Goal: Task Accomplishment & Management: Use online tool/utility

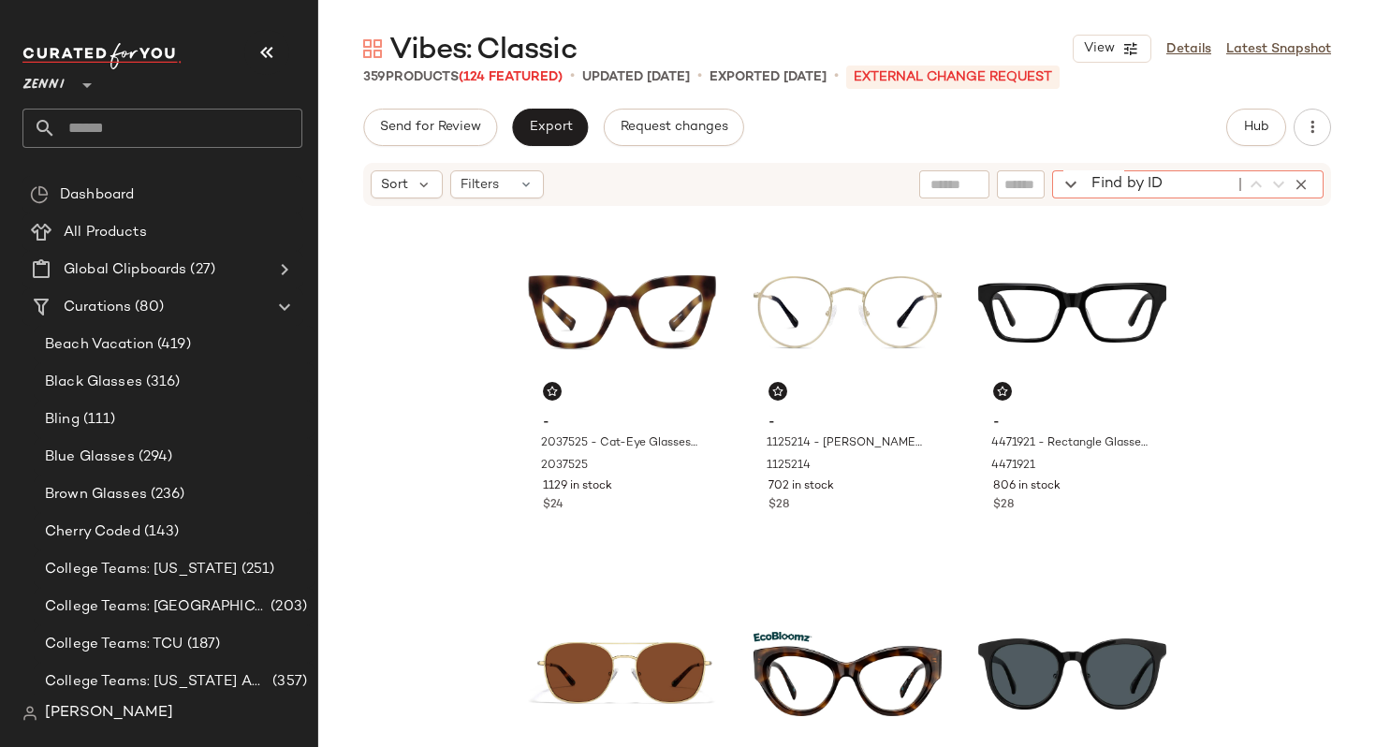
click at [1283, 183] on div "Find by ID Find by ID" at bounding box center [1187, 184] width 271 height 28
paste input "******"
type input "******"
click at [1303, 182] on icon "button" at bounding box center [1301, 184] width 17 height 17
click at [1262, 128] on span "Hub" at bounding box center [1256, 127] width 26 height 15
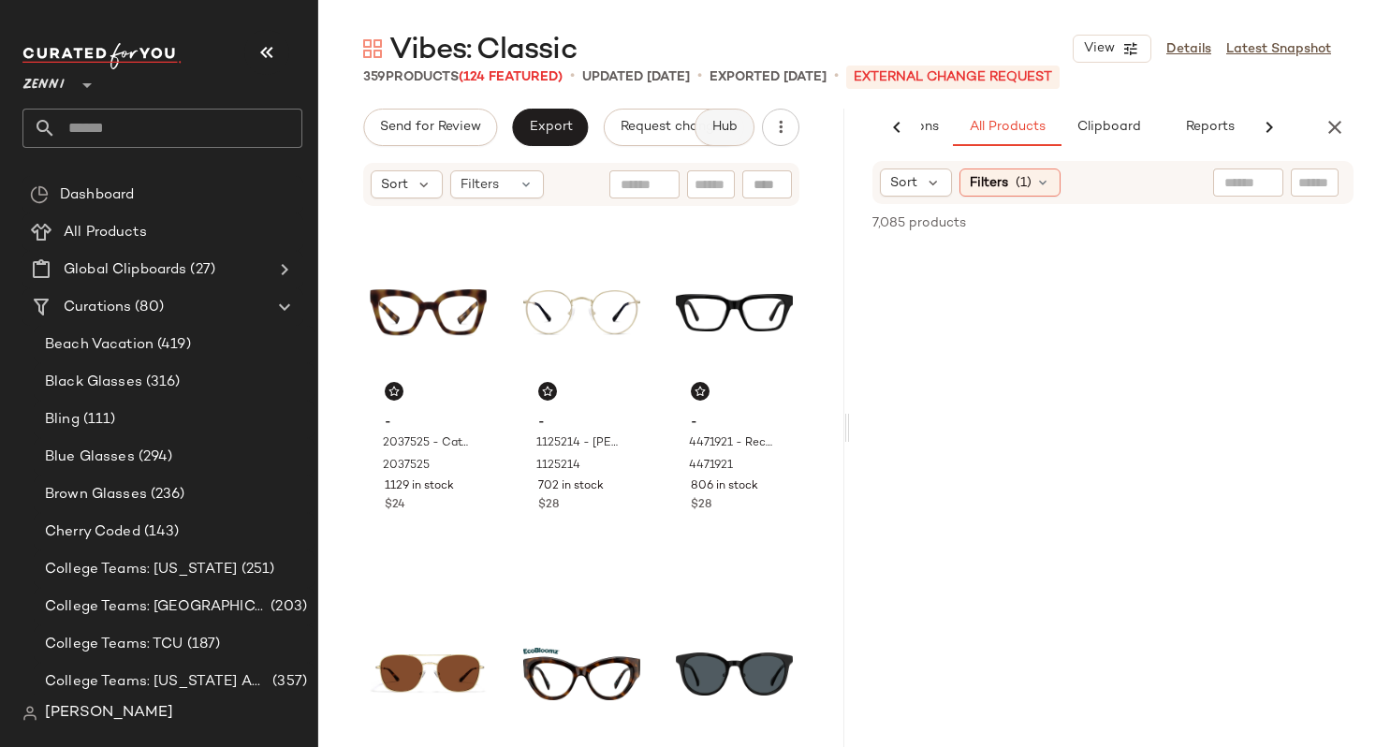
scroll to position [0, 135]
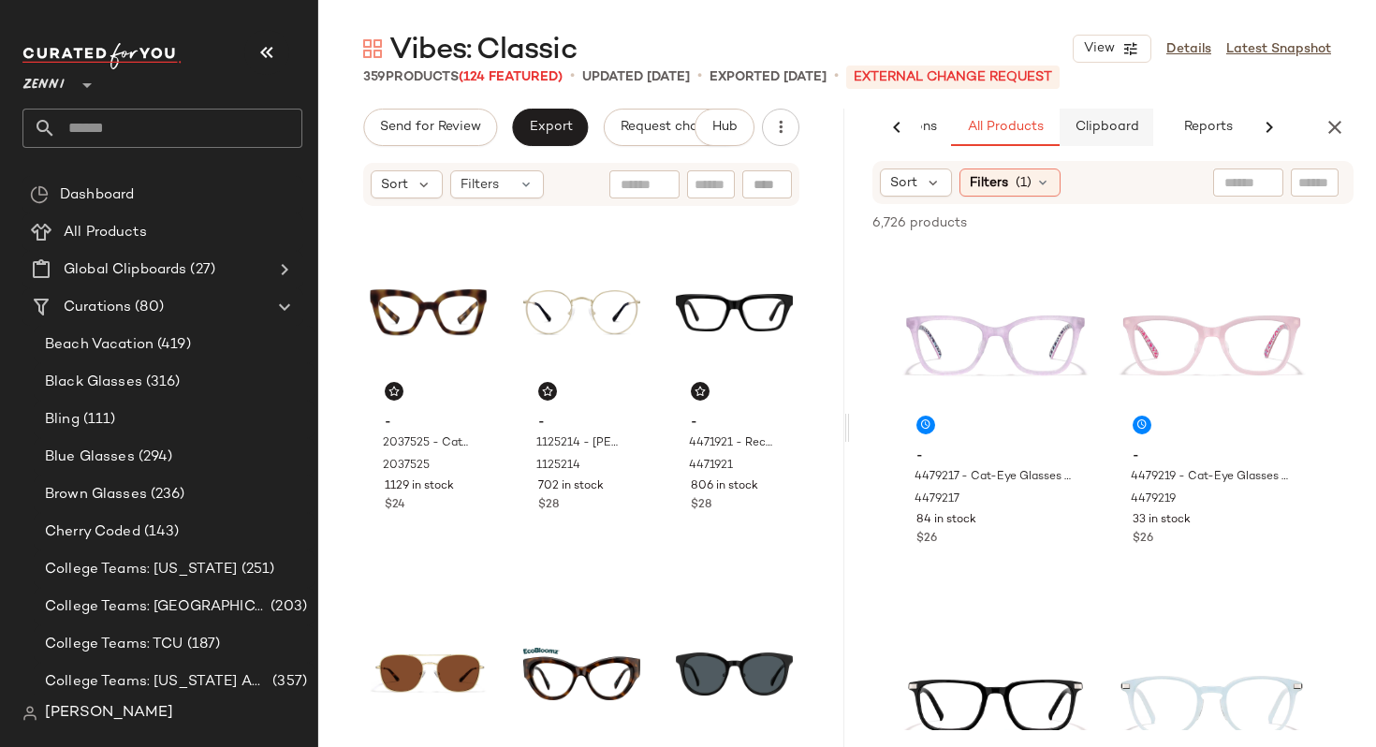
click at [1129, 129] on span "Clipboard" at bounding box center [1106, 127] width 65 height 15
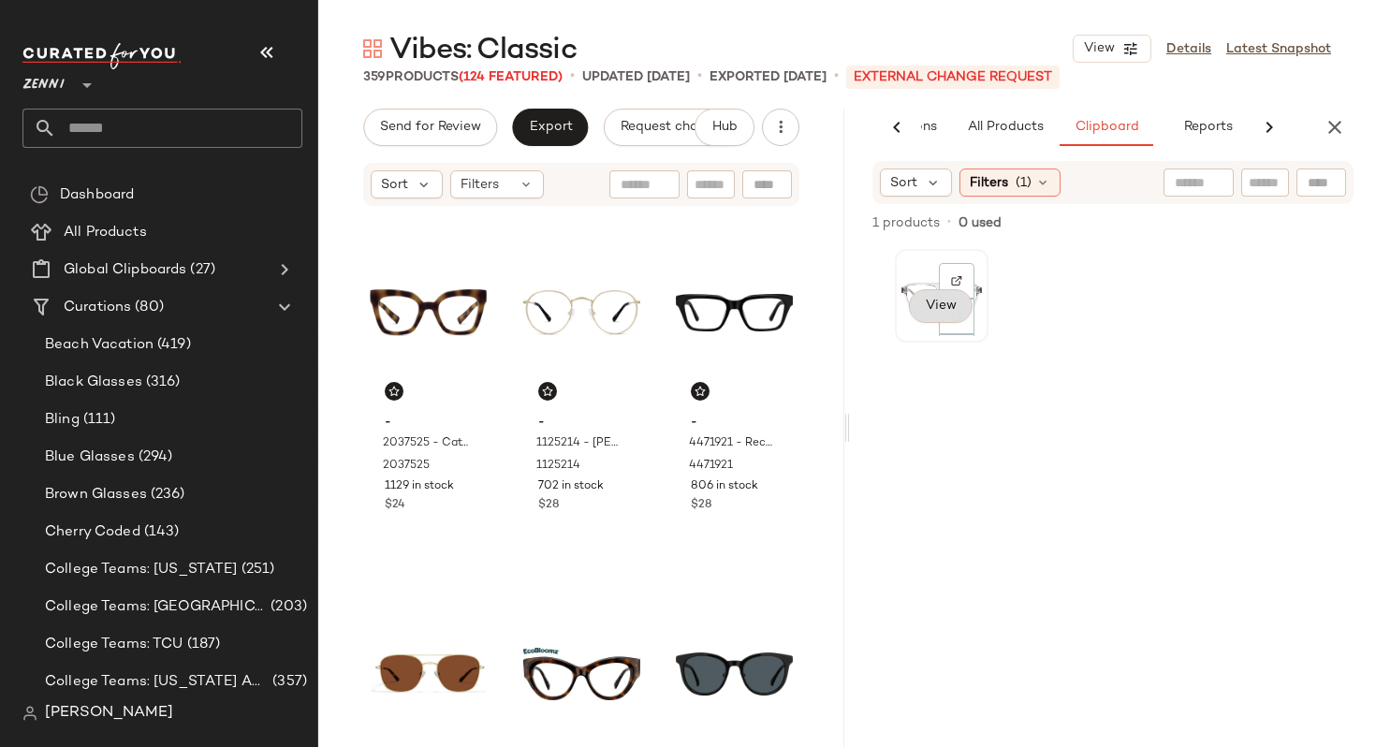
click at [943, 312] on span "View" at bounding box center [941, 306] width 32 height 15
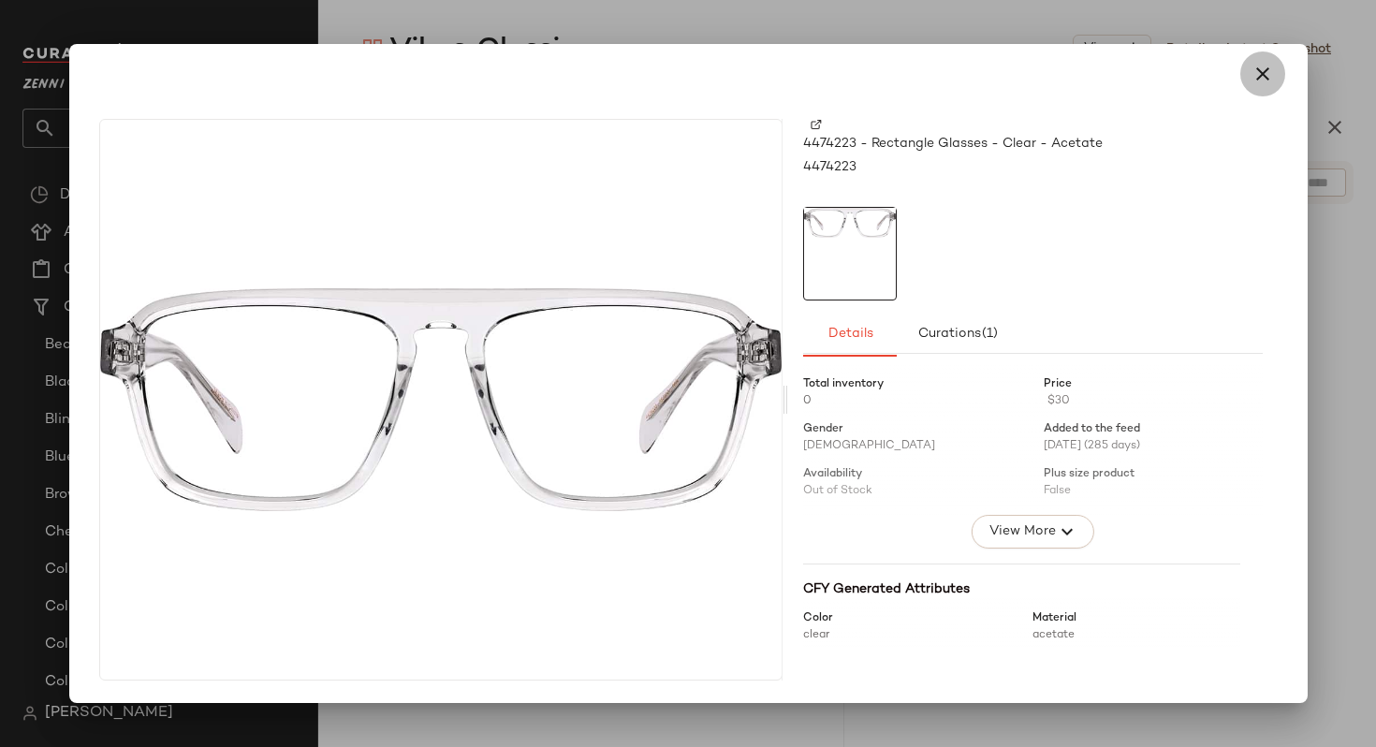
click at [1267, 69] on icon "button" at bounding box center [1262, 74] width 22 height 22
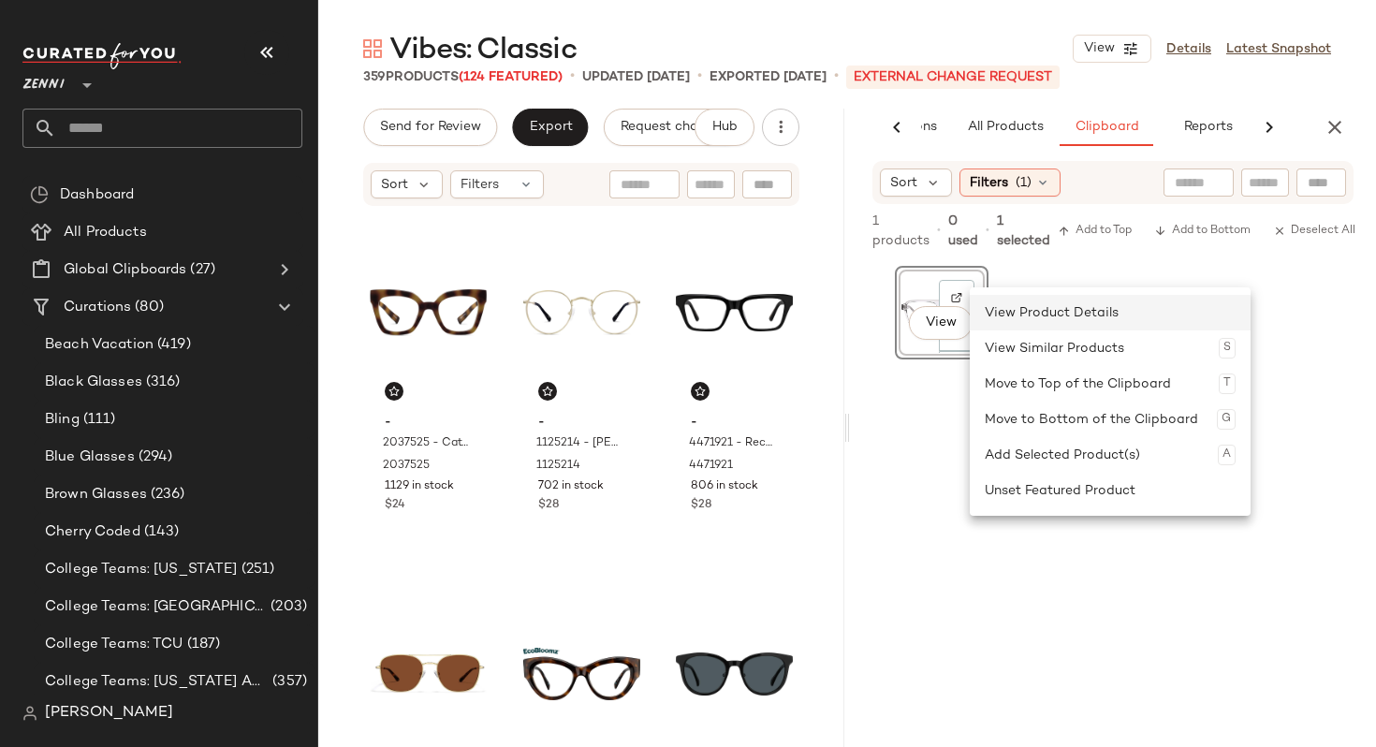
click at [1014, 305] on div "View Product Details" at bounding box center [1110, 313] width 251 height 36
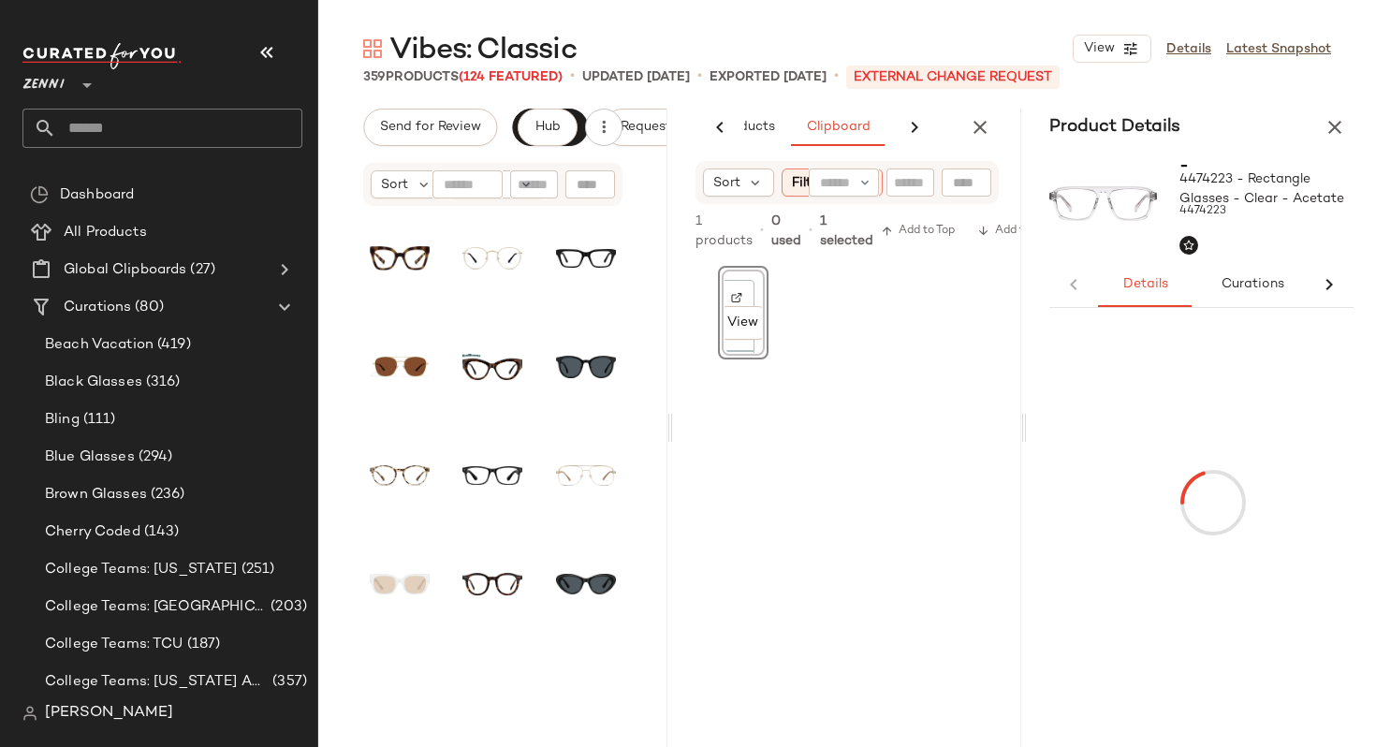
scroll to position [0, 227]
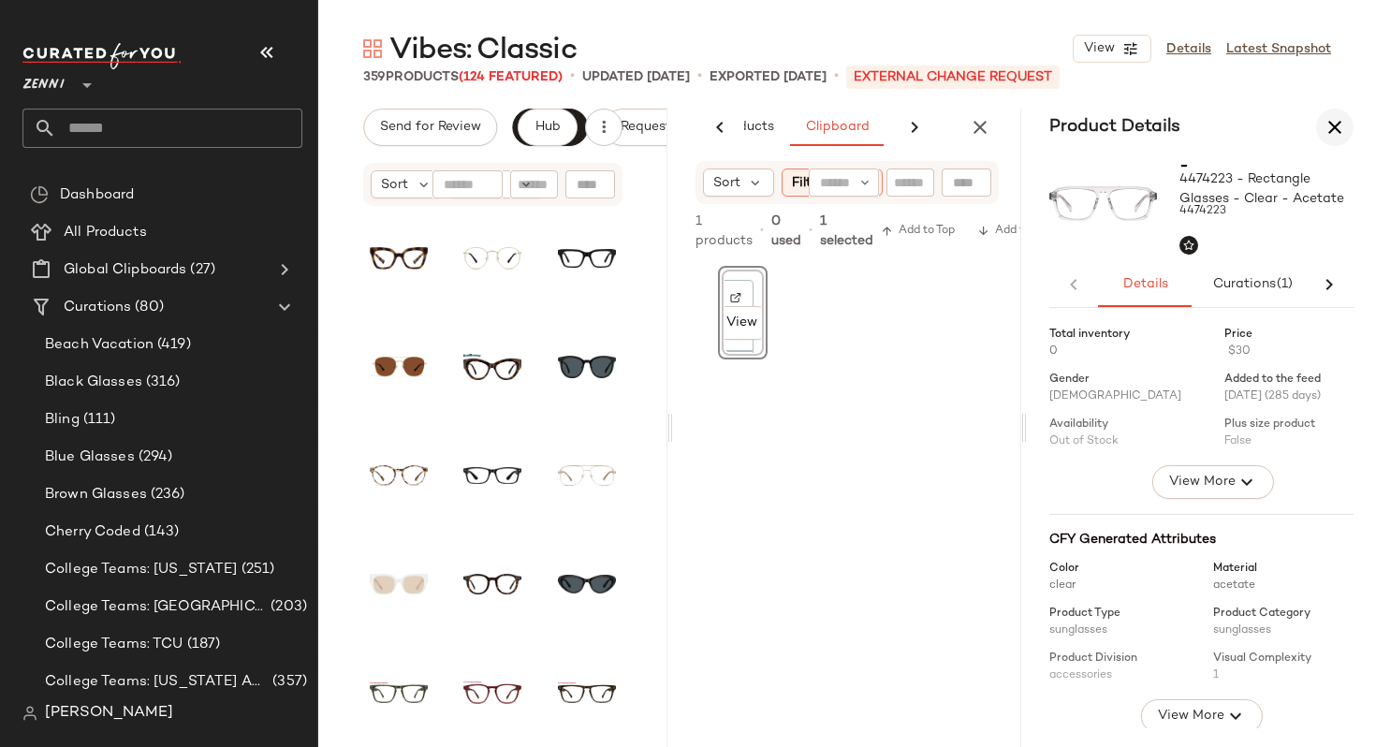
click at [1339, 126] on icon "button" at bounding box center [1334, 127] width 22 height 22
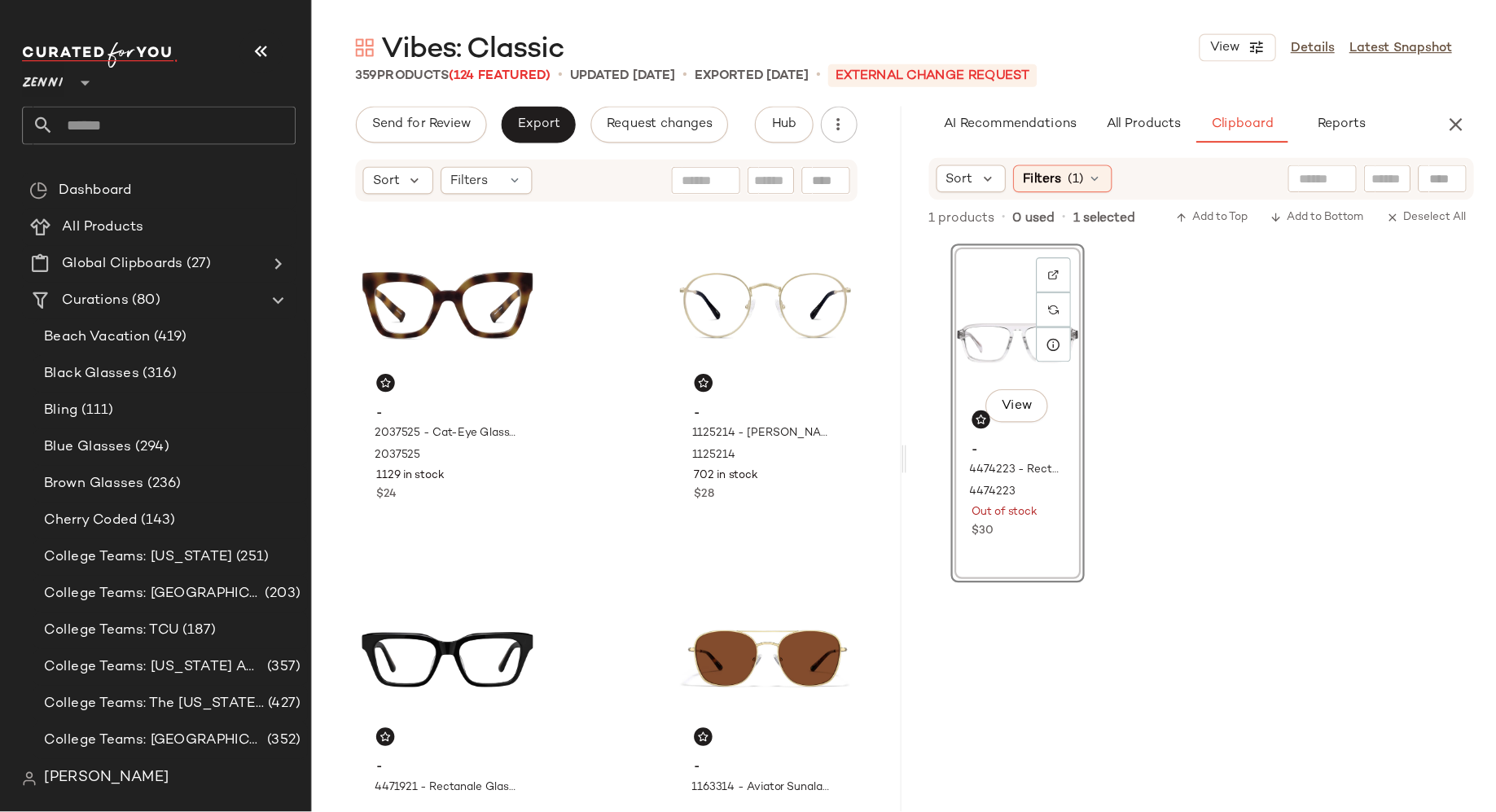
scroll to position [0, 0]
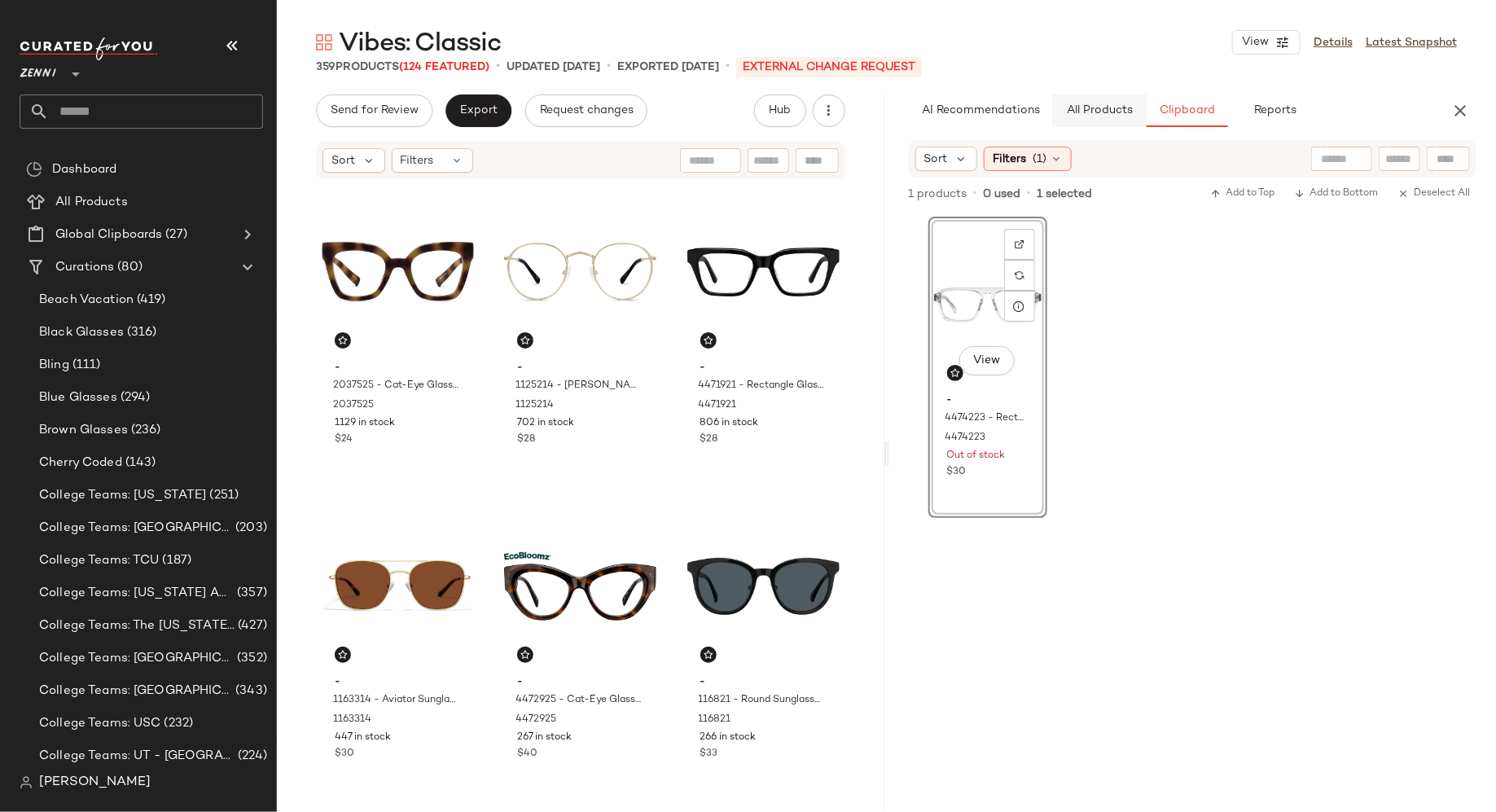
click at [1123, 108] on span "All Products" at bounding box center [1098, 111] width 67 height 13
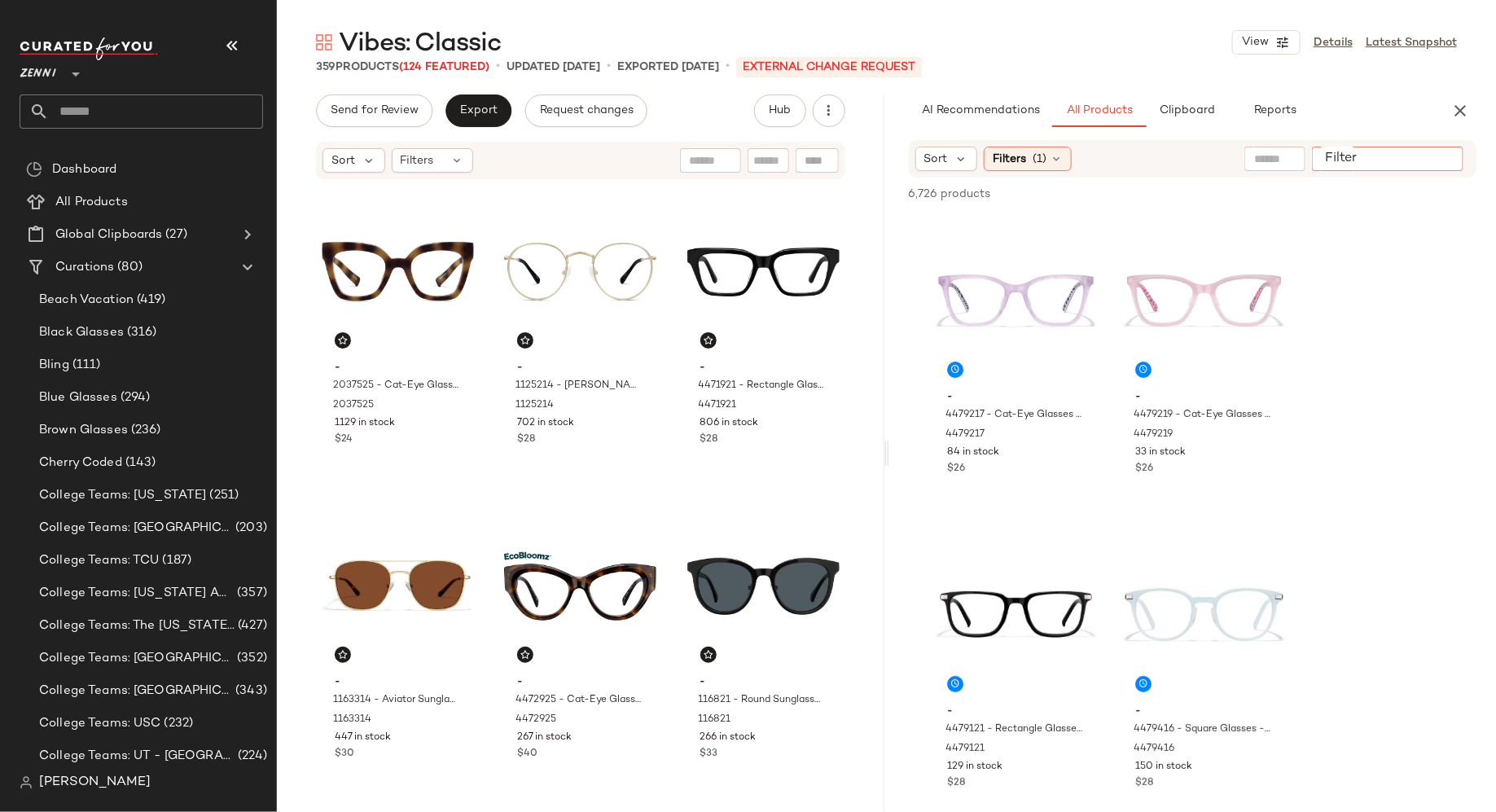
click at [1432, 158] on input "Filter" at bounding box center [1387, 159] width 138 height 17
paste input "******"
type input "******"
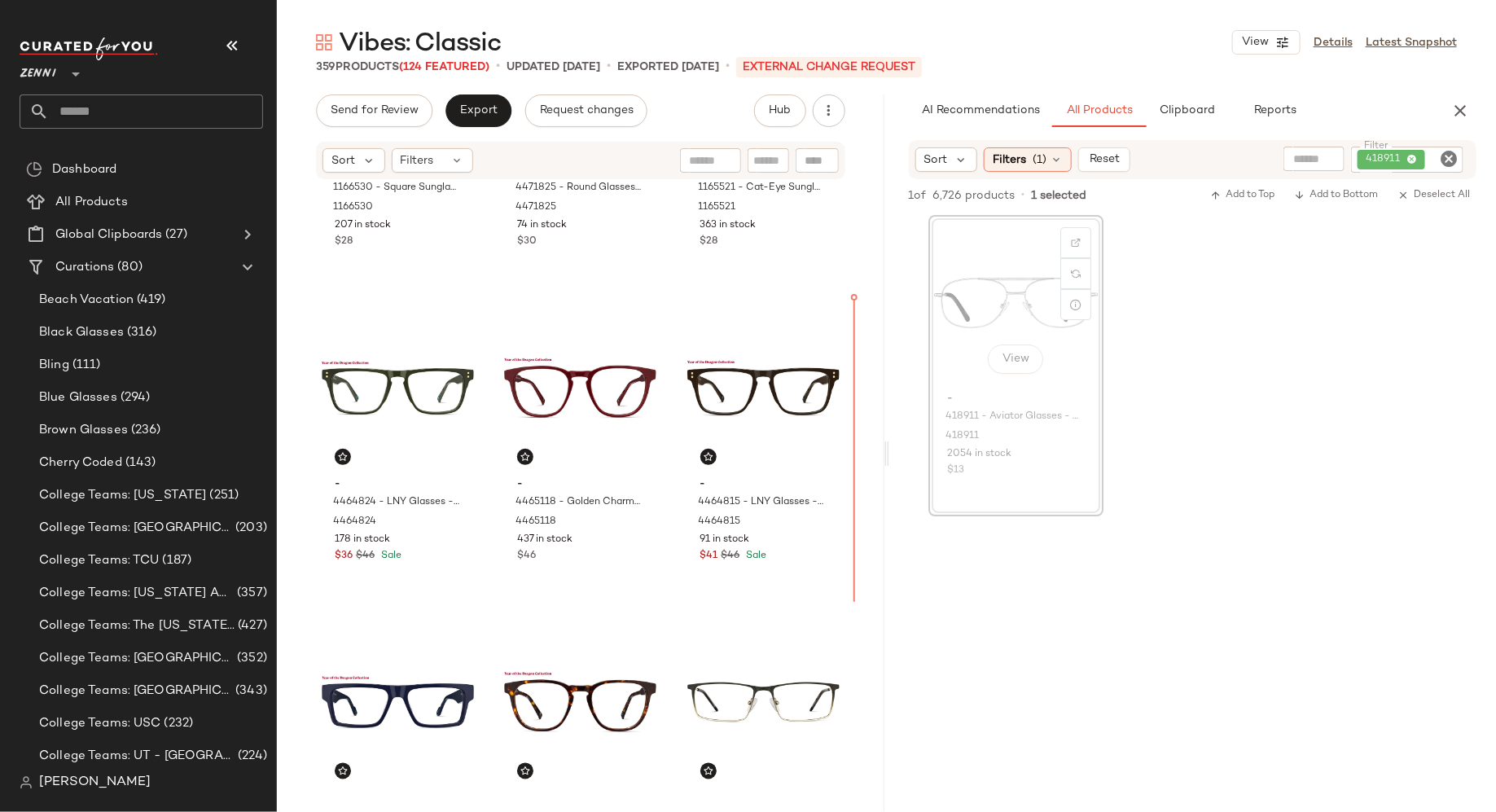
scroll to position [1152, 0]
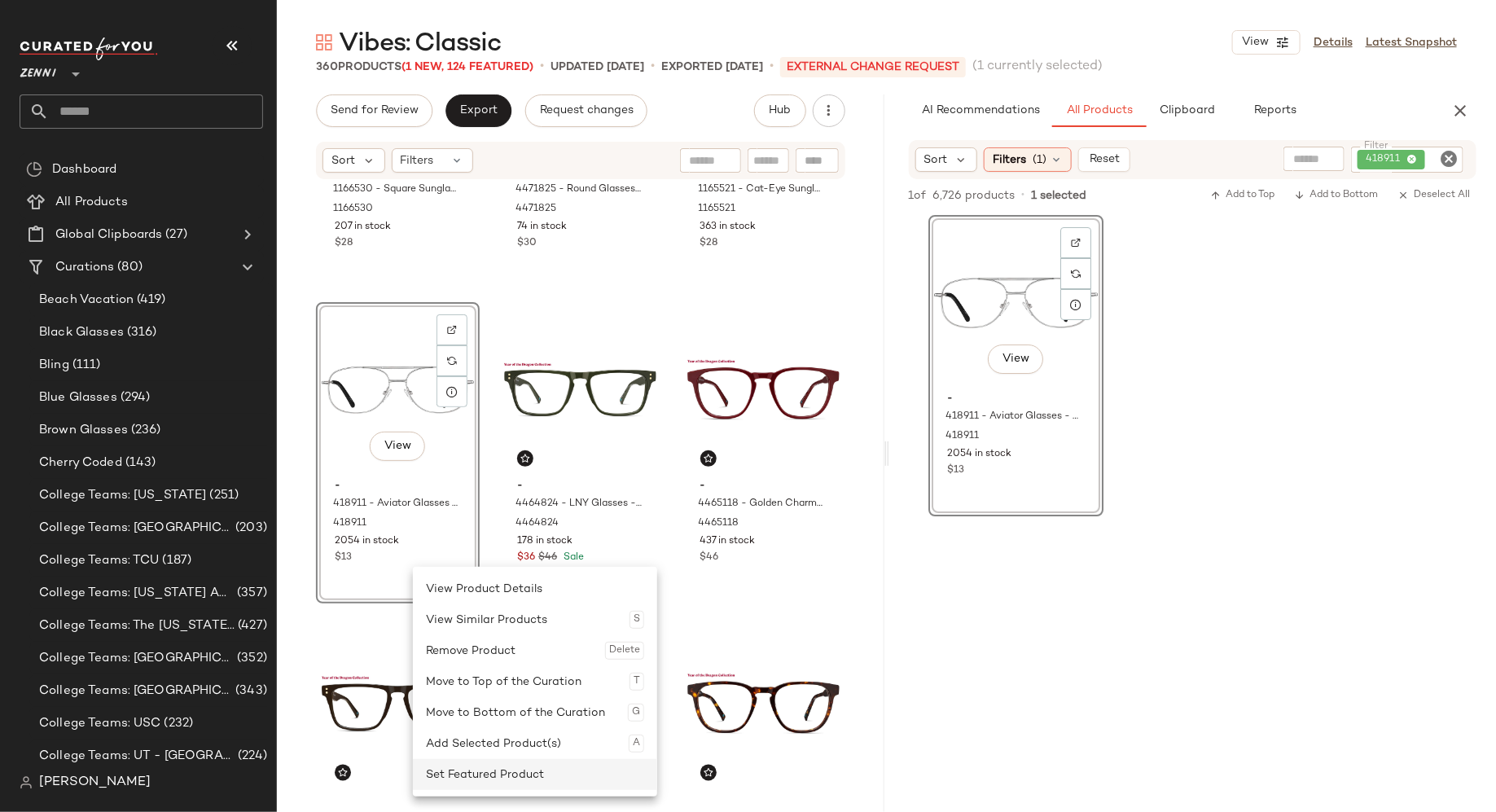
click at [459, 778] on div "Set Featured Product" at bounding box center [535, 775] width 218 height 31
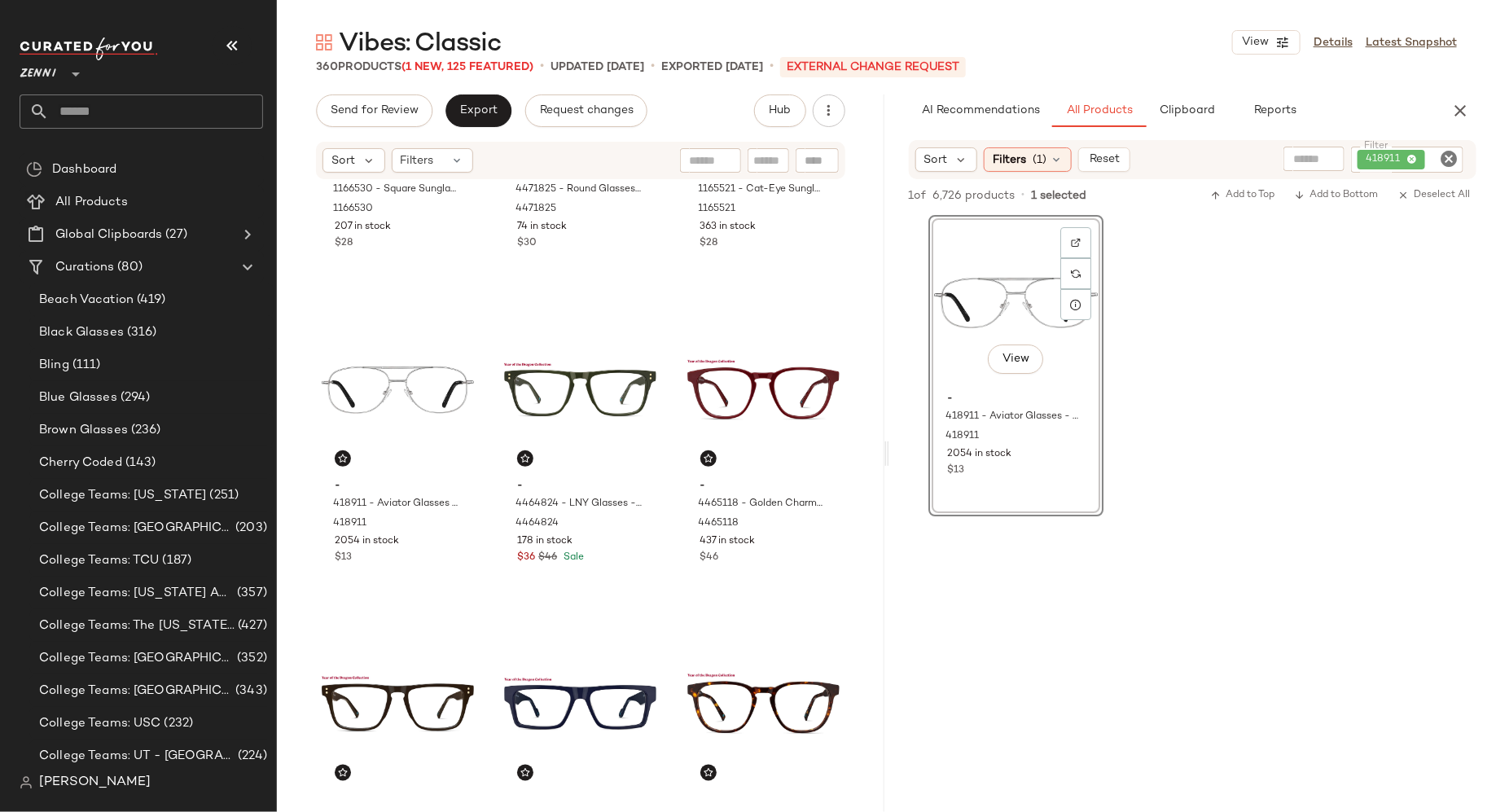
click at [1447, 156] on icon "Clear Filter" at bounding box center [1449, 158] width 19 height 19
click at [1422, 156] on input "Filter" at bounding box center [1387, 159] width 138 height 17
paste input "*******"
type input "*******"
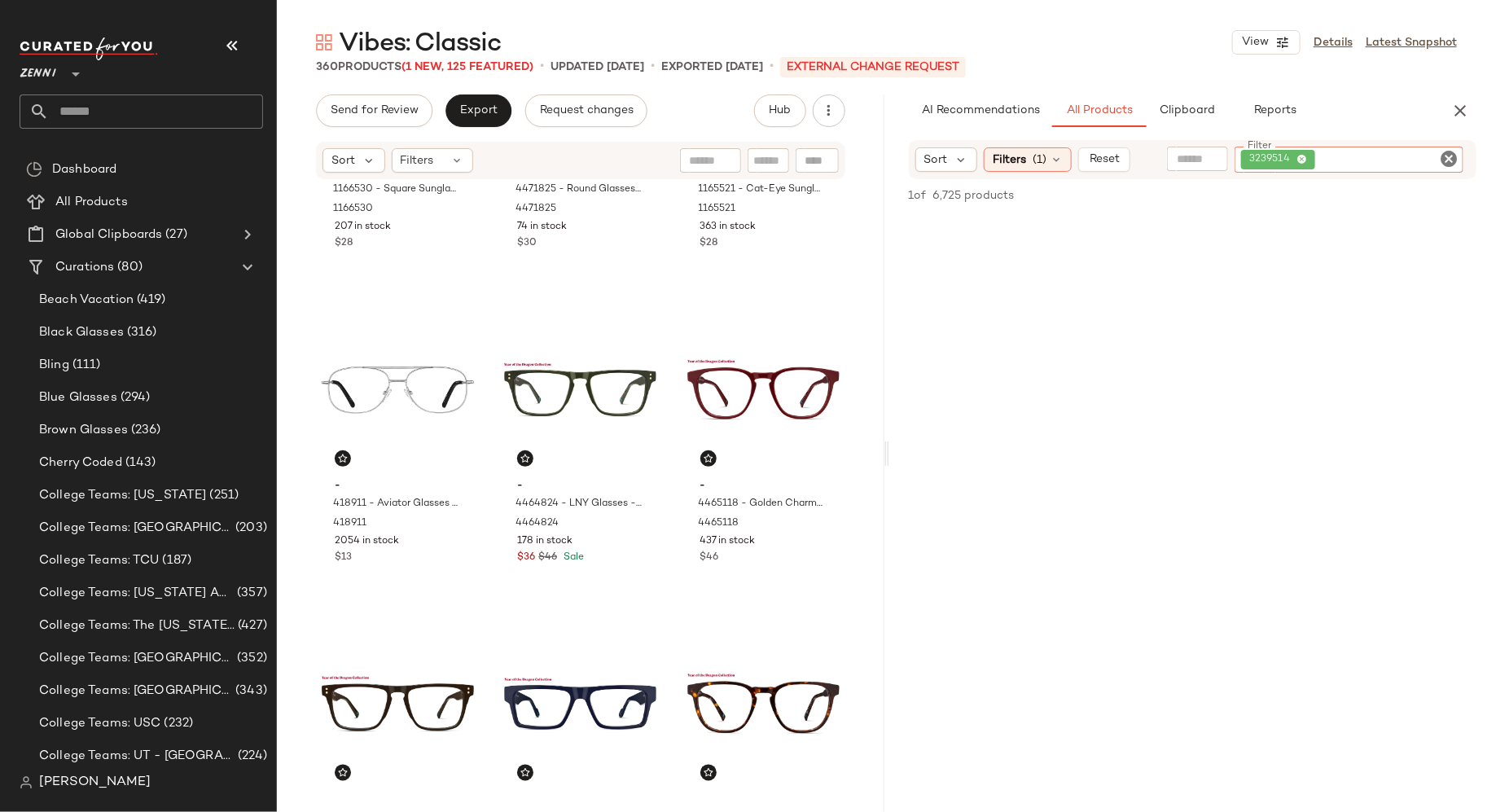
click at [1449, 157] on icon "Clear Filter" at bounding box center [1449, 158] width 19 height 19
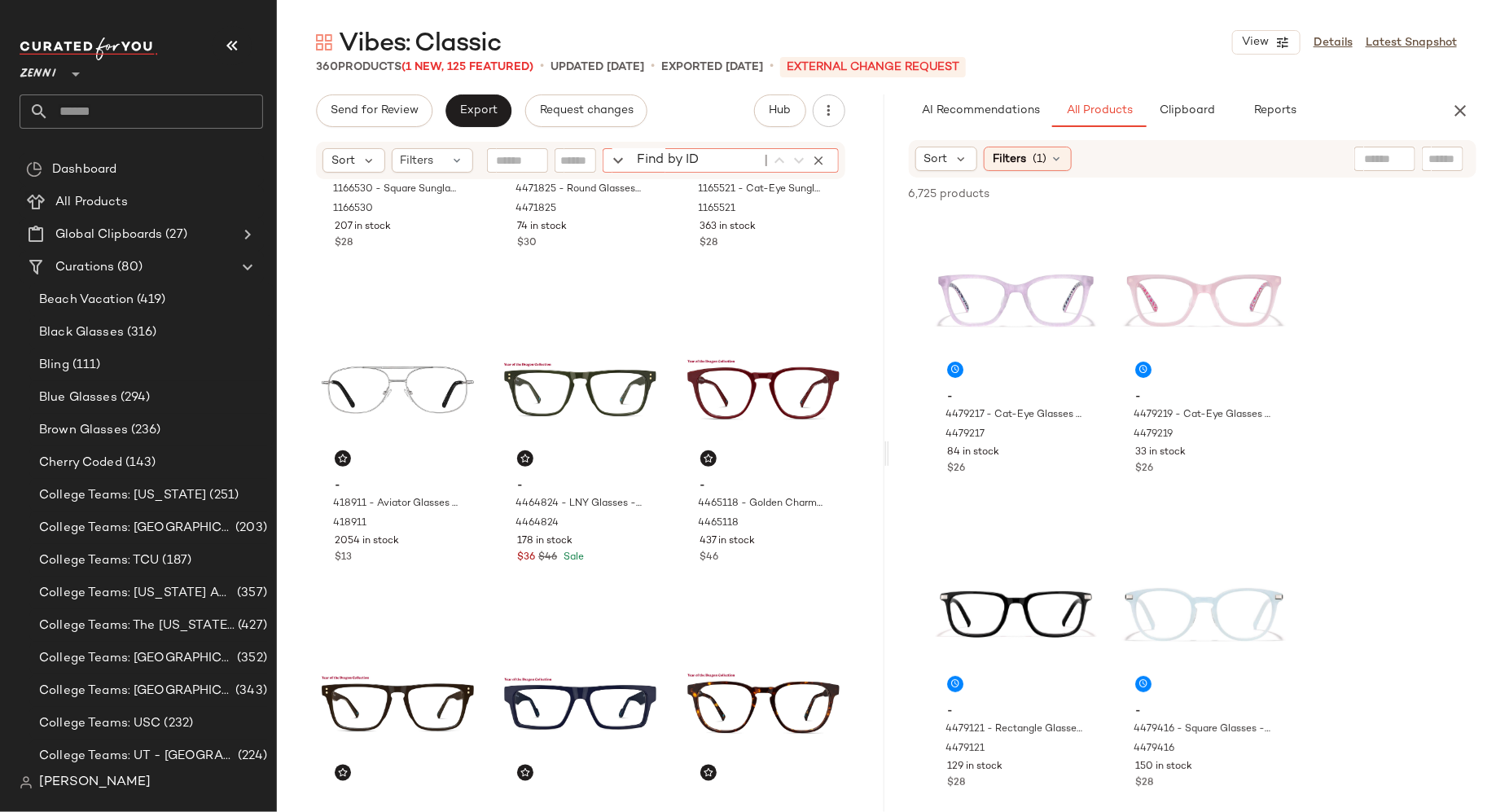
click at [810, 164] on div "Find by ID Find by ID" at bounding box center [721, 160] width 236 height 24
paste input "*******"
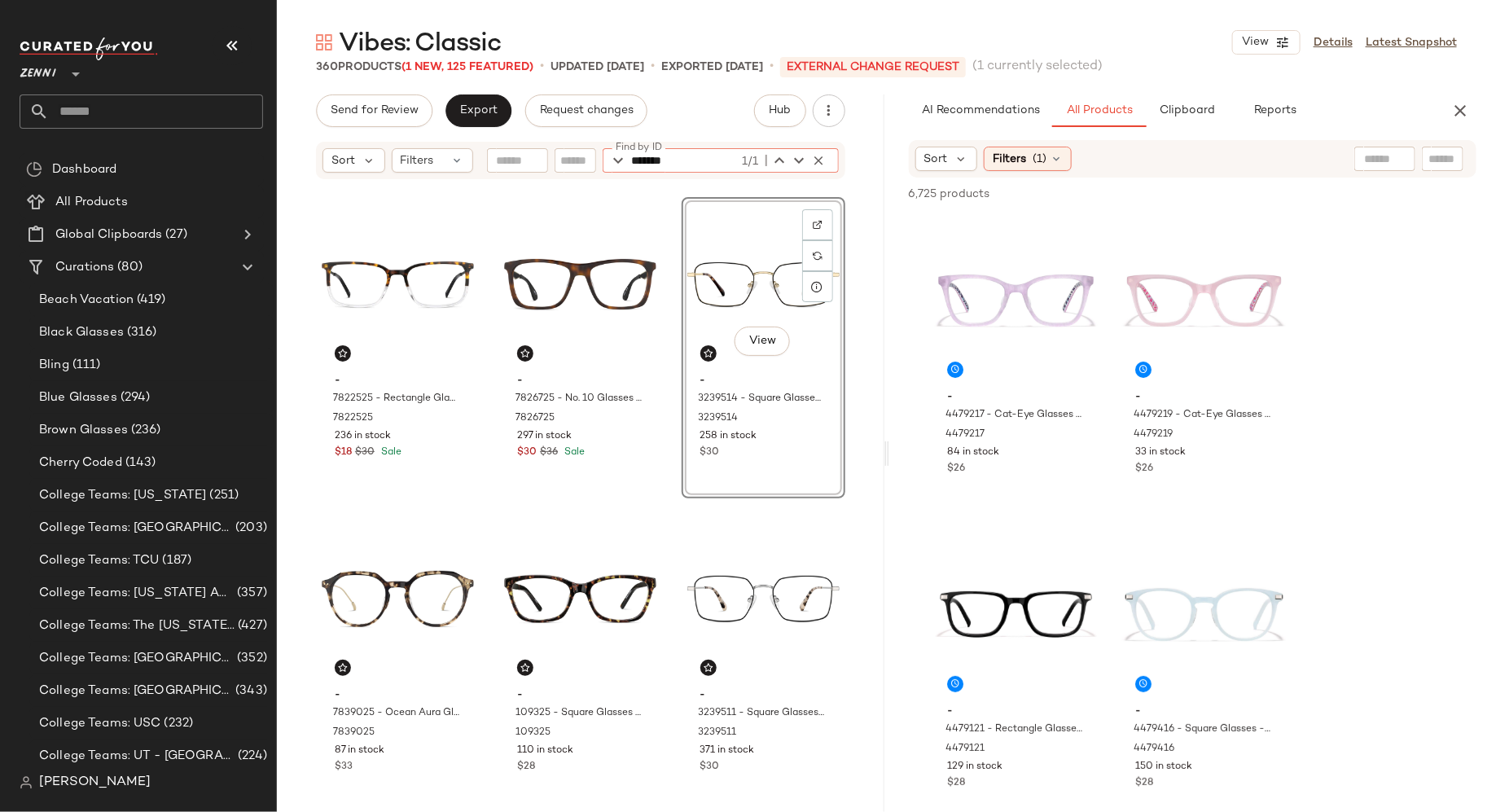
type input "*******"
click at [767, 463] on div "View - 3239514 - Square Glasses - Gold - Stainless Steel 3239514 258 in stock $…" at bounding box center [763, 348] width 164 height 301
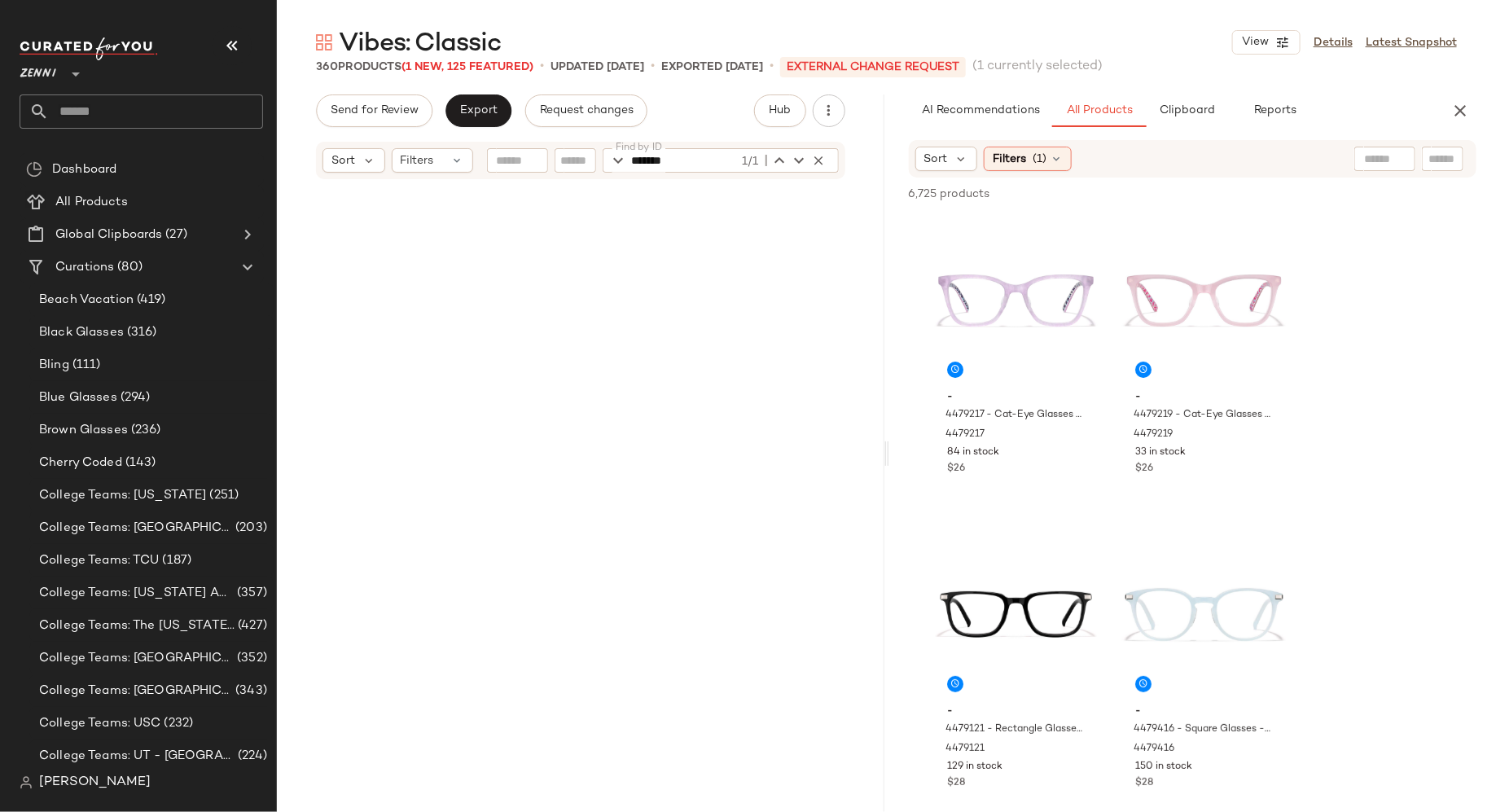
scroll to position [0, 0]
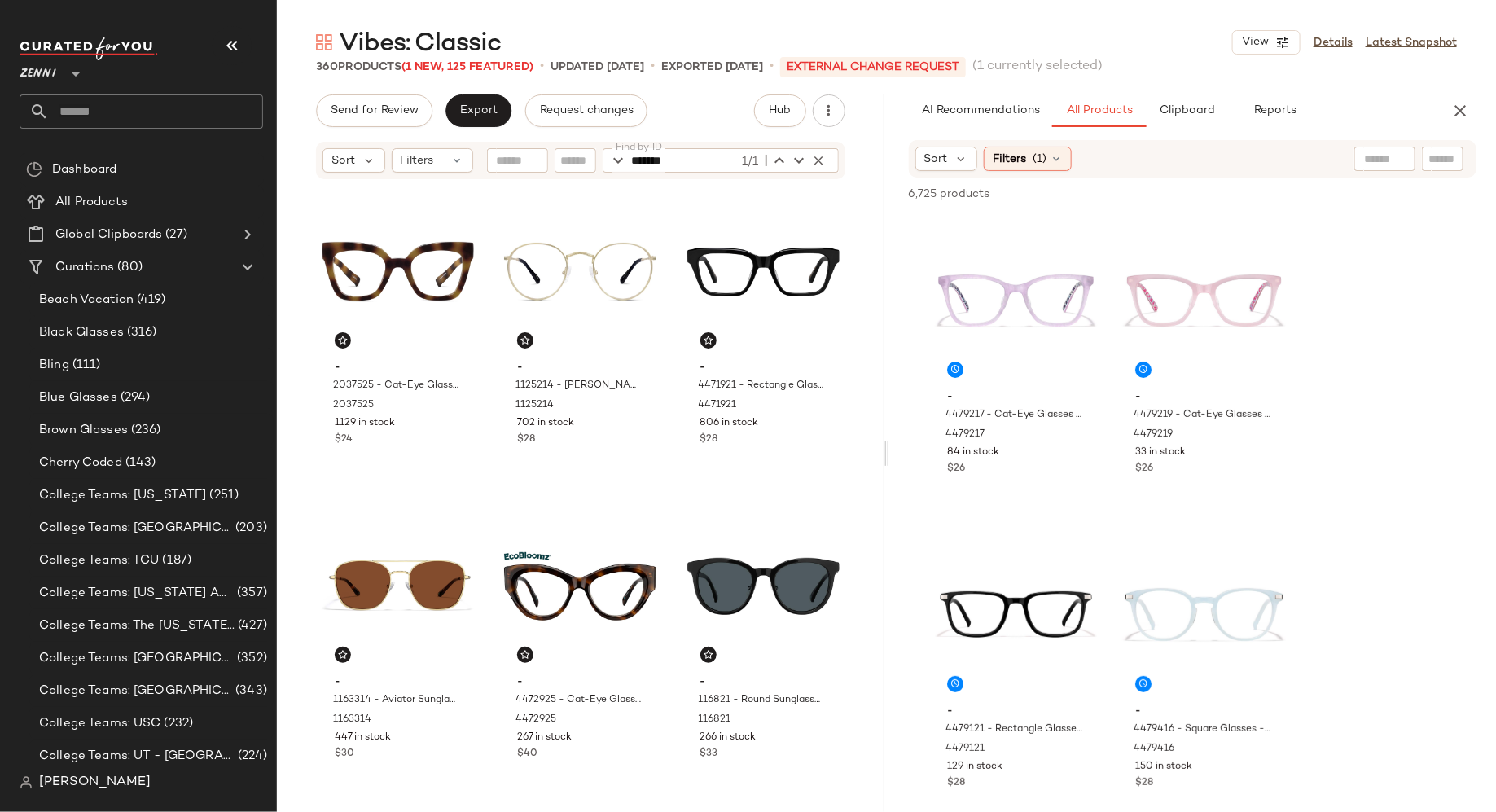
drag, startPoint x: 873, startPoint y: 188, endPoint x: 884, endPoint y: 132, distance: 57.1
click at [884, 132] on div "Send for Review Export Request changes Hub Sort Filters Find by ID ******* 1/1 …" at bounding box center [886, 453] width 1219 height 718
click at [721, 162] on input "*******" at bounding box center [685, 160] width 107 height 24
click at [815, 158] on icon "button" at bounding box center [819, 160] width 15 height 15
click at [723, 158] on input "Find by ID" at bounding box center [695, 160] width 127 height 24
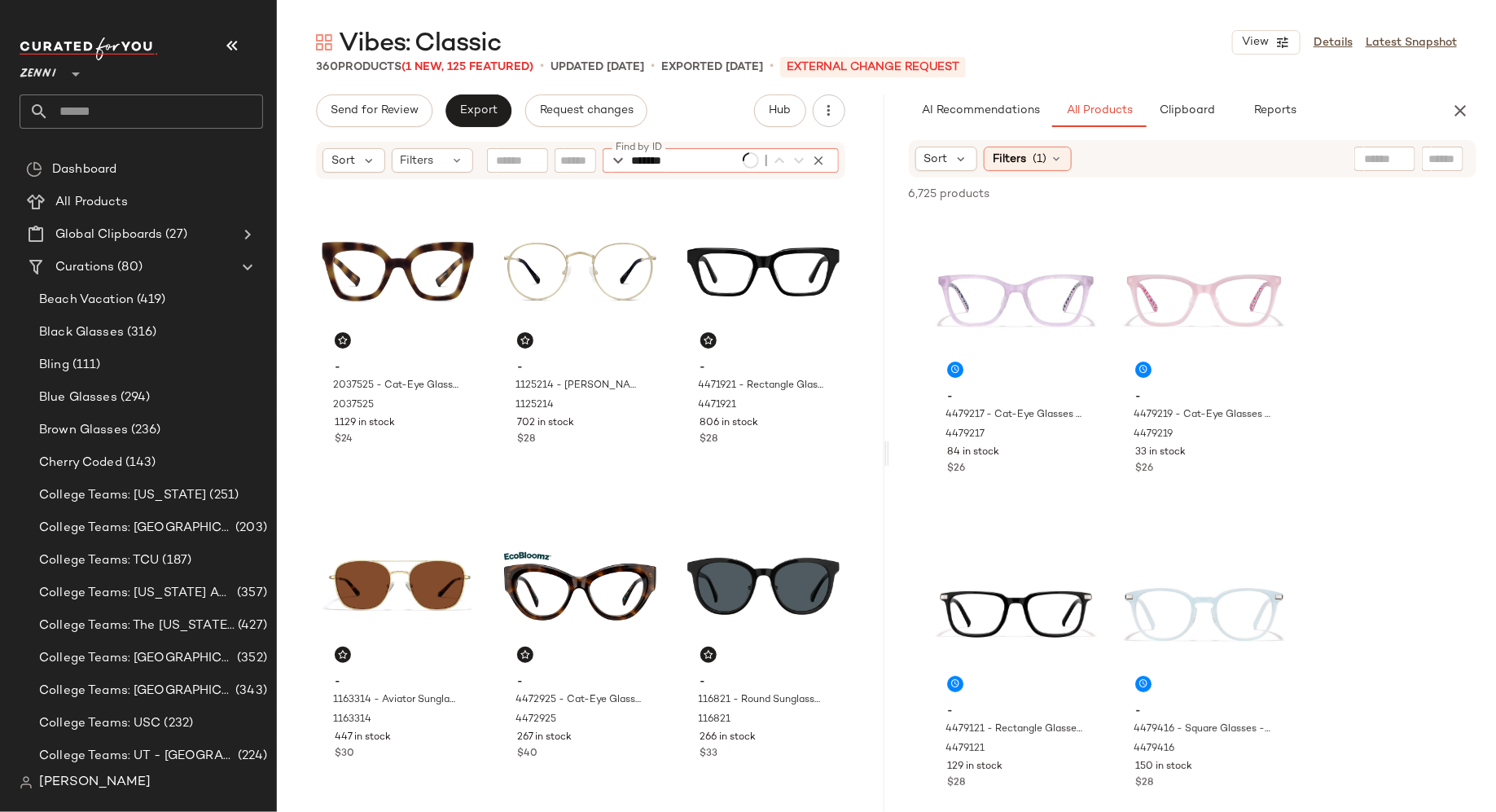
type input "*******"
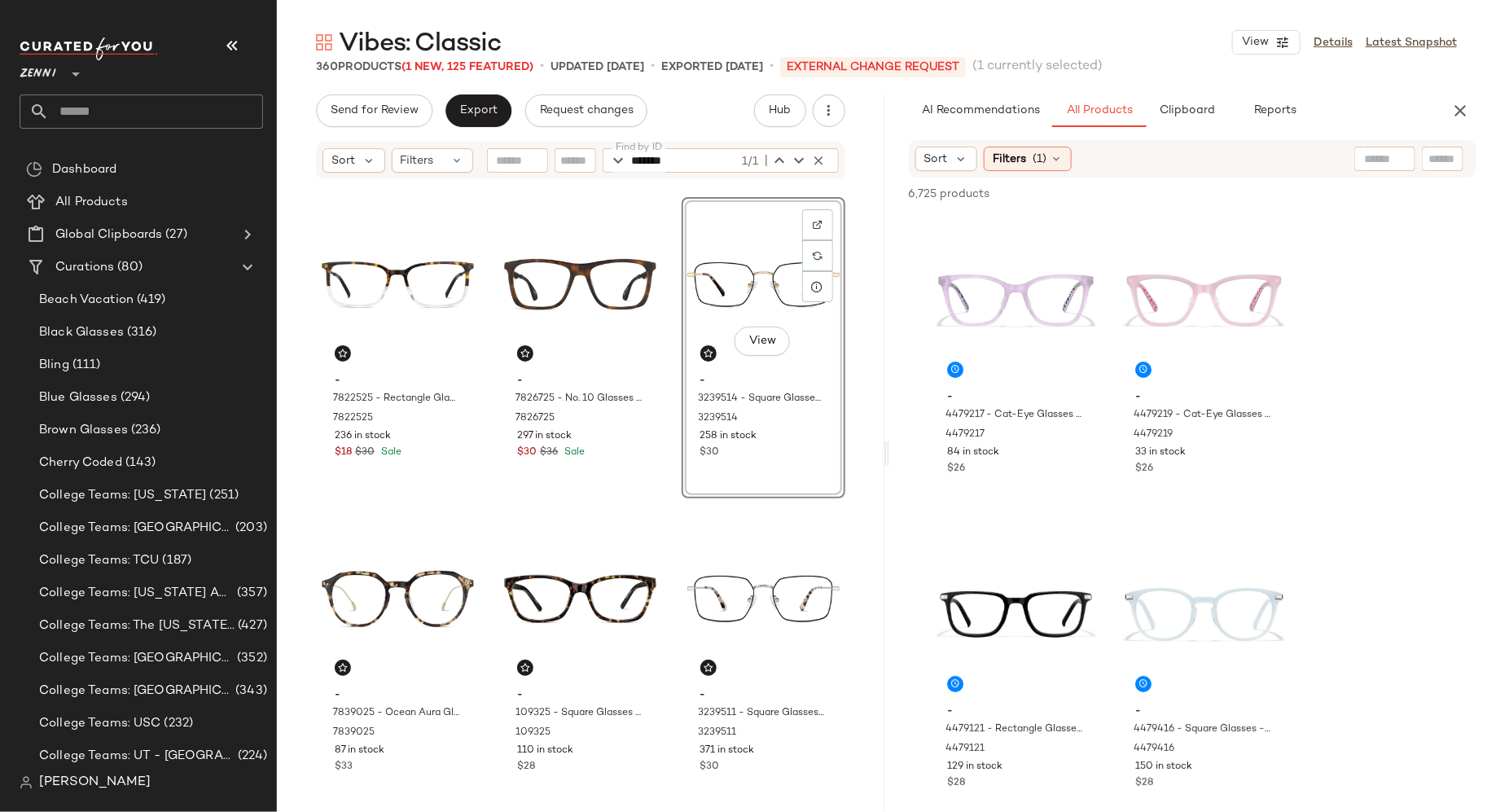
click at [756, 476] on div "View - 3239514 - Square Glasses - Gold - Stainless Steel 3239514 258 in stock $…" at bounding box center [763, 348] width 164 height 301
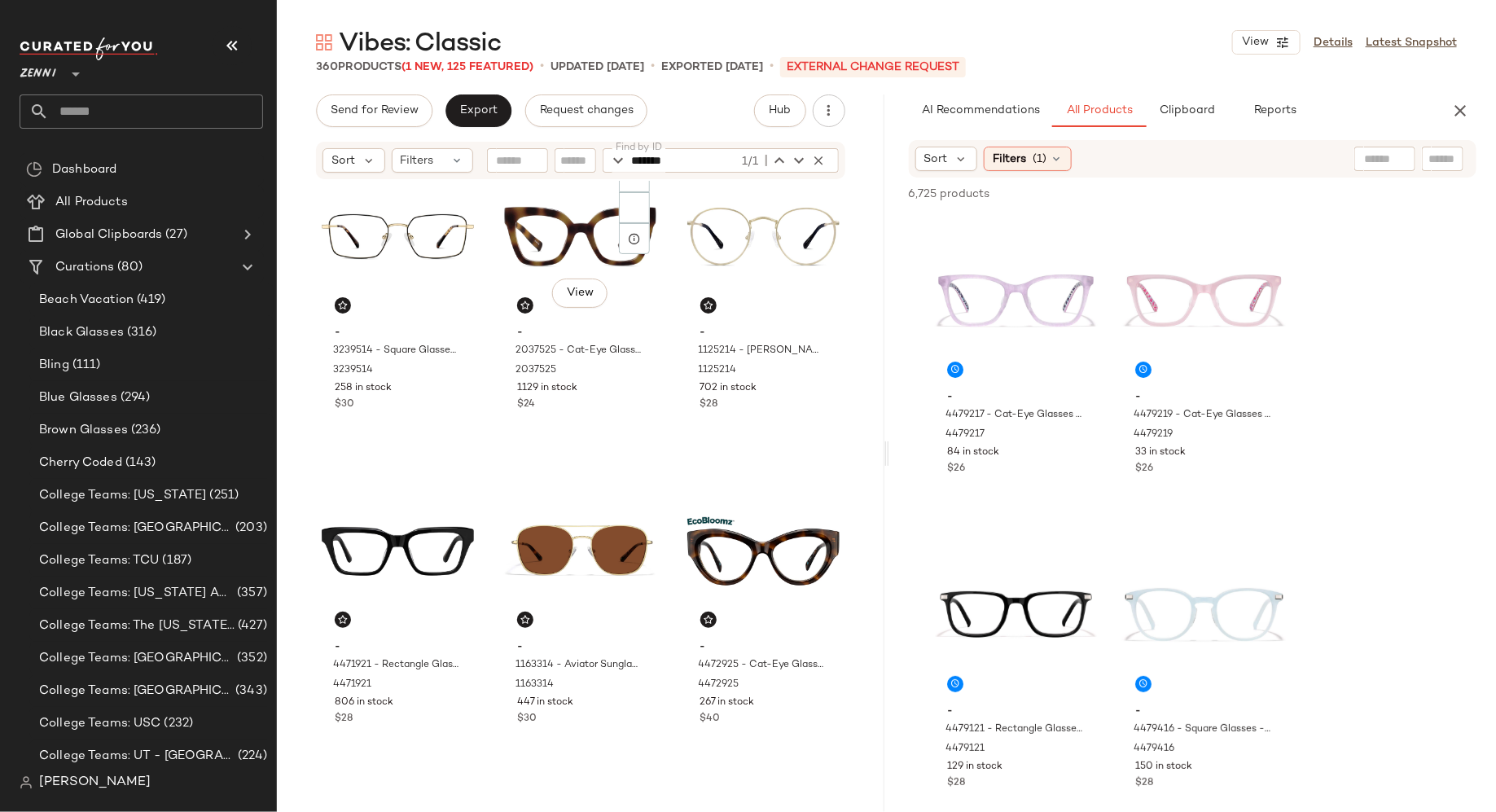
scroll to position [0, 0]
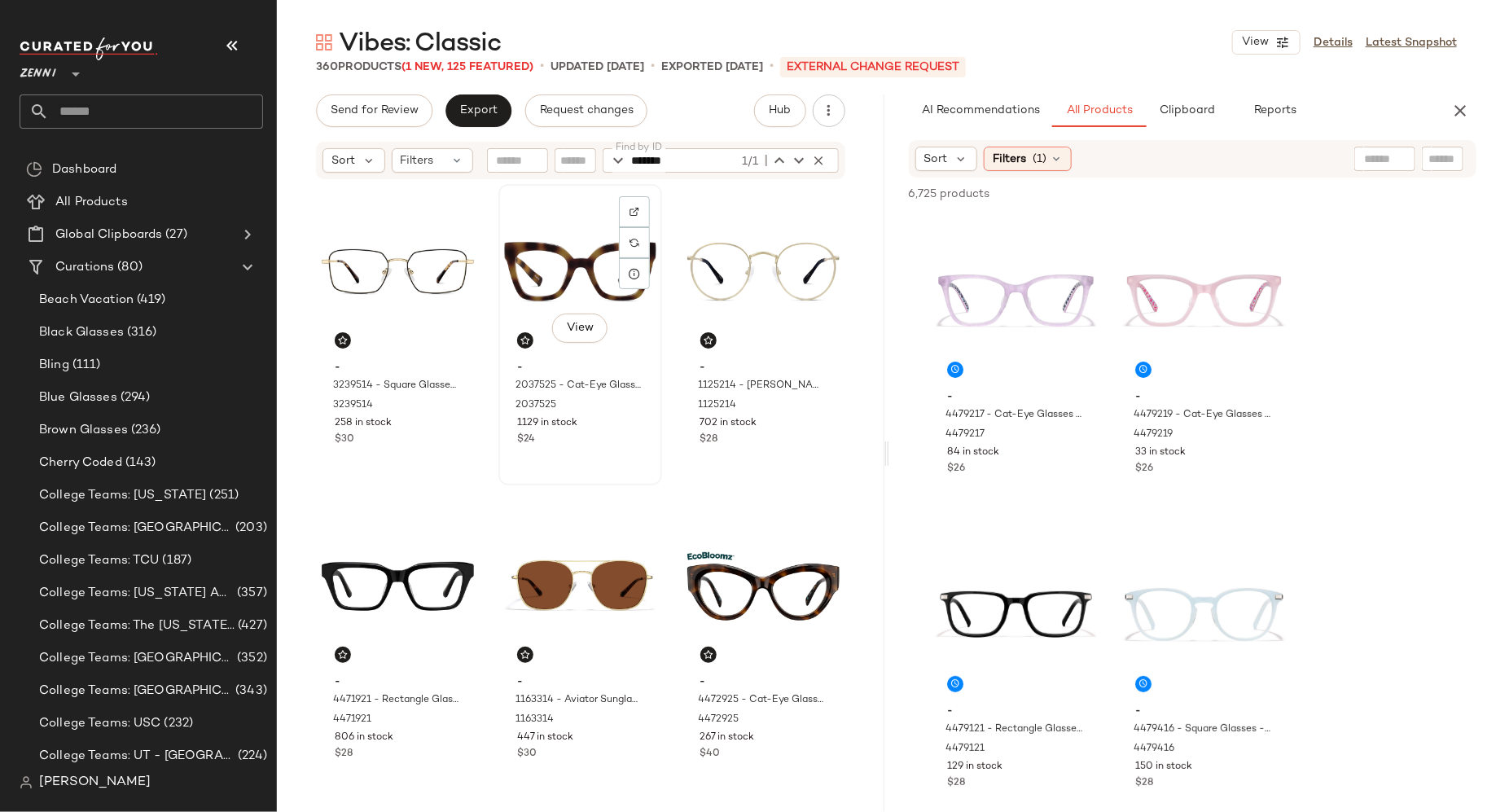
click at [602, 459] on div "View - 2037525 - Cat-Eye Glasses - Tortoiseshell - Plastic 2037525 1129 in stoc…" at bounding box center [580, 334] width 160 height 299
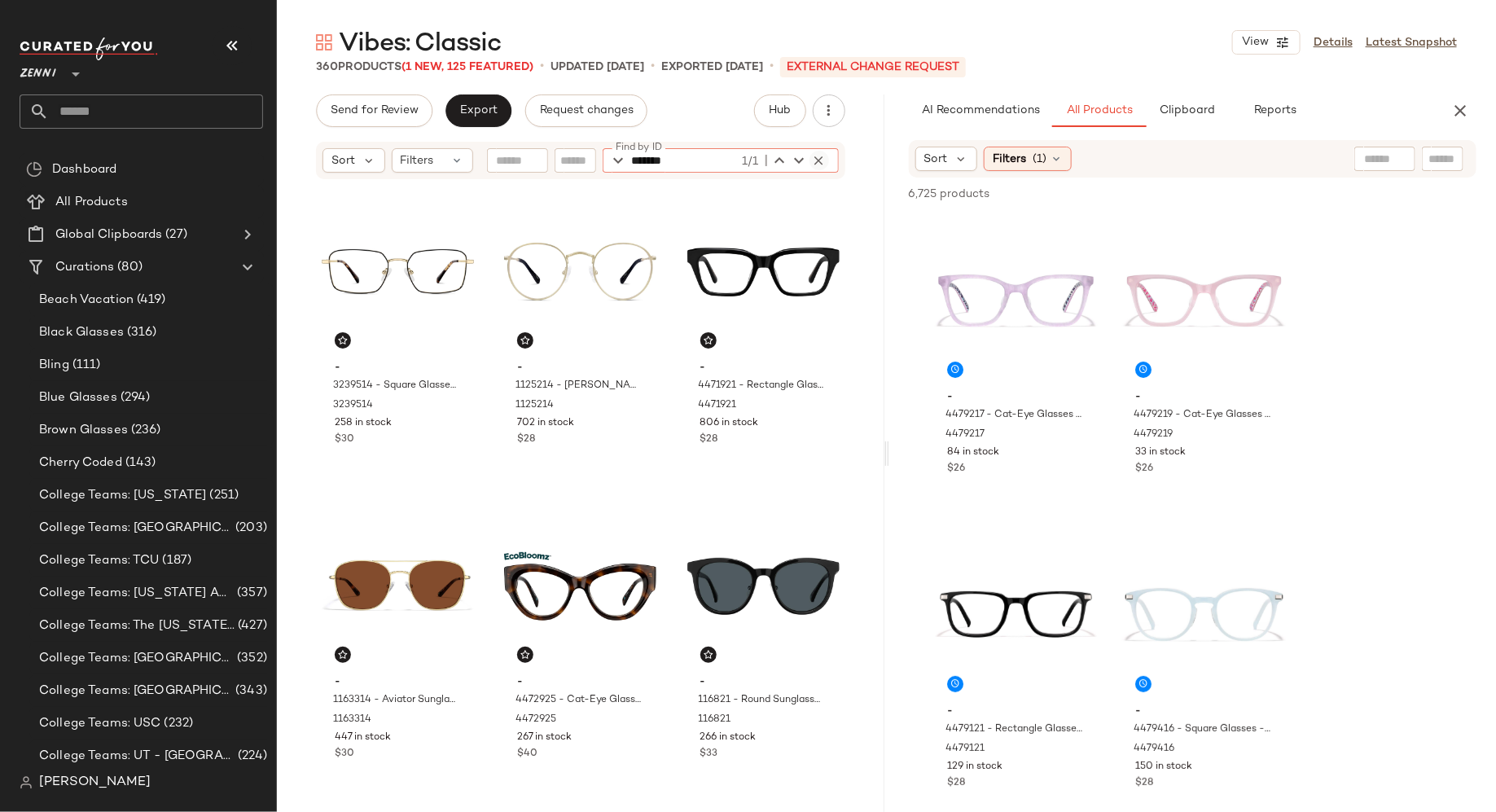
click at [820, 158] on icon "button" at bounding box center [819, 160] width 15 height 15
click at [728, 158] on input "Find by ID" at bounding box center [695, 160] width 127 height 24
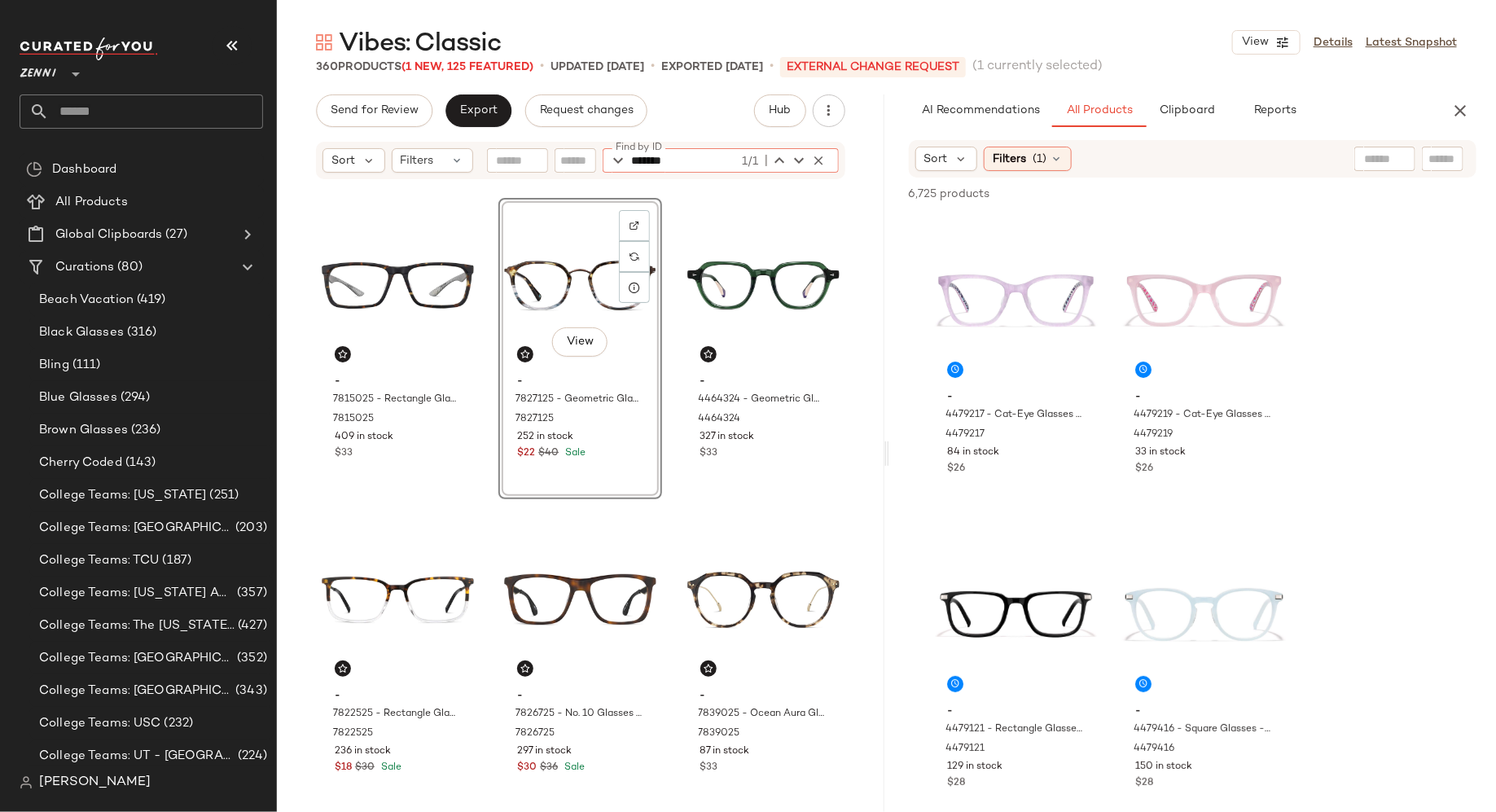
type input "*******"
click at [604, 460] on div "View - 7827125 - Geometric Glasses - Tortoiseshell - Mixed 7827125 252 in stock…" at bounding box center [580, 348] width 164 height 301
click at [614, 461] on div "View - 7827125 - Geometric Glasses - Tortoiseshell - Mixed 7827125 252 in stock…" at bounding box center [580, 348] width 164 height 301
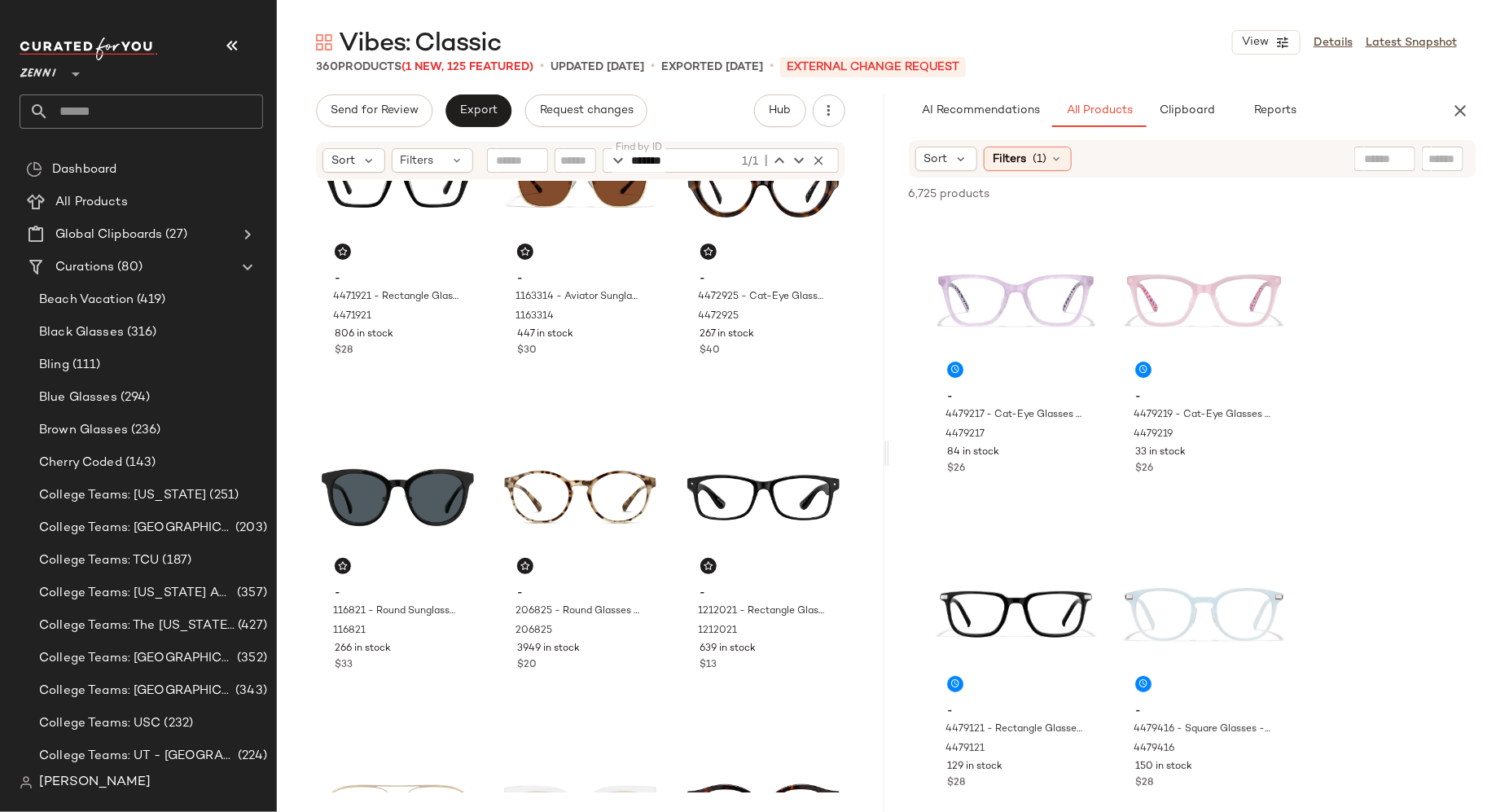
scroll to position [0, 0]
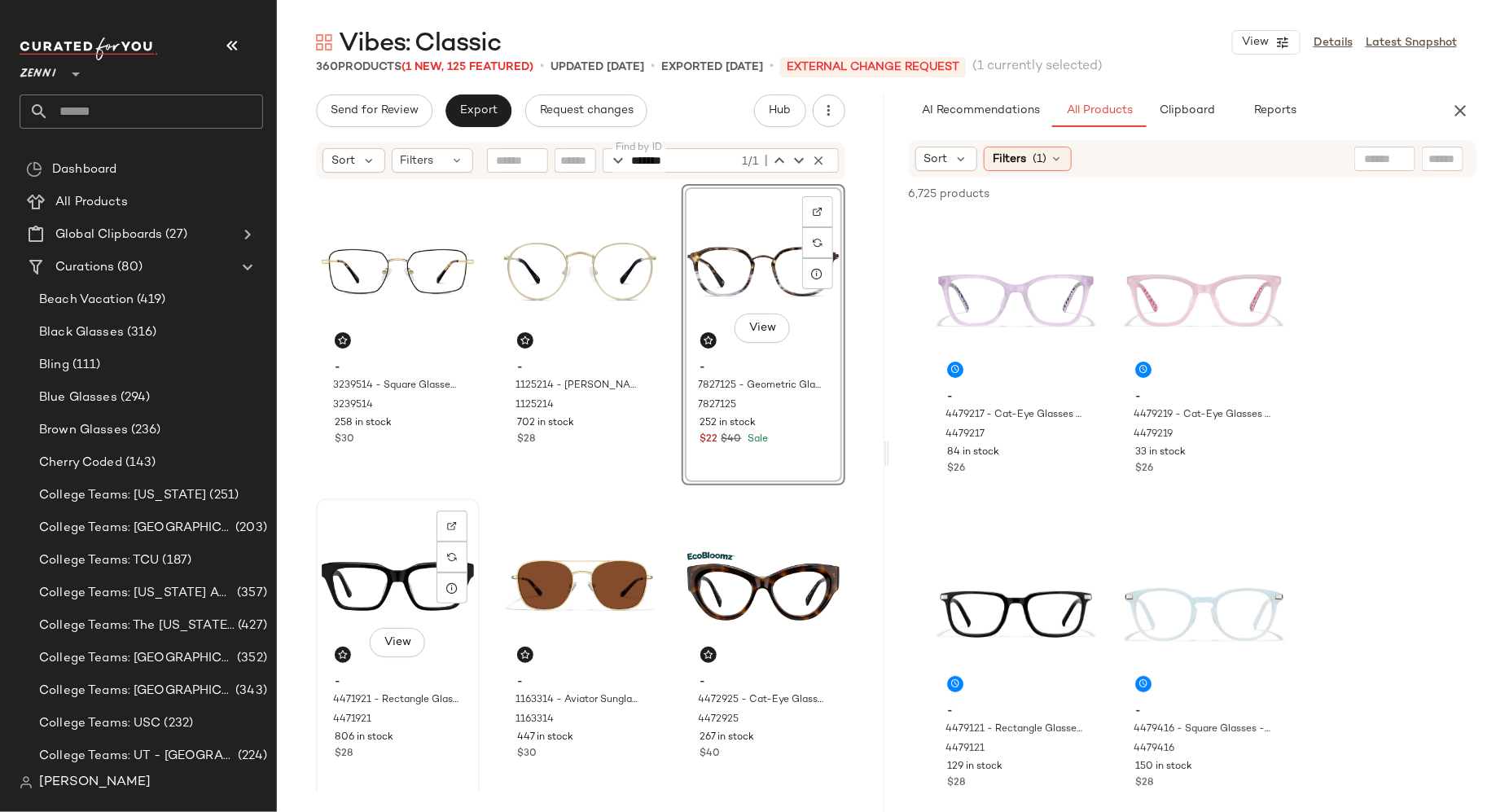
click at [437, 762] on div "- 4471921 - Rectangle Glasses - Black - Acetate 4471921 806 in stock $28" at bounding box center [398, 715] width 152 height 95
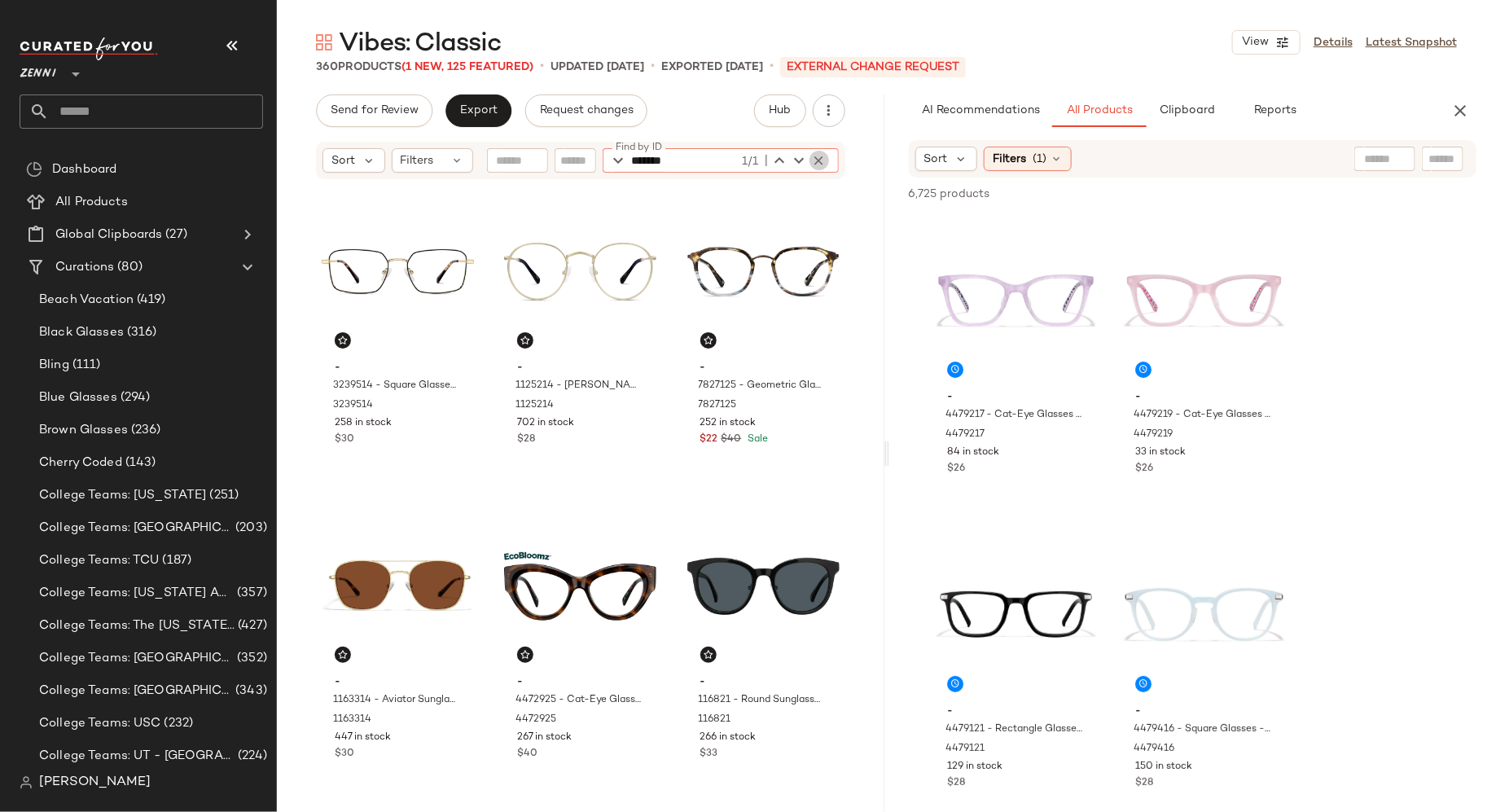
click at [820, 158] on icon "button" at bounding box center [819, 160] width 15 height 15
click at [714, 159] on input "Find by ID" at bounding box center [695, 160] width 127 height 24
type input "******"
click at [1448, 161] on input "text" at bounding box center [1443, 159] width 29 height 17
paste input "******"
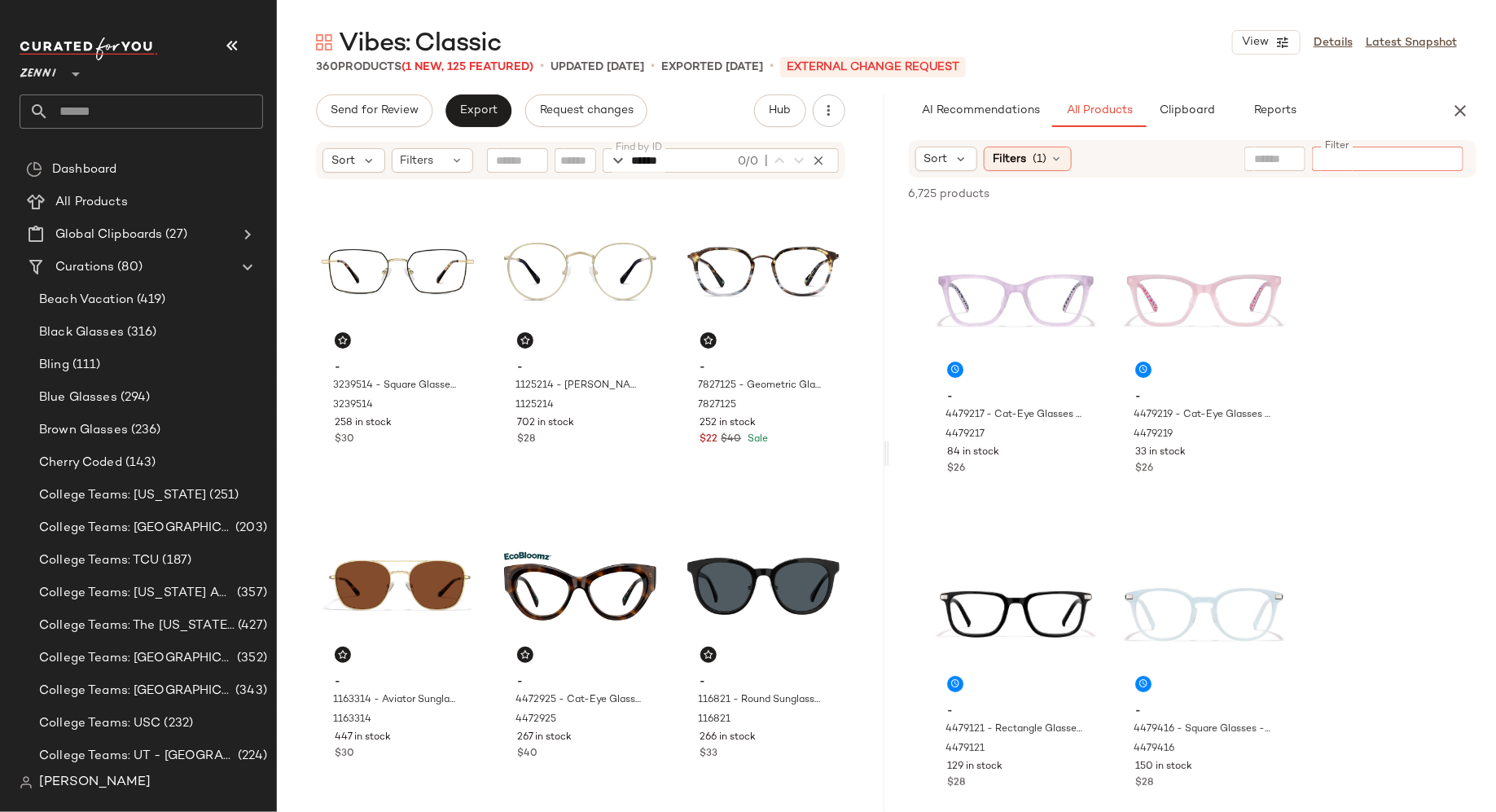
type input "******"
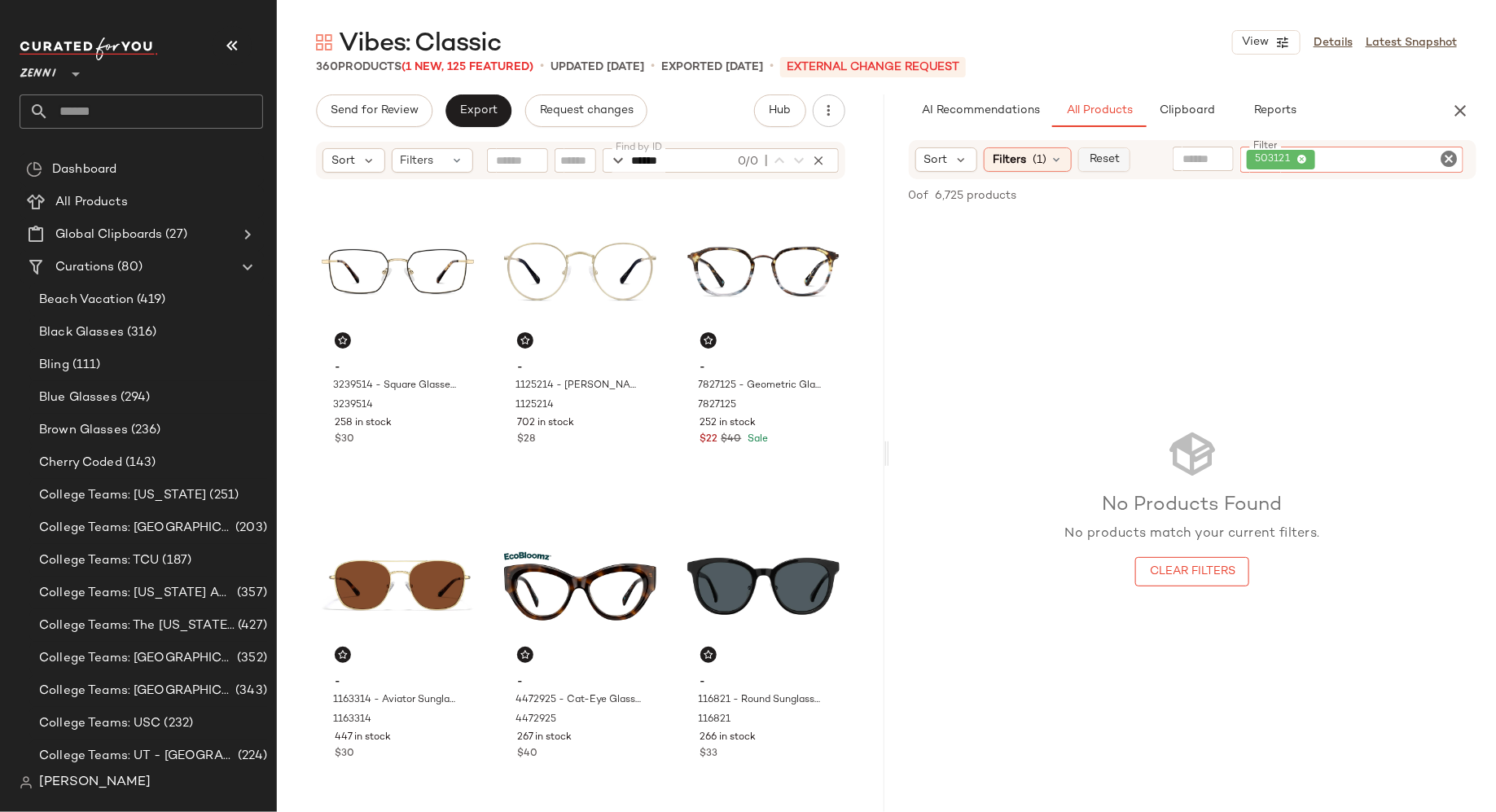
click at [1100, 159] on span "Reset" at bounding box center [1104, 159] width 31 height 13
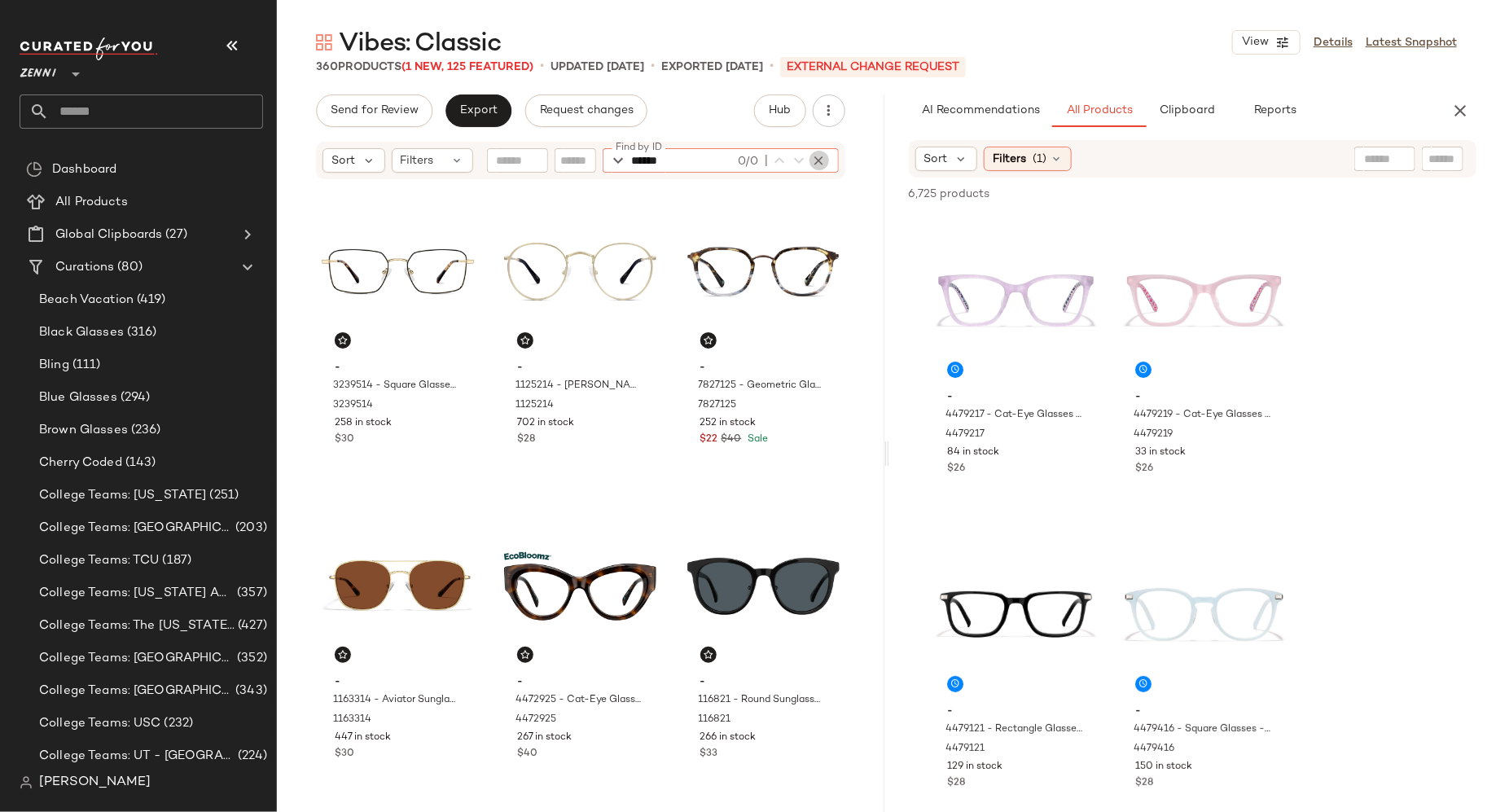
click at [820, 155] on icon "button" at bounding box center [819, 160] width 15 height 15
click at [729, 155] on input "Find by ID" at bounding box center [695, 160] width 127 height 24
click at [727, 163] on input "Find by ID" at bounding box center [695, 160] width 127 height 24
paste input "******"
type input "******"
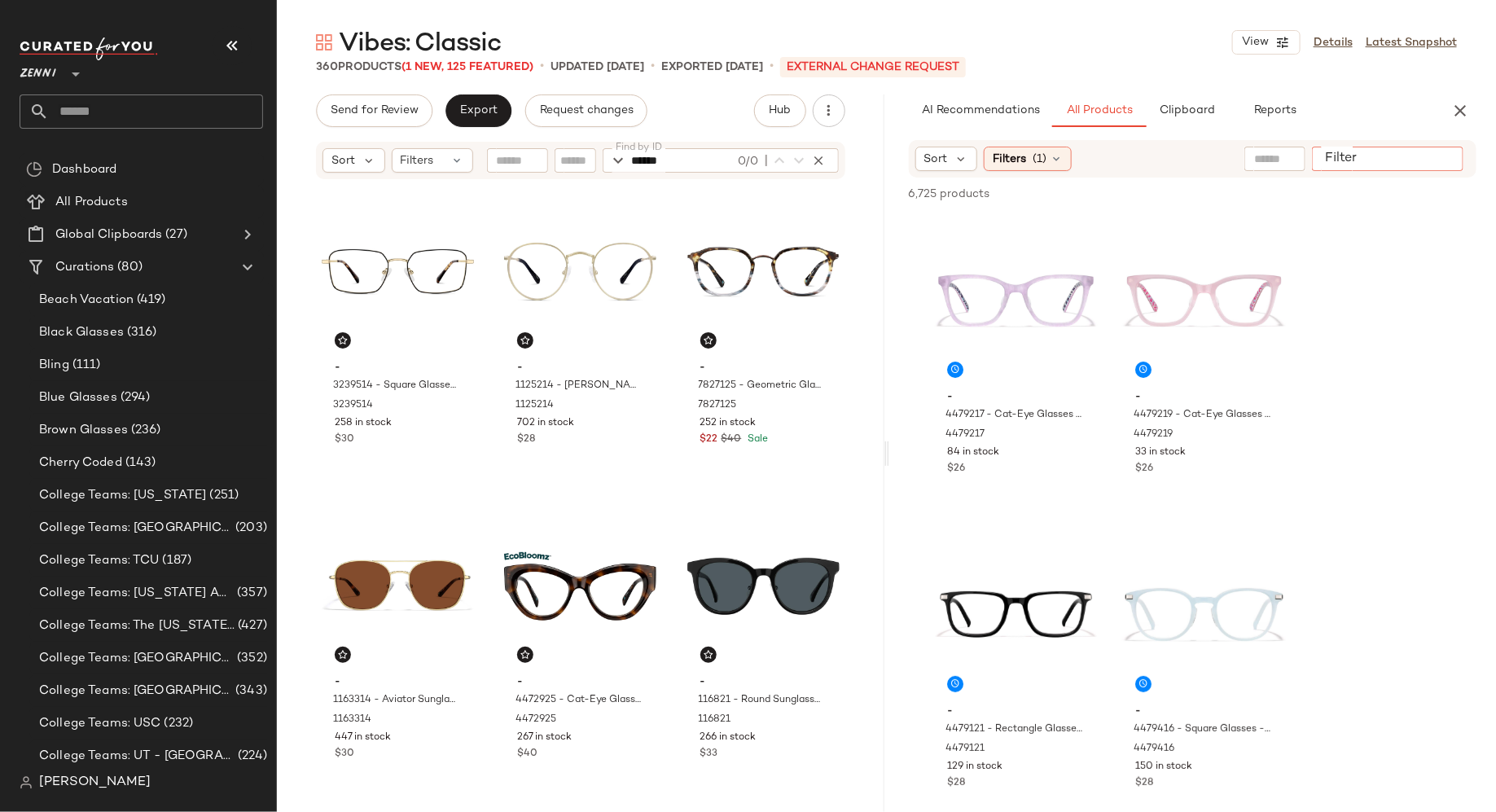
click at [1434, 158] on input "Filter" at bounding box center [1387, 159] width 138 height 17
paste input "******"
type input "******"
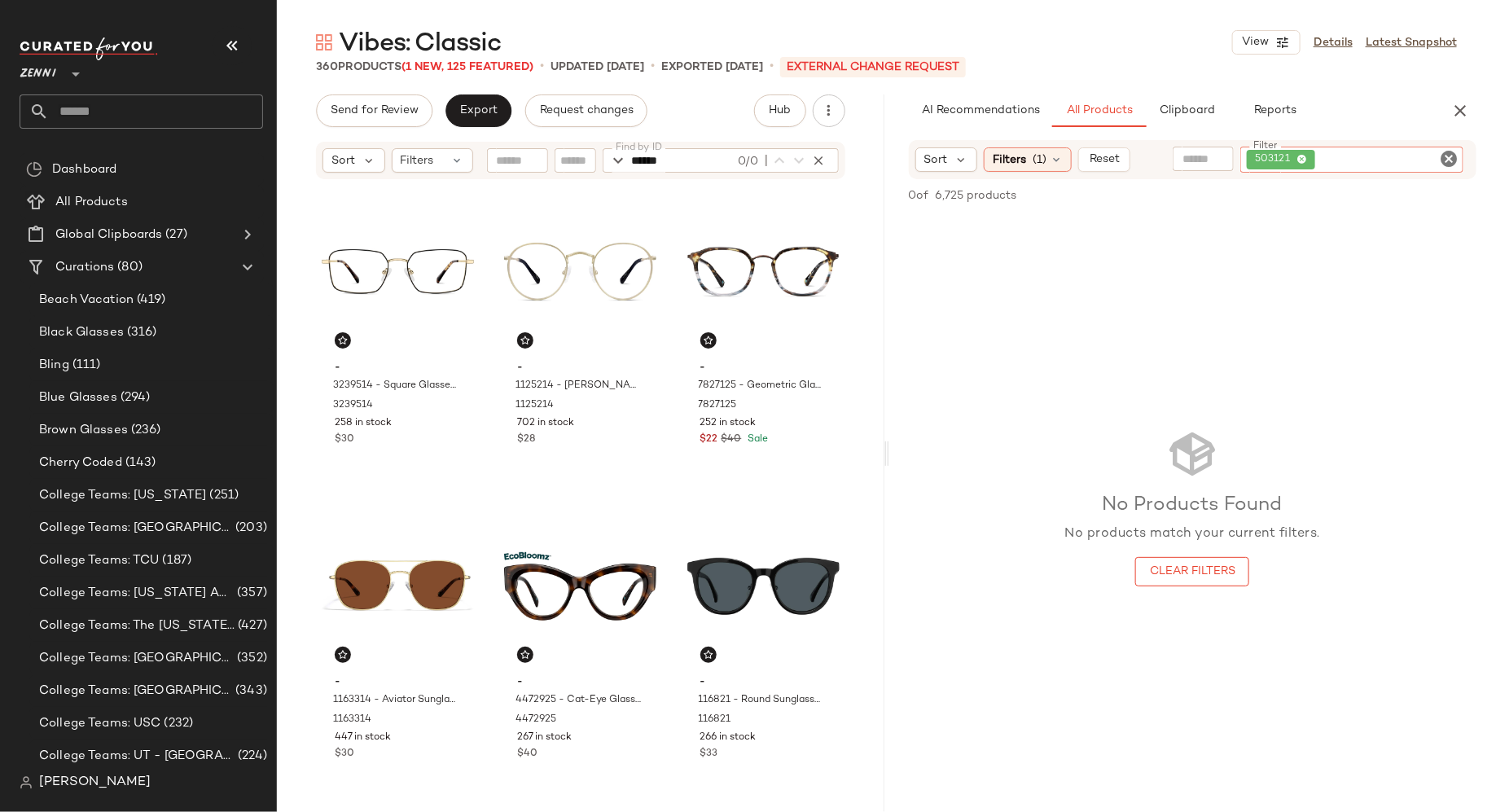
click at [1452, 159] on icon "Clear Filter" at bounding box center [1449, 158] width 19 height 19
click at [1425, 159] on input "Filter" at bounding box center [1387, 159] width 138 height 17
paste input "*******"
type input "*******"
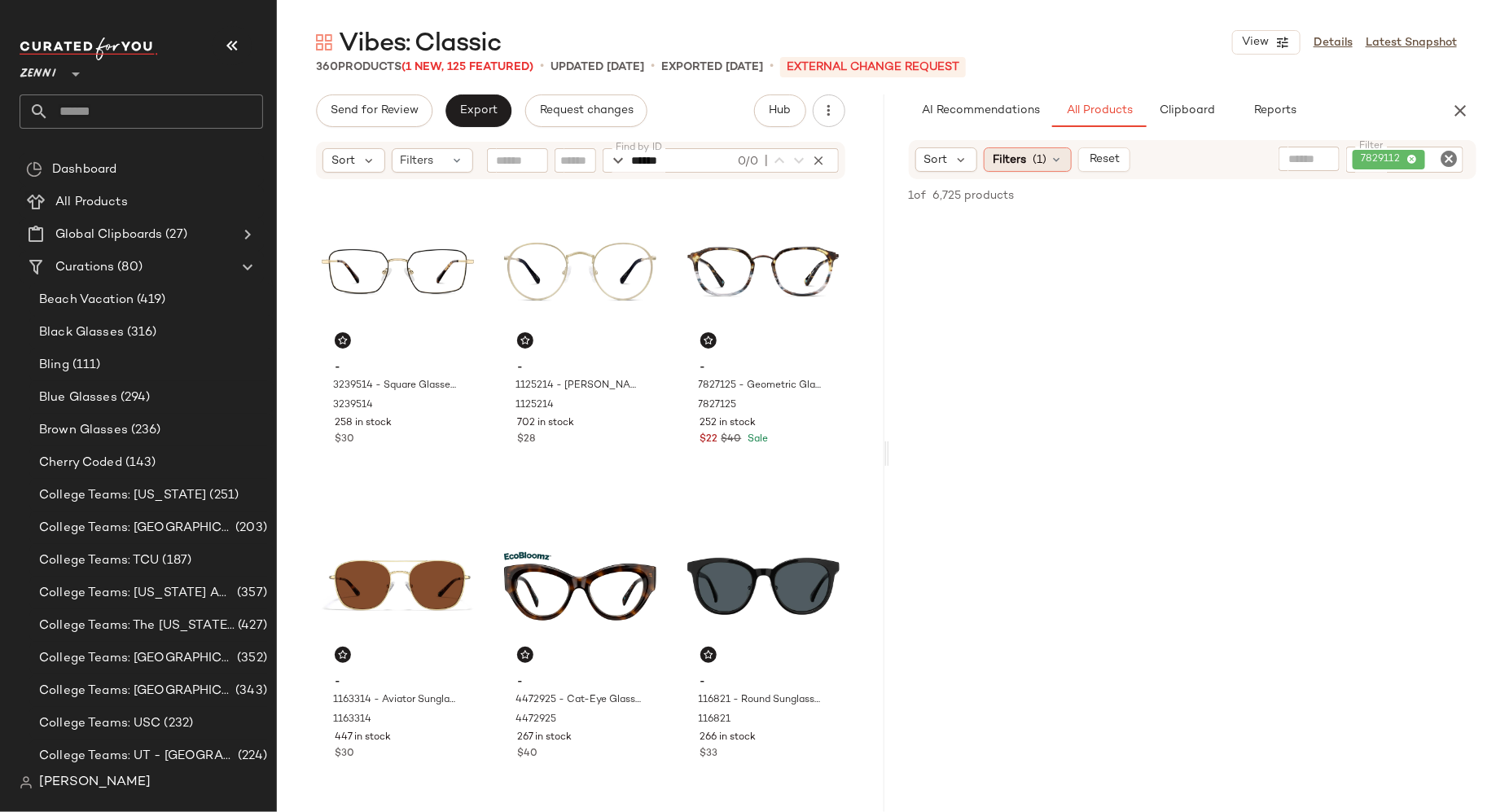
click at [1055, 155] on icon at bounding box center [1056, 159] width 13 height 13
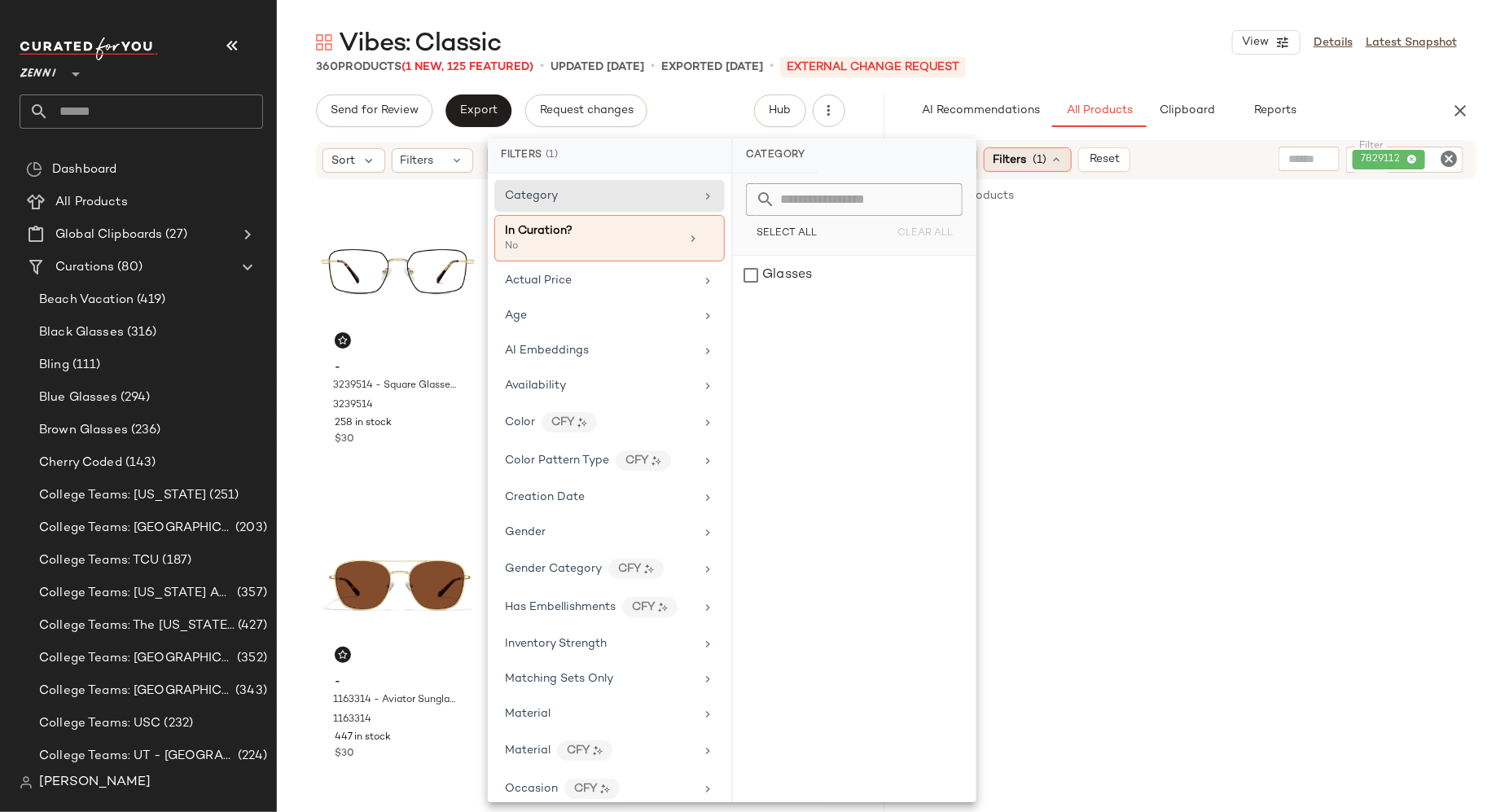
click at [1056, 155] on icon at bounding box center [1056, 159] width 13 height 13
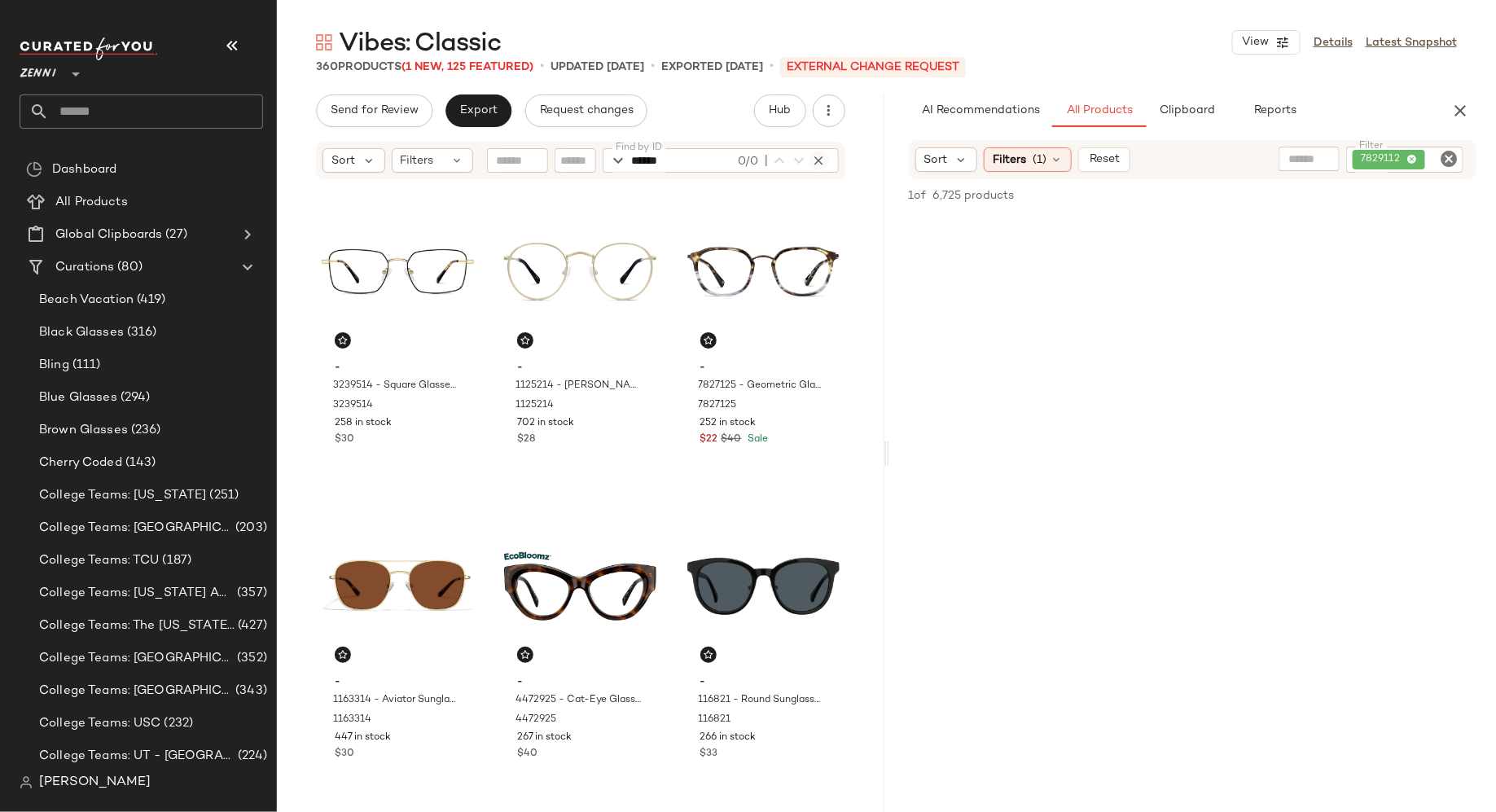
click at [821, 158] on icon "button" at bounding box center [819, 160] width 15 height 15
click at [716, 158] on input "Find by ID" at bounding box center [695, 160] width 127 height 24
paste input "*******"
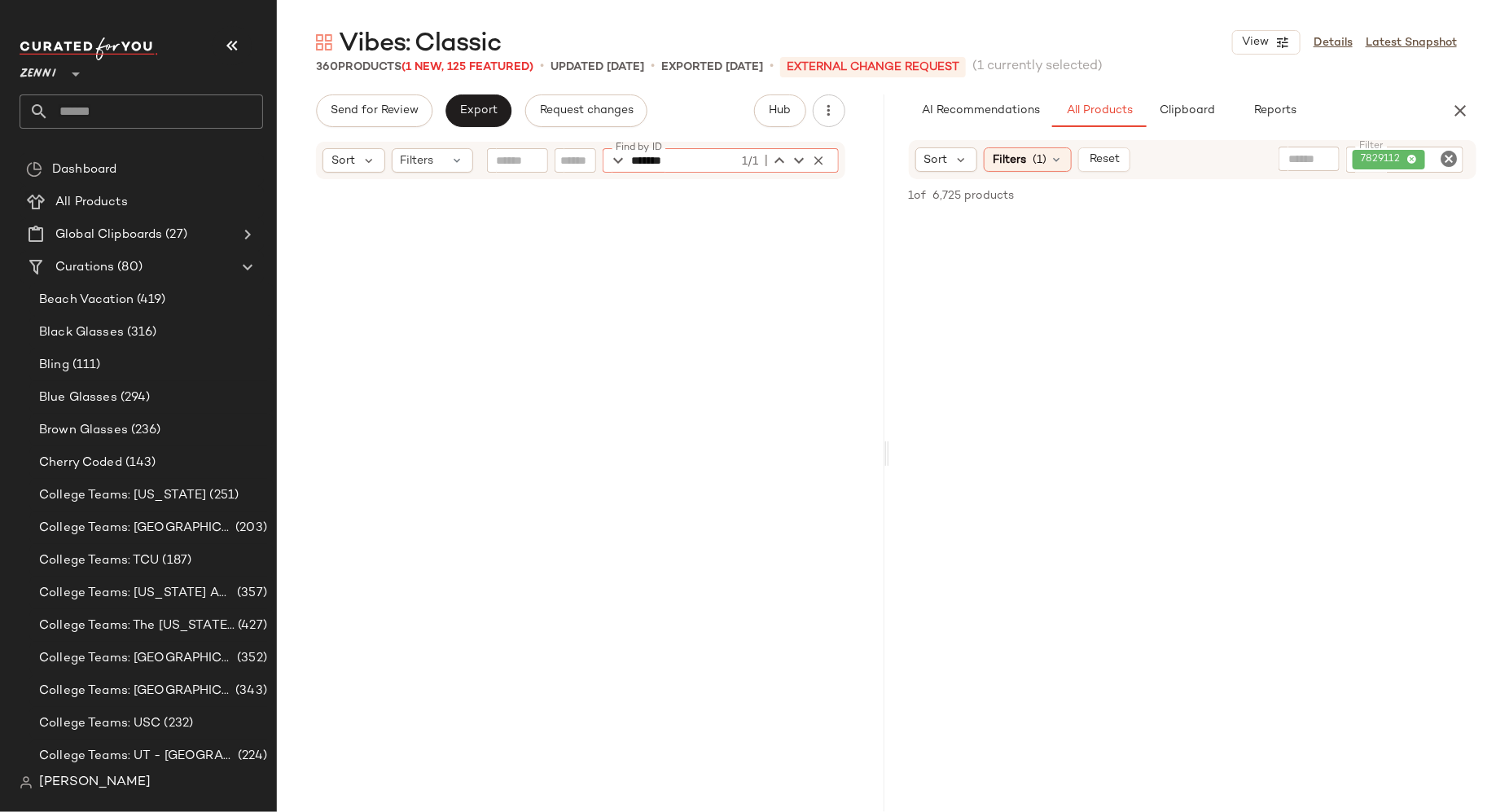
scroll to position [9432, 0]
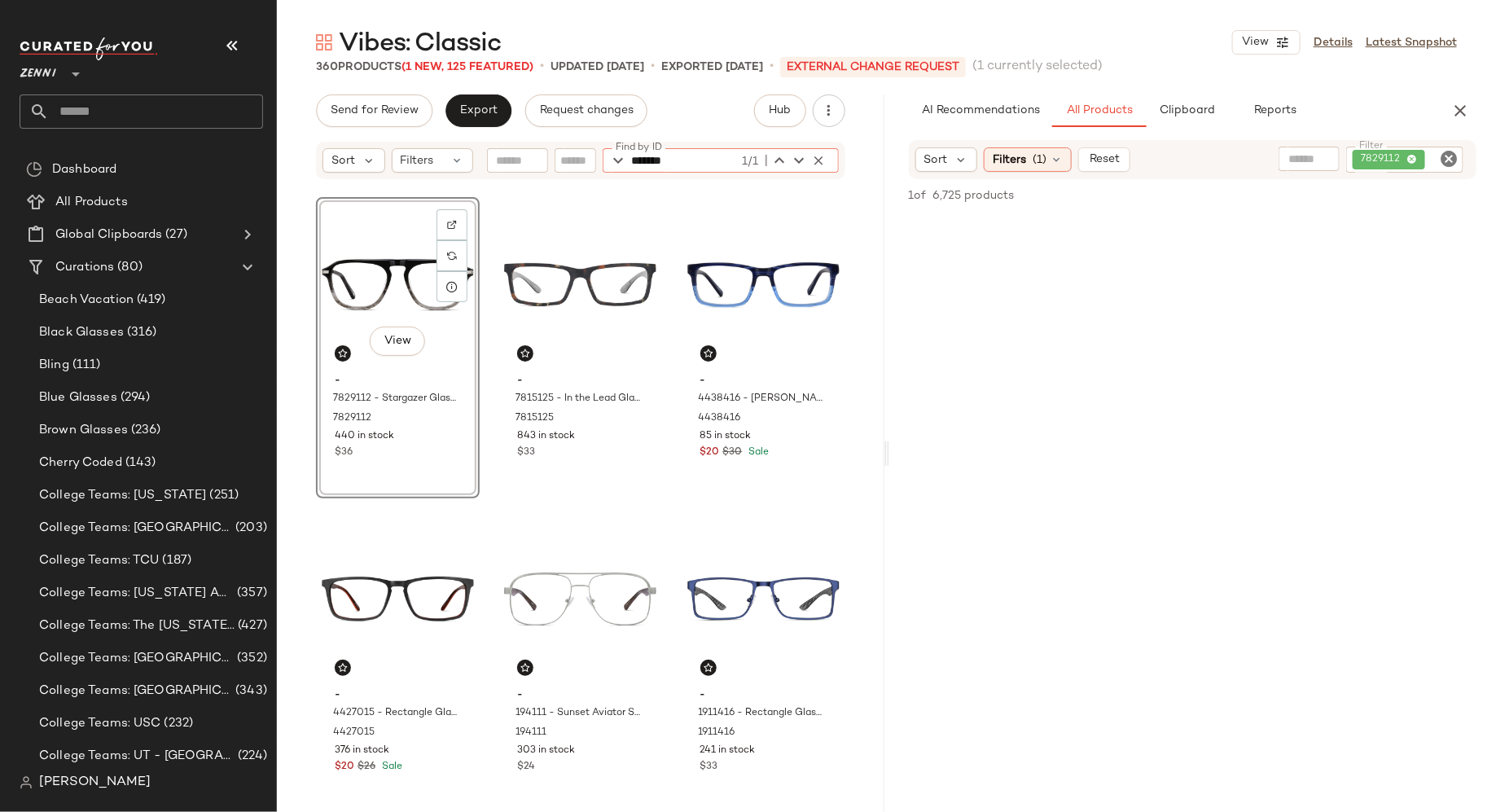
type input "*******"
click at [440, 453] on div "View - 7829112 - Stargazer Glasses - Gray Ombre - Mixed 7829112 440 in stock $36" at bounding box center [398, 348] width 164 height 301
click at [433, 473] on div "View - 7829112 - Stargazer Glasses - Gray Ombre - Mixed 7829112 440 in stock $36" at bounding box center [398, 348] width 164 height 301
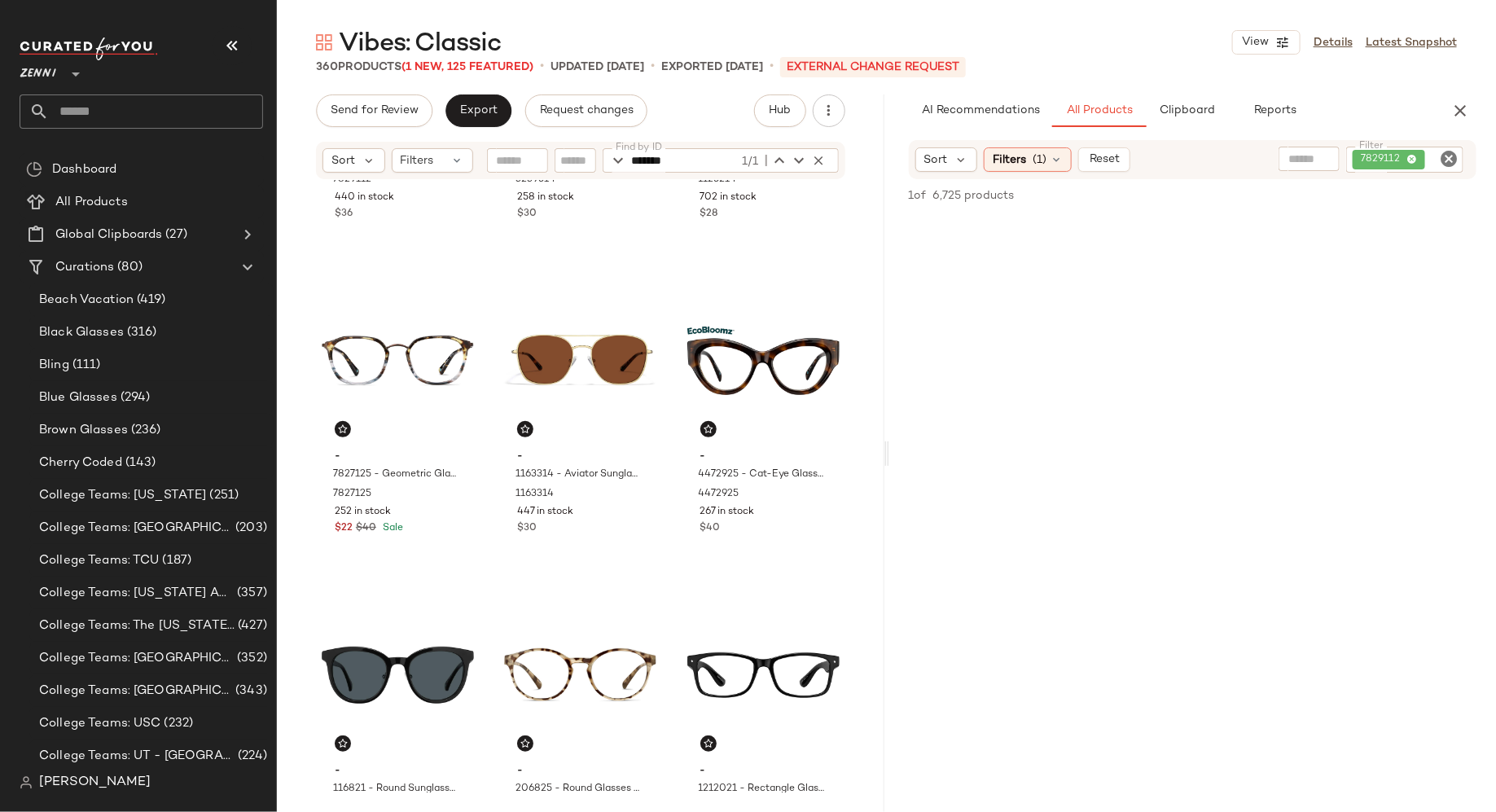
scroll to position [0, 0]
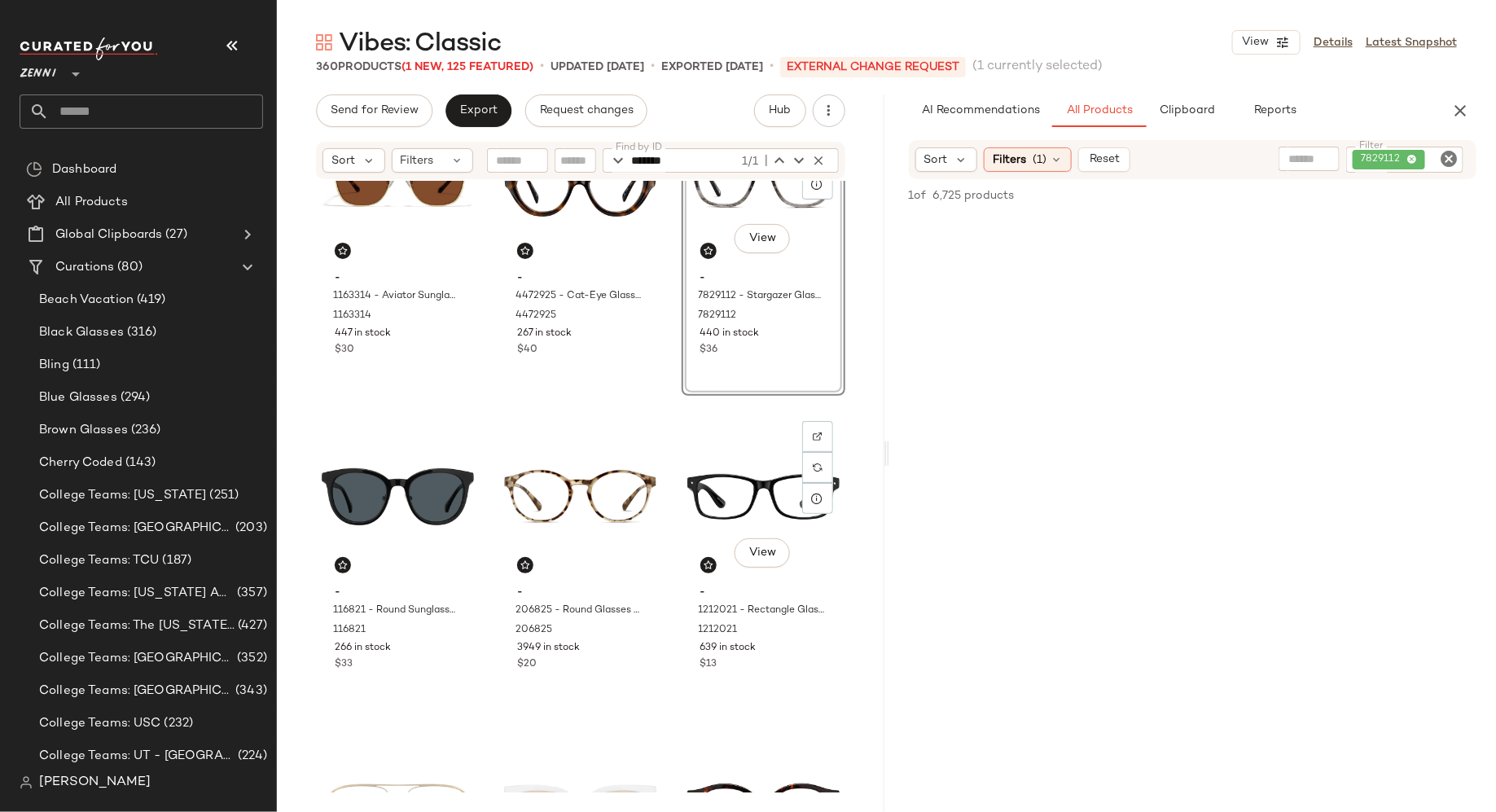
scroll to position [419, 0]
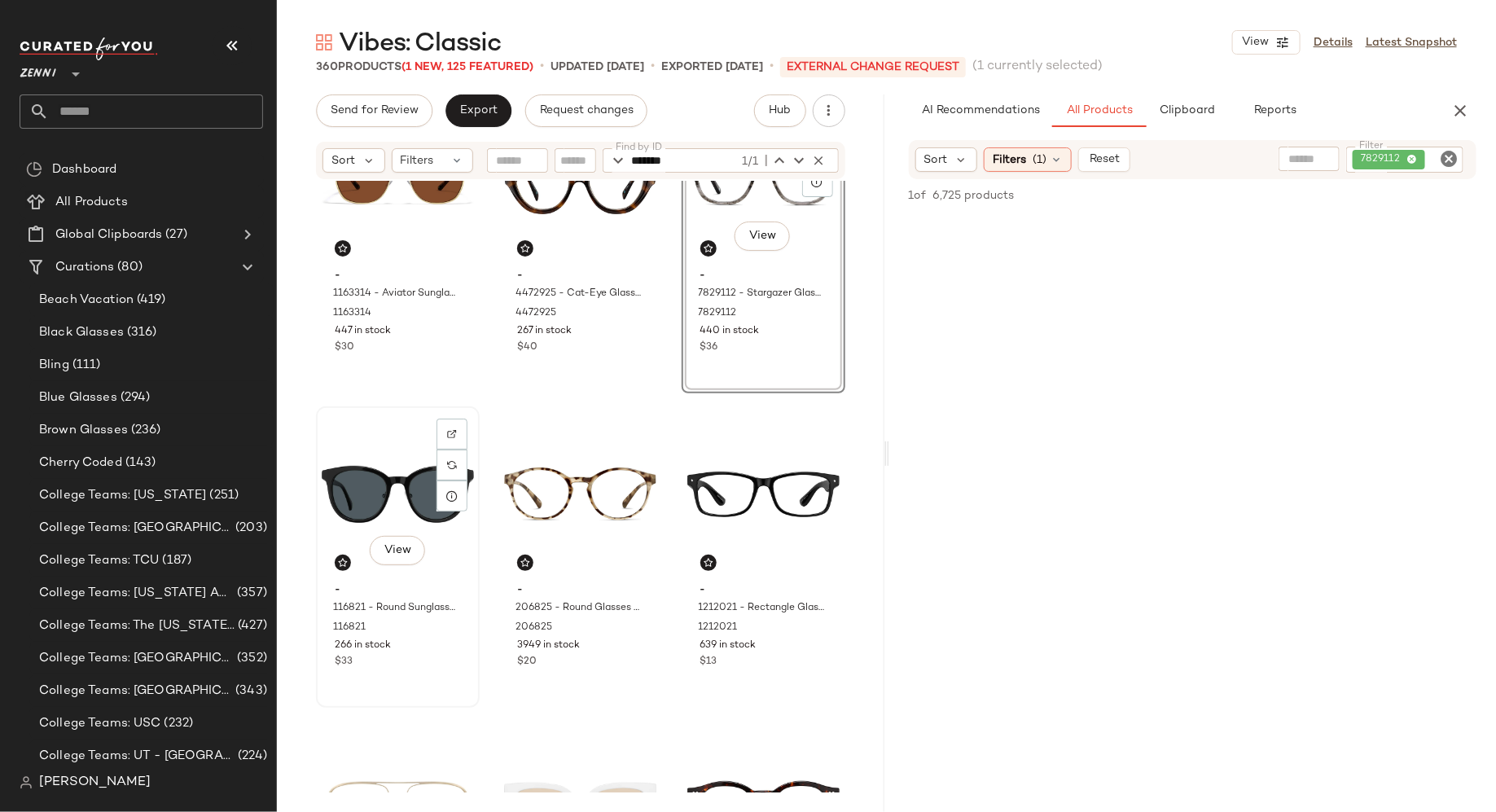
click at [443, 663] on div "$33" at bounding box center [398, 662] width 126 height 15
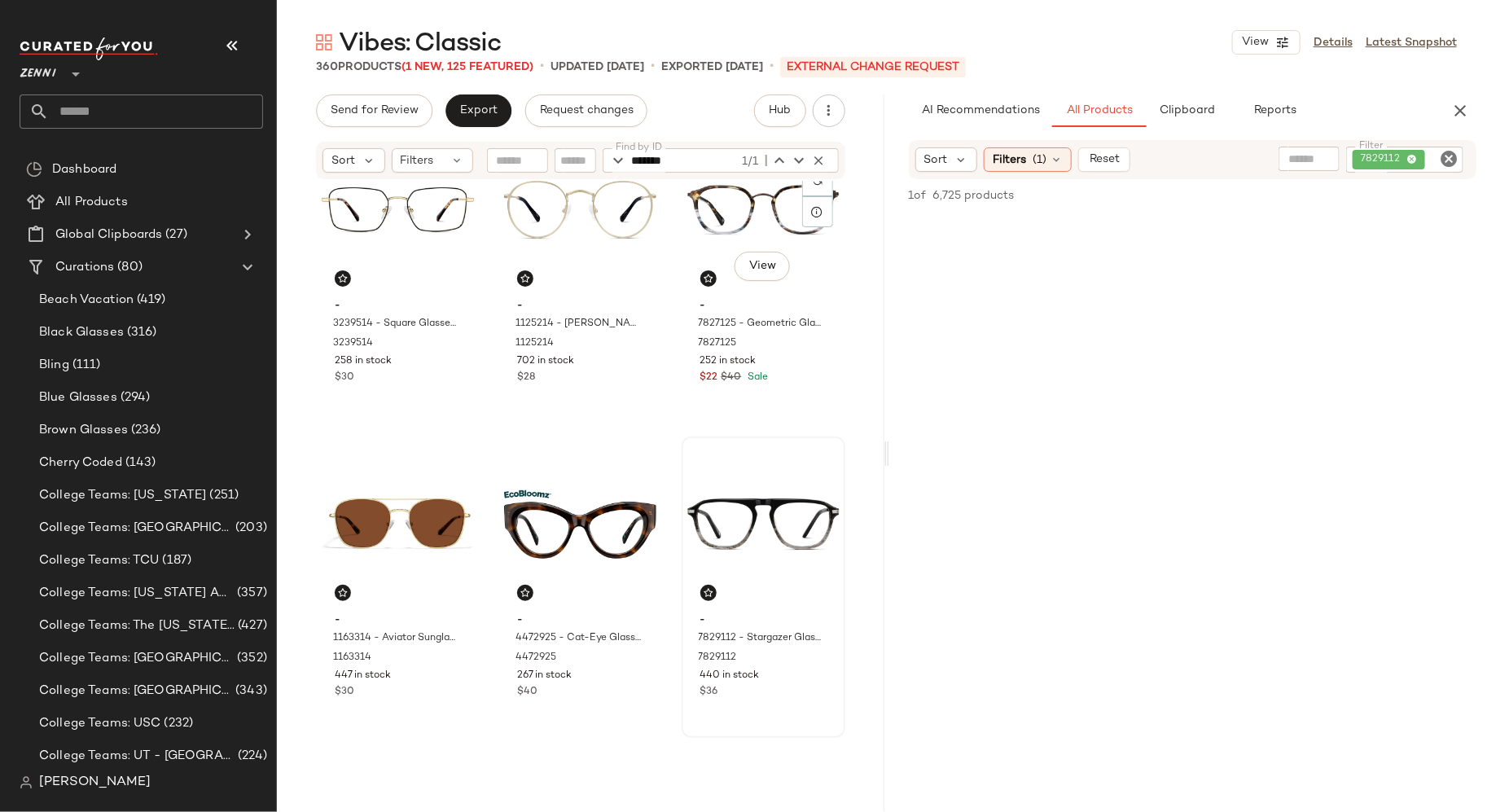
scroll to position [55, 0]
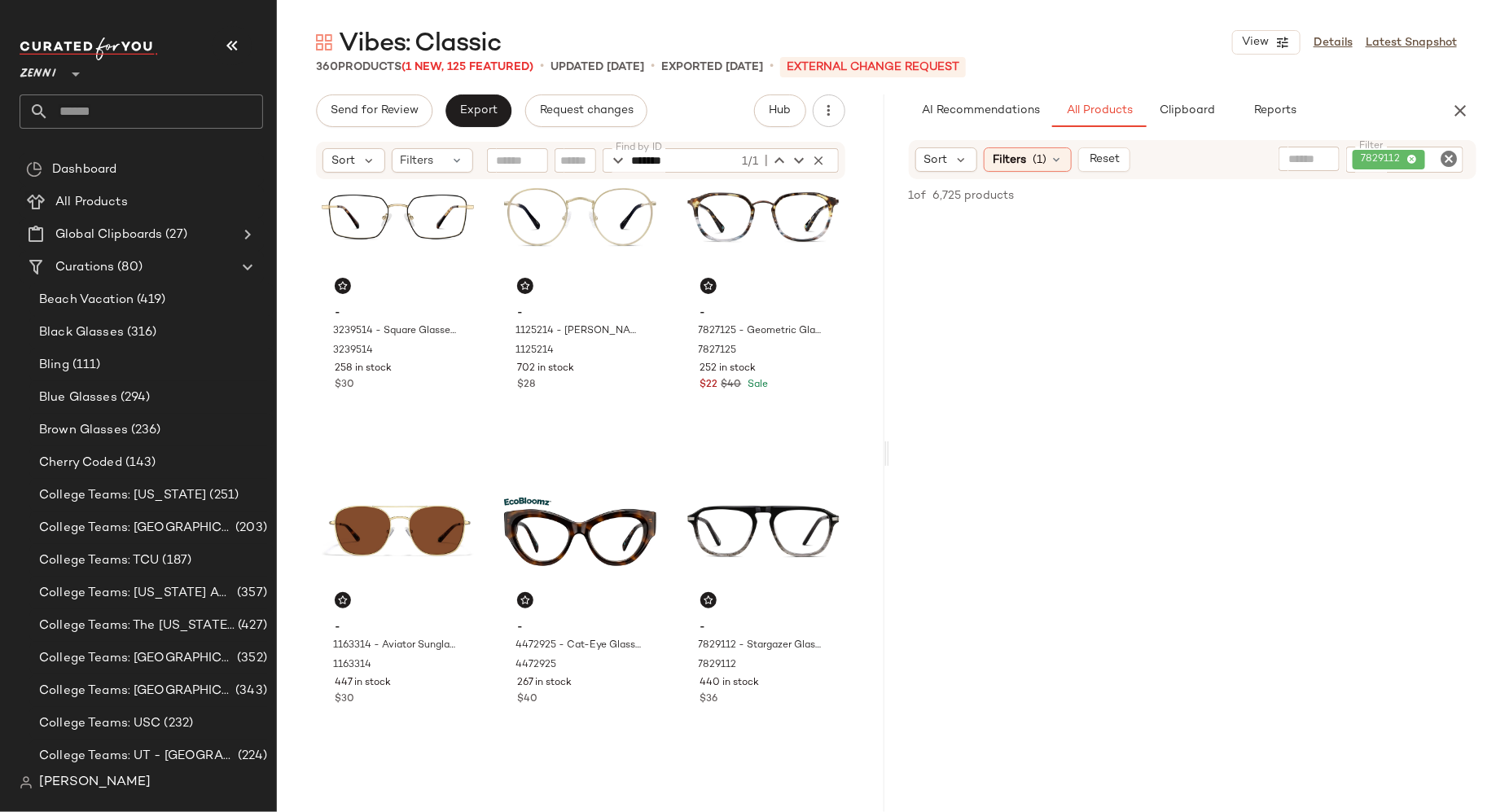
click at [1451, 156] on icon "Clear Filter" at bounding box center [1449, 158] width 19 height 19
click at [1417, 156] on input "Filter" at bounding box center [1387, 159] width 138 height 17
type input "*******"
click at [821, 155] on icon "button" at bounding box center [819, 160] width 15 height 15
click at [709, 157] on input "Find by ID" at bounding box center [695, 160] width 127 height 24
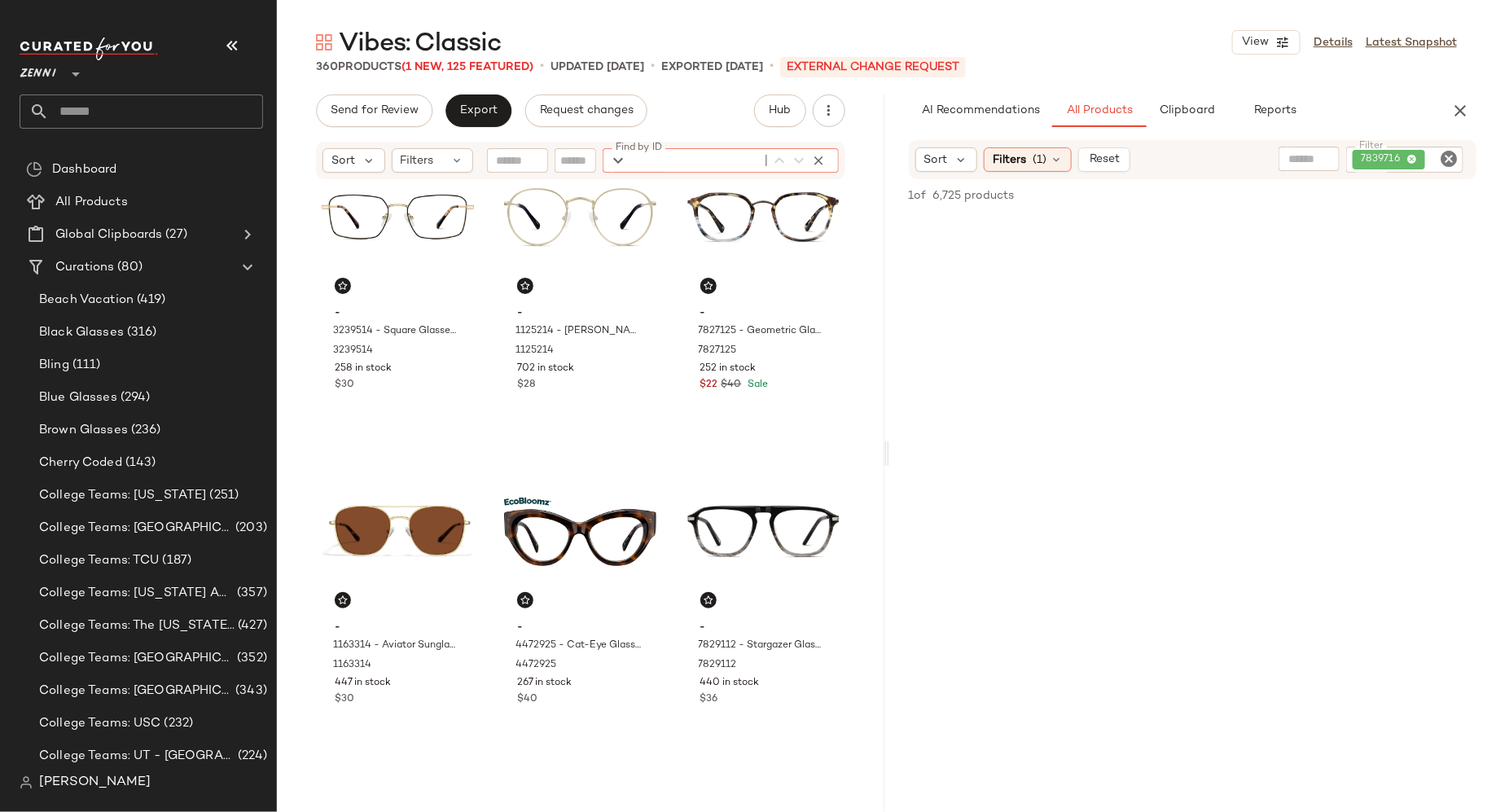
paste input "*******"
type input "*******"
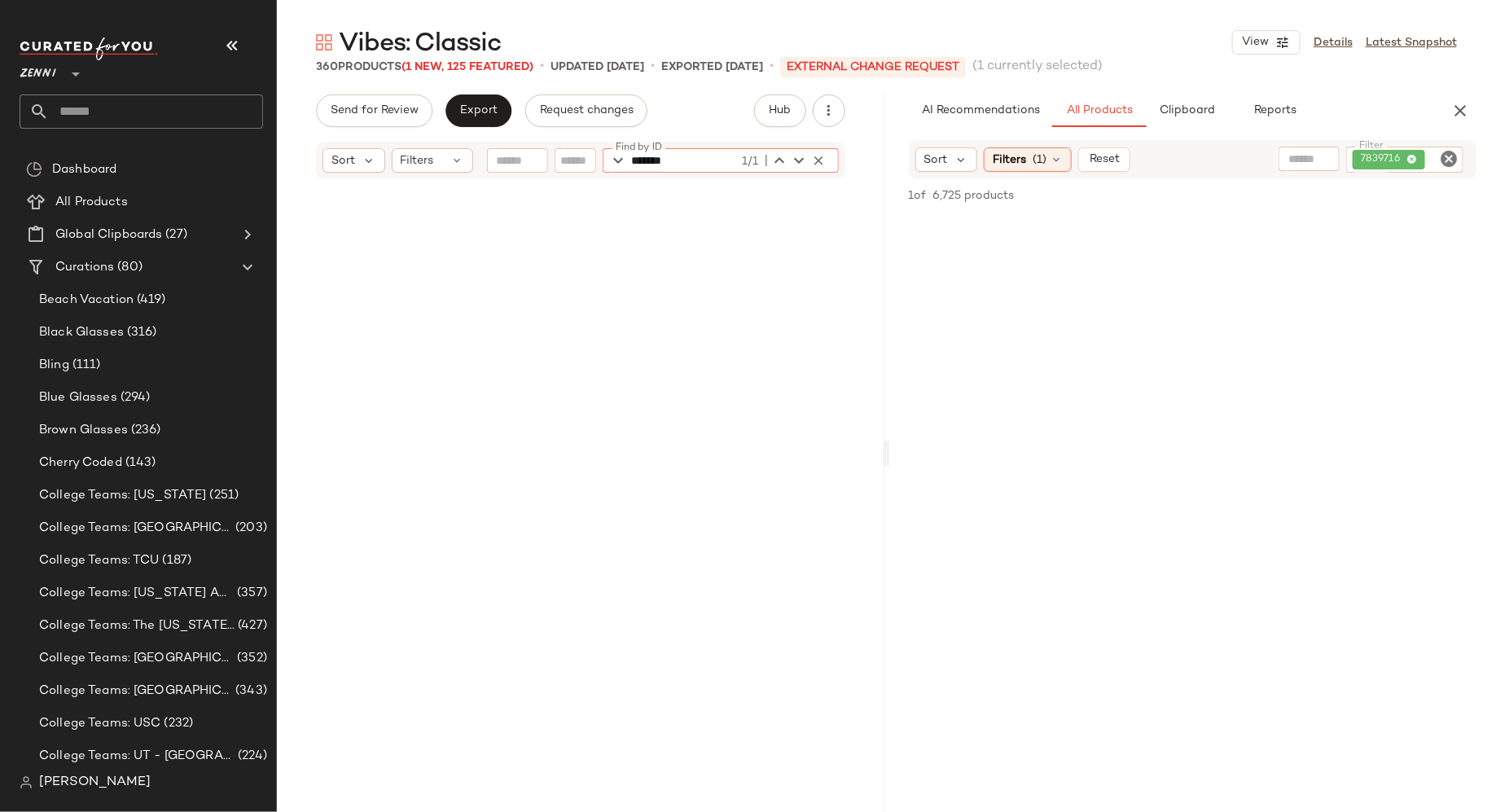
scroll to position [2829, 0]
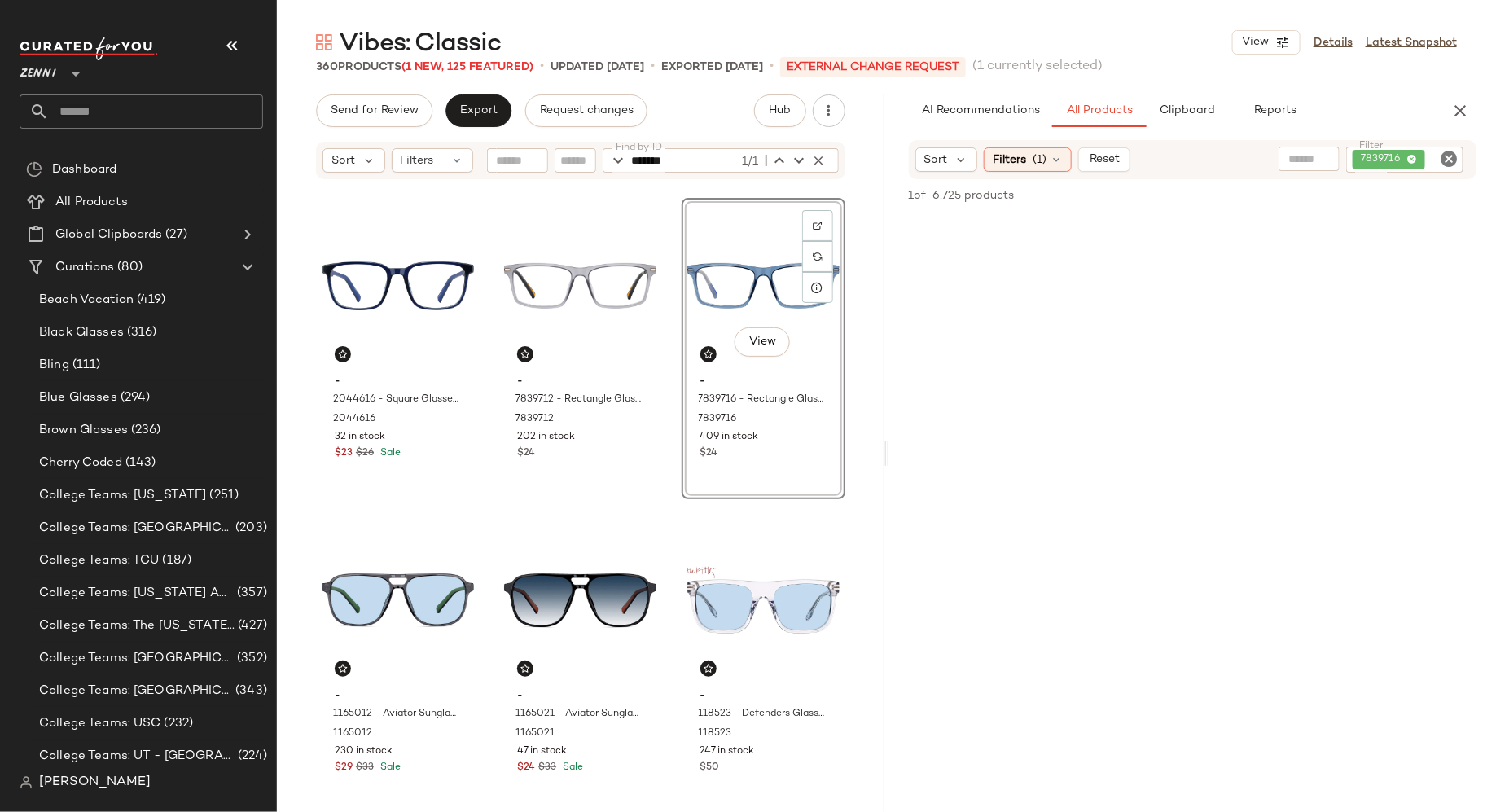
click at [756, 473] on div "View - 7839716 - Rectangle Glasses - Blue - Mixed 7839716 409 in stock $24" at bounding box center [763, 348] width 164 height 301
click at [783, 452] on div "View - 7839716 - Rectangle Glasses - Blue - Mixed 7839716 409 in stock $24" at bounding box center [763, 348] width 164 height 301
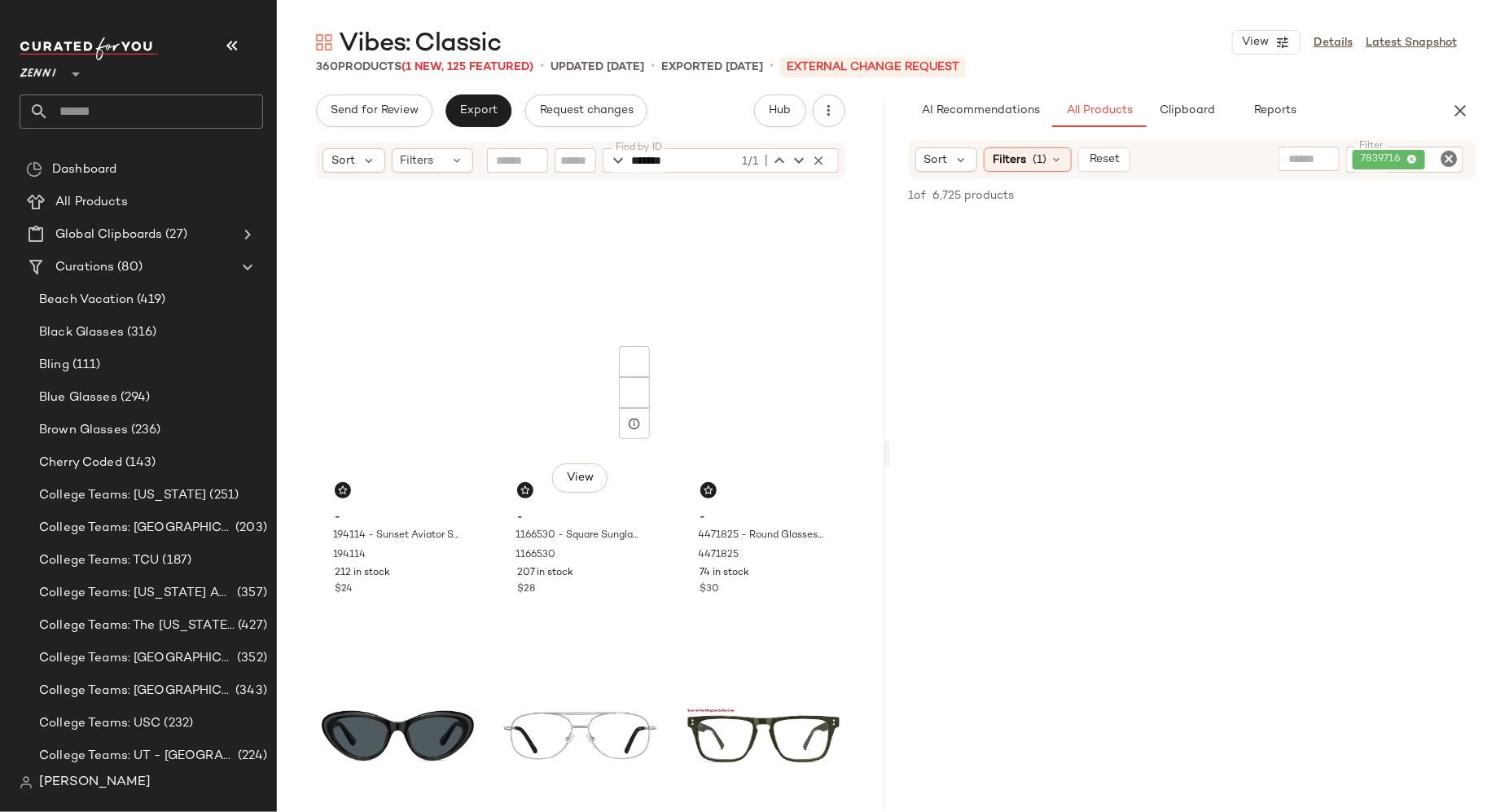
scroll to position [0, 0]
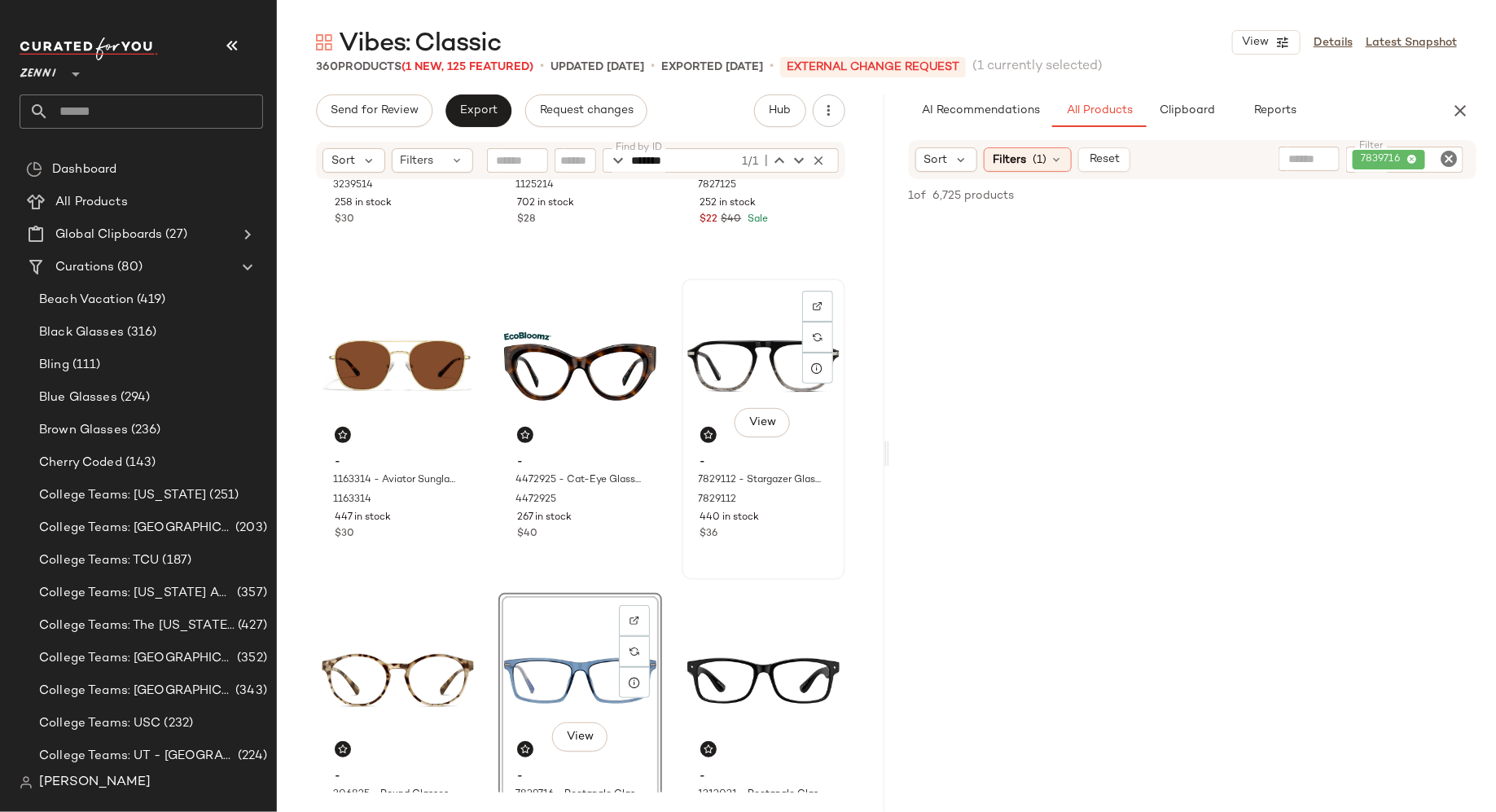
scroll to position [352, 0]
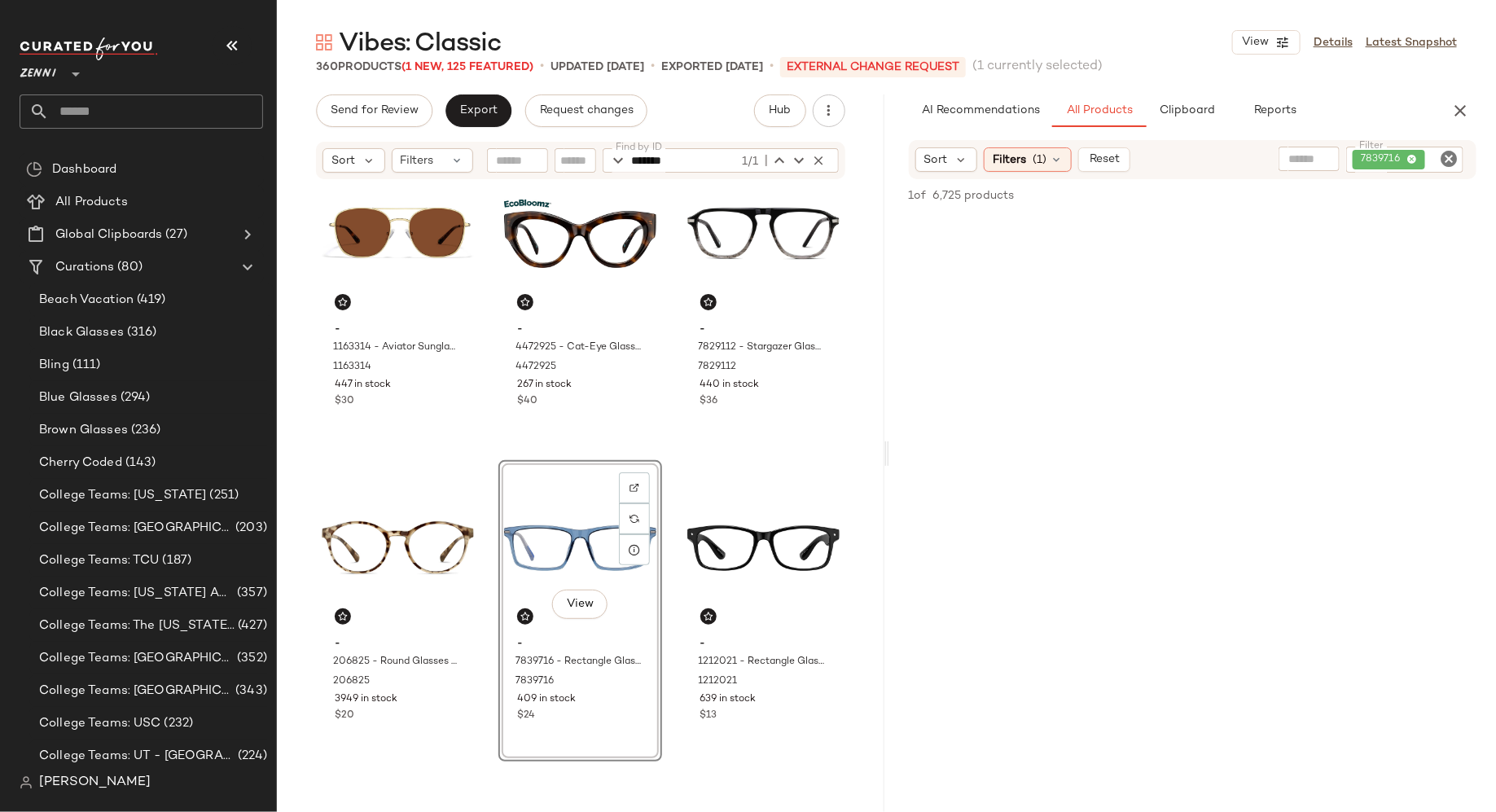
drag, startPoint x: 723, startPoint y: 411, endPoint x: 1092, endPoint y: 3, distance: 550.1
click at [774, 717] on div "$13" at bounding box center [763, 715] width 126 height 15
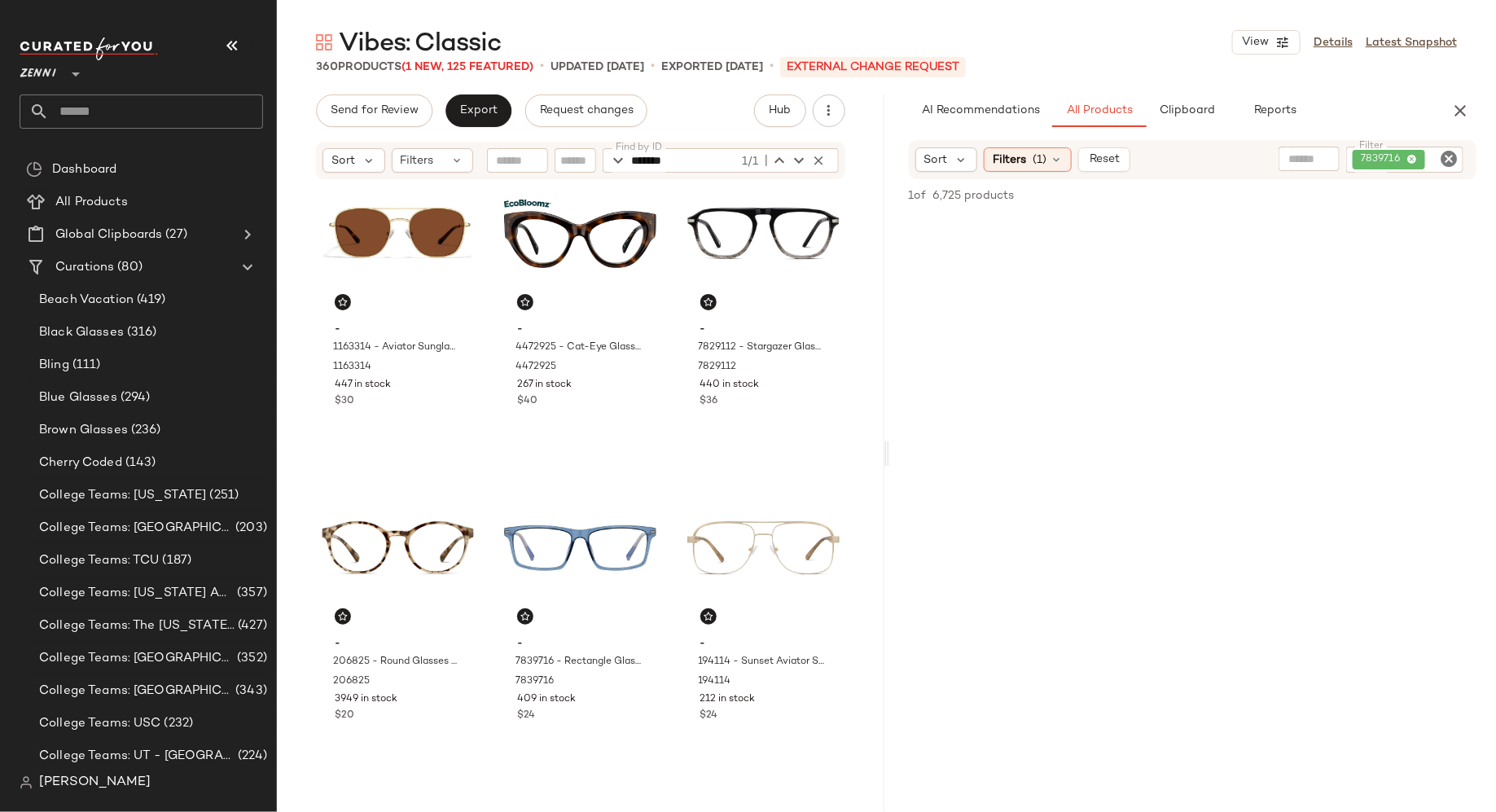
click at [1445, 159] on icon "Clear Filter" at bounding box center [1449, 158] width 19 height 19
click at [1391, 162] on input "Filter" at bounding box center [1387, 159] width 138 height 17
type input "*******"
click at [819, 157] on icon "button" at bounding box center [819, 160] width 15 height 15
click at [693, 164] on input "Find by ID" at bounding box center [695, 160] width 127 height 24
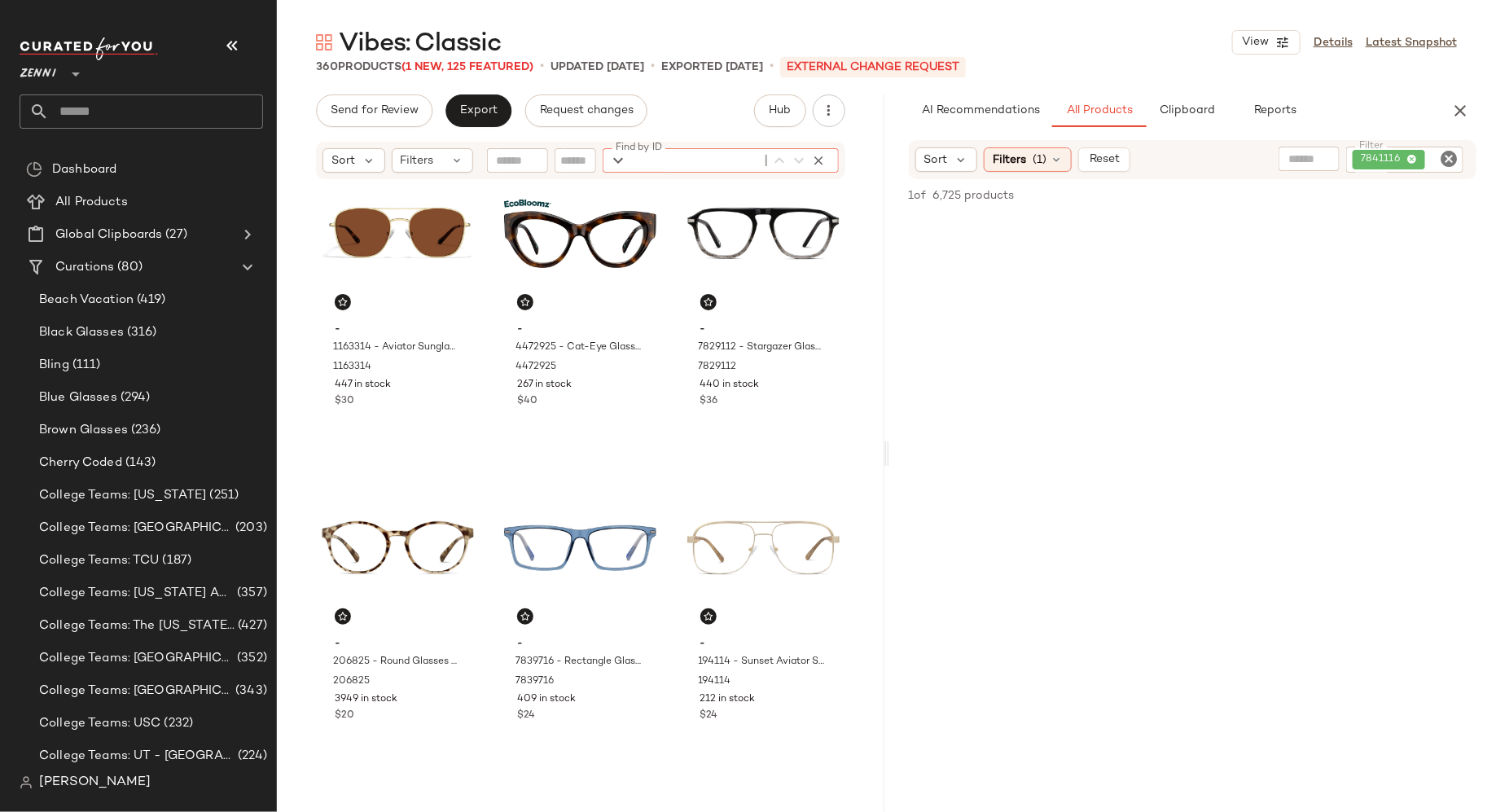
paste input "*******"
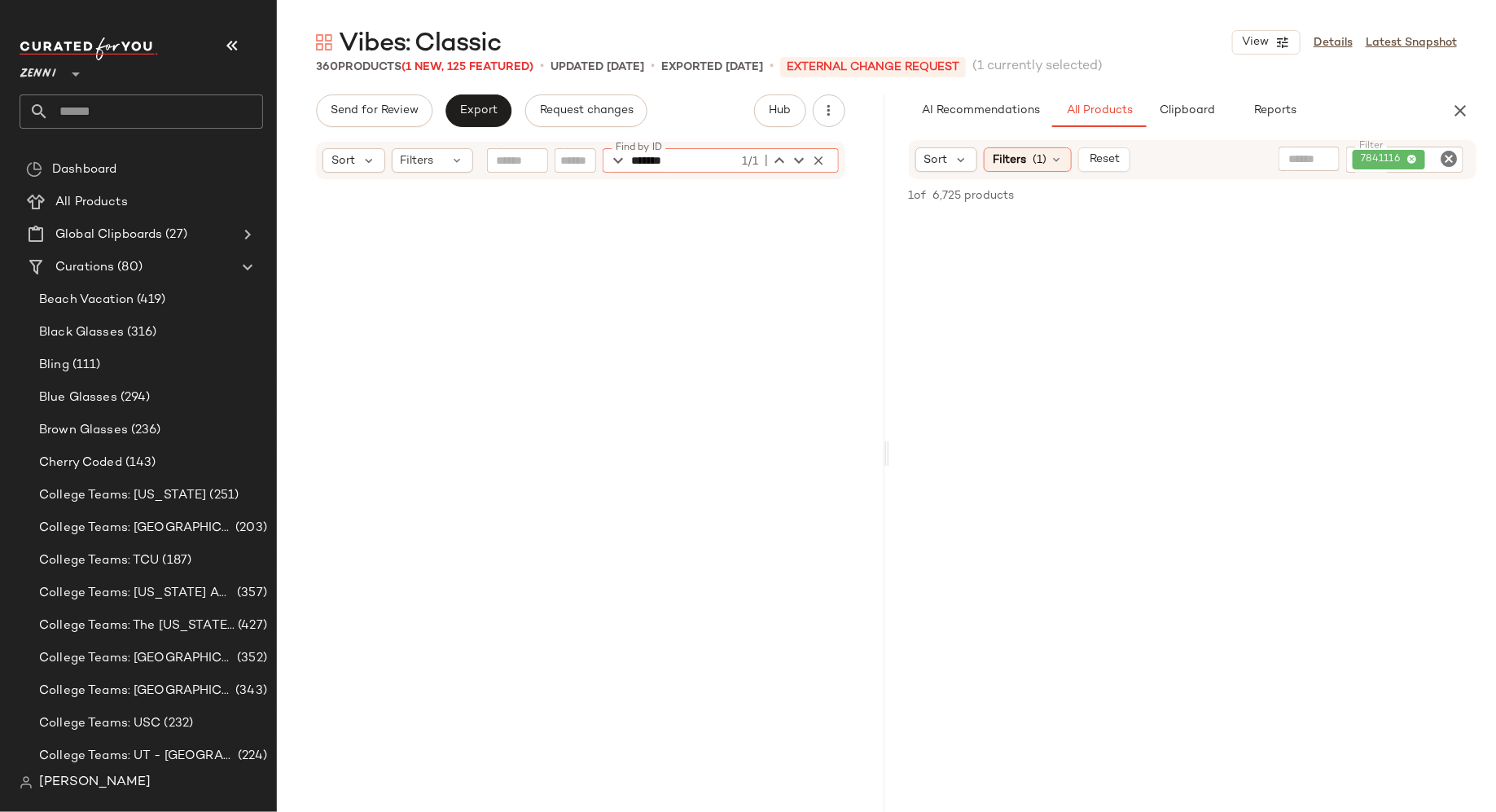
scroll to position [5660, 0]
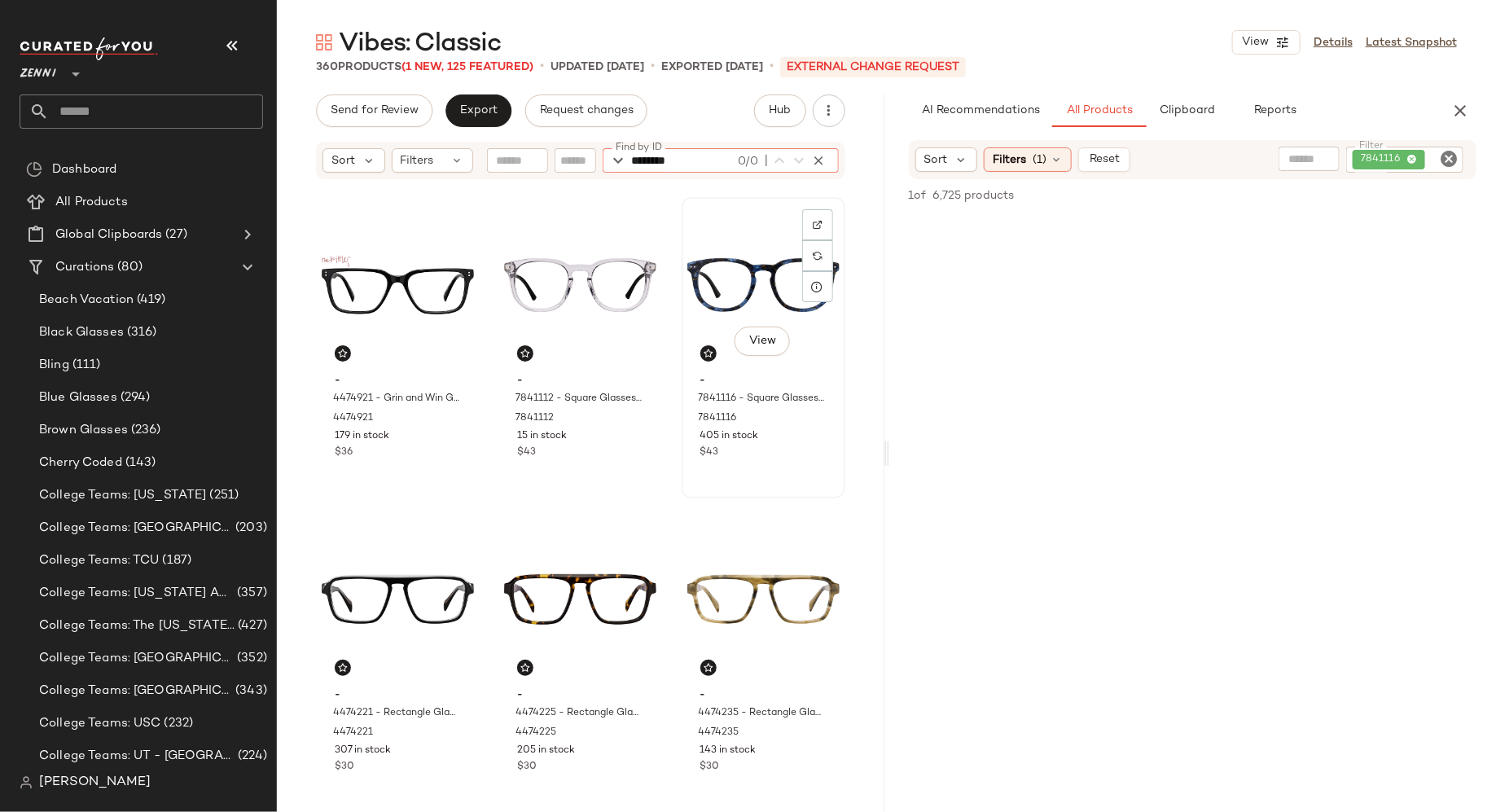
type input "********"
click at [795, 463] on div "View - 7841116 - Square Glasses - Blue - CarbonFiber 7841116 405 in stock $43" at bounding box center [763, 347] width 160 height 299
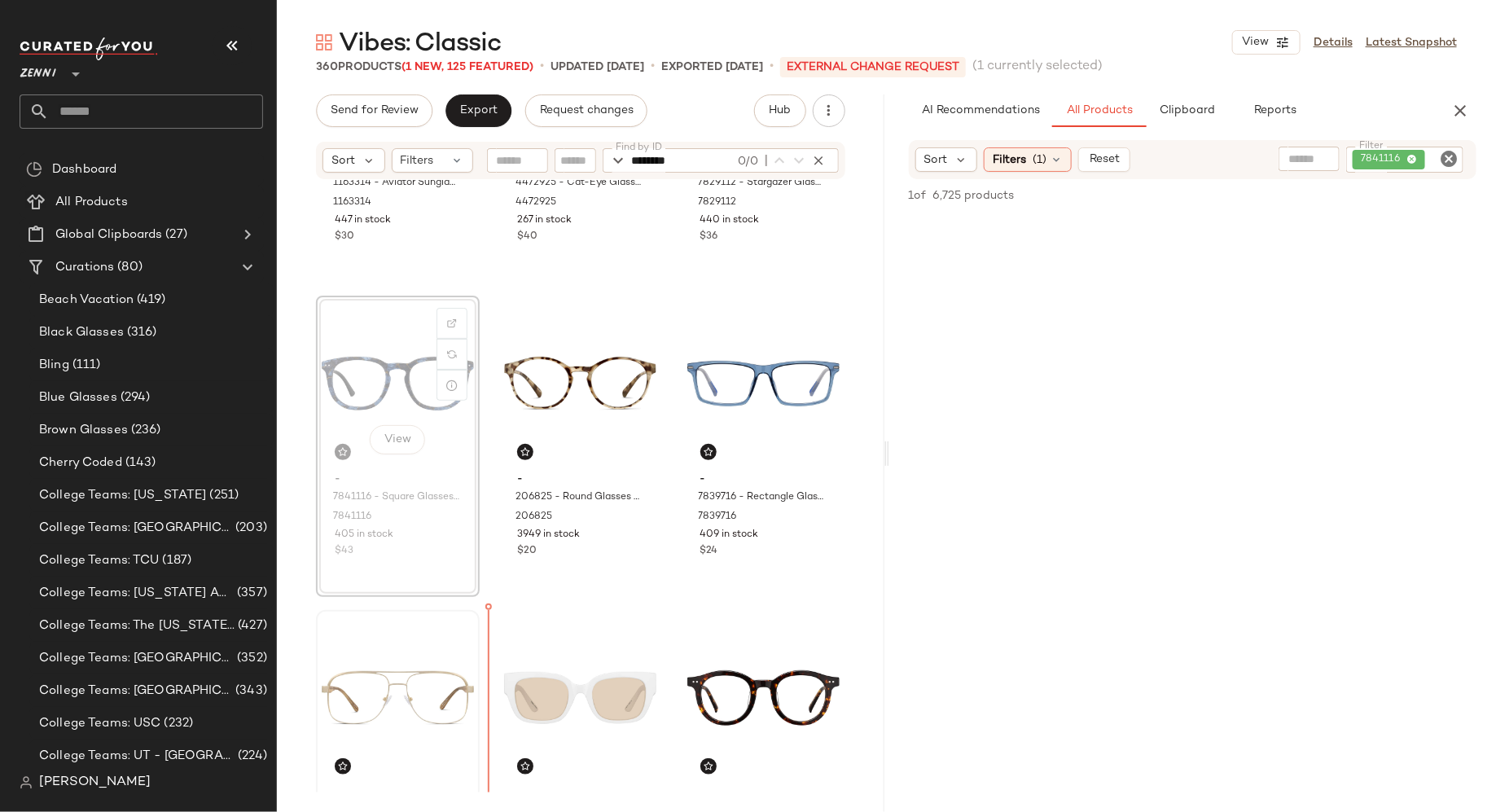
scroll to position [534, 0]
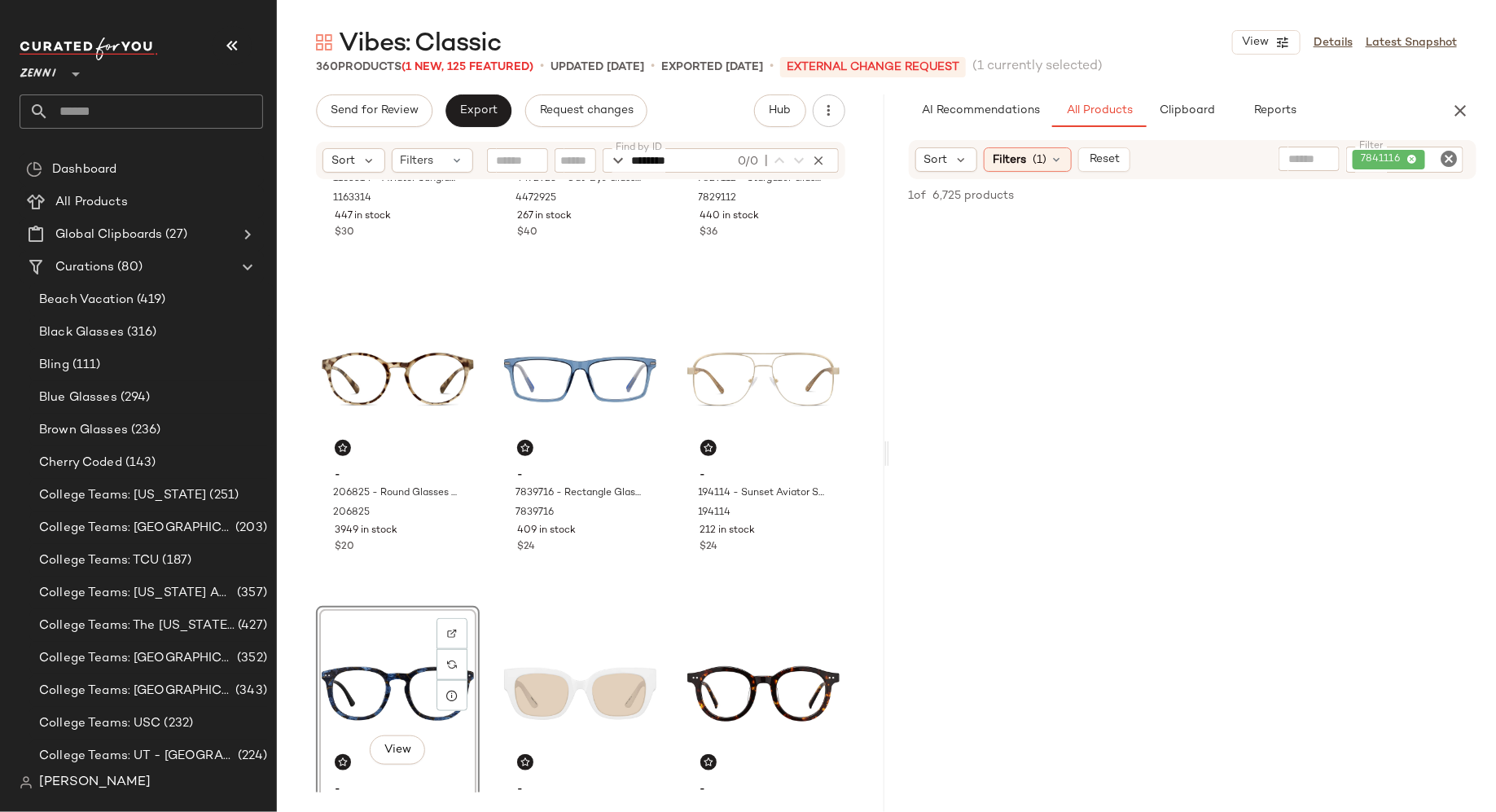
drag, startPoint x: 399, startPoint y: 341, endPoint x: 1228, endPoint y: 4, distance: 894.9
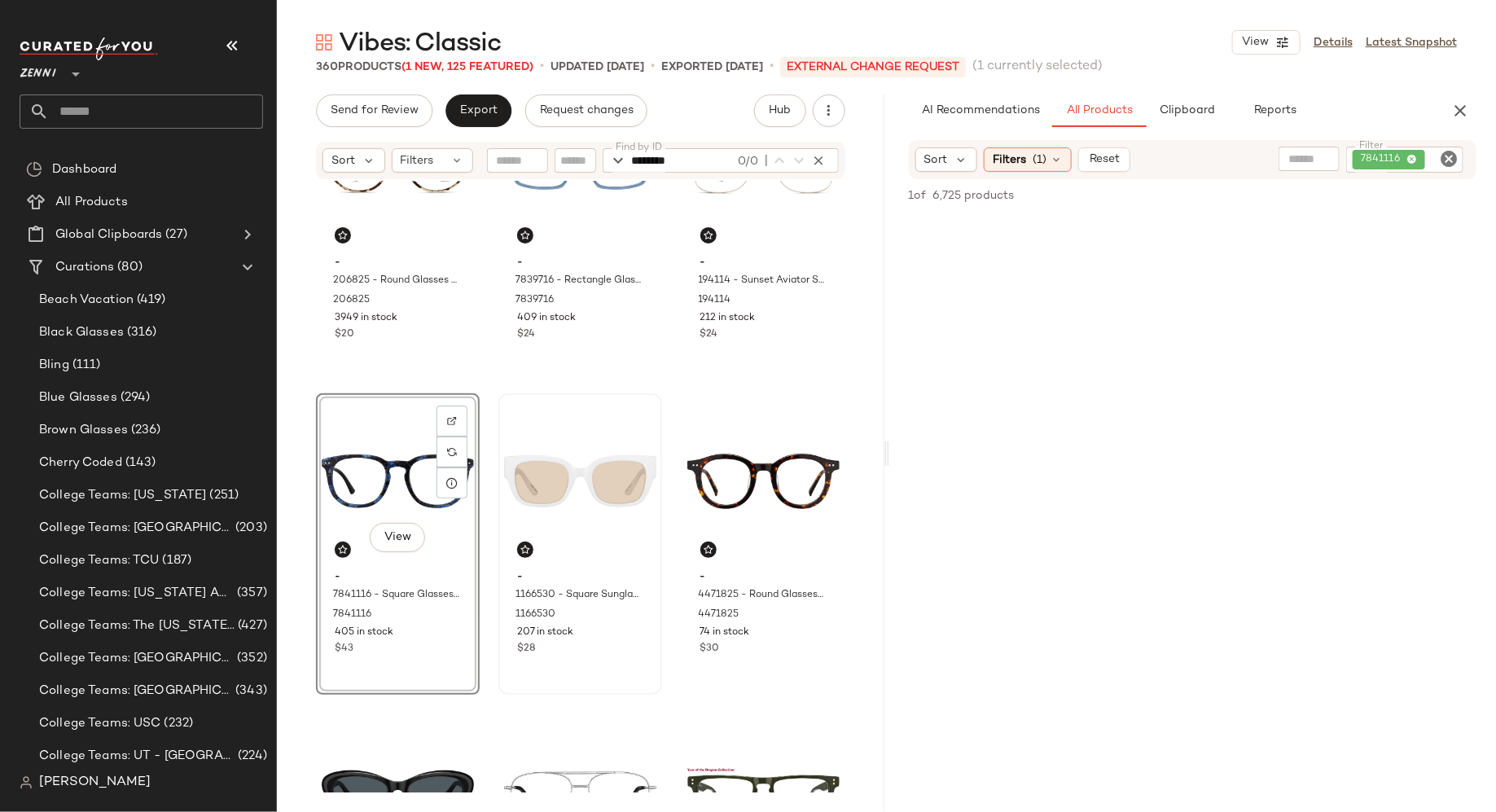
scroll to position [828, 0]
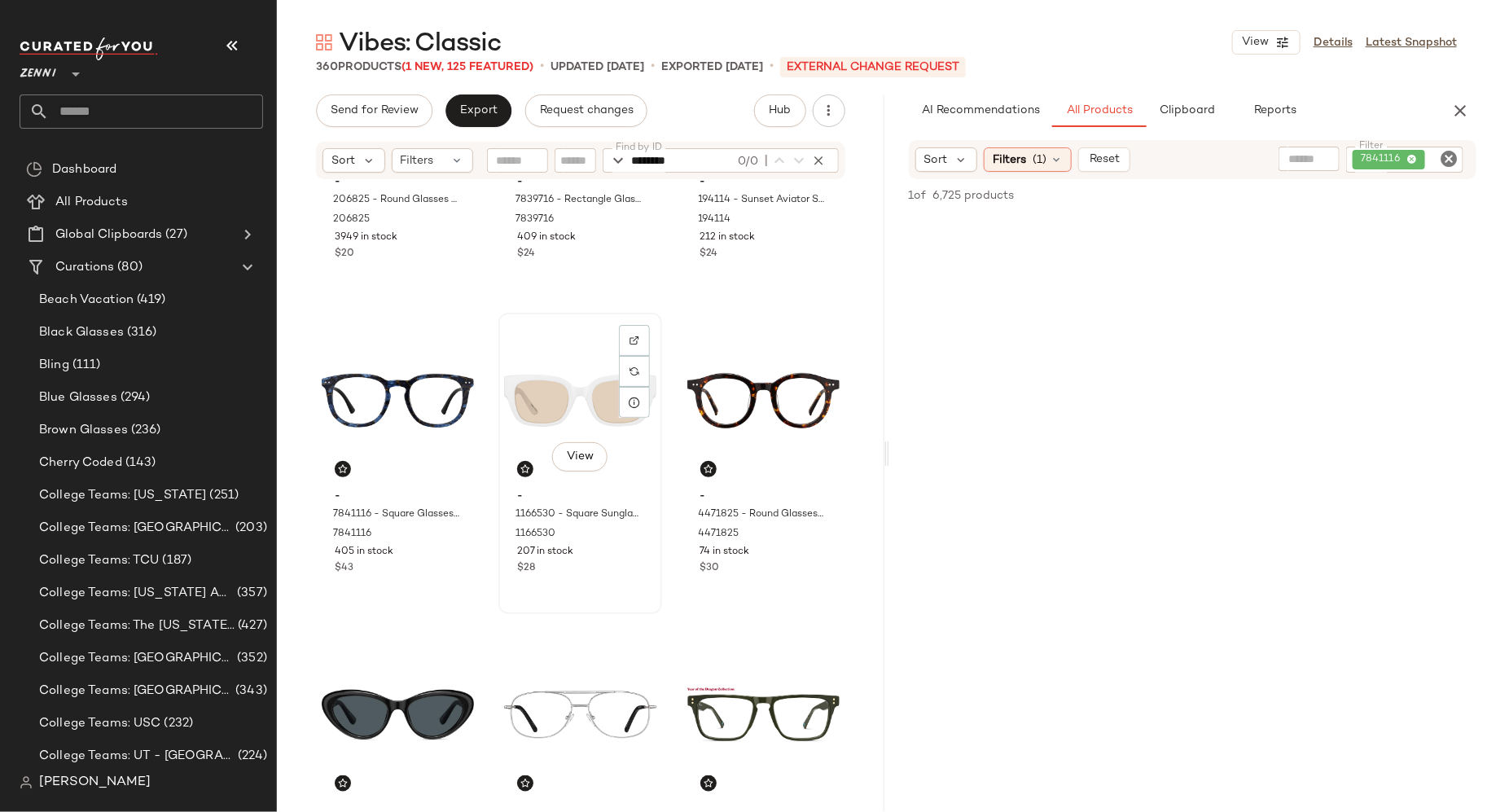
click at [634, 610] on div "View - 1166530 - Square Sunglasses - White - Plastic 1166530 207 in stock $28" at bounding box center [580, 463] width 160 height 299
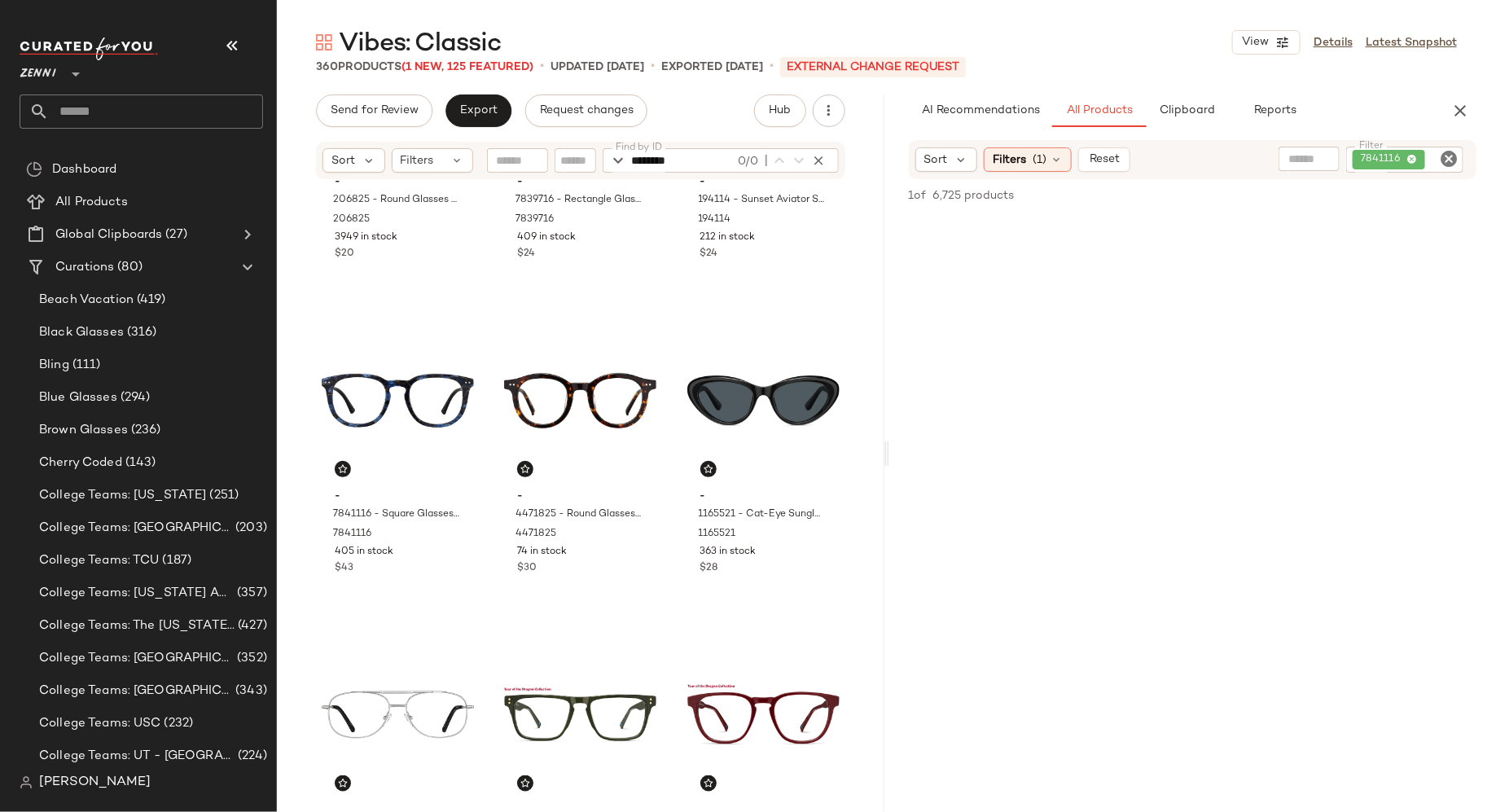
click at [1451, 161] on icon "Clear Filter" at bounding box center [1449, 158] width 19 height 19
click at [1397, 161] on input "Filter" at bounding box center [1387, 159] width 138 height 17
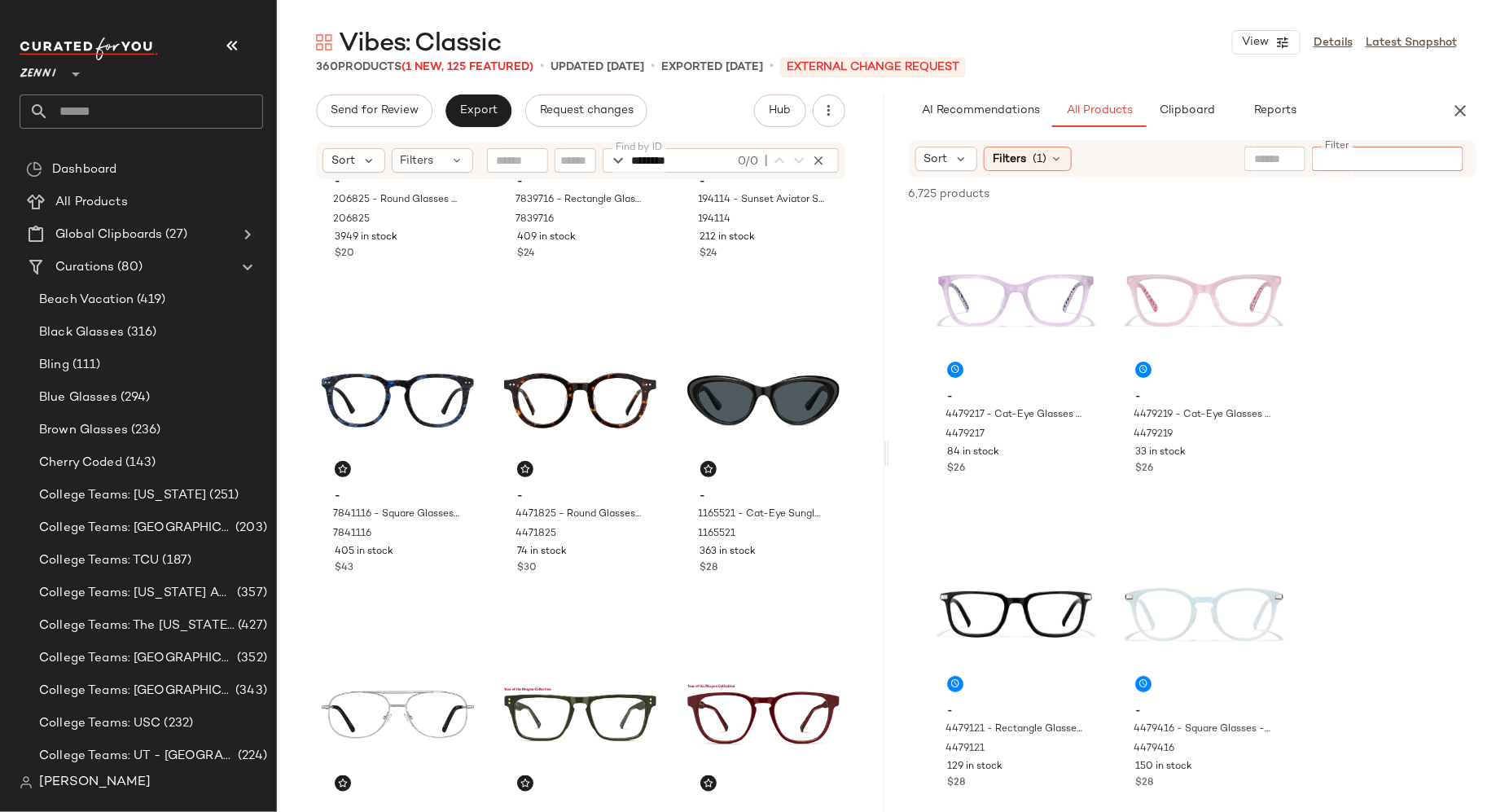
type input "*******"
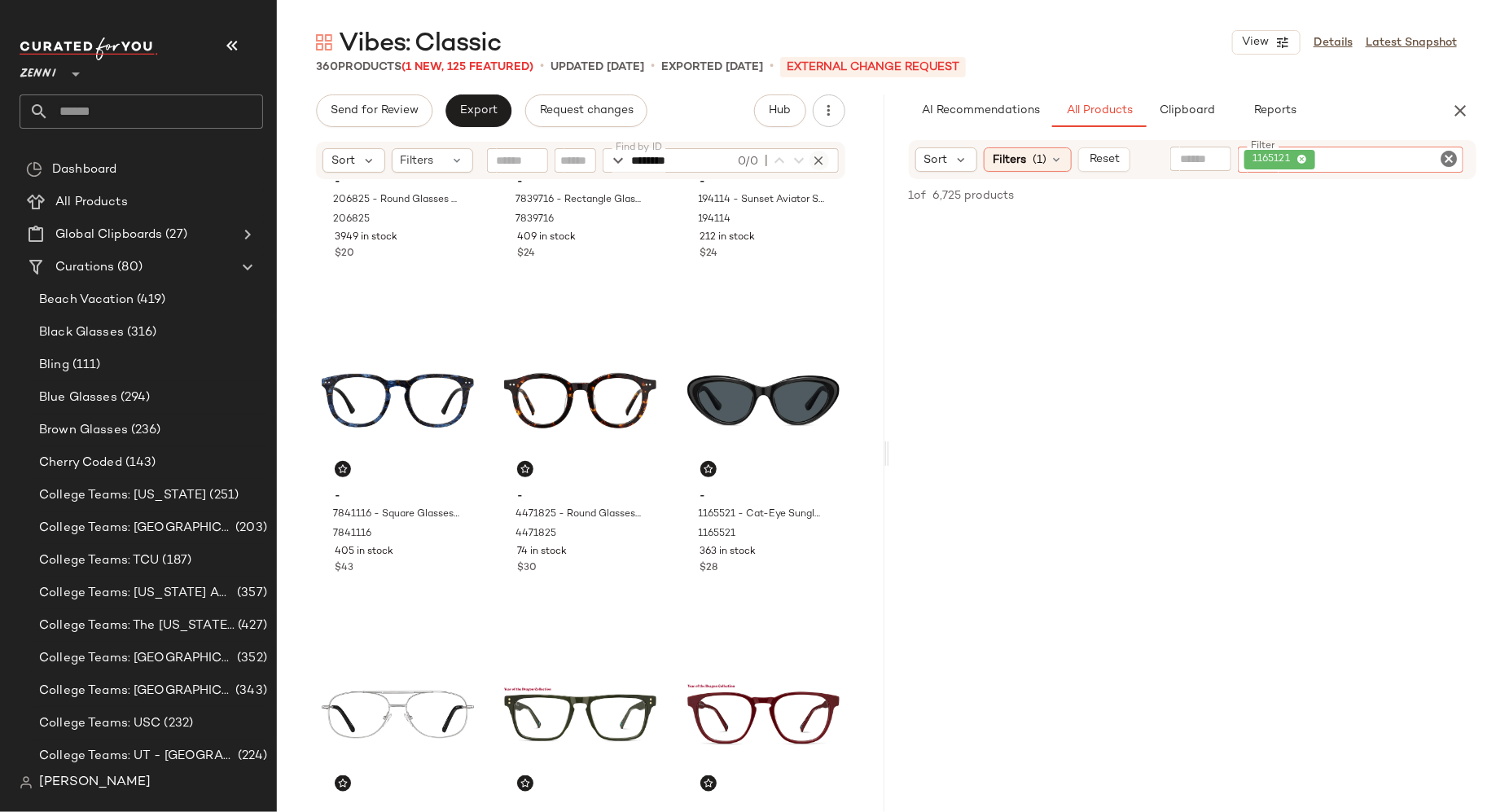
click at [819, 153] on icon "button" at bounding box center [819, 160] width 15 height 15
click at [694, 159] on input "Find by ID" at bounding box center [695, 160] width 127 height 24
paste input "*******"
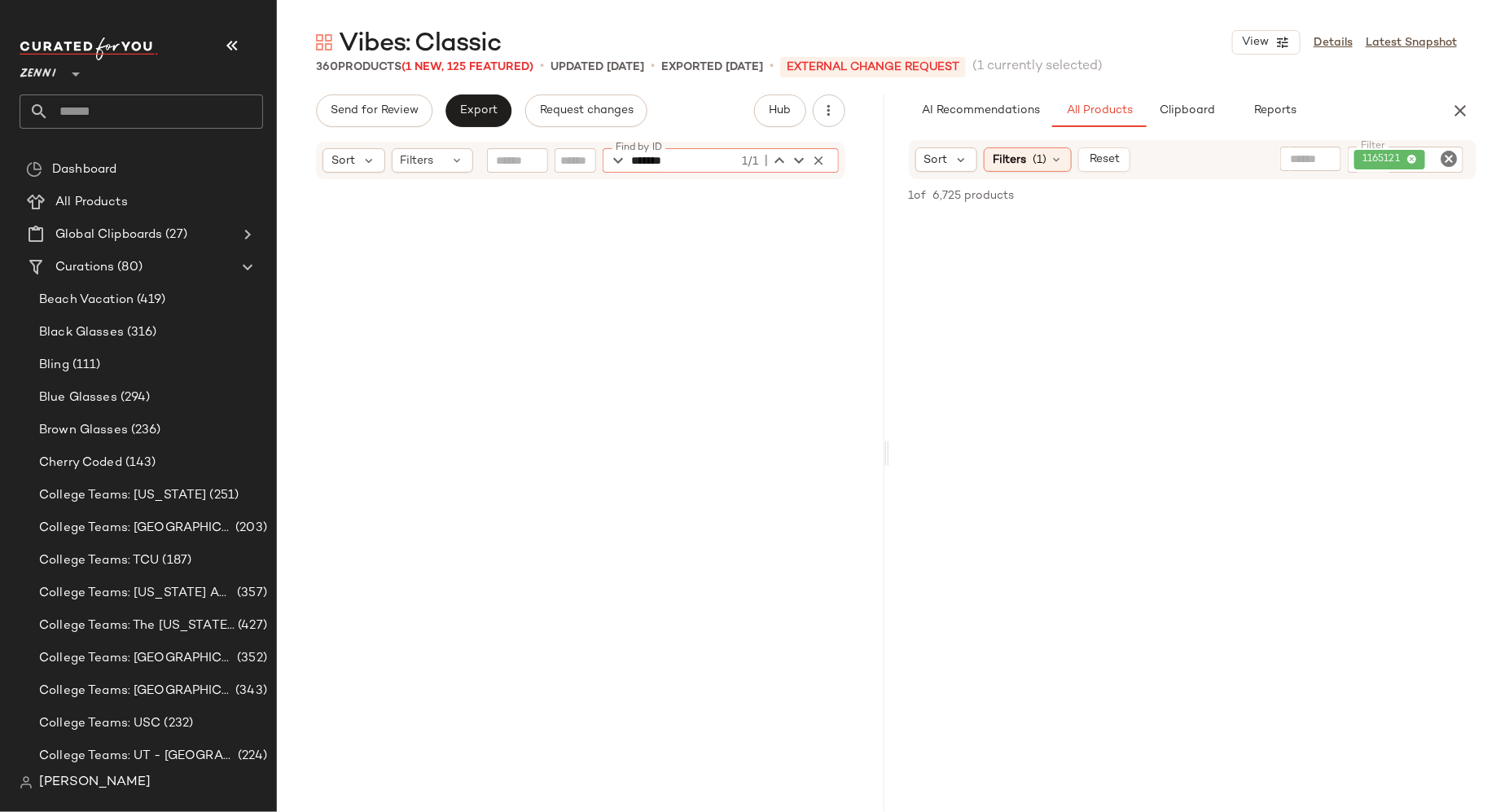
scroll to position [11633, 0]
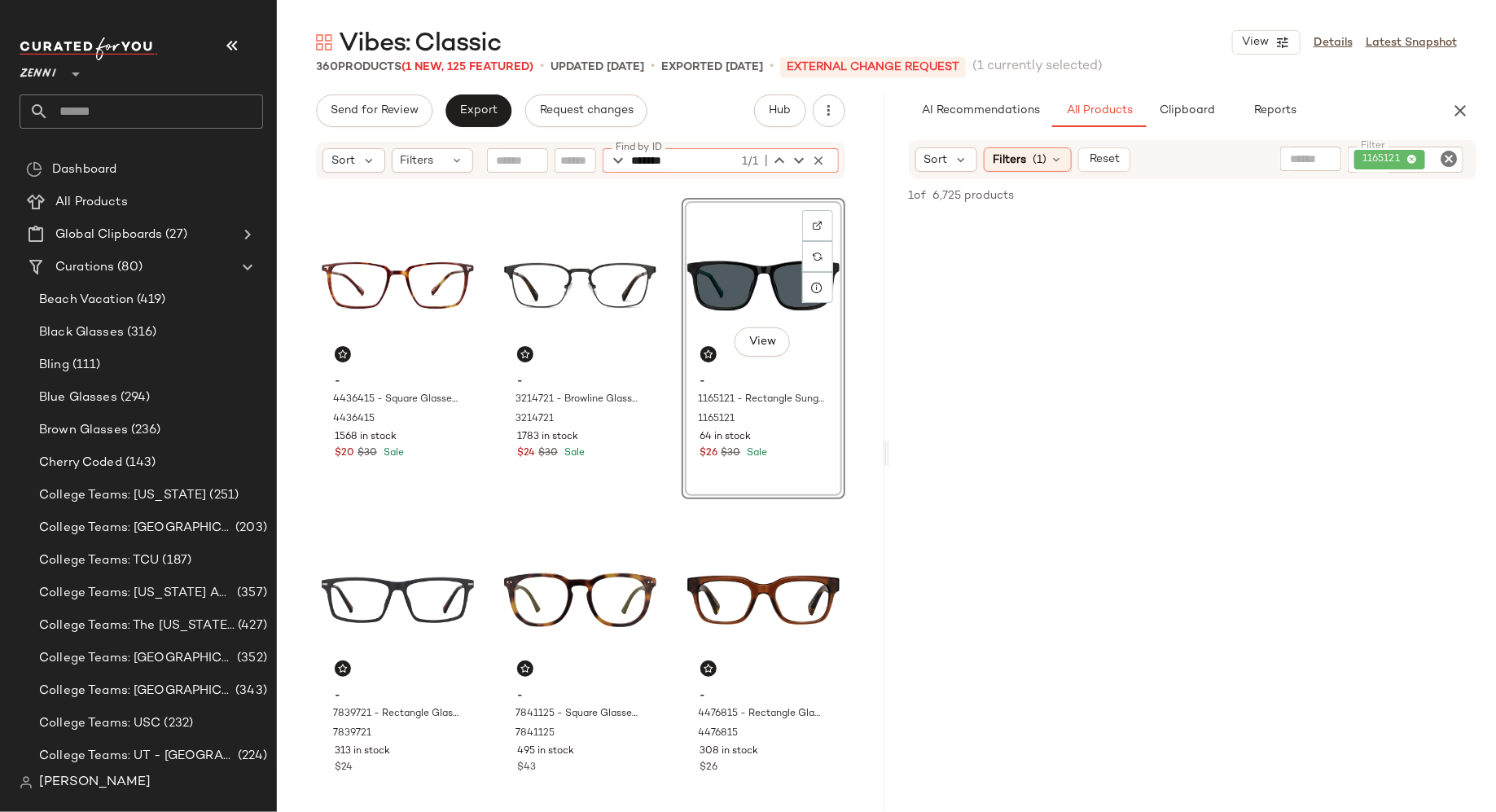
type input "*******"
click at [721, 289] on div "View" at bounding box center [763, 285] width 152 height 164
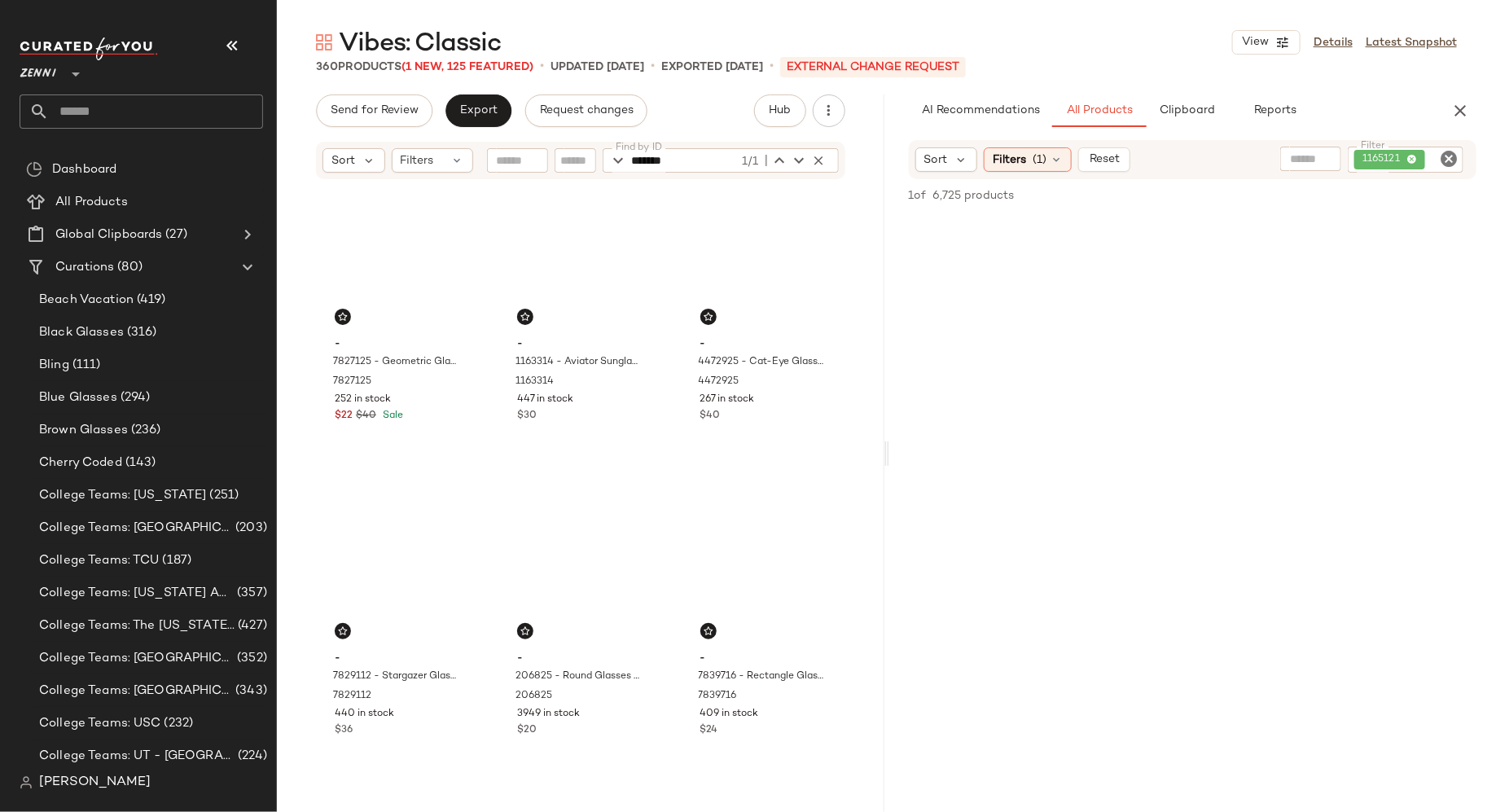
scroll to position [0, 0]
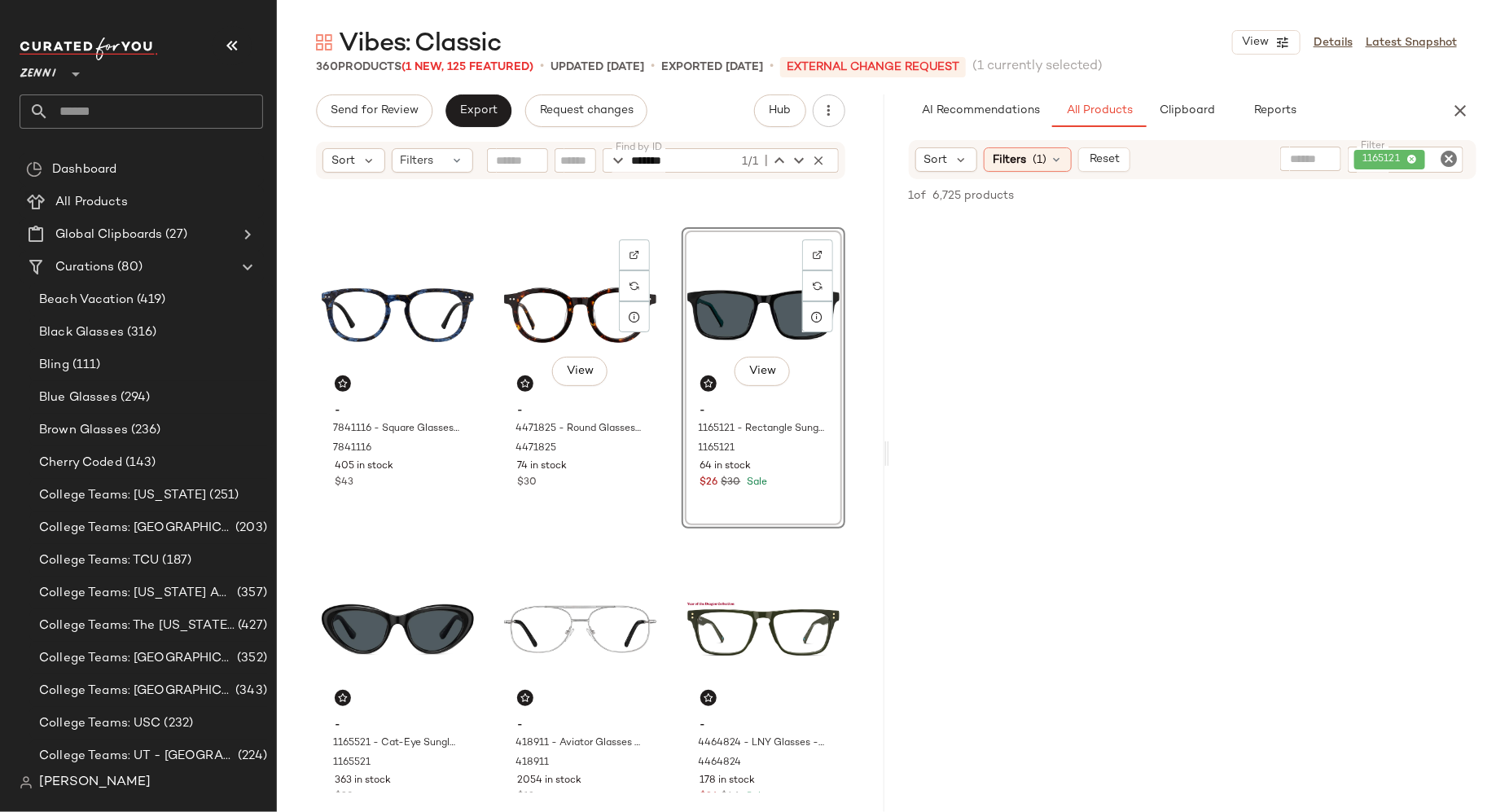
scroll to position [951, 0]
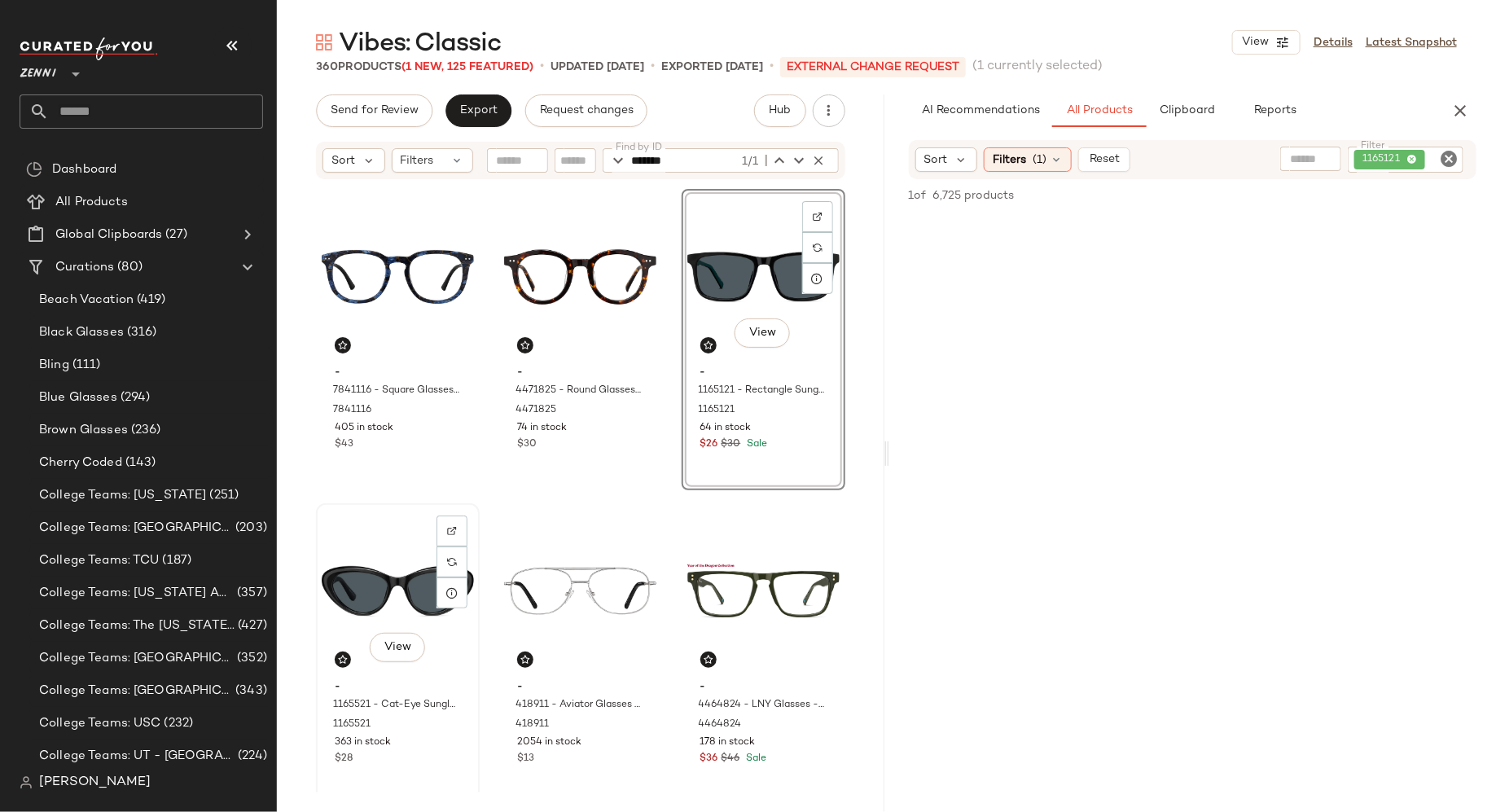
click at [390, 578] on div "View" at bounding box center [398, 591] width 152 height 164
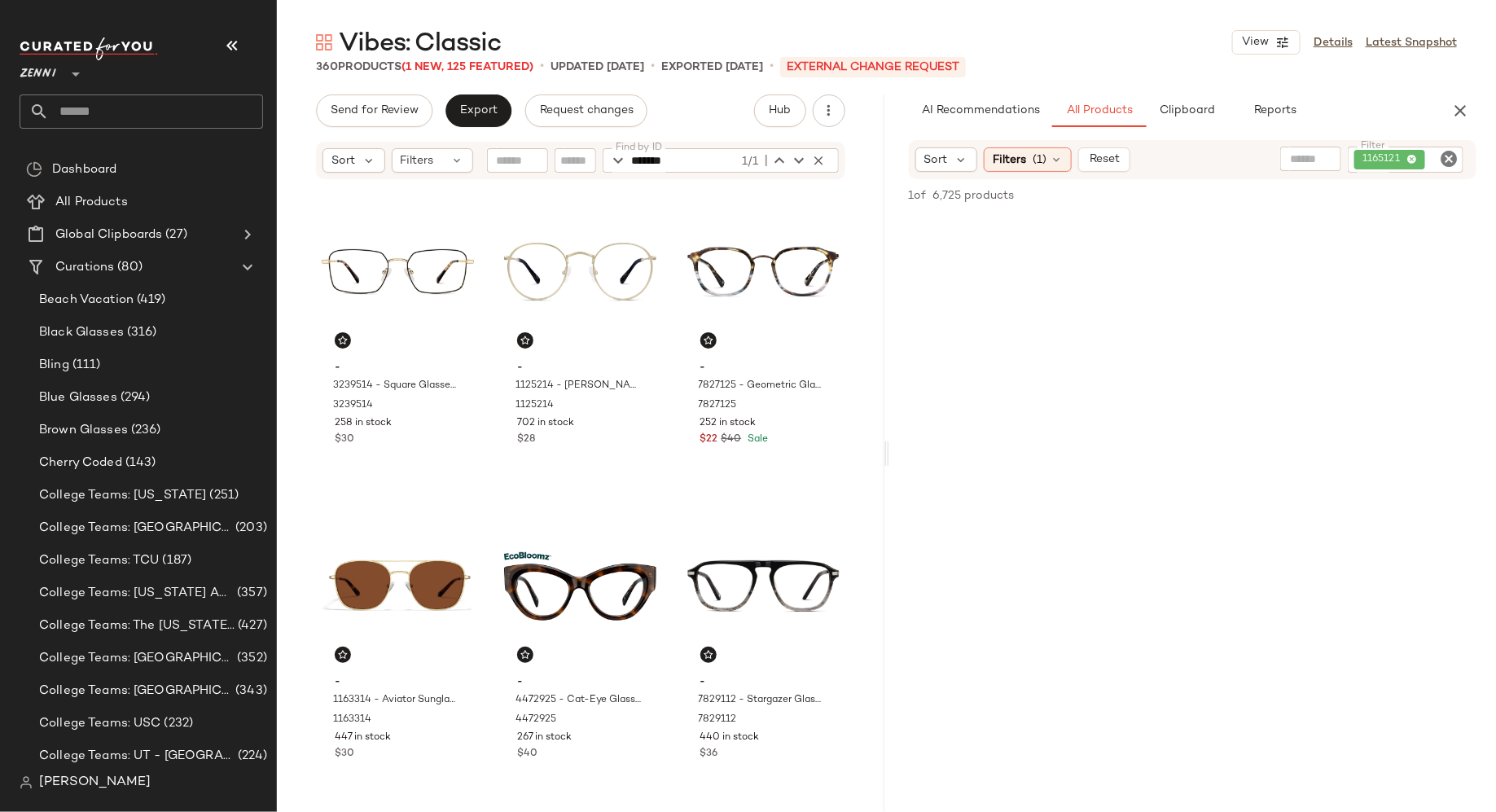
click at [1445, 161] on icon "Clear Filter" at bounding box center [1449, 158] width 19 height 19
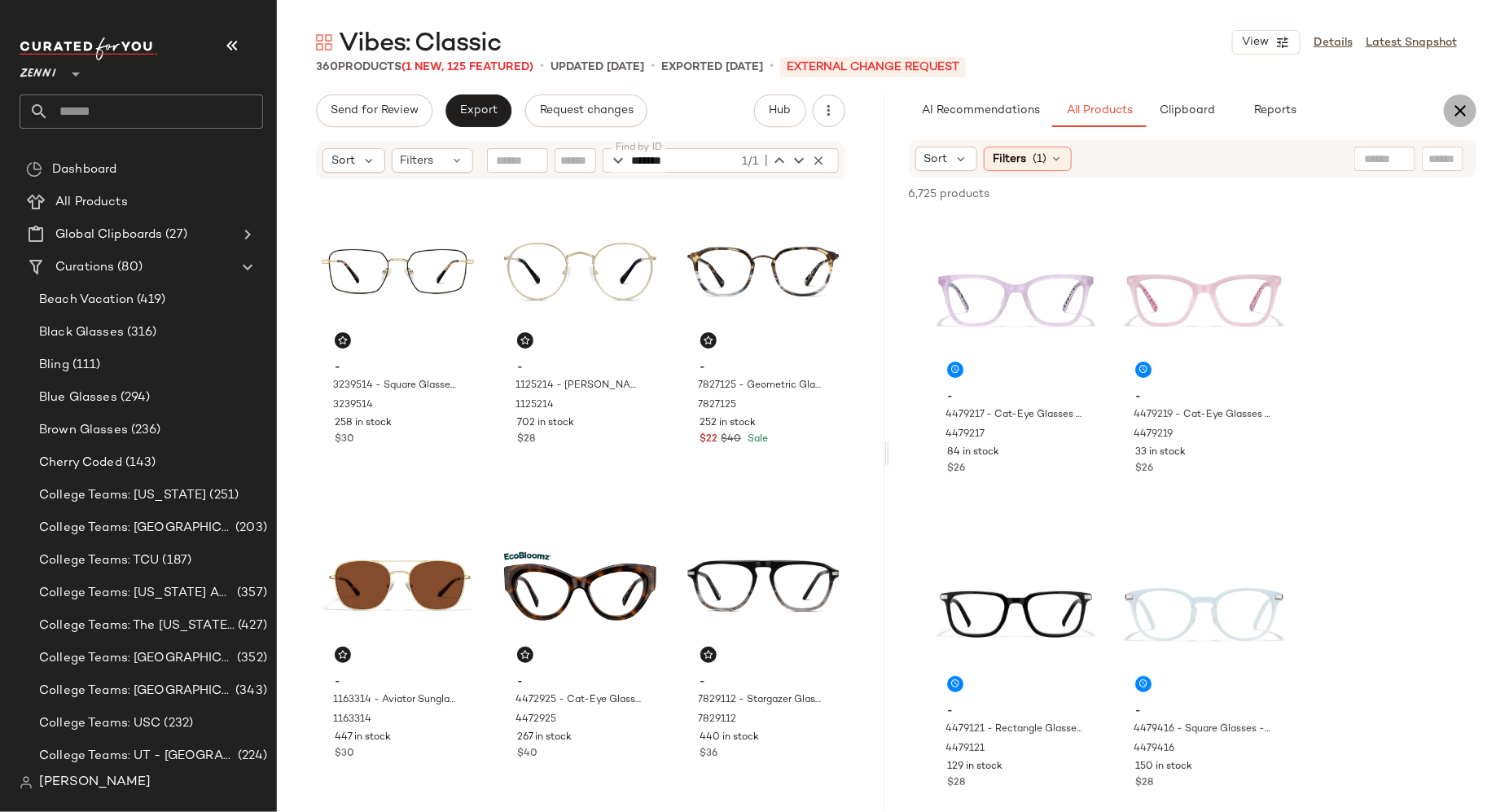
click at [1466, 101] on icon "button" at bounding box center [1460, 111] width 19 height 19
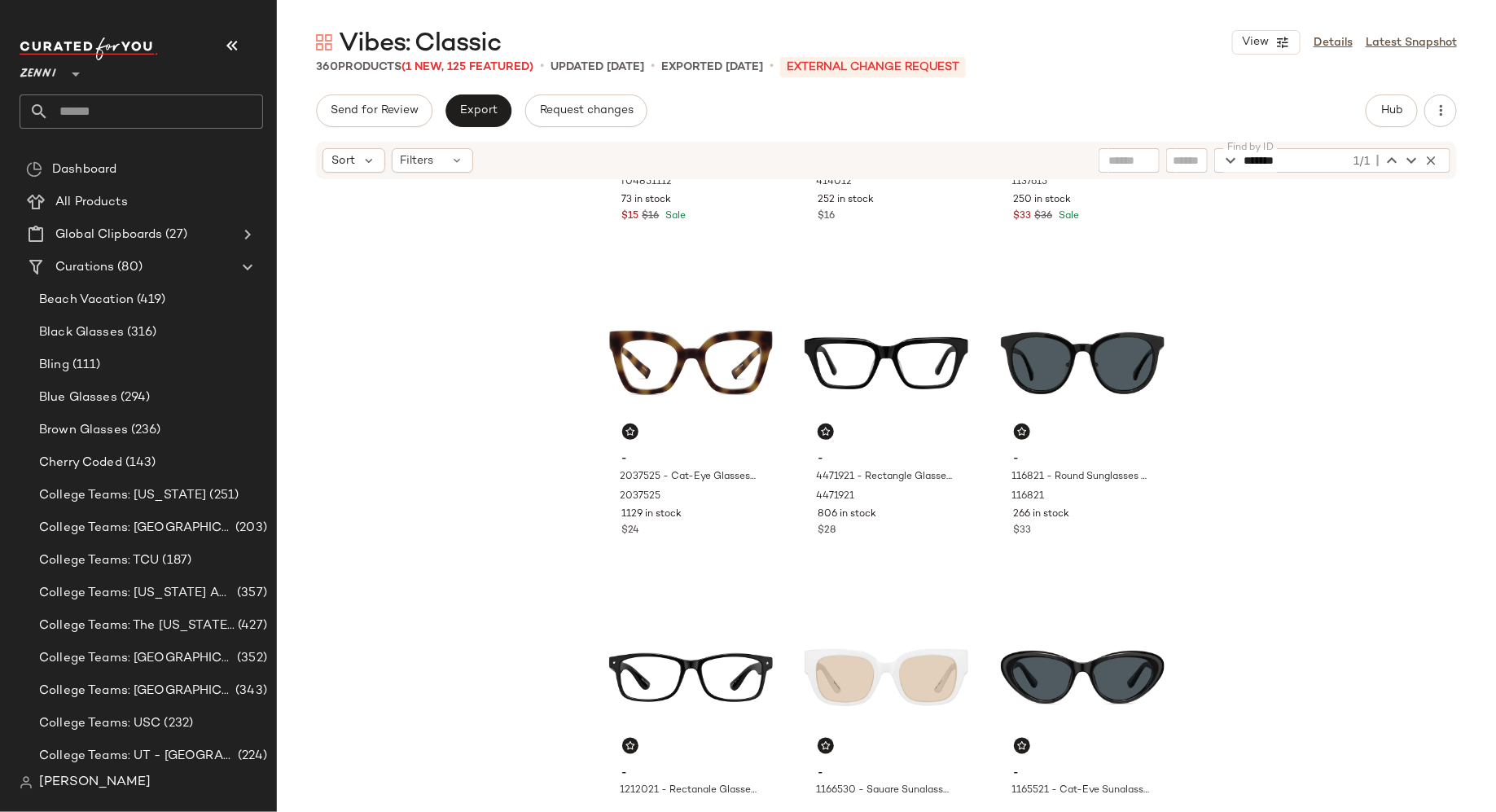
scroll to position [37035, 0]
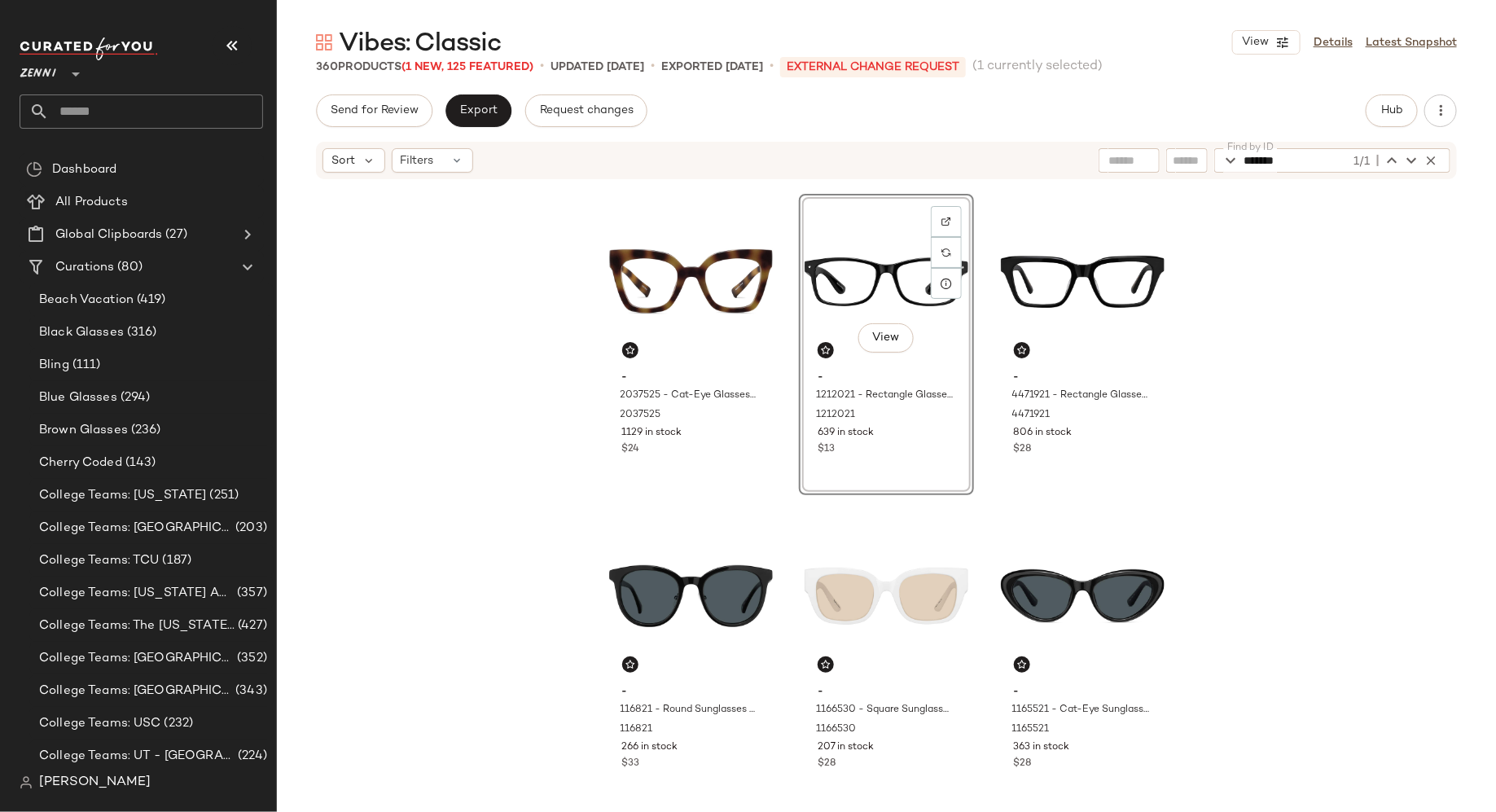
scroll to position [37122, 0]
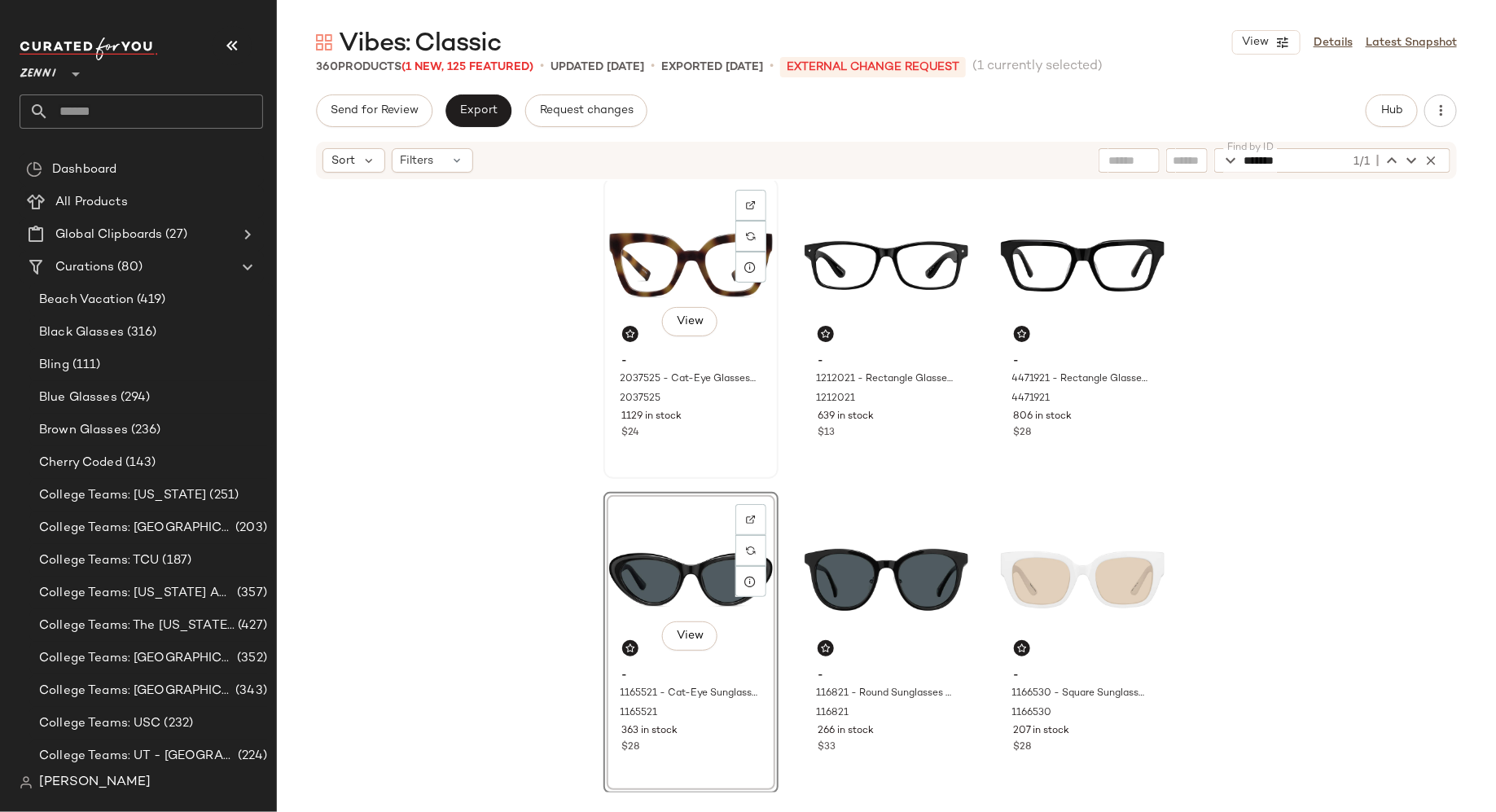
click at [722, 431] on div "$24" at bounding box center [691, 433] width 138 height 15
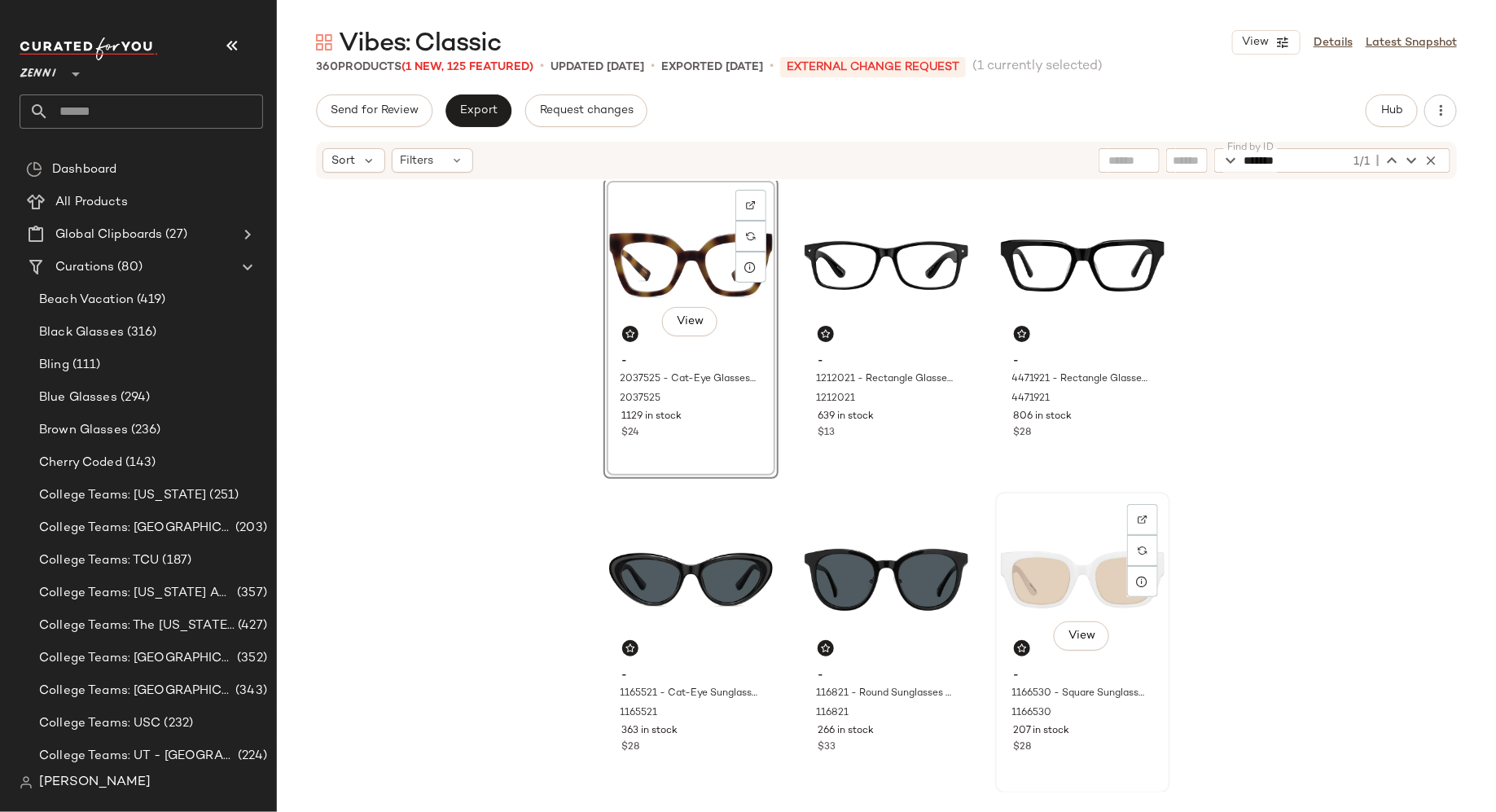
click at [1100, 775] on div "View - 1166530 - Square Sunglasses - White - Plastic 1166530 207 in stock $28" at bounding box center [1083, 642] width 171 height 299
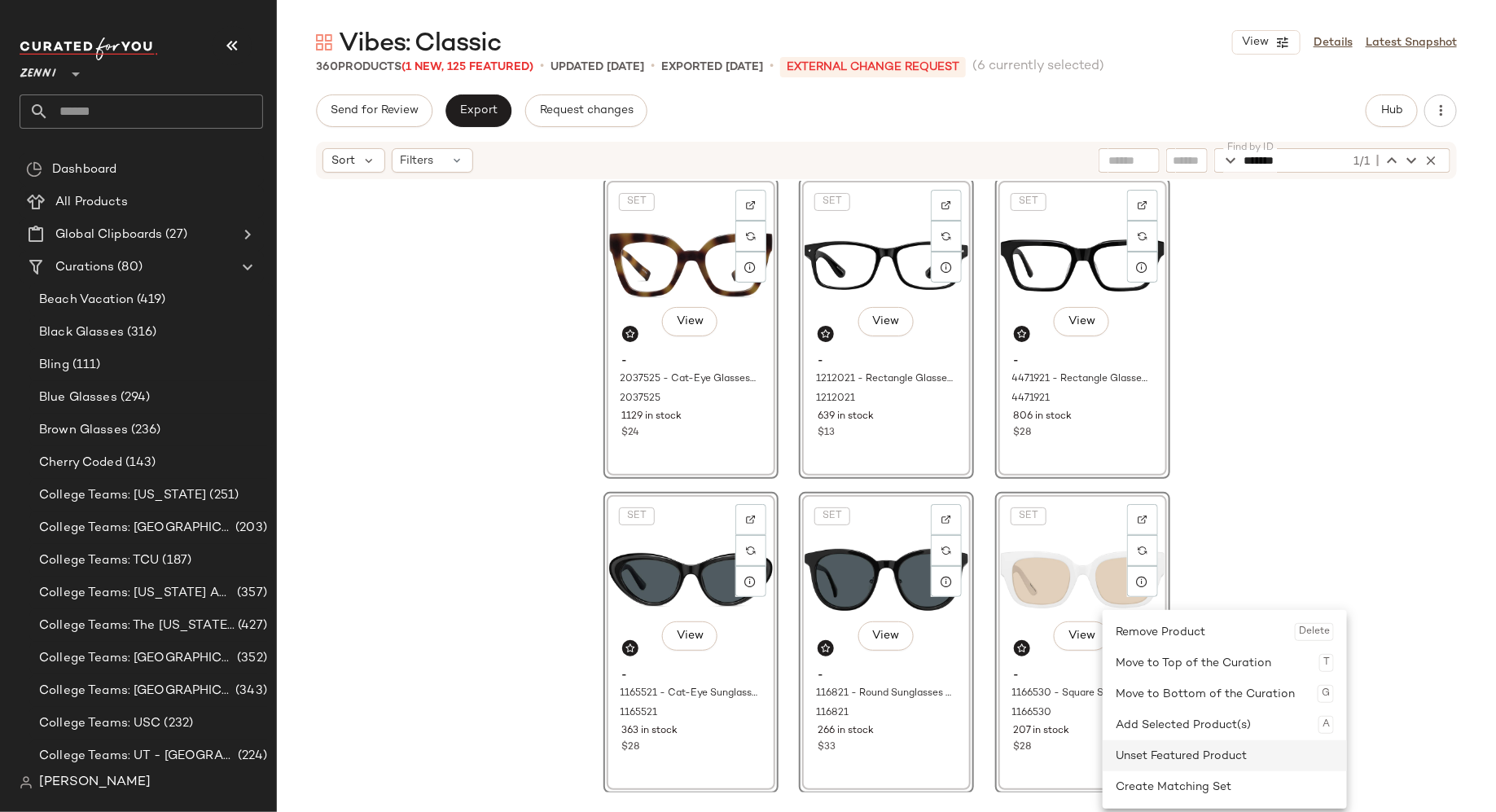
click at [1128, 762] on div "Unset Featured Product" at bounding box center [1224, 756] width 218 height 31
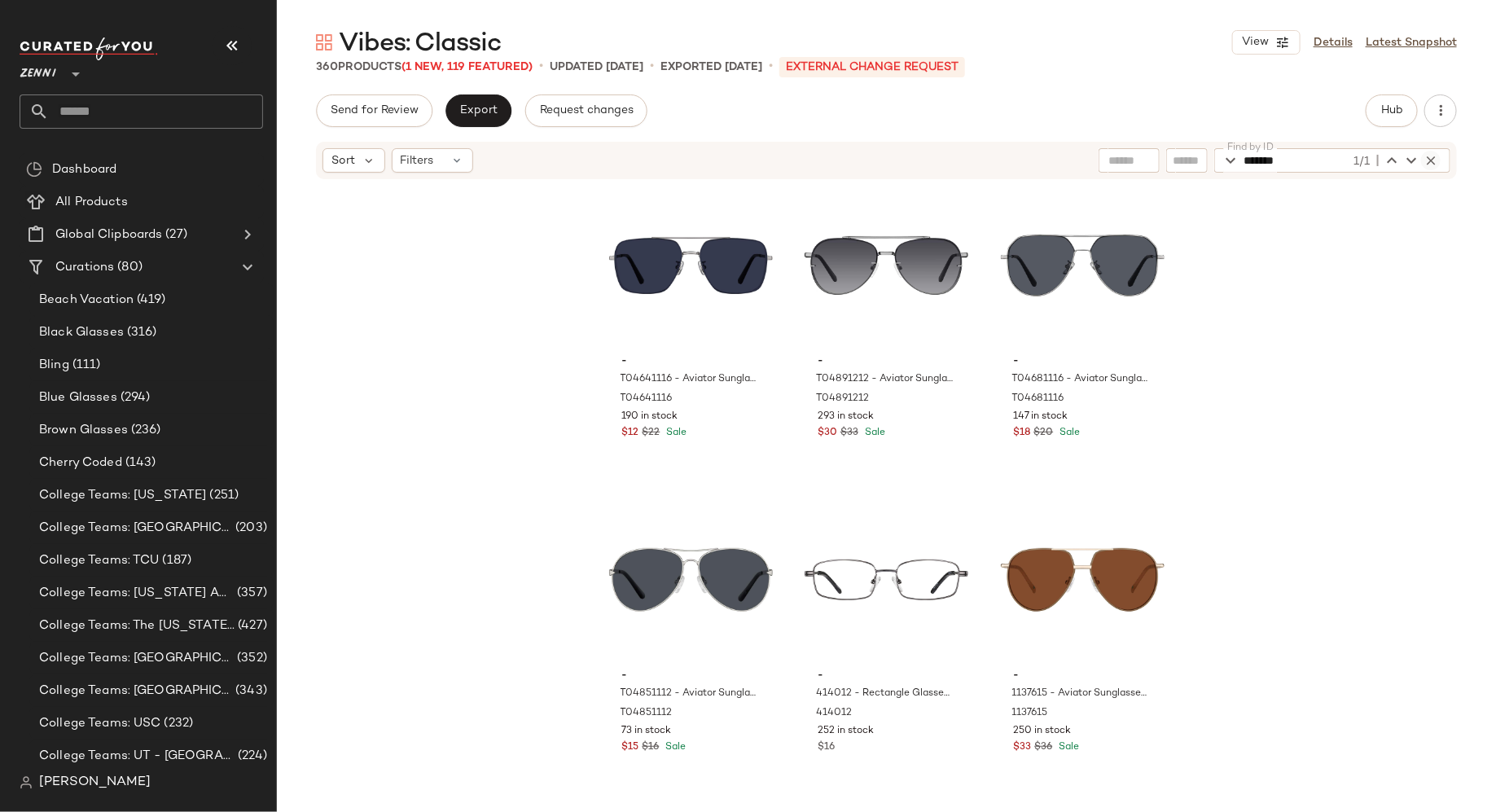
click at [1433, 163] on icon "button" at bounding box center [1431, 160] width 15 height 15
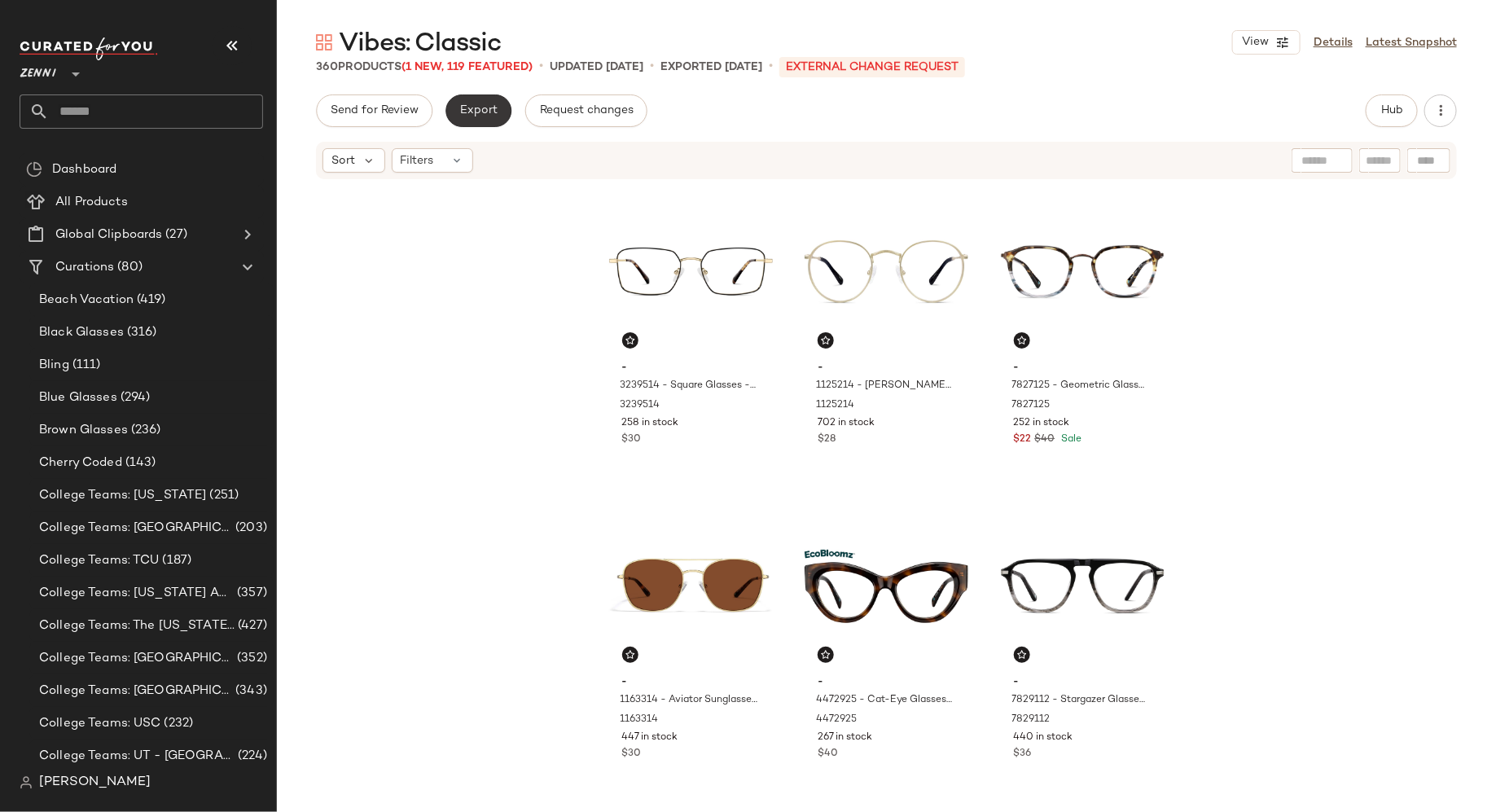
click at [491, 116] on span "Export" at bounding box center [479, 111] width 38 height 13
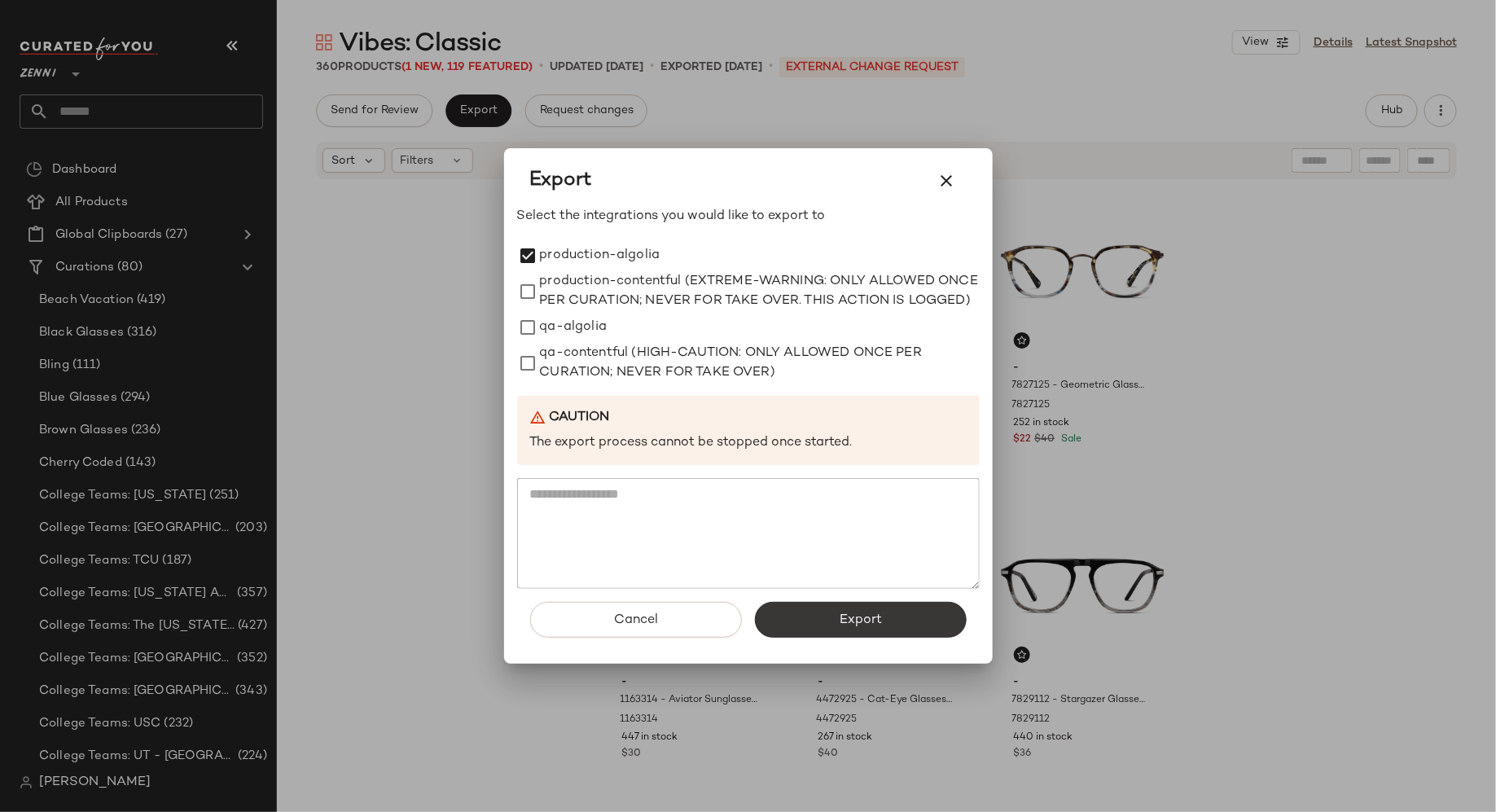
click at [818, 627] on button "Export" at bounding box center [861, 620] width 211 height 36
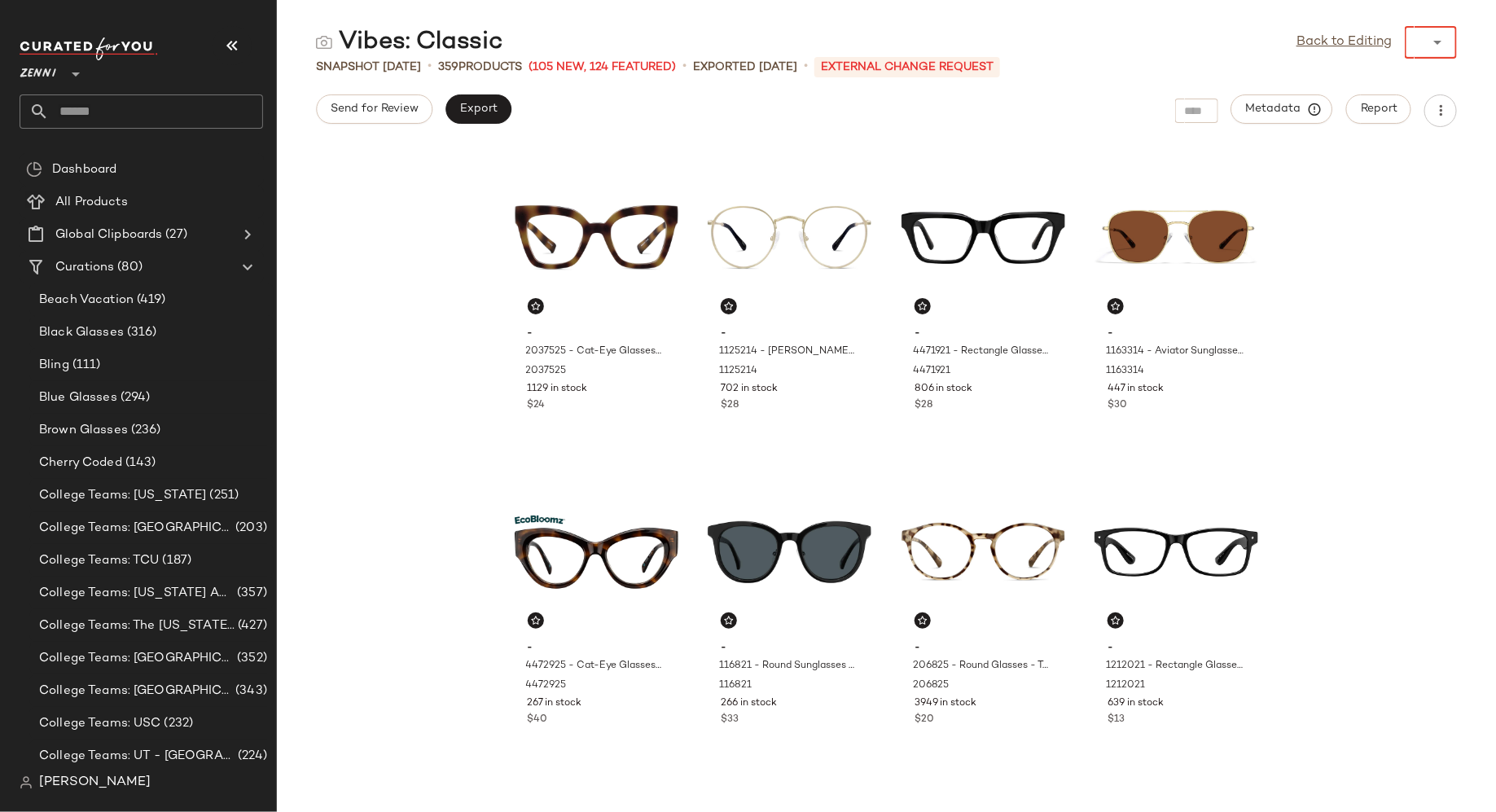
click at [1444, 44] on icon at bounding box center [1438, 42] width 19 height 19
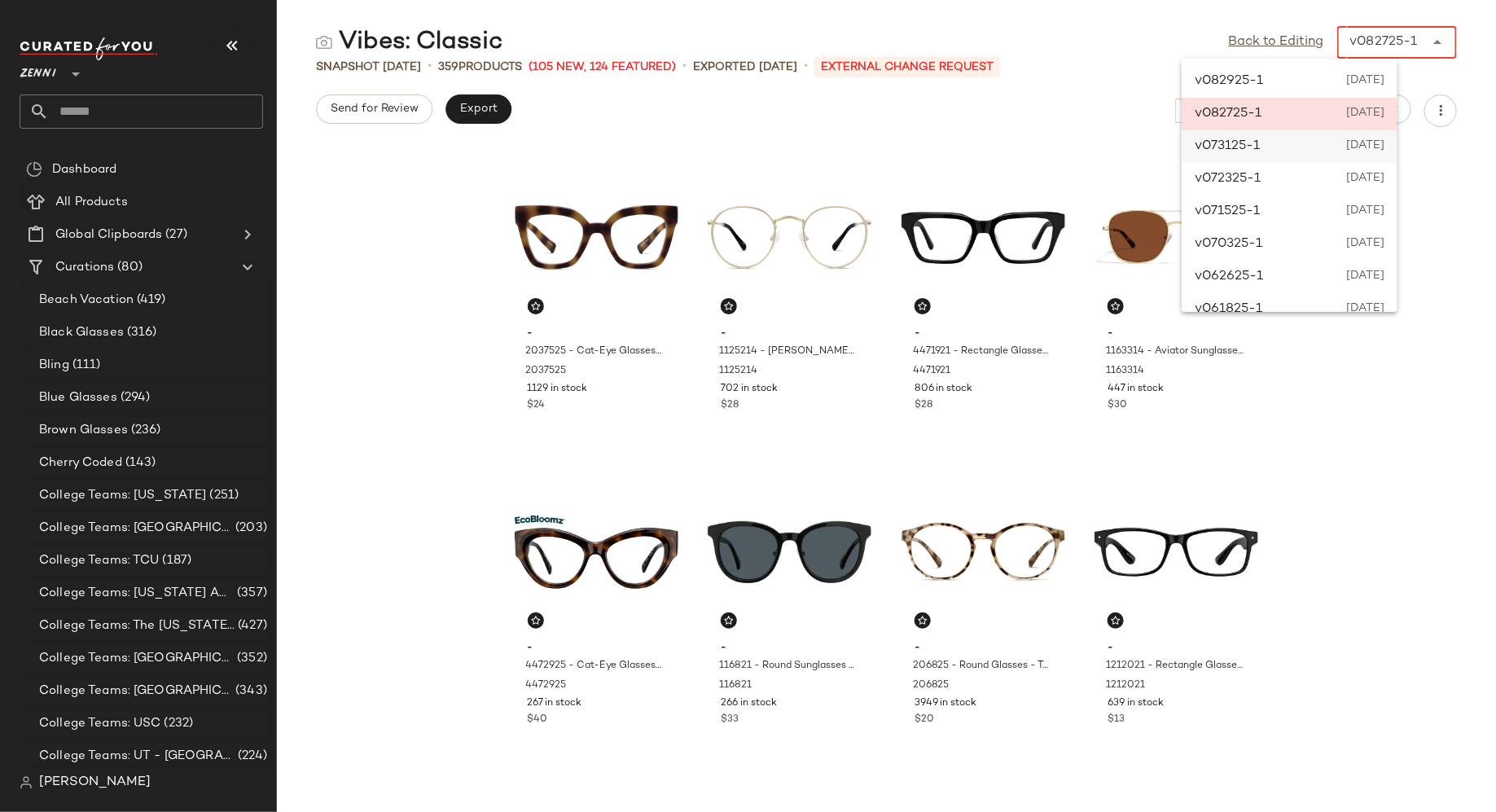
click at [1342, 143] on span "July 30th 2025" at bounding box center [1364, 146] width 44 height 19
type input "******"
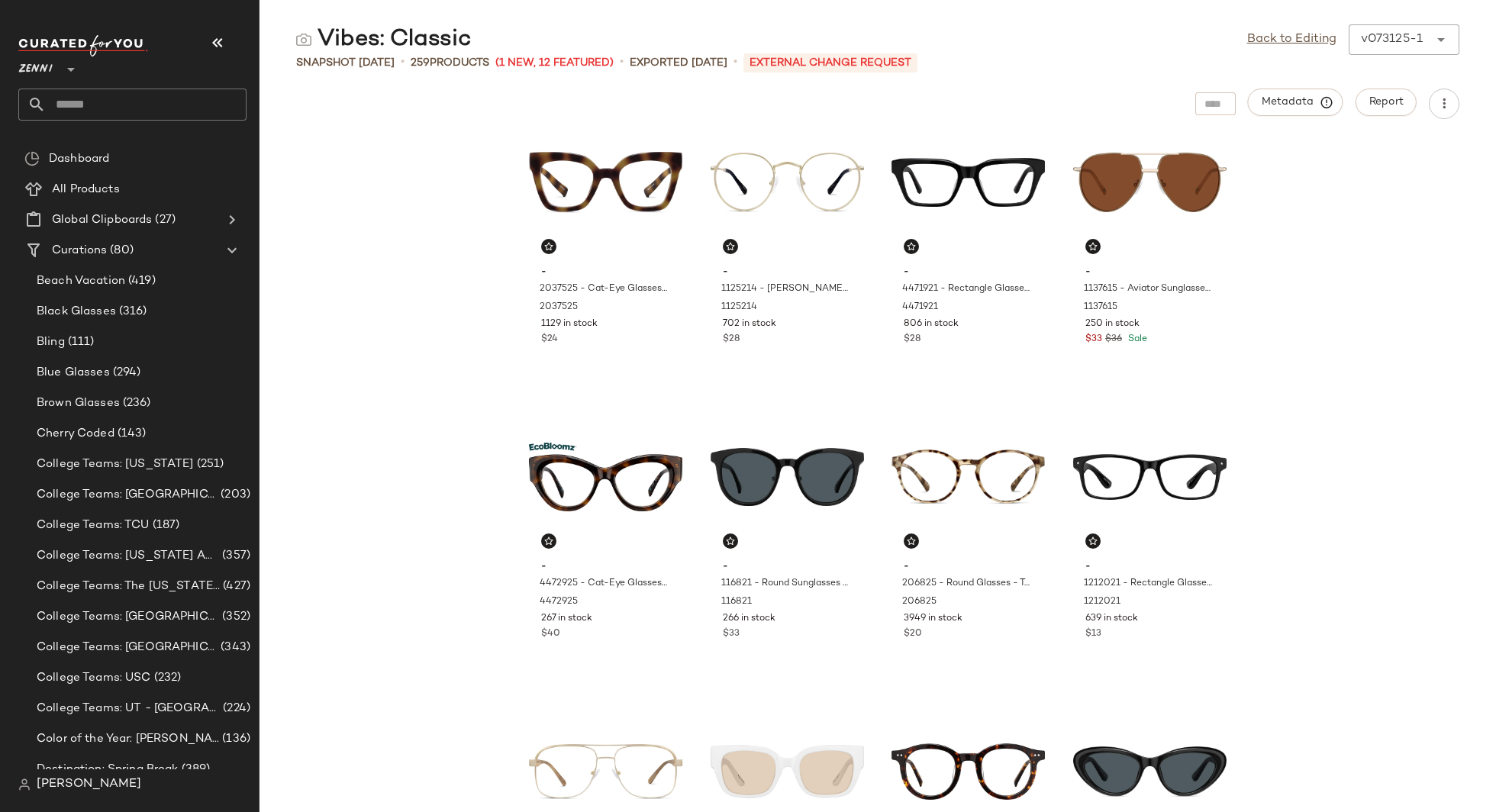
scroll to position [42, 0]
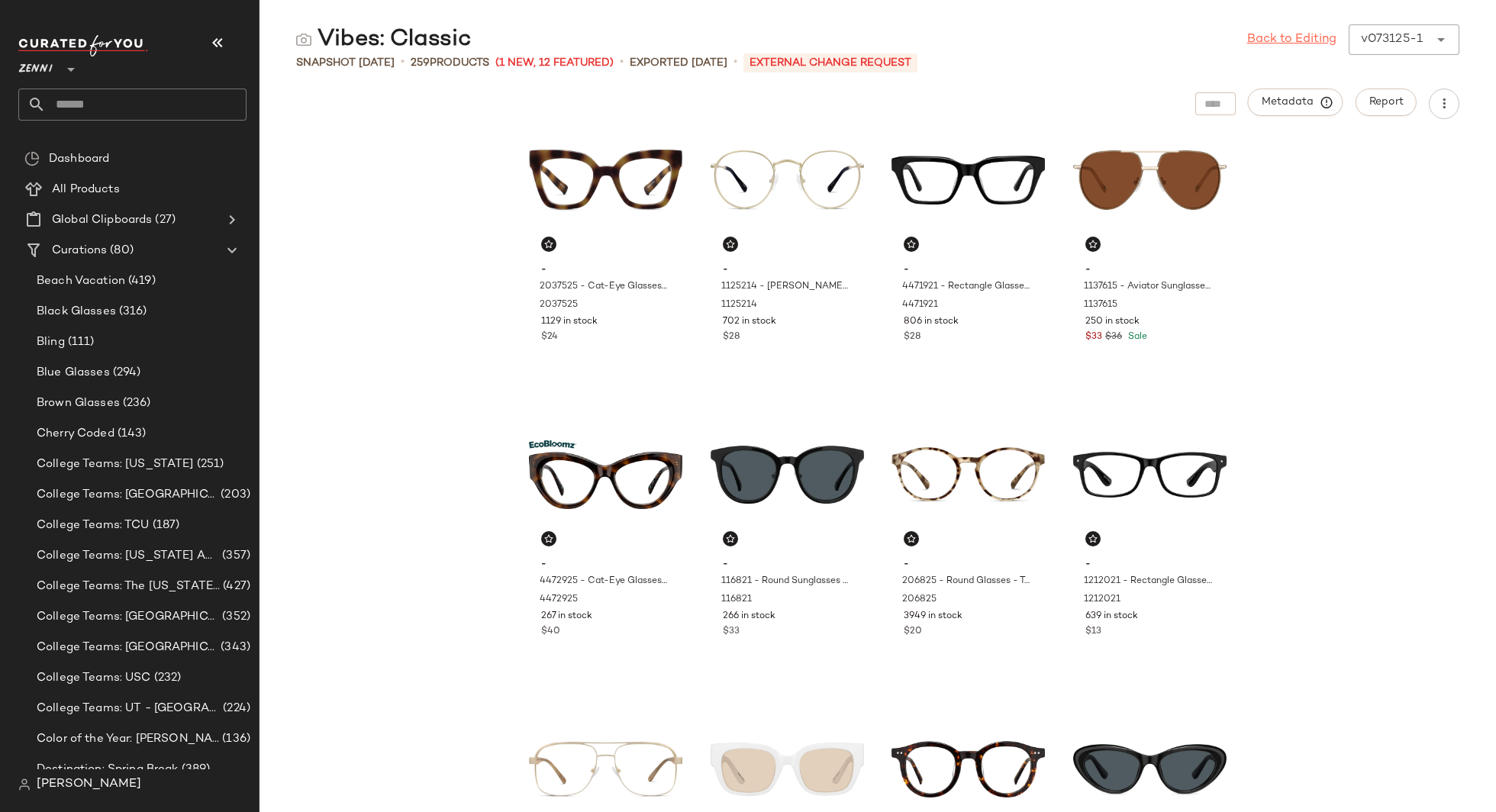
click at [1286, 38] on link "Back to Editing" at bounding box center [1292, 39] width 90 height 18
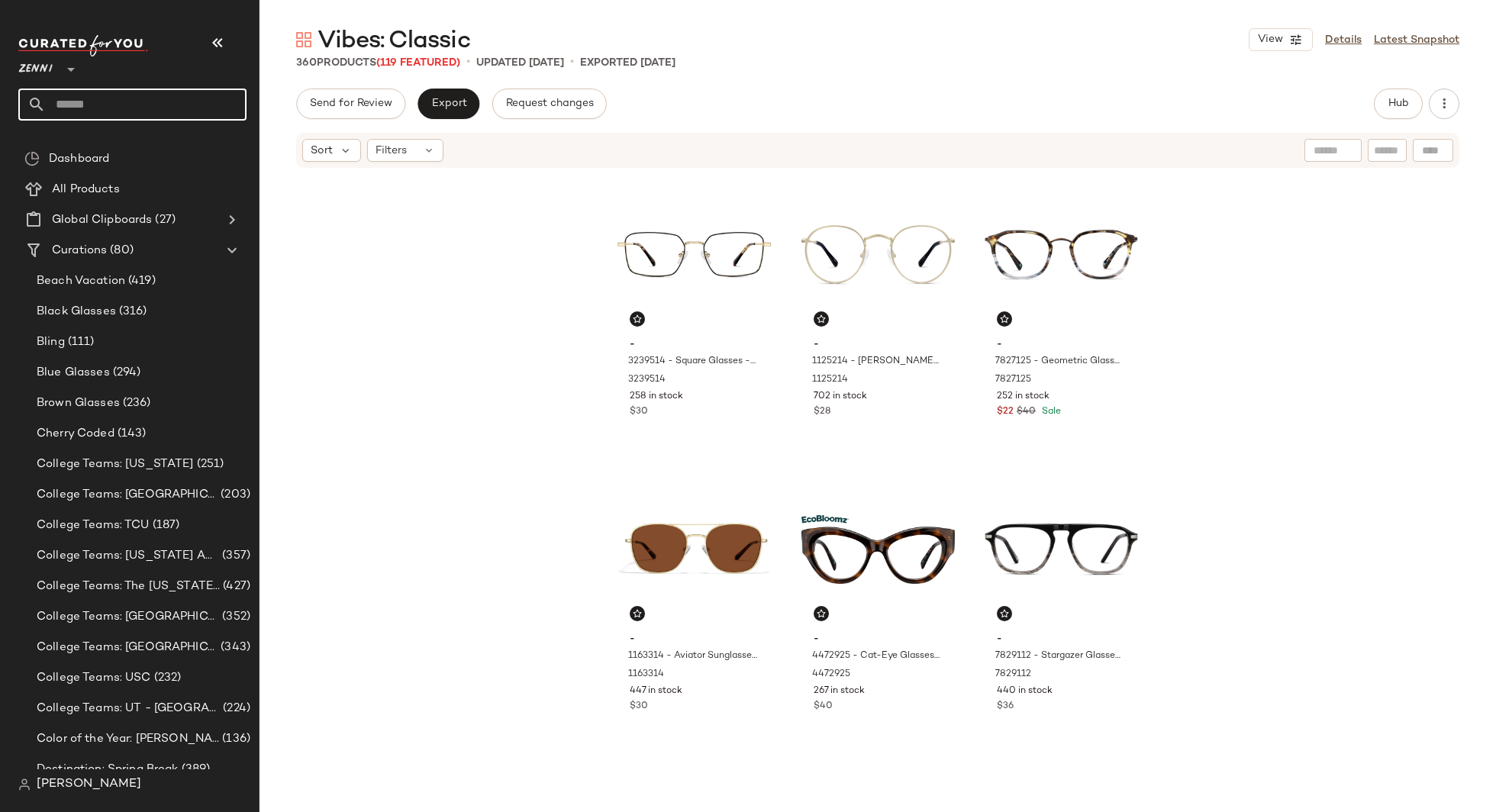
click at [150, 99] on input "text" at bounding box center [146, 104] width 201 height 32
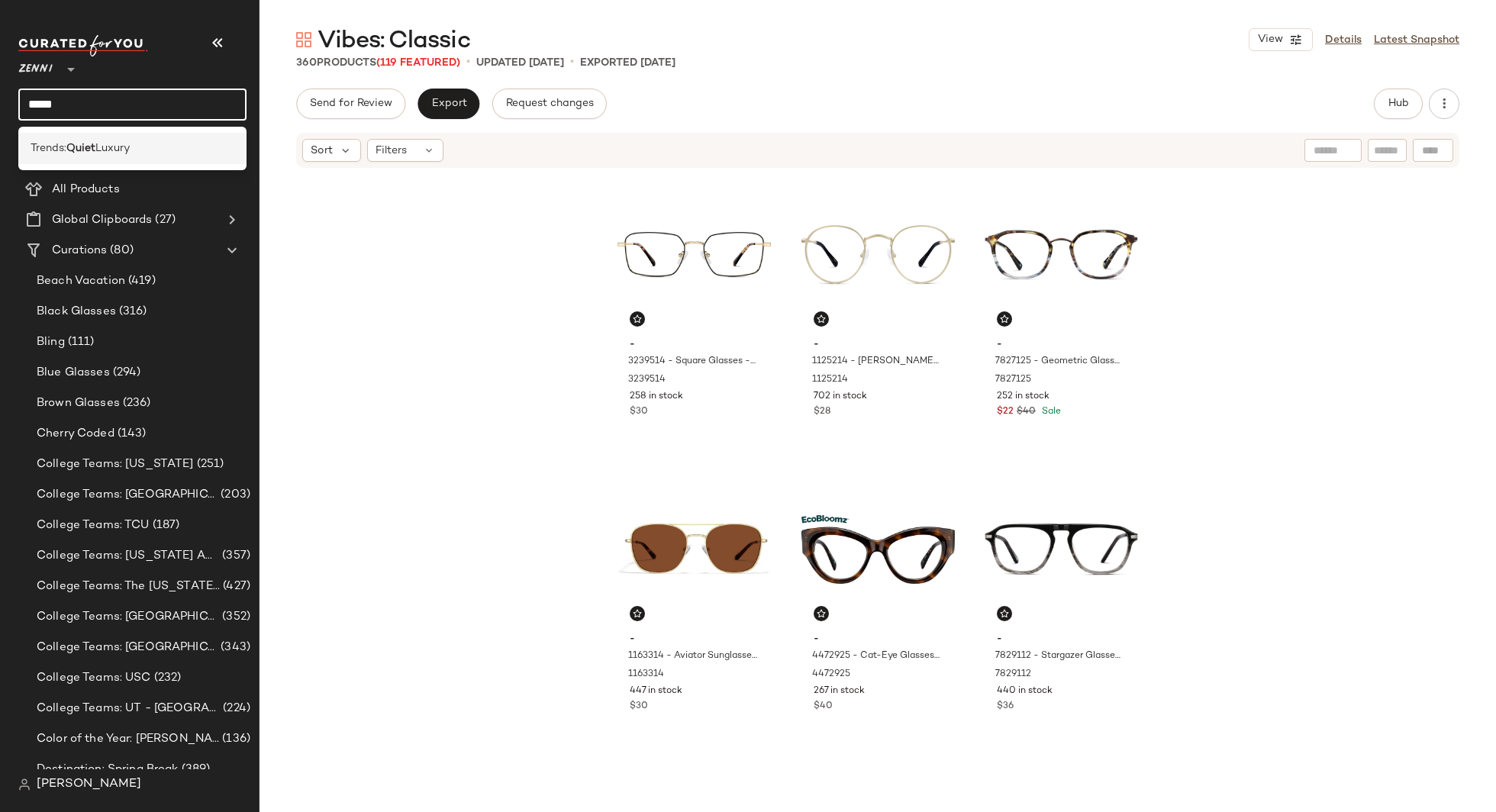
type input "*****"
click at [72, 147] on b "Quiet" at bounding box center [81, 148] width 29 height 16
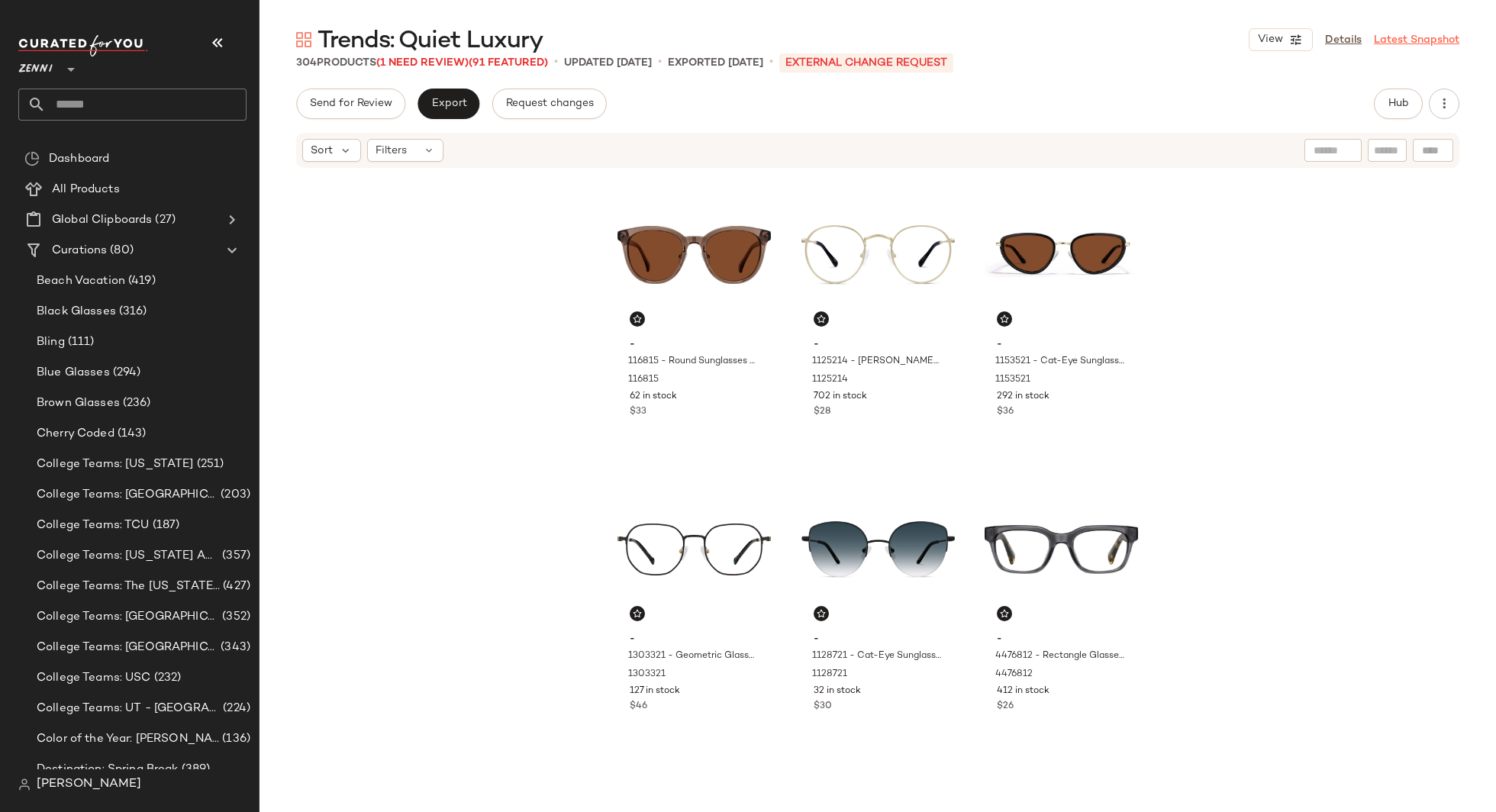
click at [1399, 35] on link "Latest Snapshot" at bounding box center [1417, 40] width 86 height 16
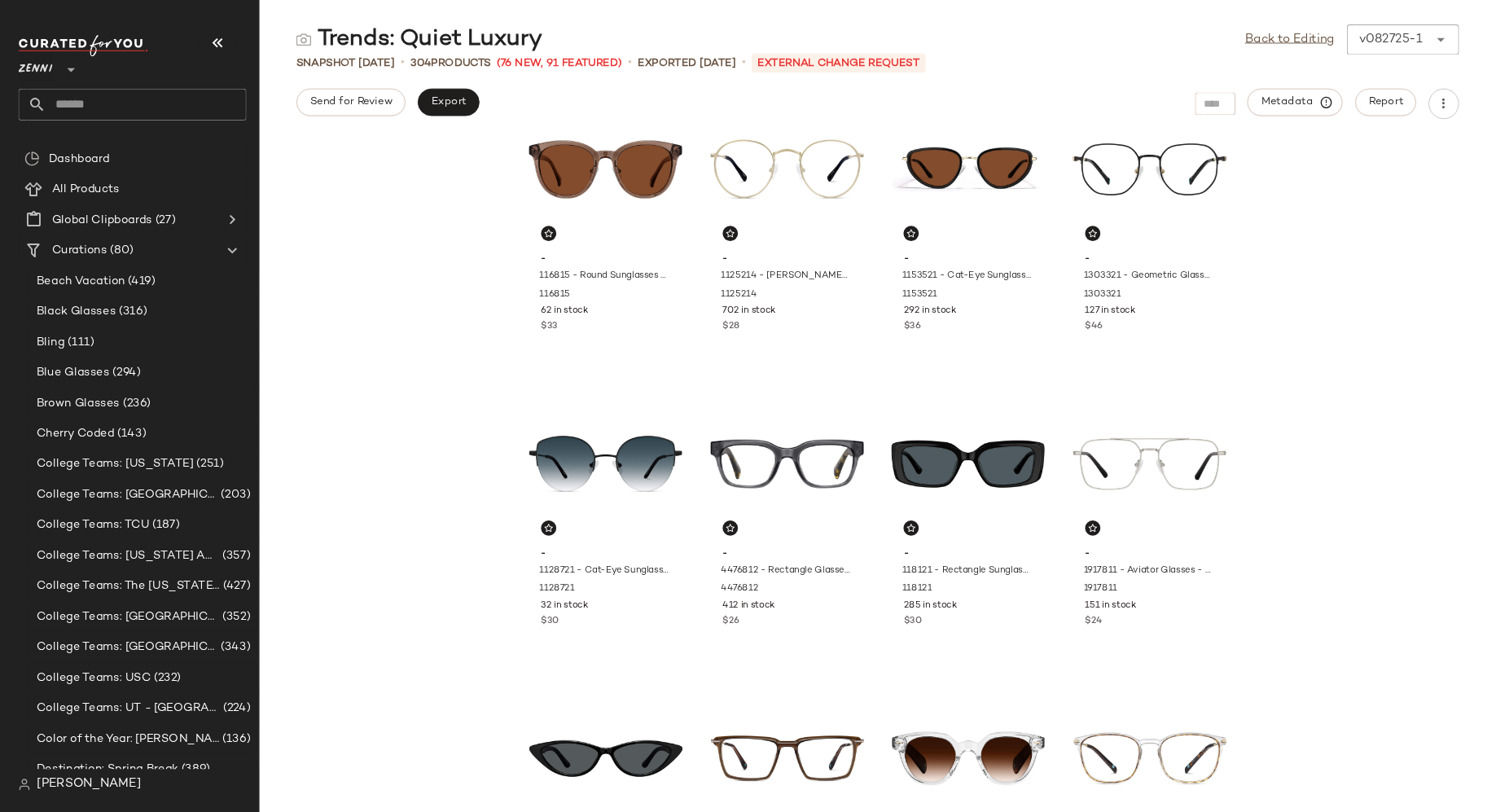
scroll to position [58, 0]
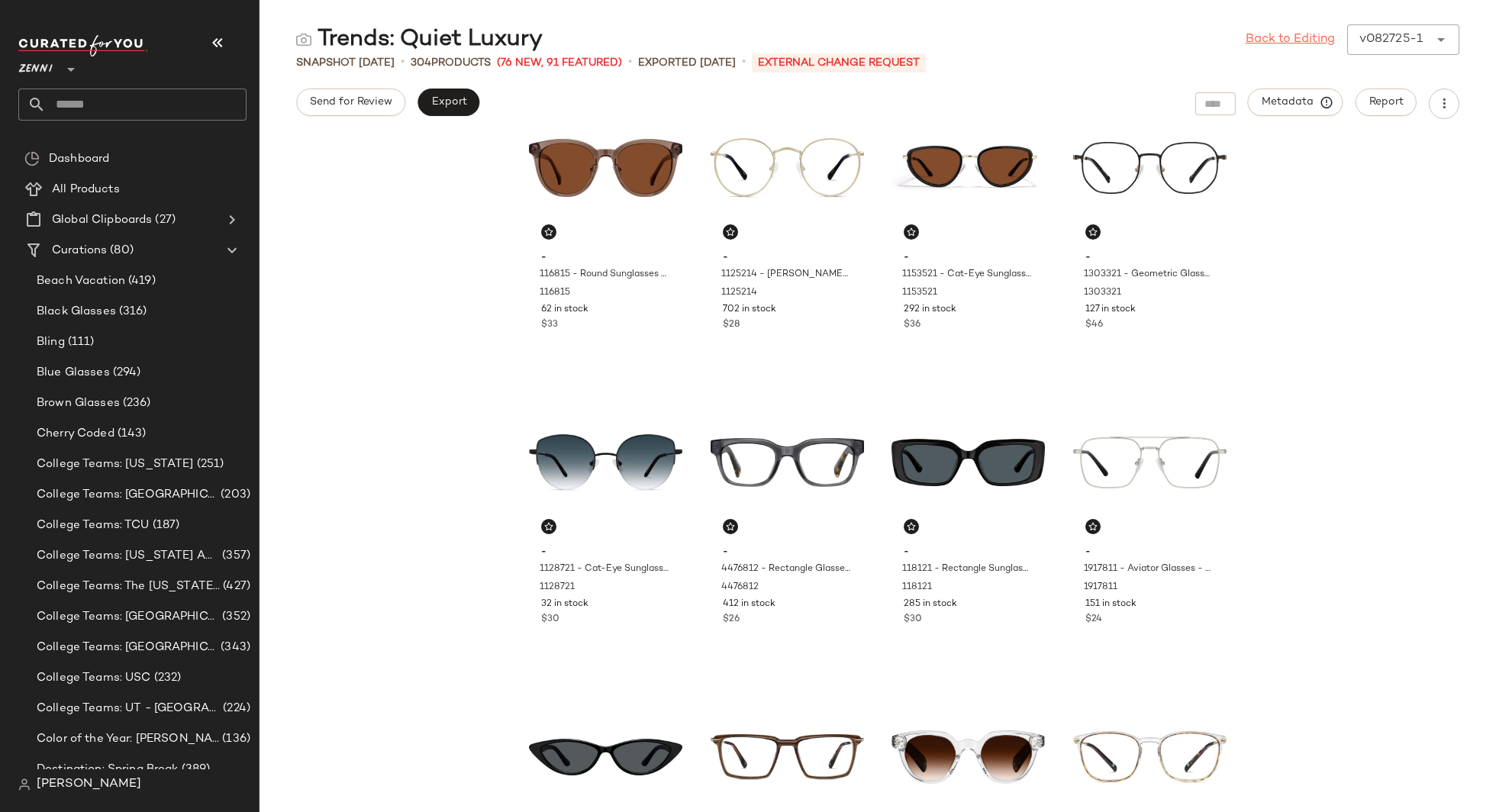
click at [1275, 42] on link "Back to Editing" at bounding box center [1290, 39] width 90 height 18
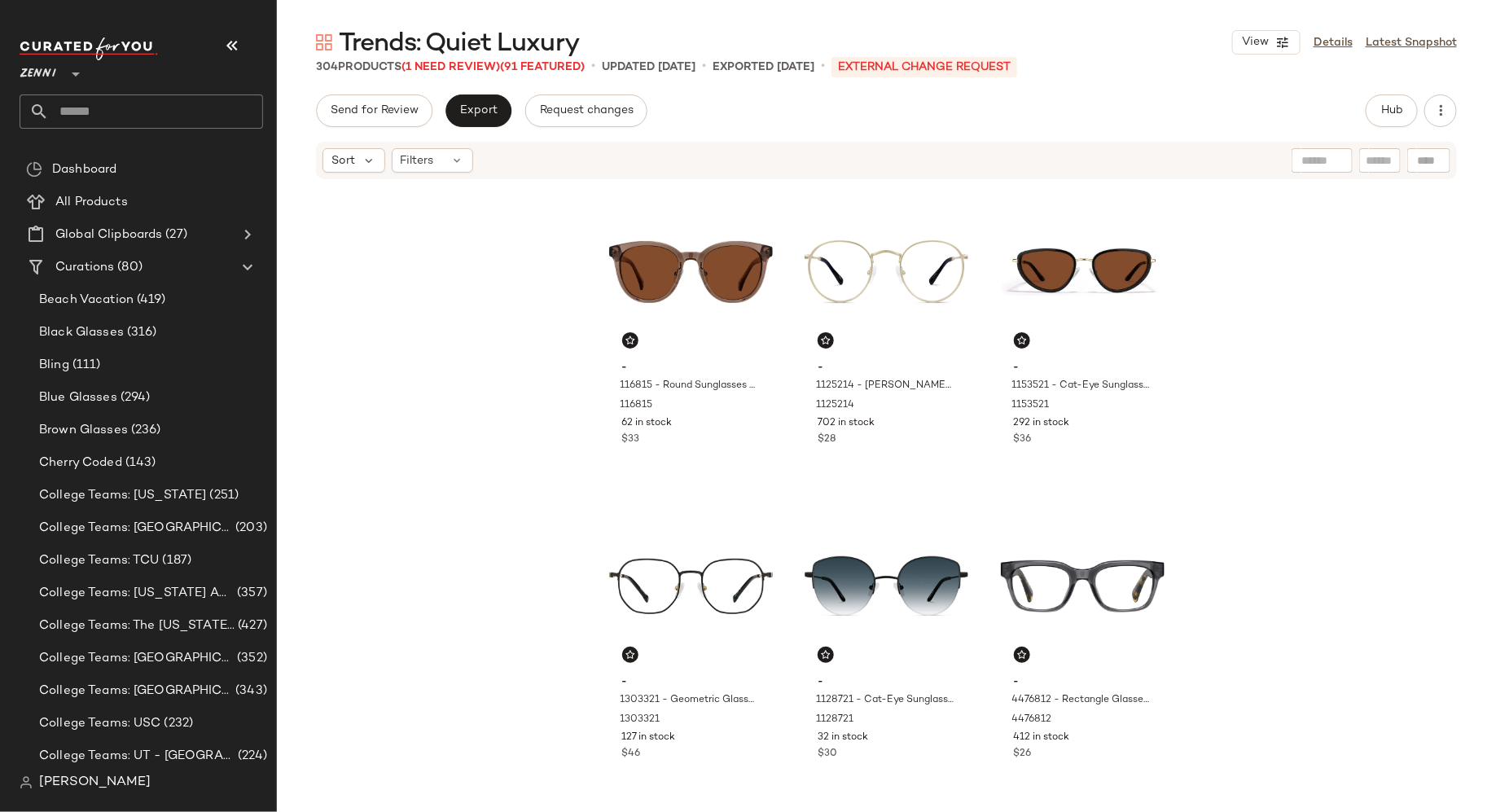
click at [1416, 164] on div at bounding box center [1429, 160] width 44 height 24
paste input "*******"
type input "*******"
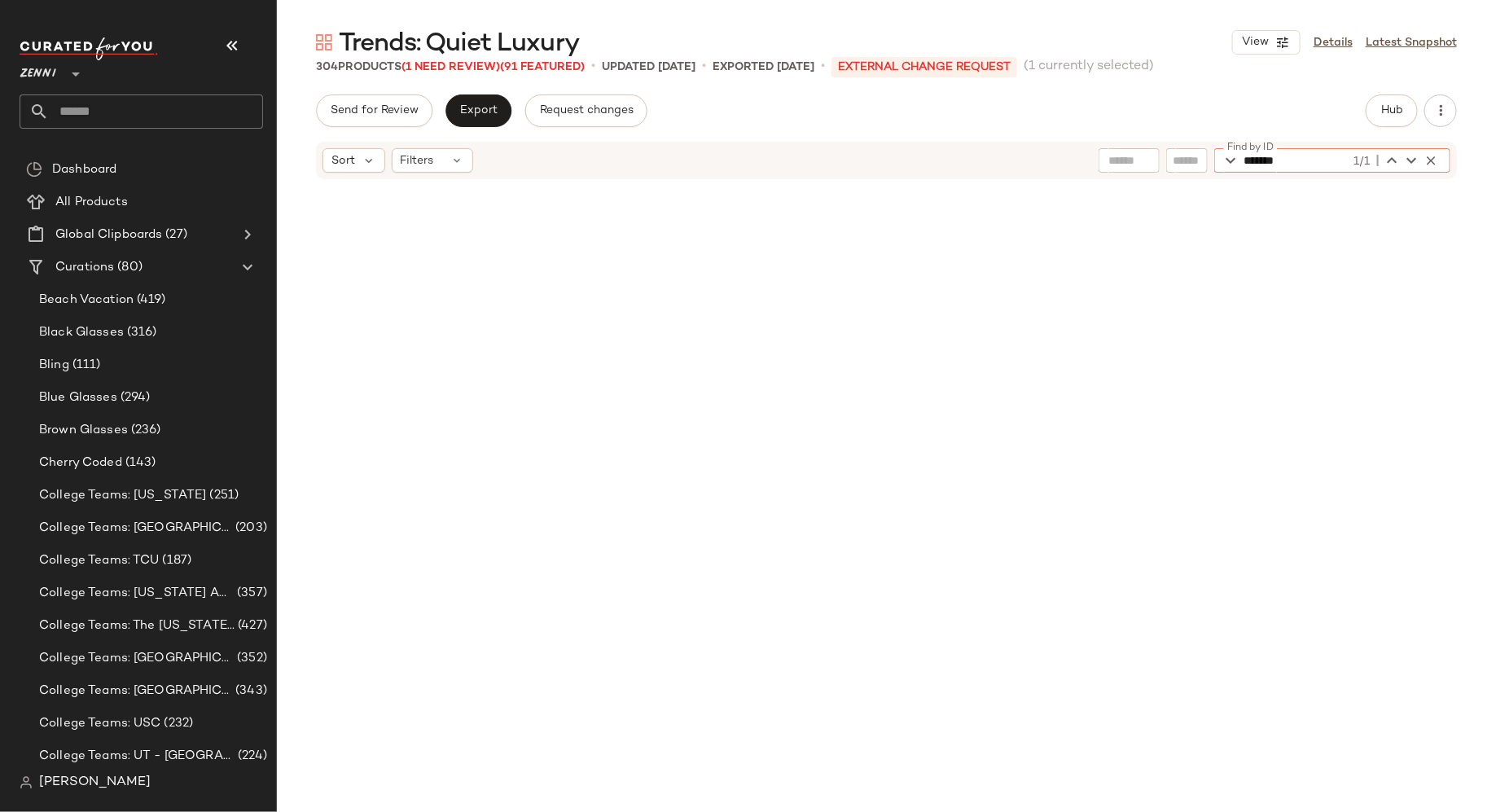
scroll to position [5660, 0]
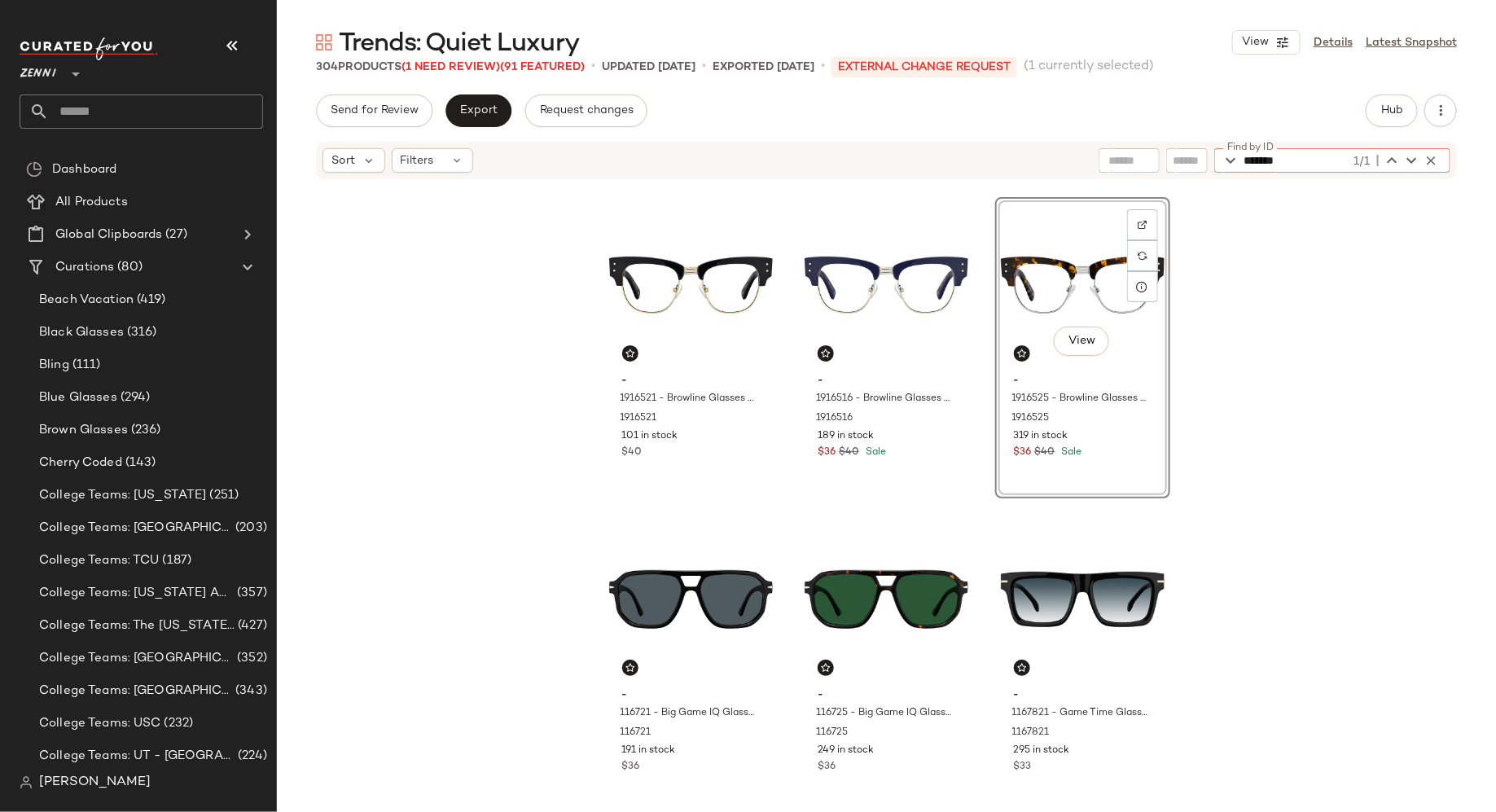
click at [1123, 454] on div "View - 1916525 - Browline Glasses - Tortoiseshell - Mixed 1916525 319 in stock …" at bounding box center [1083, 348] width 175 height 301
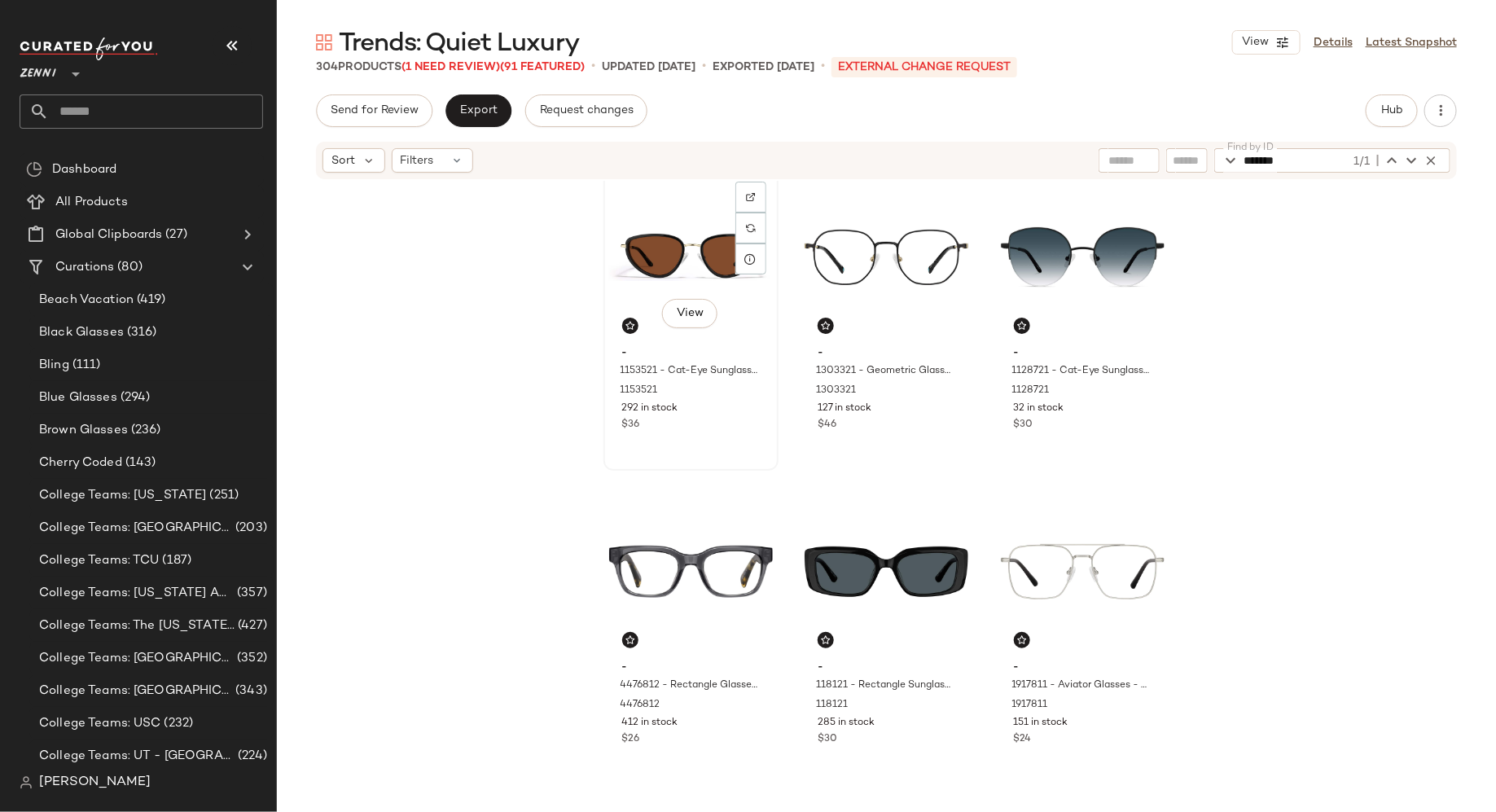
scroll to position [0, 0]
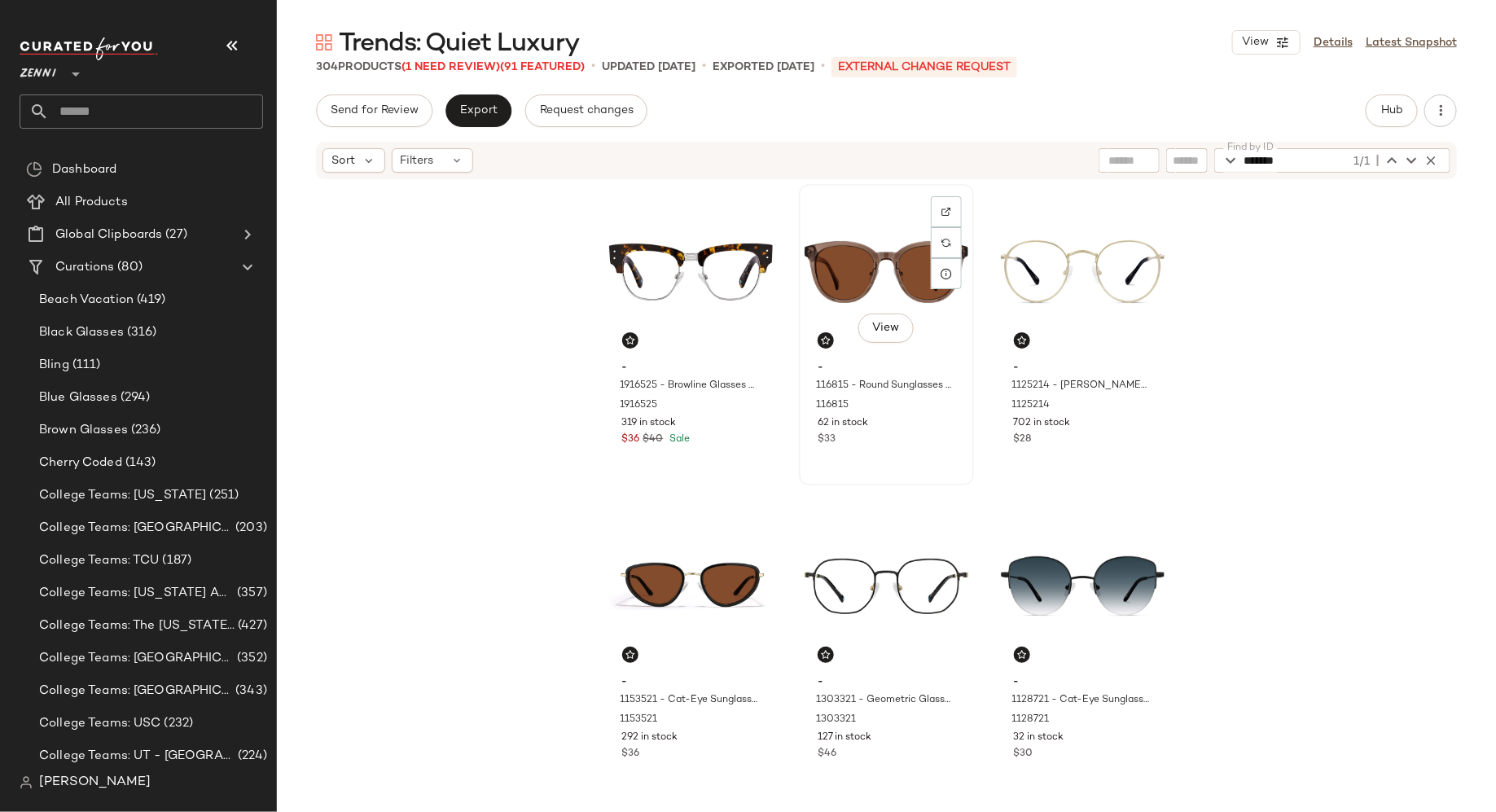
click at [907, 453] on div "View - 116815 - Round Sunglasses - Brown - Acetate 116815 62 in stock $33" at bounding box center [886, 334] width 171 height 299
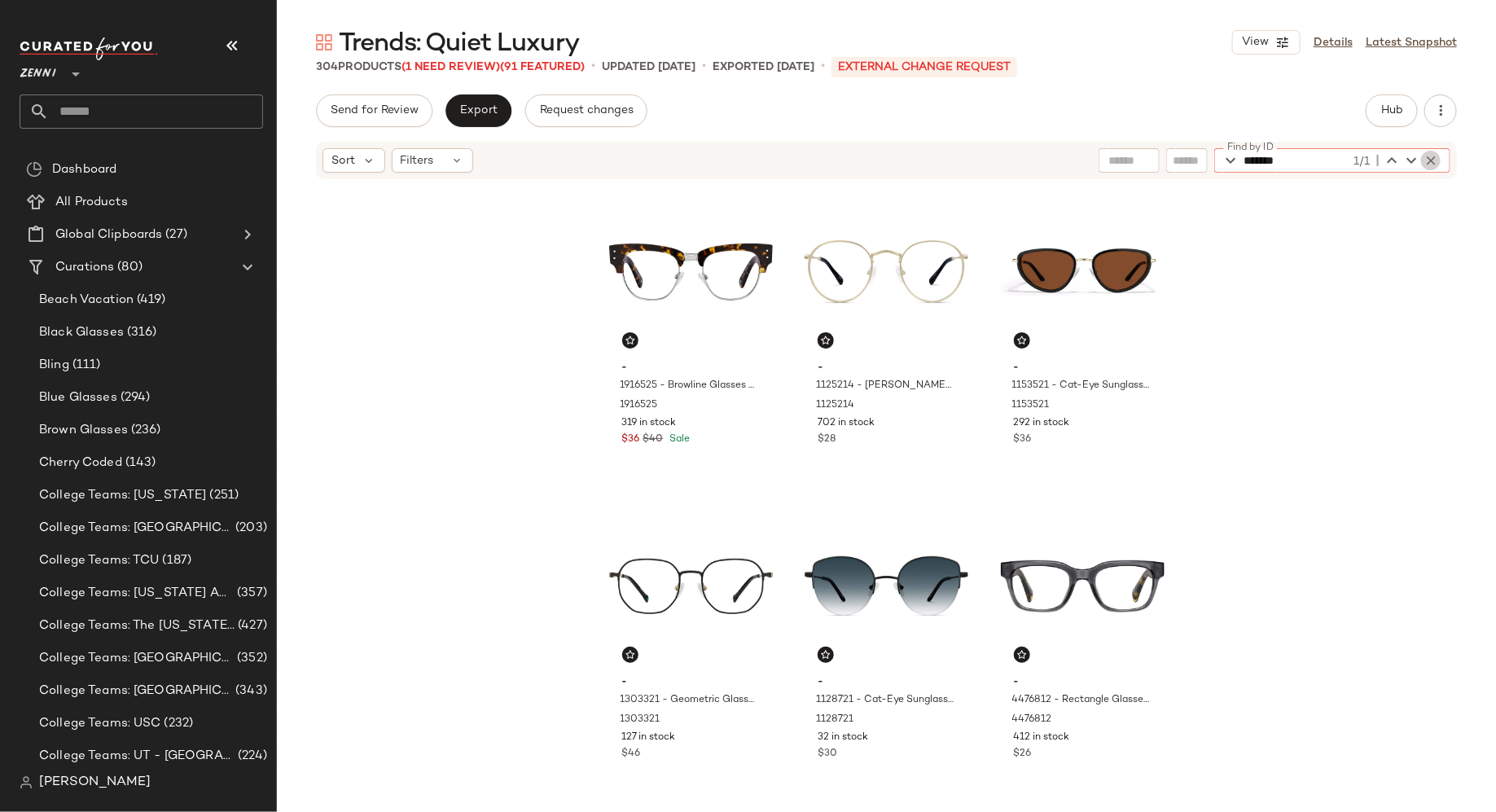
click at [1434, 163] on icon "button" at bounding box center [1431, 160] width 15 height 15
click at [1344, 162] on input "Find by ID" at bounding box center [1307, 160] width 127 height 24
type input "*******"
click at [1391, 106] on span "Hub" at bounding box center [1392, 111] width 23 height 13
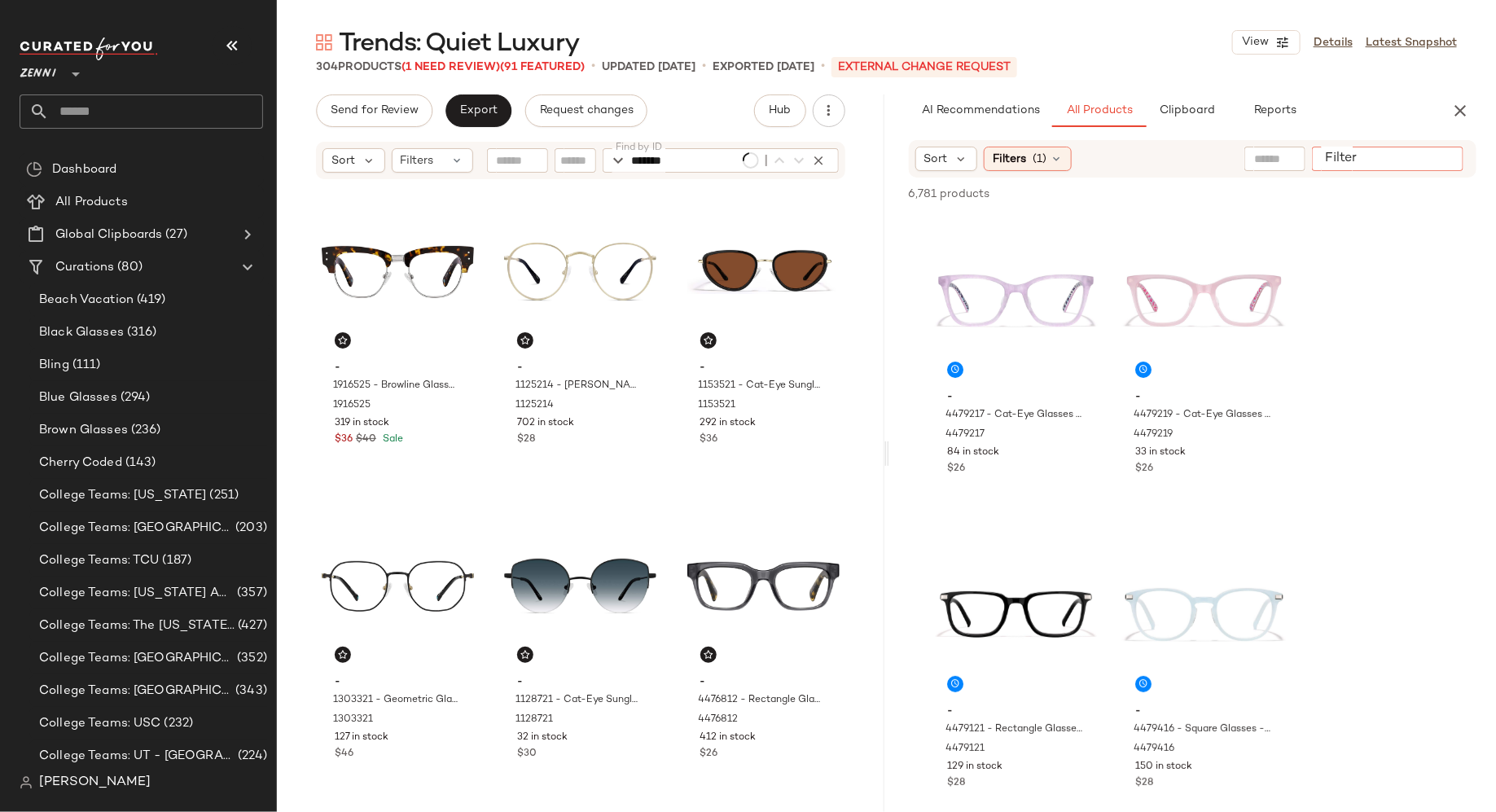
click at [1426, 157] on div at bounding box center [1388, 158] width 151 height 24
paste input "*******"
type input "*******"
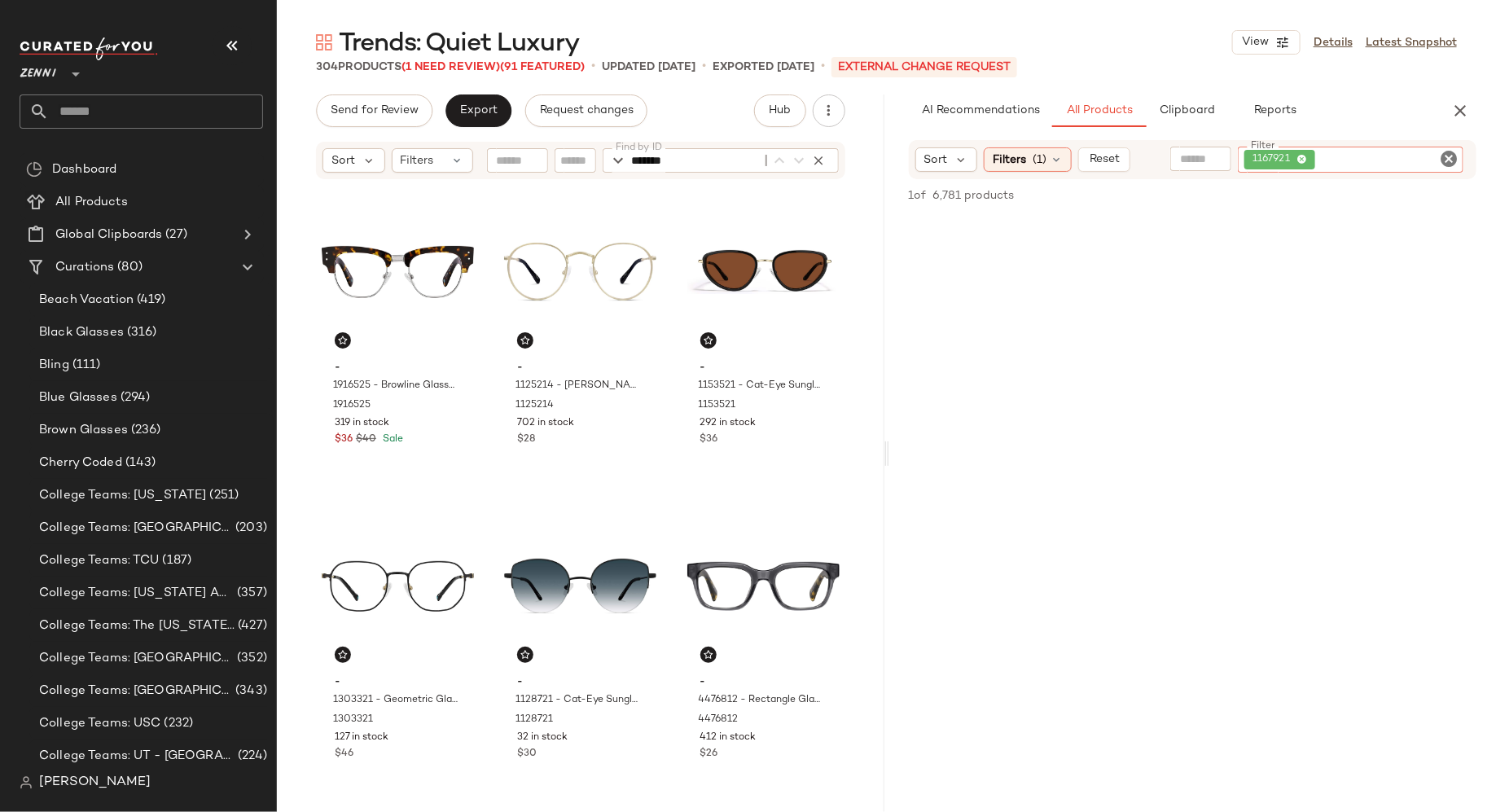
scroll to position [6289, 0]
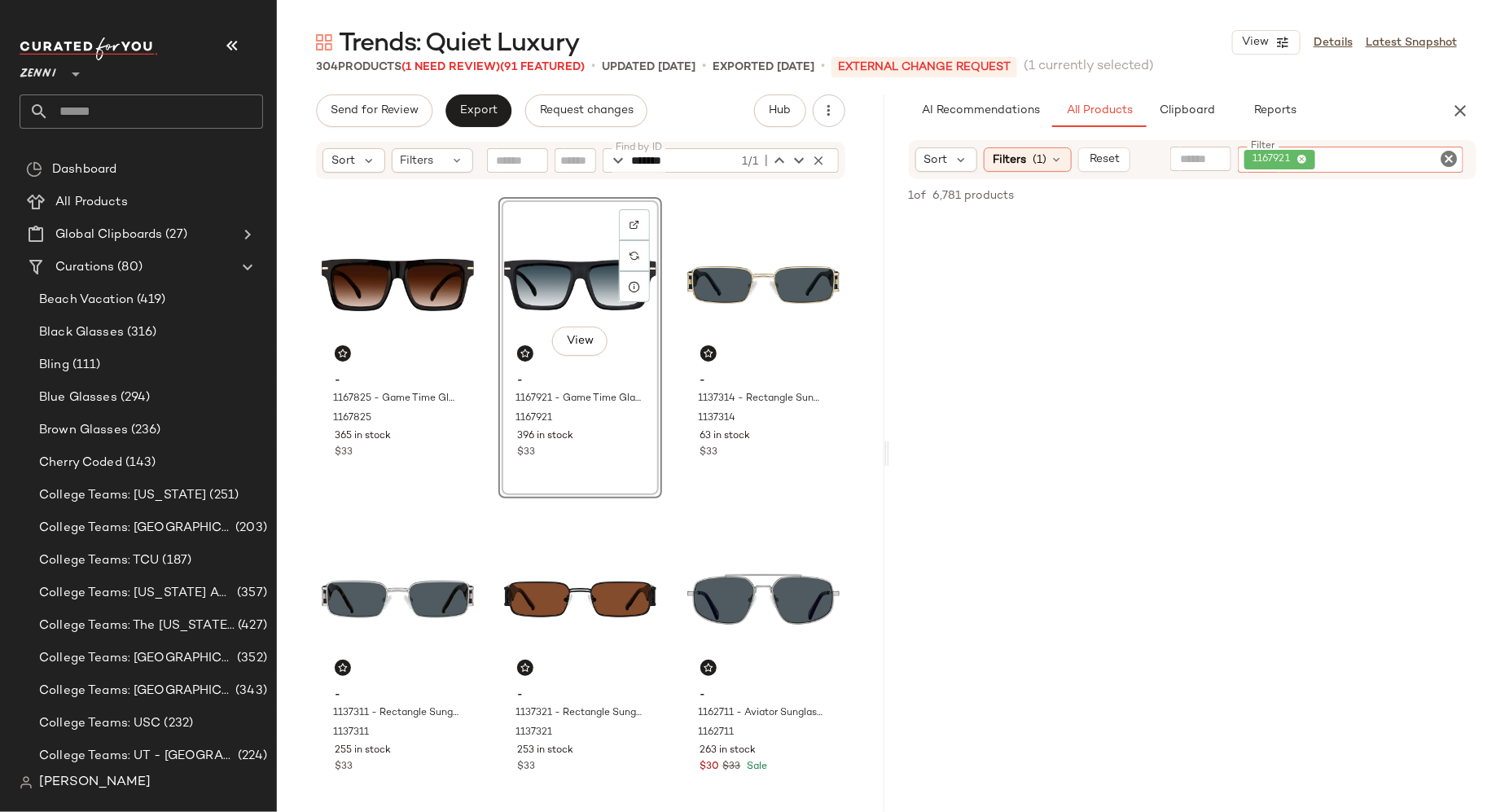
click at [1451, 164] on icon "Clear Filter" at bounding box center [1449, 158] width 19 height 19
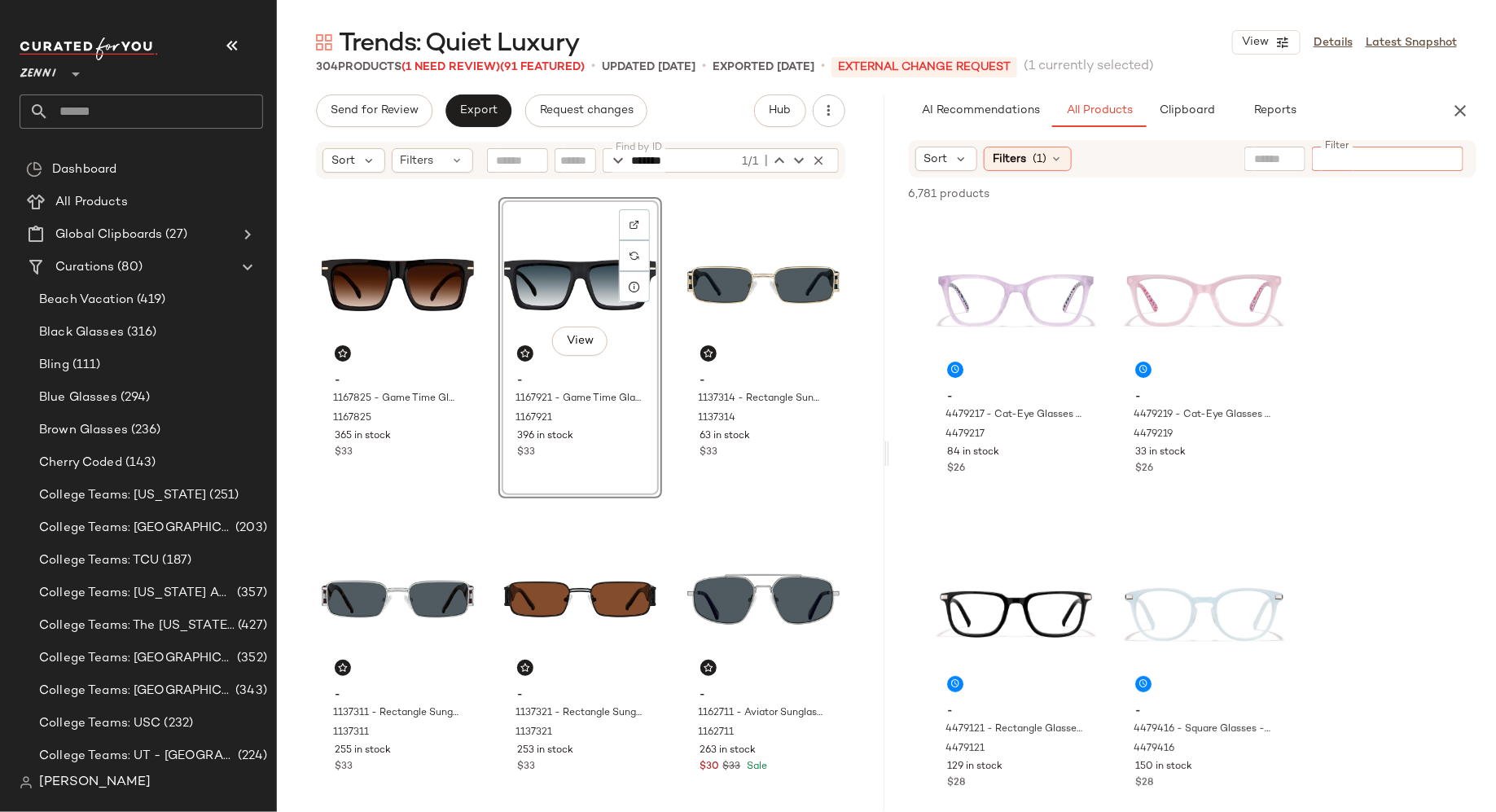
click at [606, 456] on div "View - 1167921 - Game Time Glasses - Black - Plastic 1167921 396 in stock $33" at bounding box center [580, 348] width 164 height 301
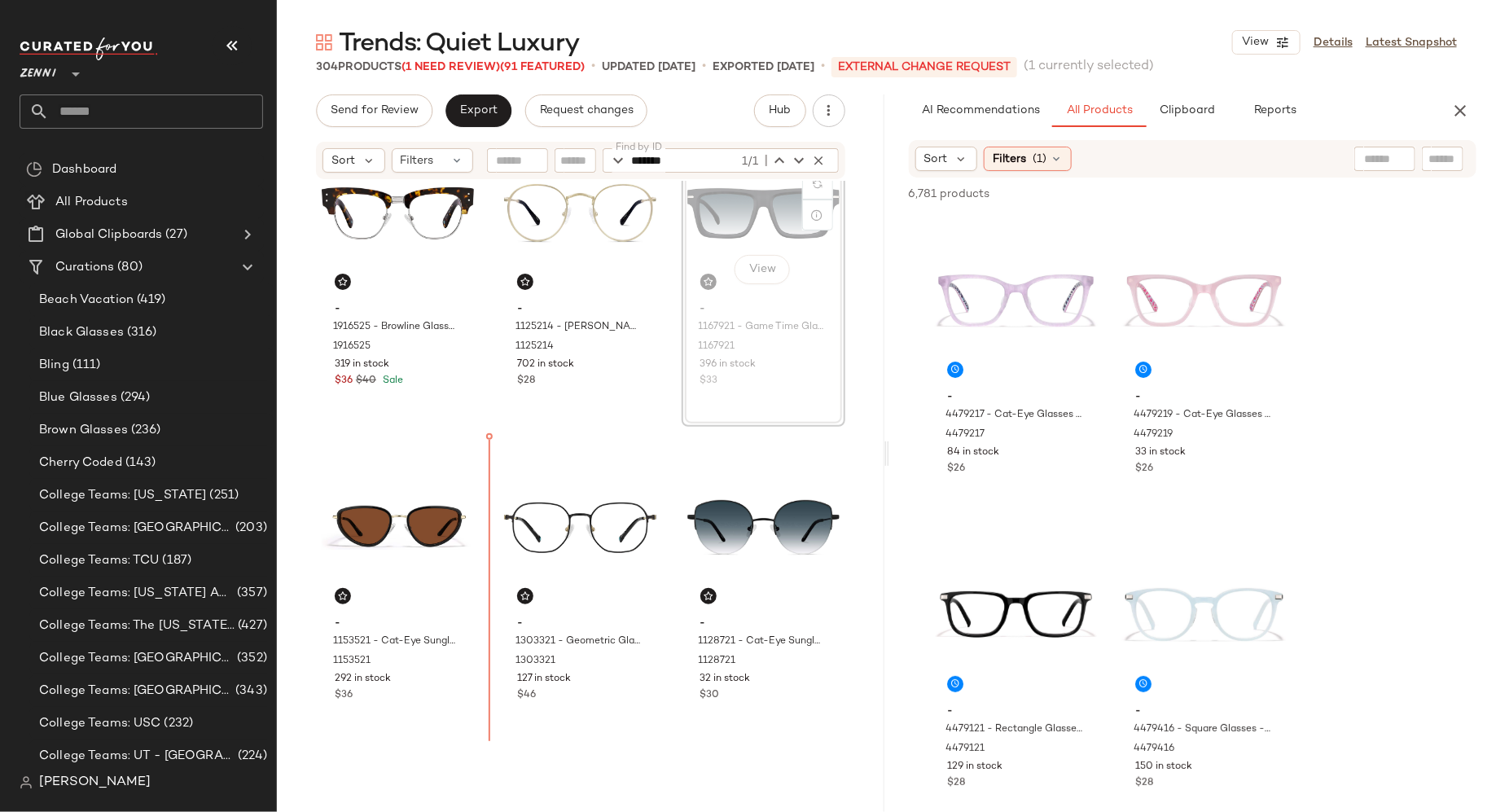
scroll to position [57, 0]
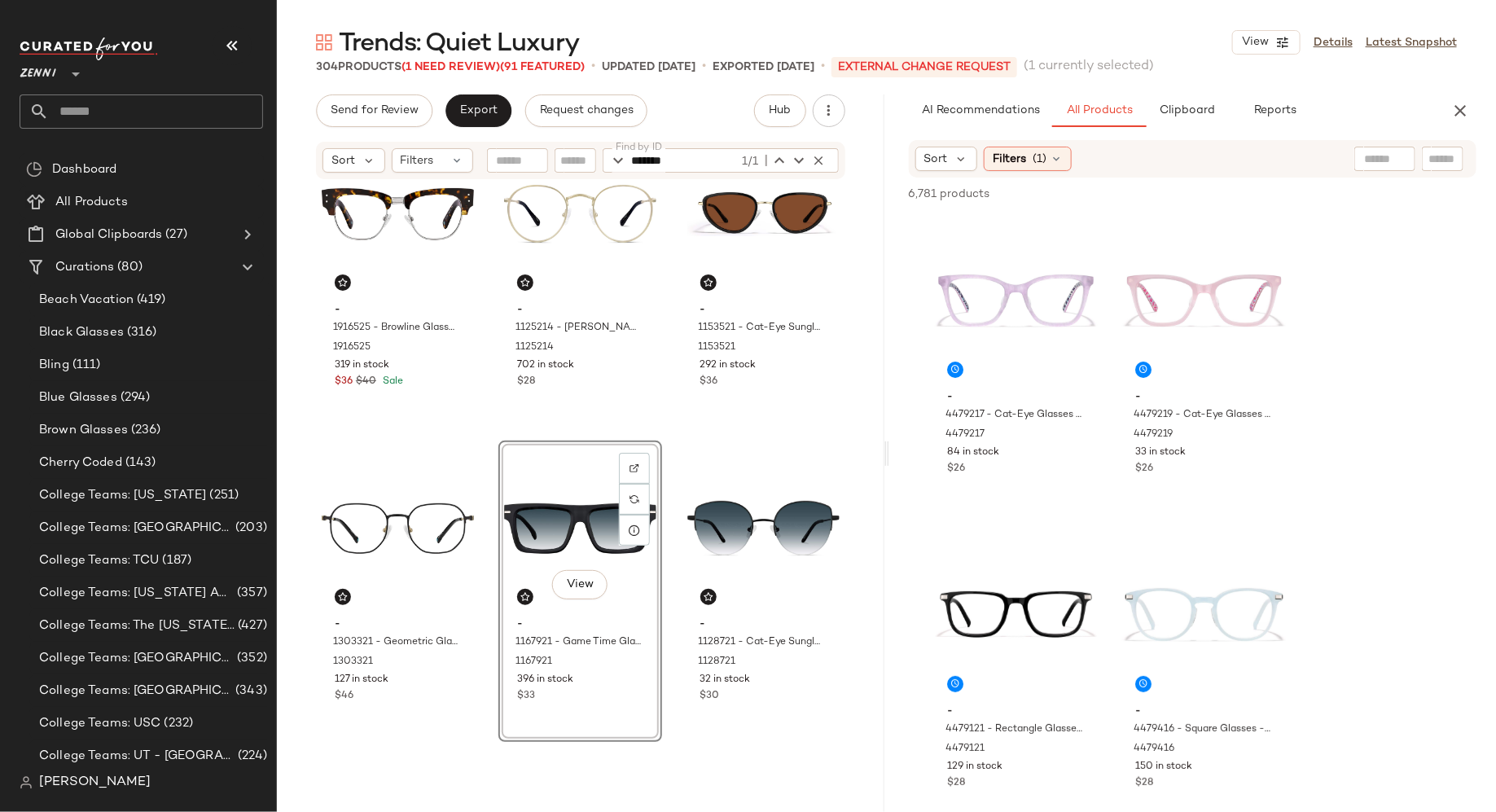
drag, startPoint x: 720, startPoint y: 240, endPoint x: 1134, endPoint y: 2, distance: 477.5
click at [733, 488] on div "View" at bounding box center [763, 528] width 152 height 164
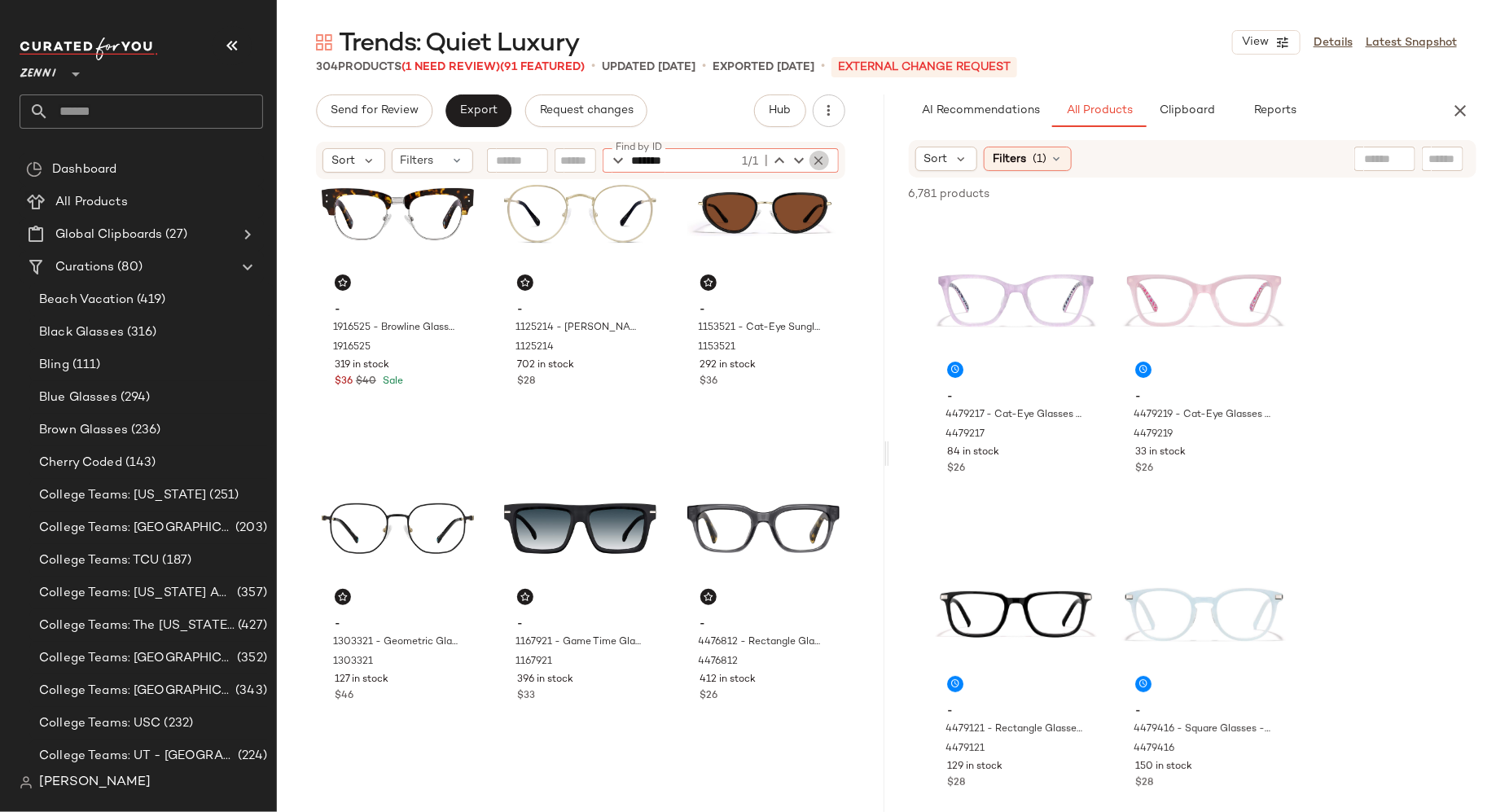
click at [822, 158] on icon "button" at bounding box center [819, 160] width 15 height 15
click at [721, 158] on input "Find by ID" at bounding box center [695, 160] width 127 height 24
type input "*******"
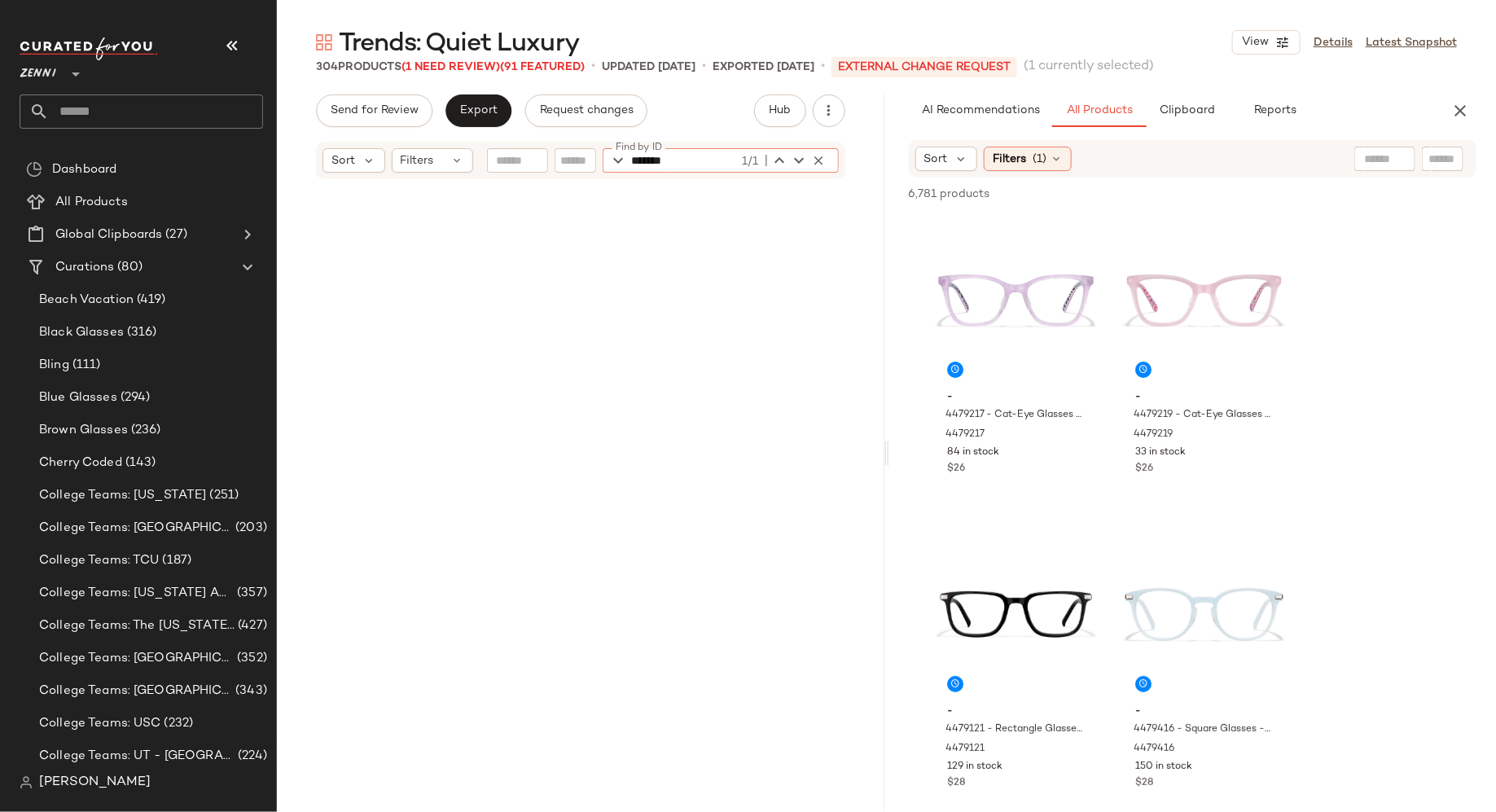
scroll to position [6916, 0]
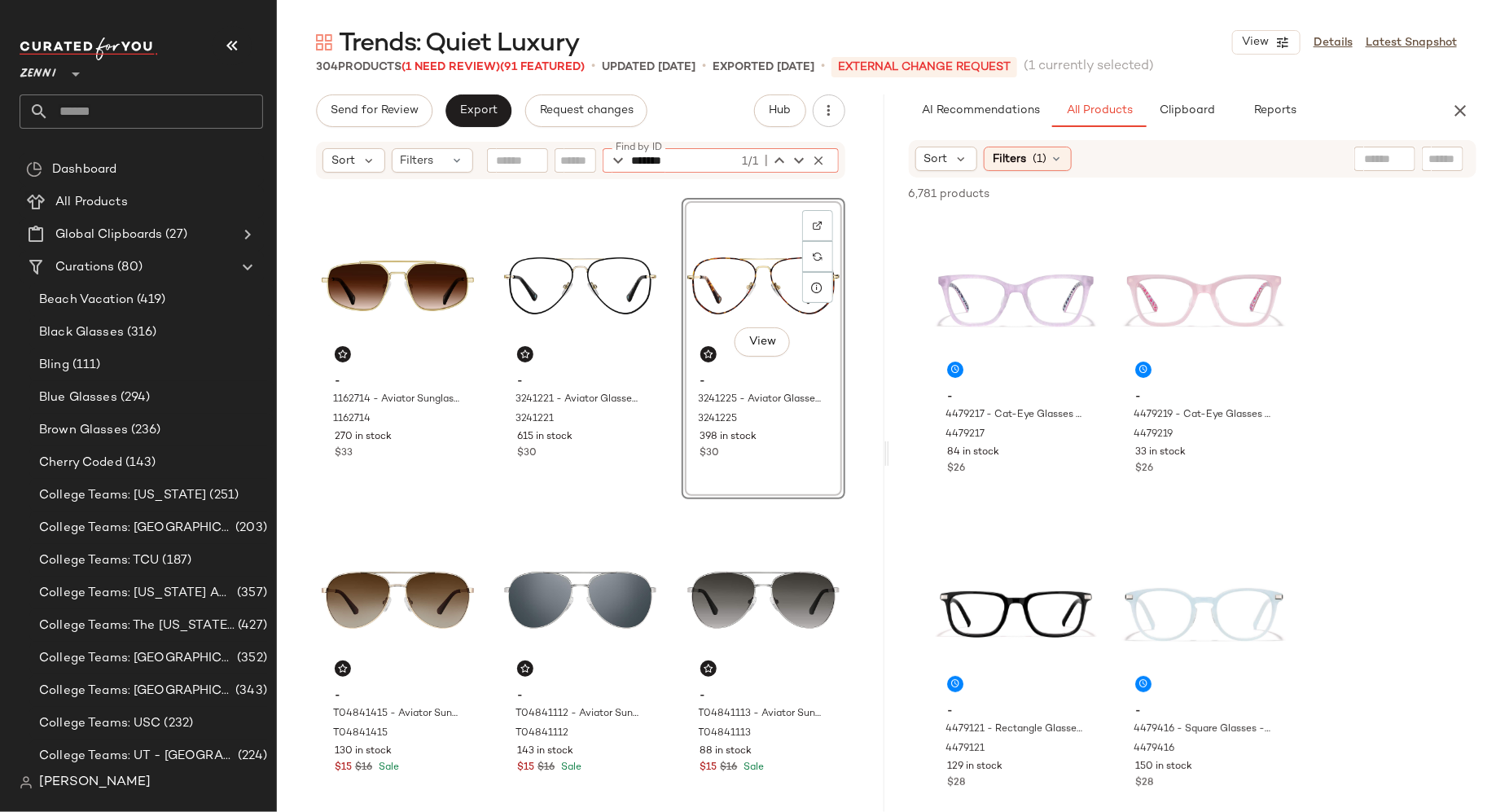
click at [732, 281] on div "View" at bounding box center [763, 285] width 152 height 164
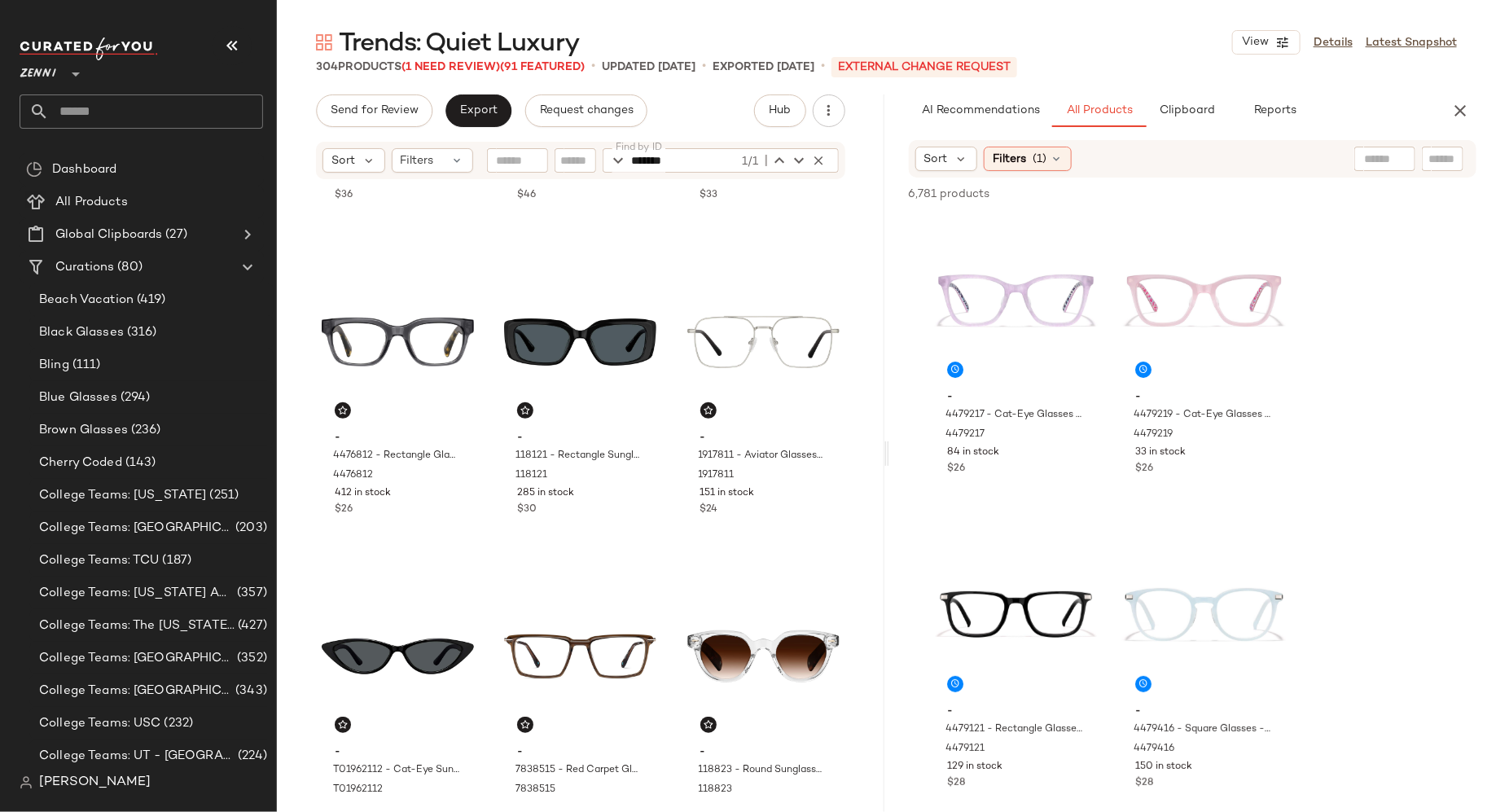
scroll to position [0, 0]
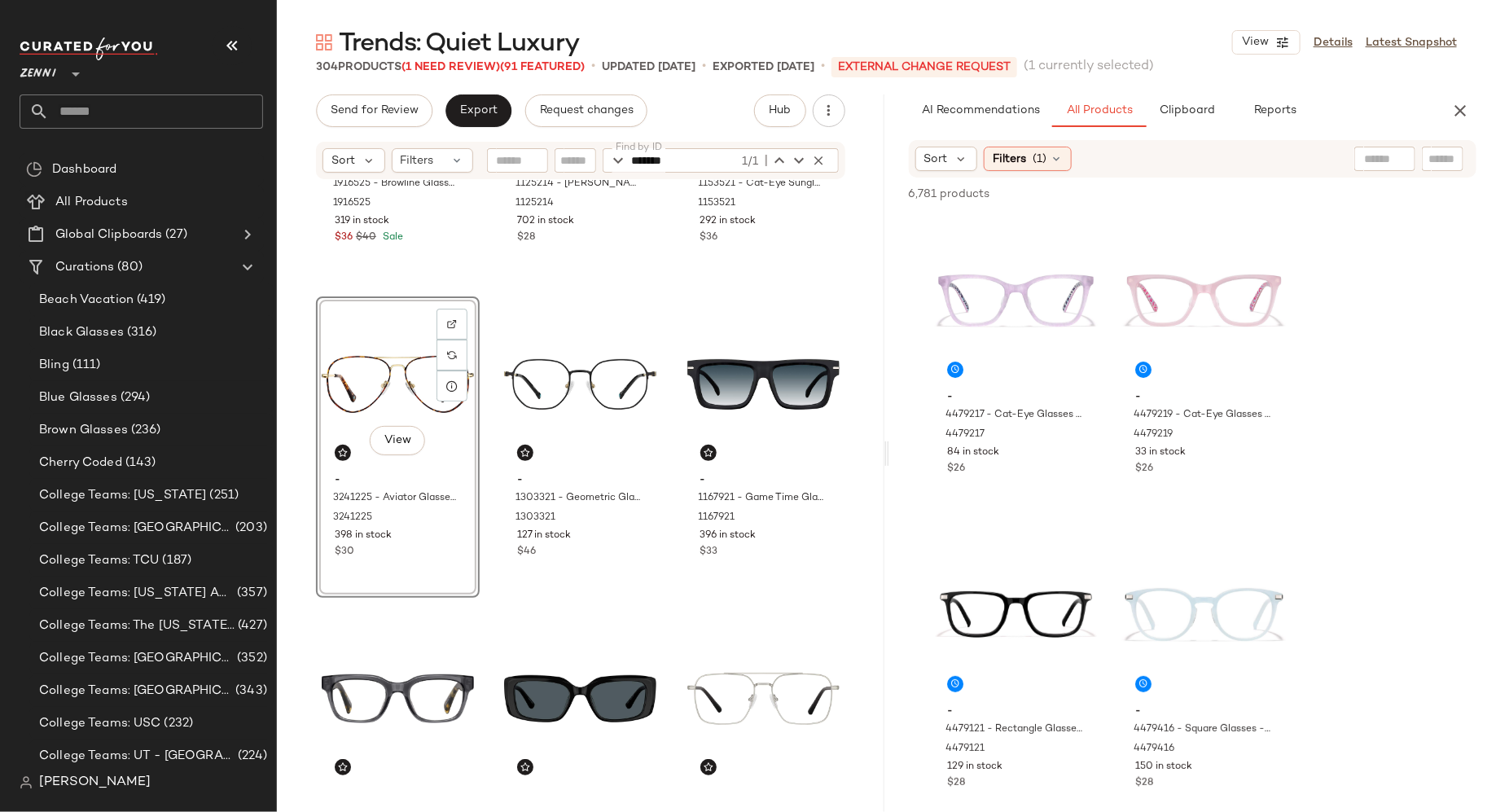
scroll to position [217, 0]
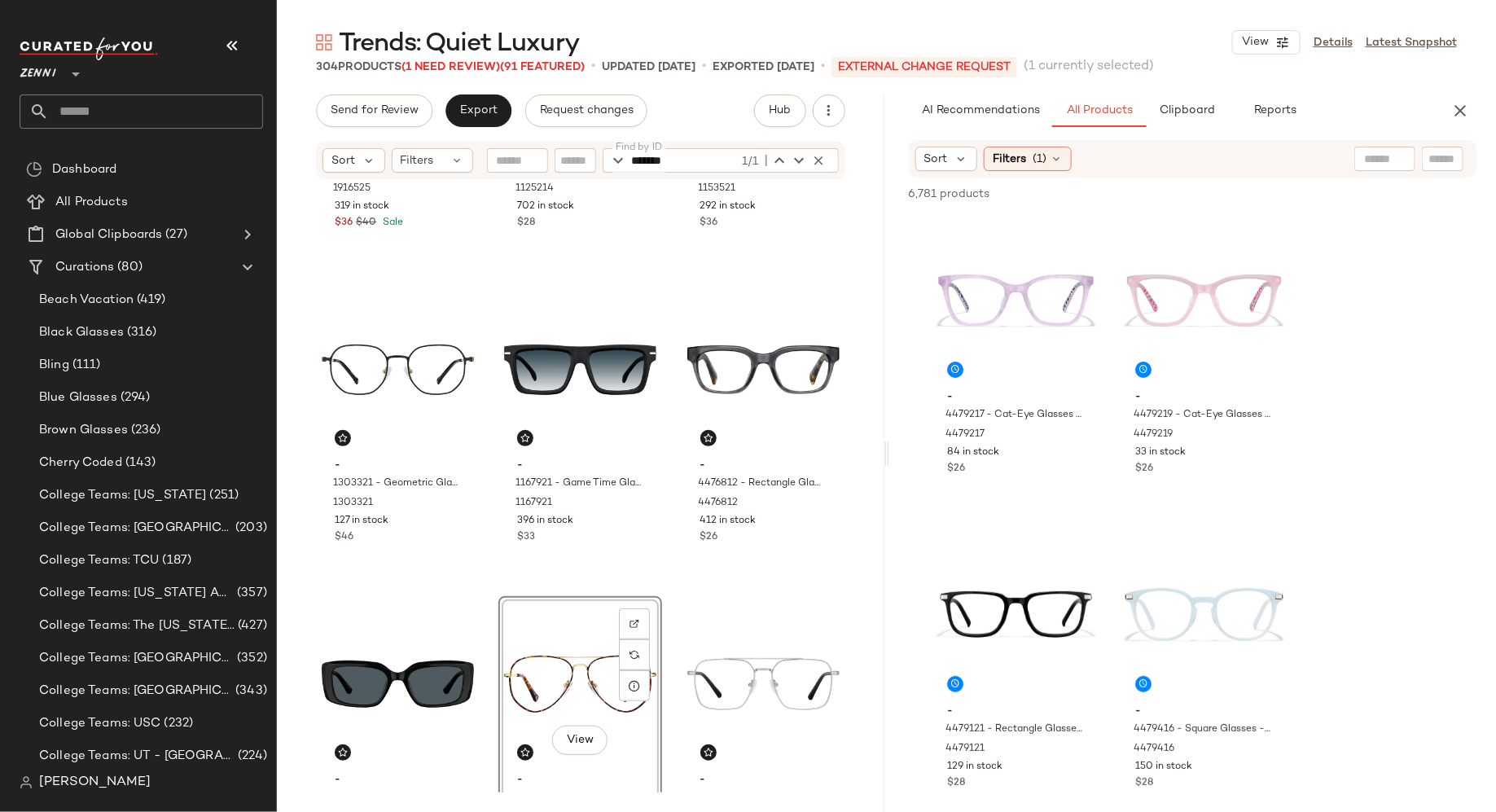
drag, startPoint x: 386, startPoint y: 622, endPoint x: 1153, endPoint y: 7, distance: 983.1
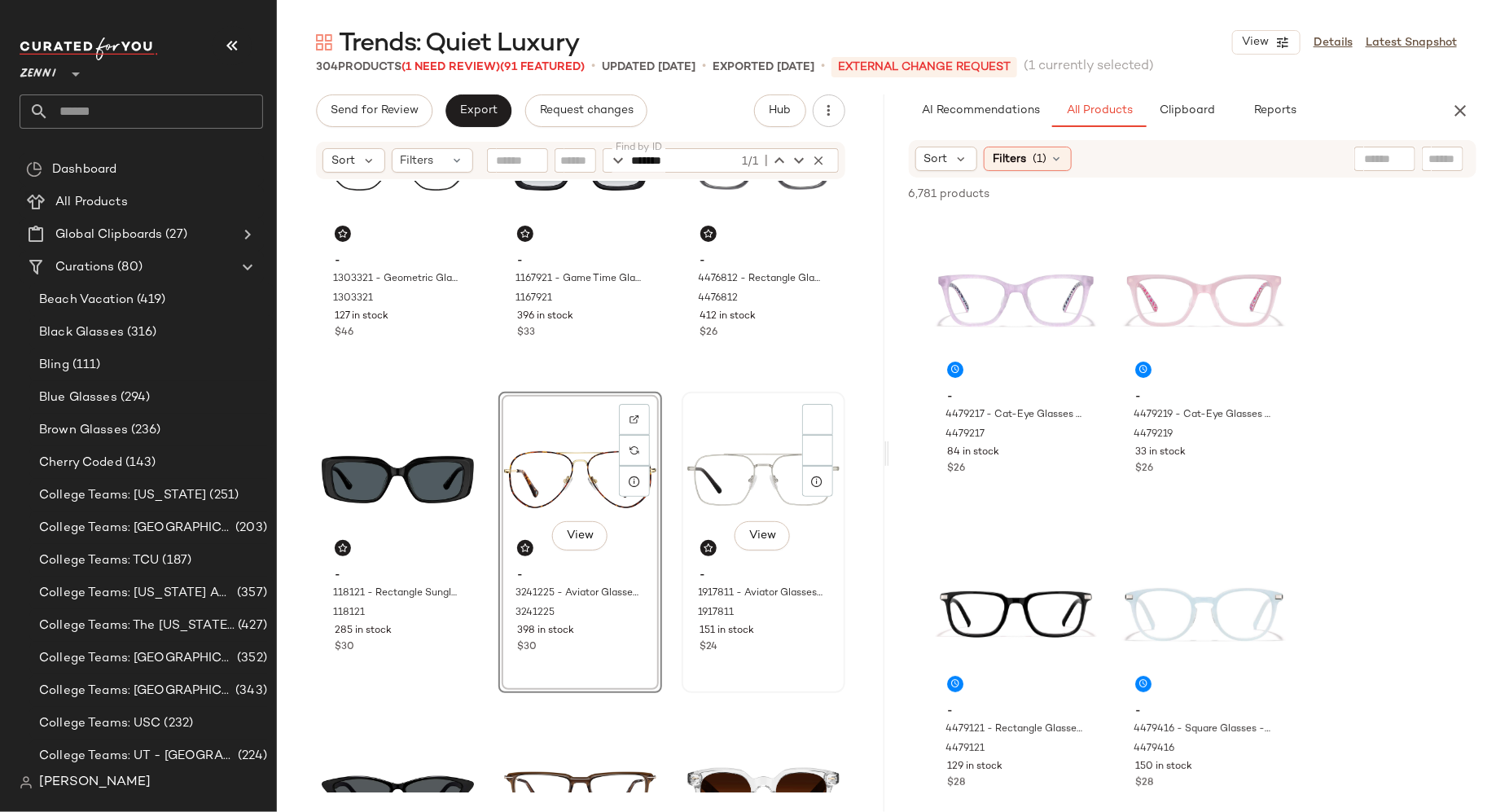
scroll to position [487, 0]
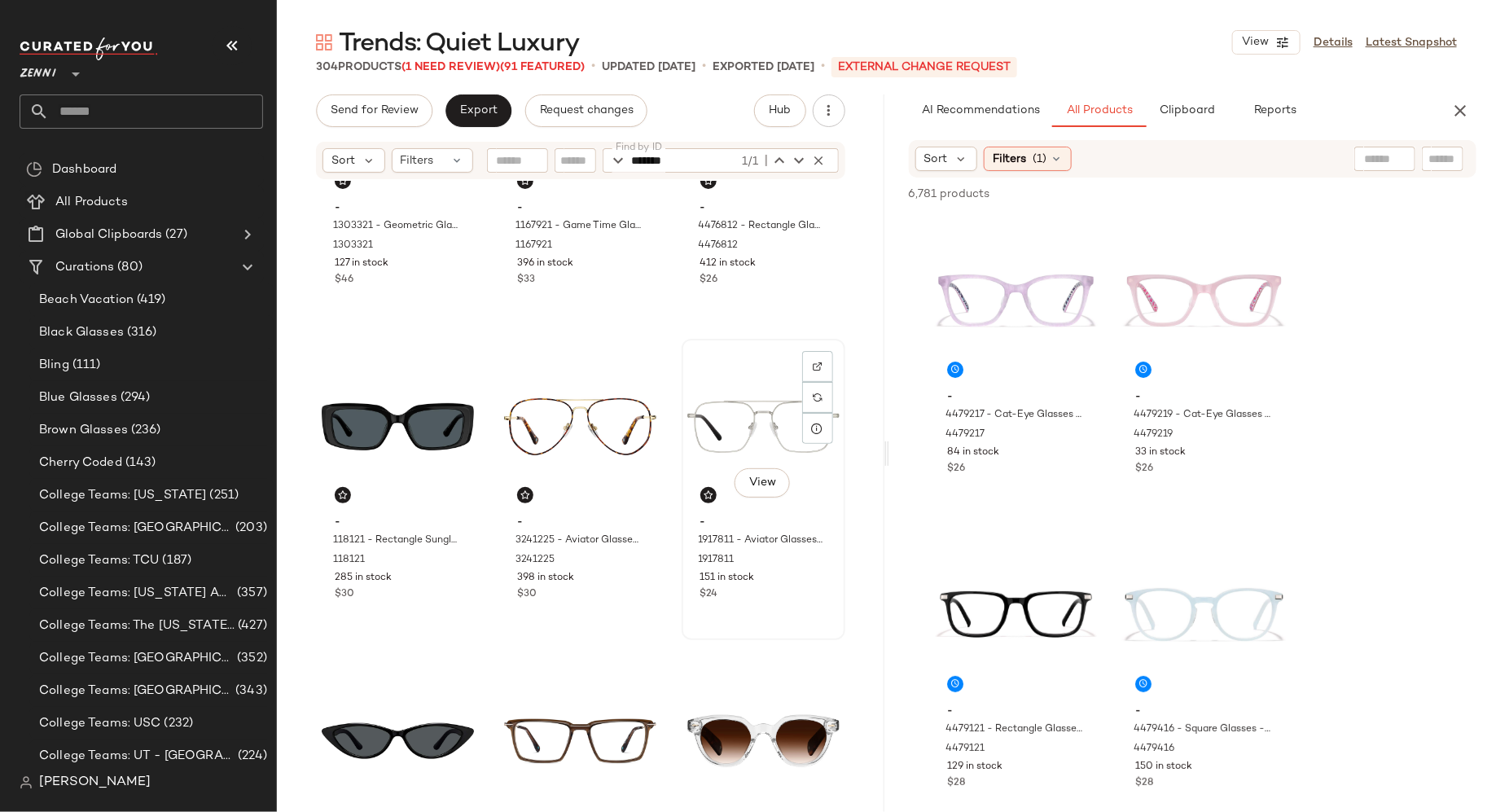
click at [733, 424] on div "View" at bounding box center [763, 426] width 152 height 164
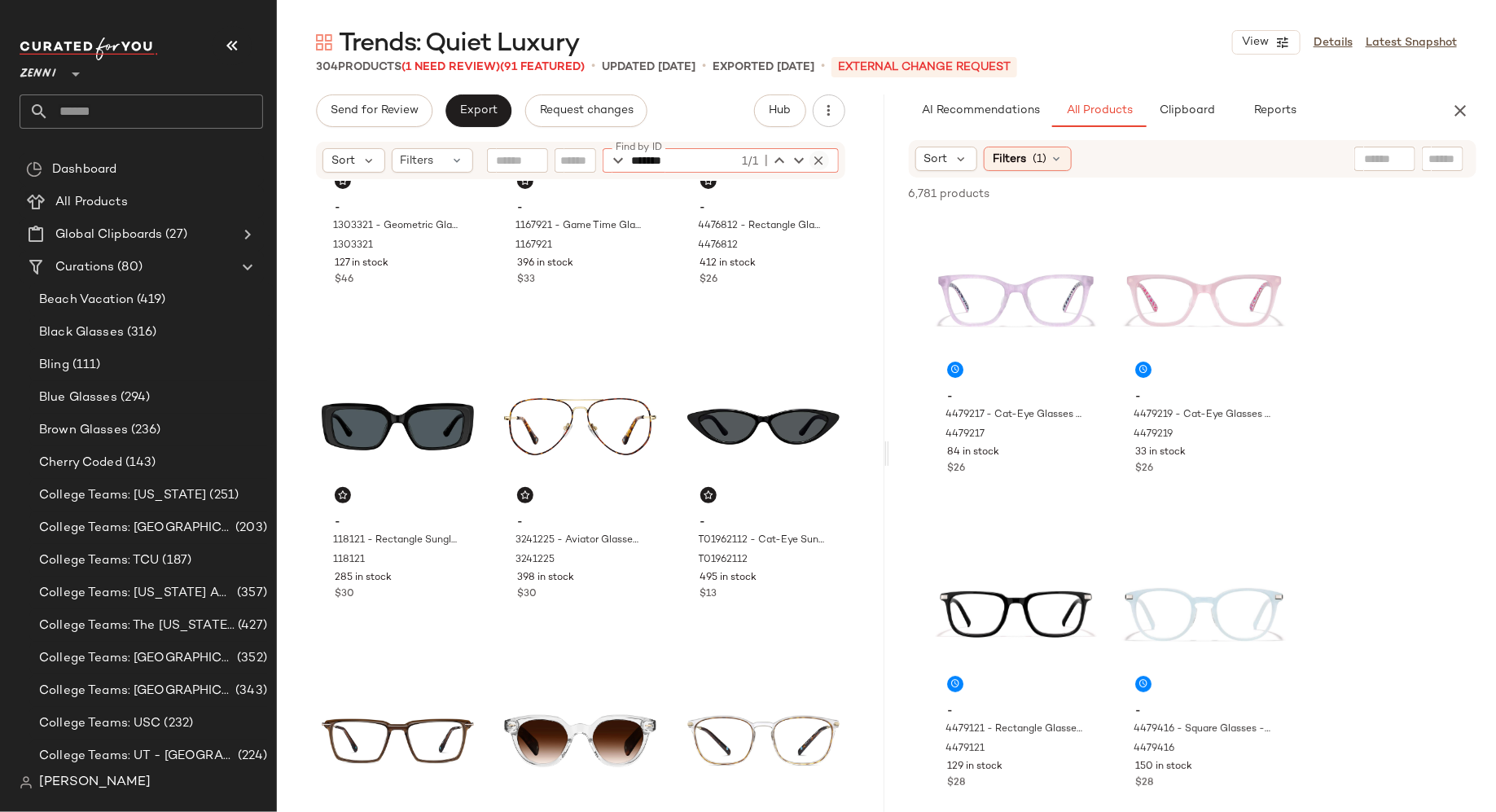
click at [817, 162] on icon "button" at bounding box center [819, 160] width 15 height 15
click at [684, 157] on input "Find by ID" at bounding box center [695, 160] width 127 height 24
type input "******"
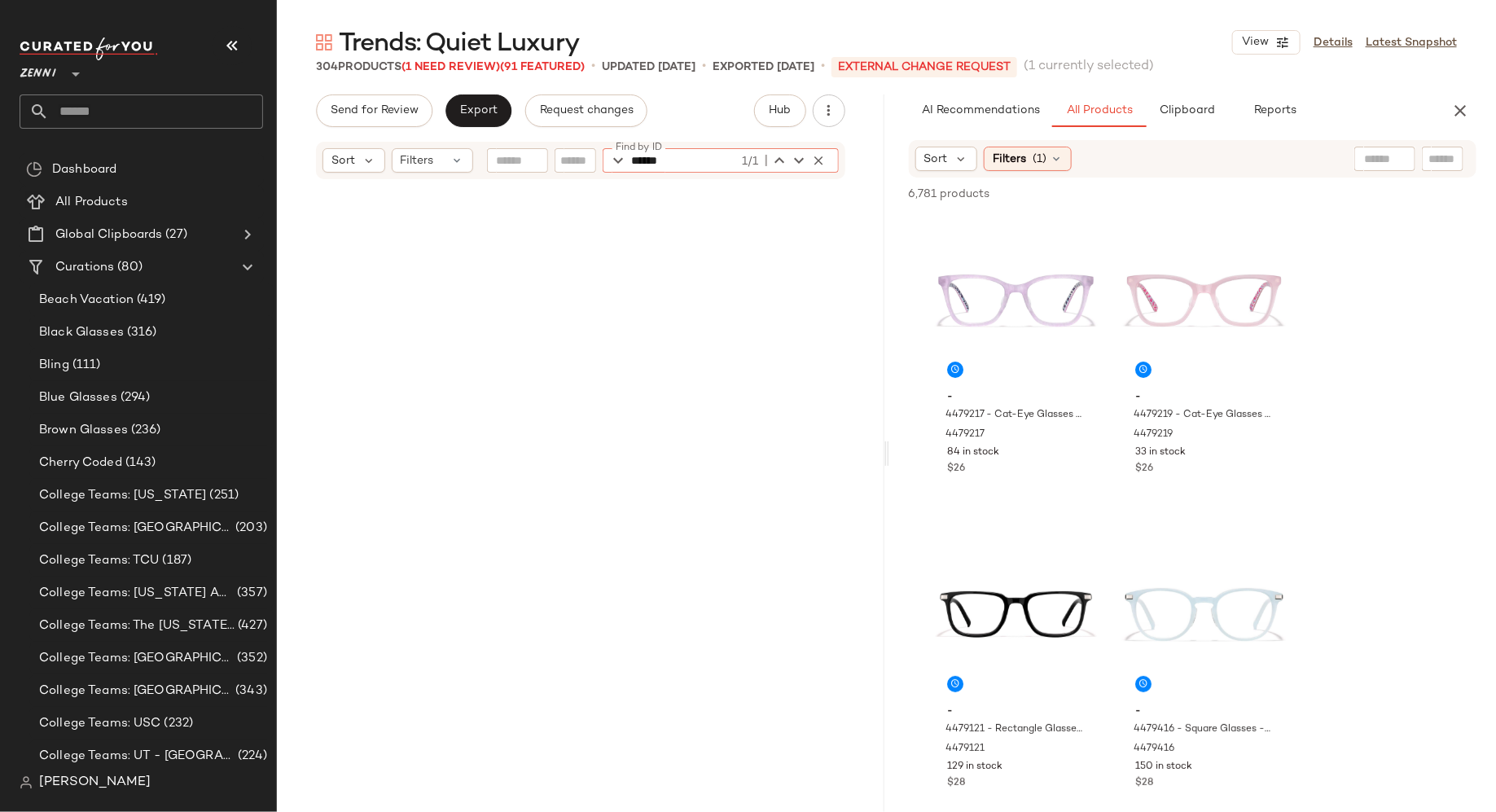
scroll to position [4088, 0]
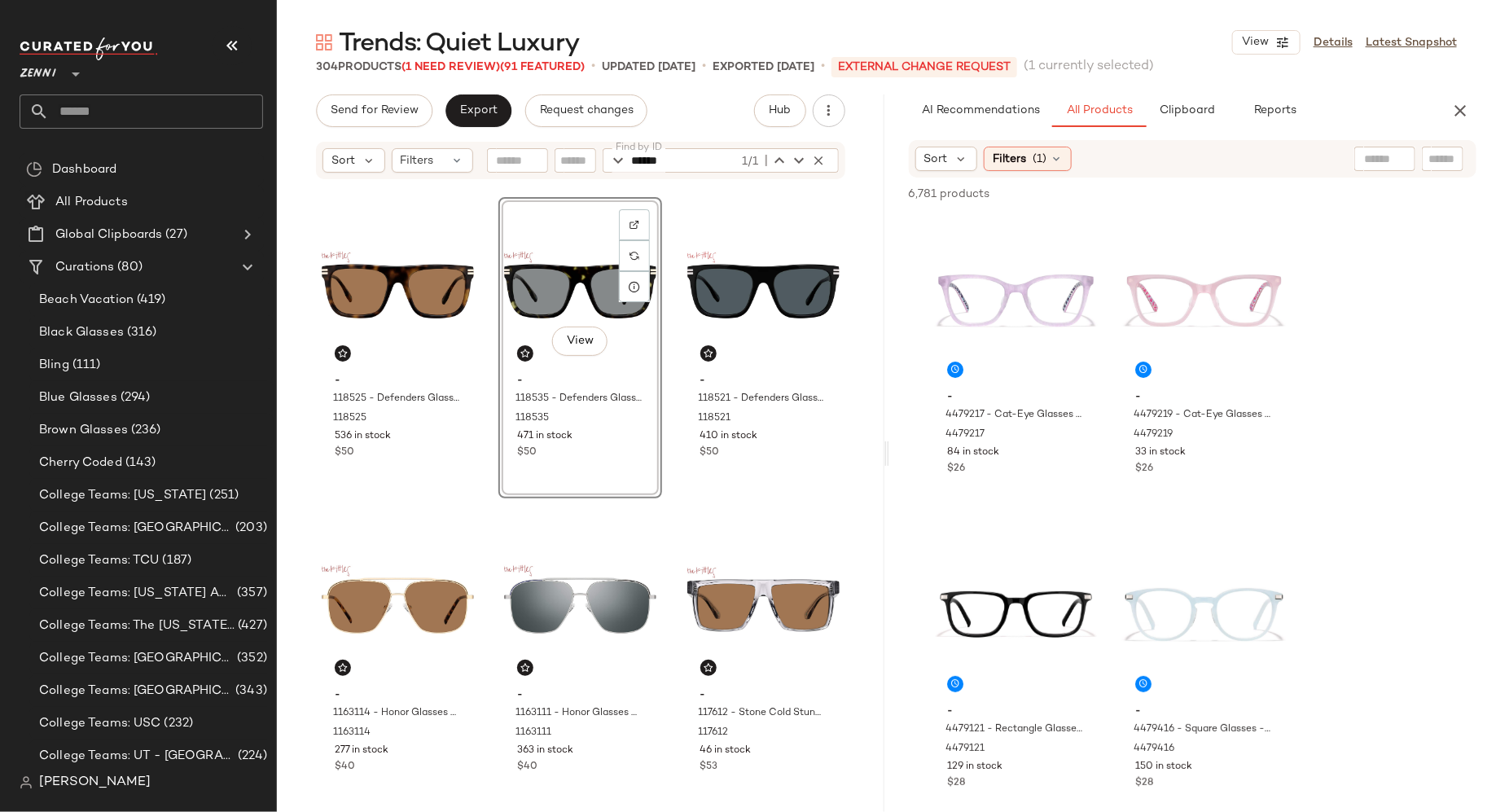
click at [620, 475] on div "View - 118535 - Defenders Glasses - Tortoiseshell - Acetate 118535 471 in stock…" at bounding box center [580, 348] width 164 height 301
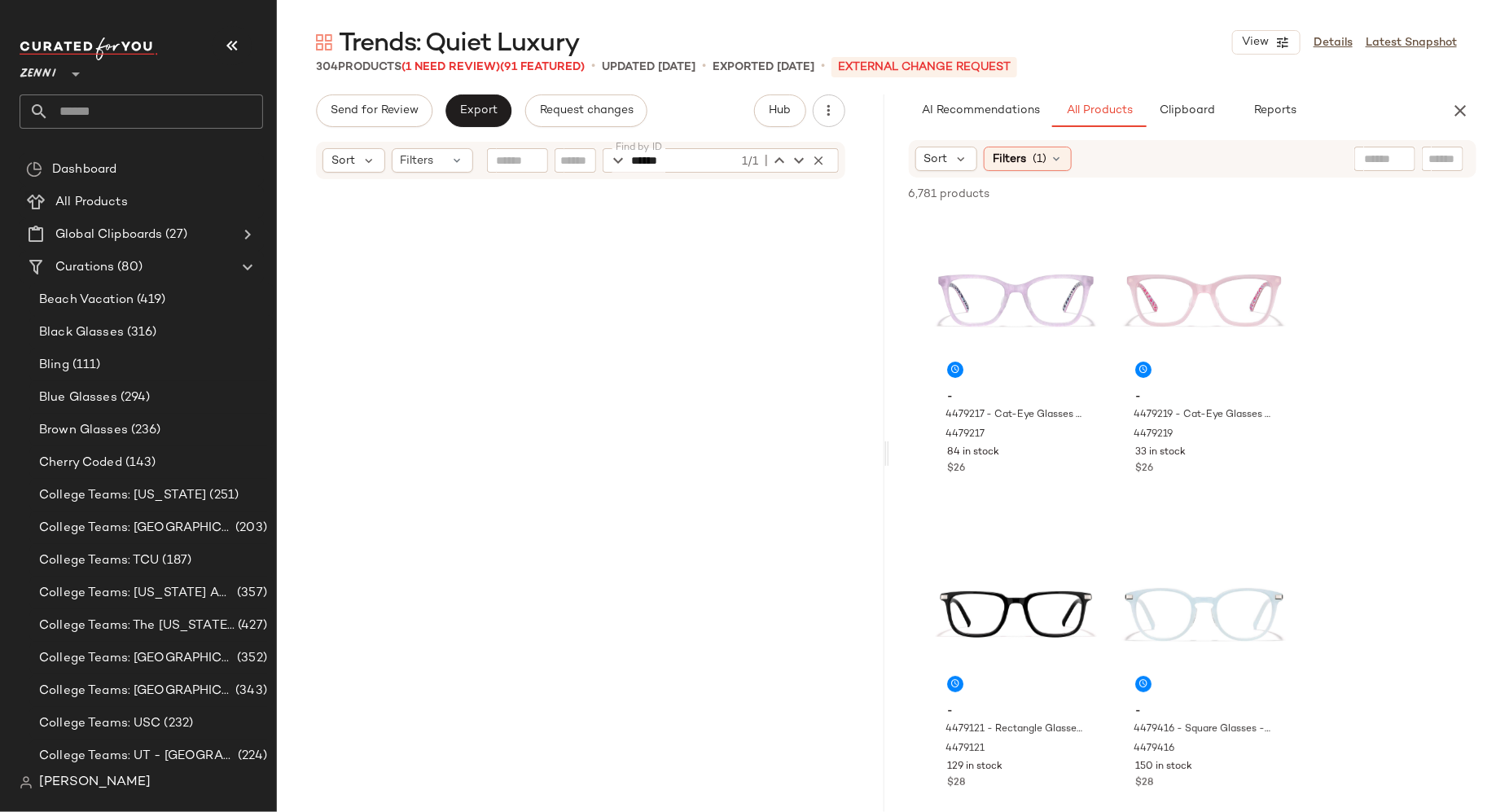
scroll to position [0, 0]
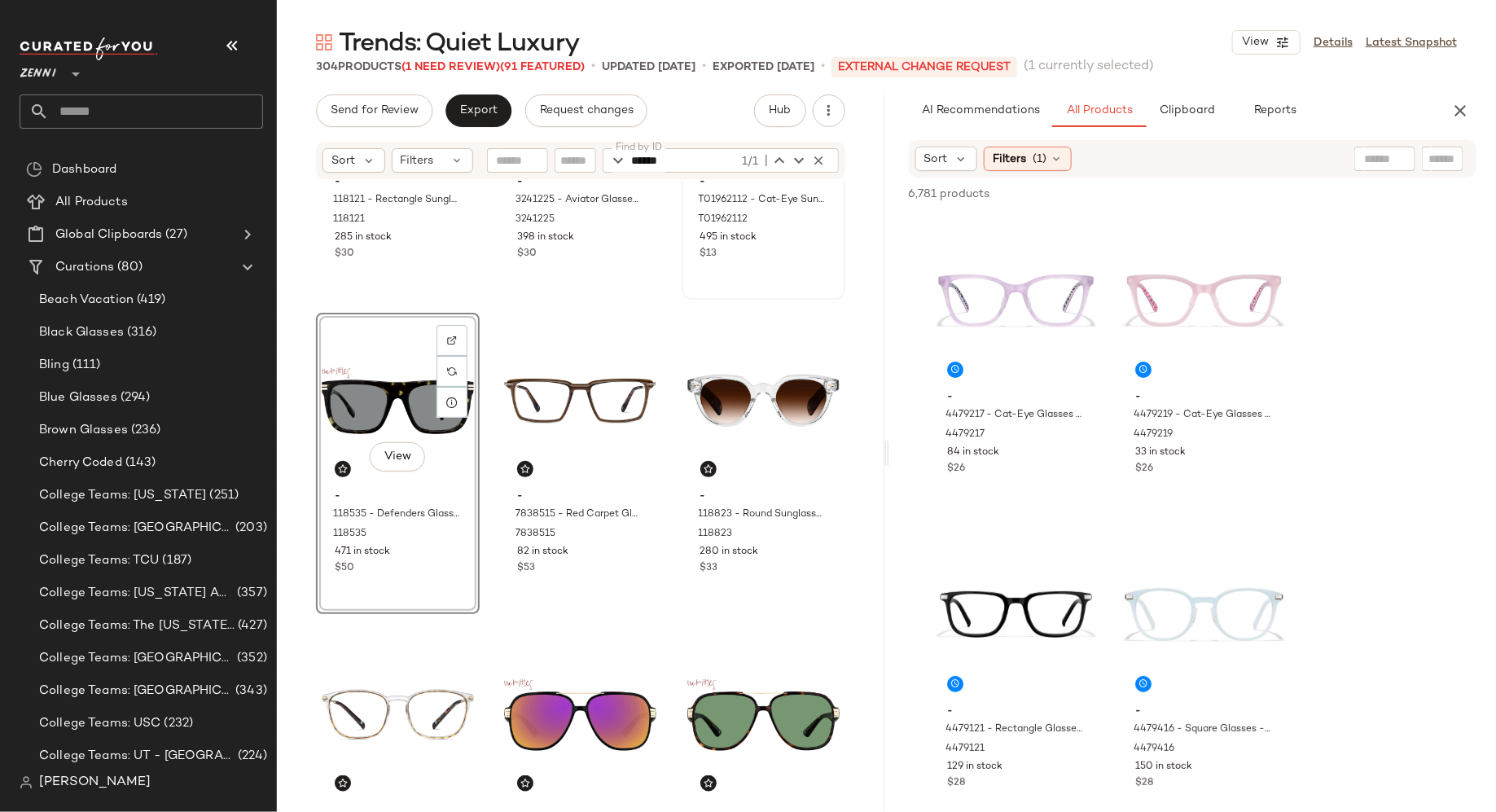
scroll to position [845, 0]
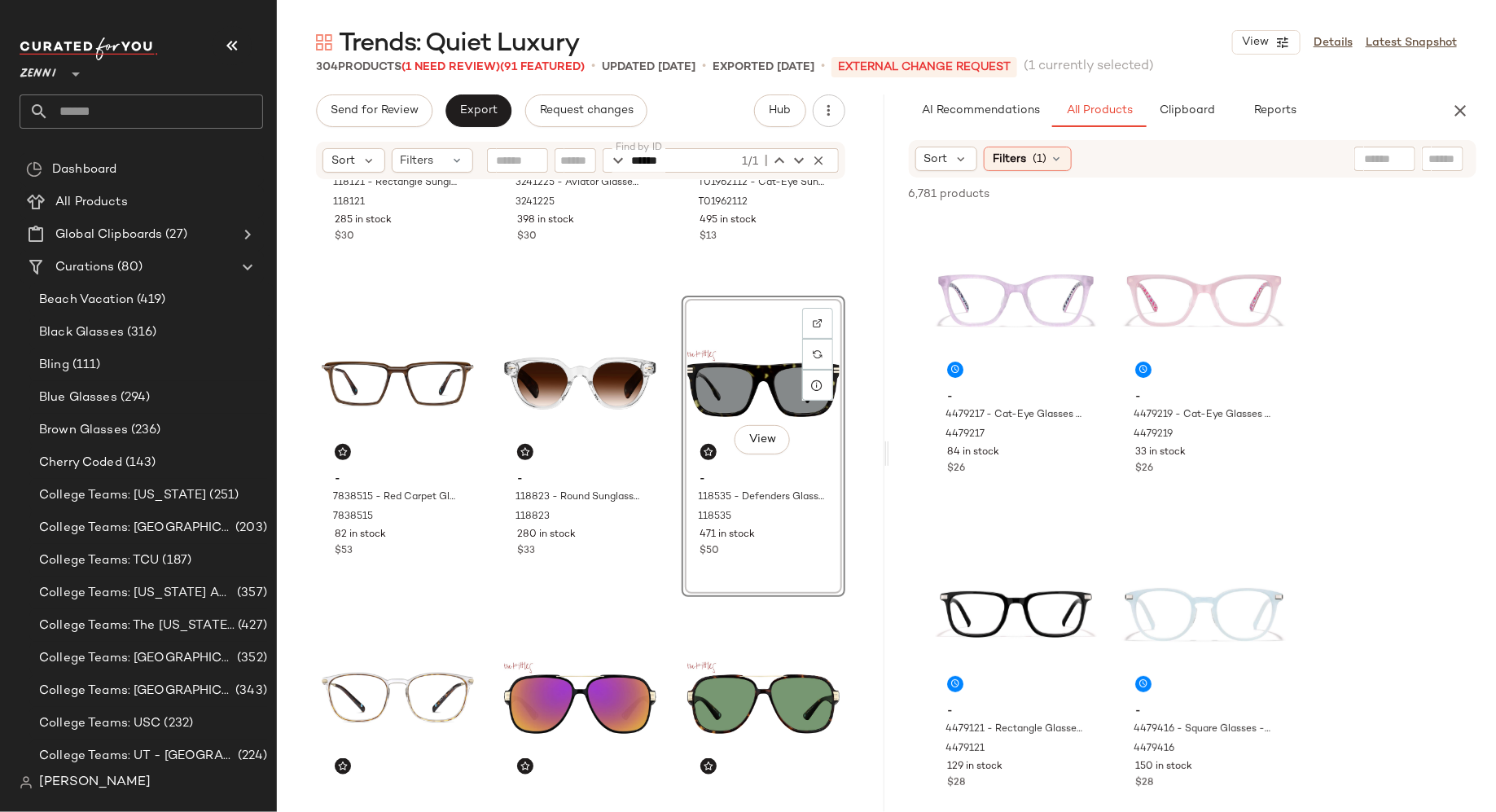
drag, startPoint x: 386, startPoint y: 386, endPoint x: 882, endPoint y: 10, distance: 622.4
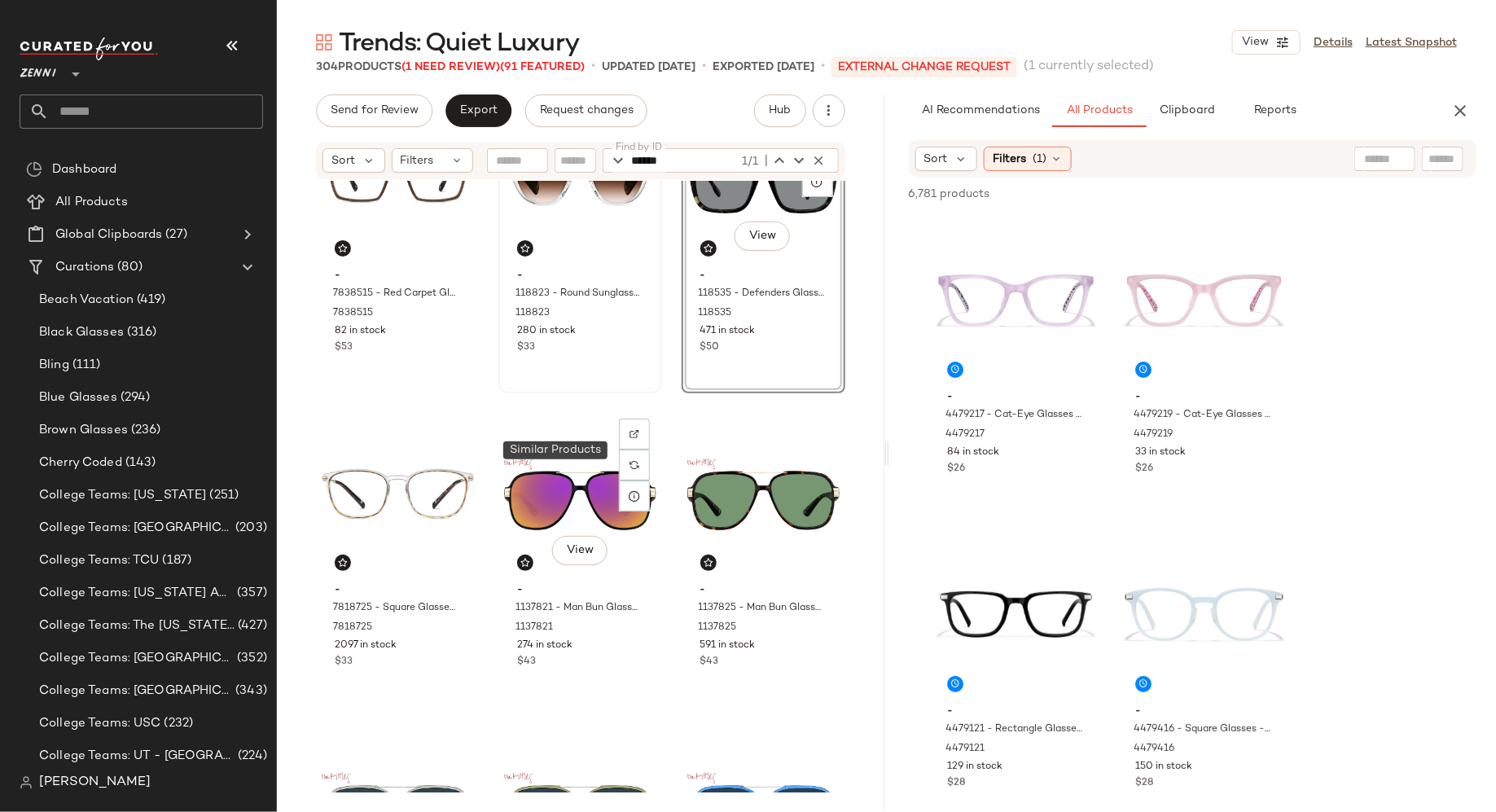
scroll to position [1077, 0]
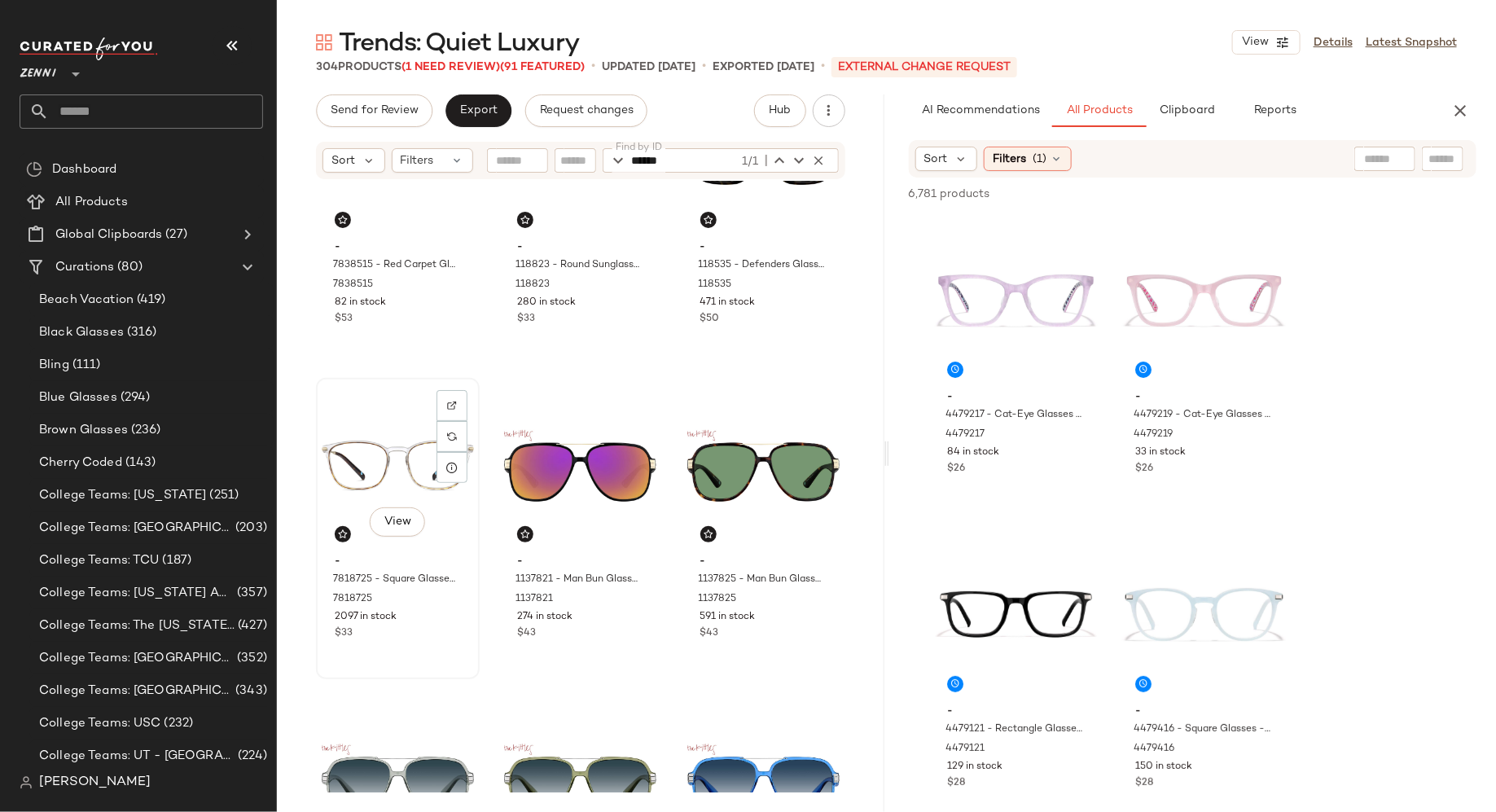
click at [439, 643] on div "View - 7818725 - Square Glasses - Classic Tortoiseshell - Mixed 7818725 2097 in…" at bounding box center [398, 528] width 160 height 299
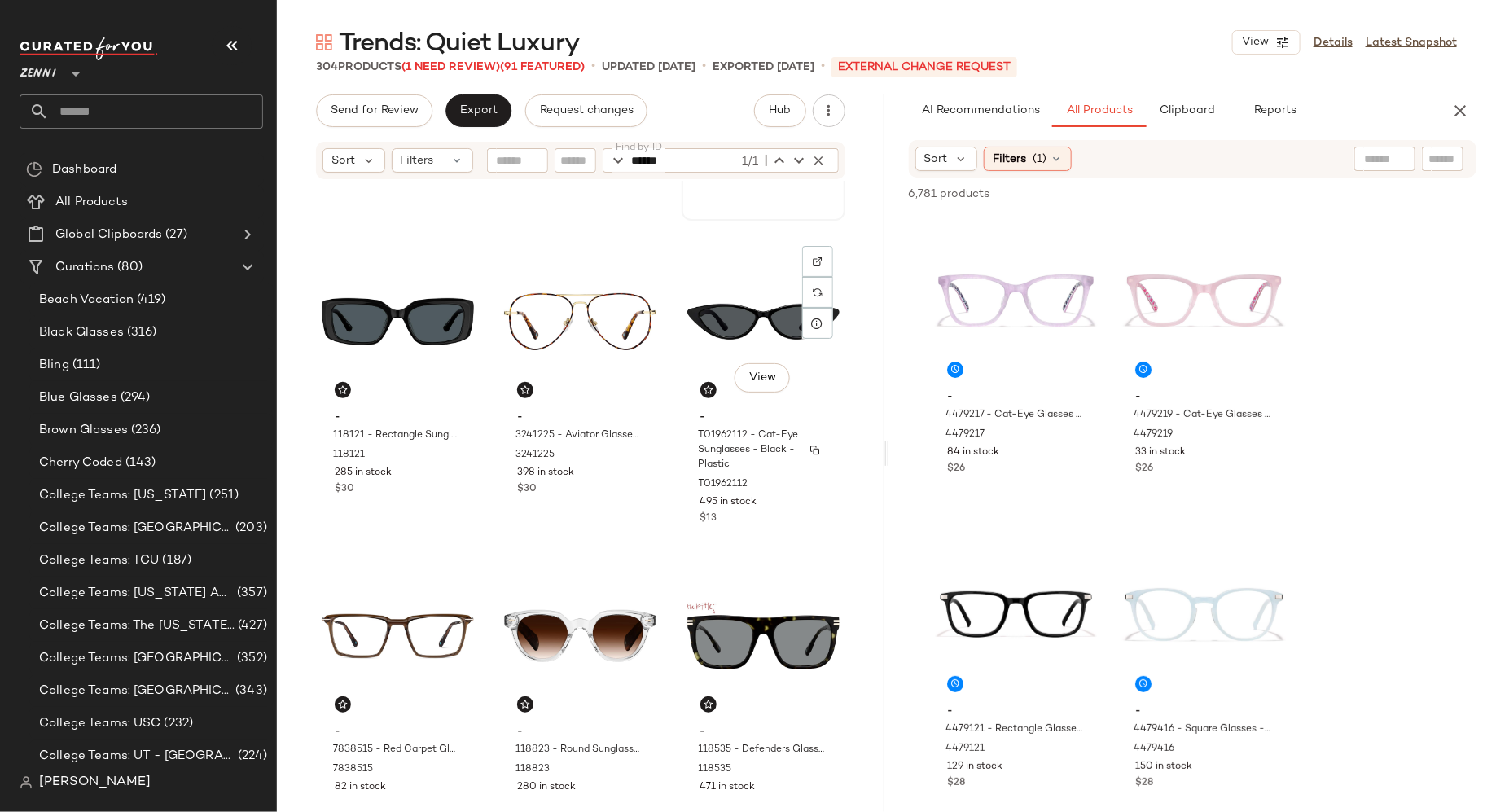
scroll to position [604, 0]
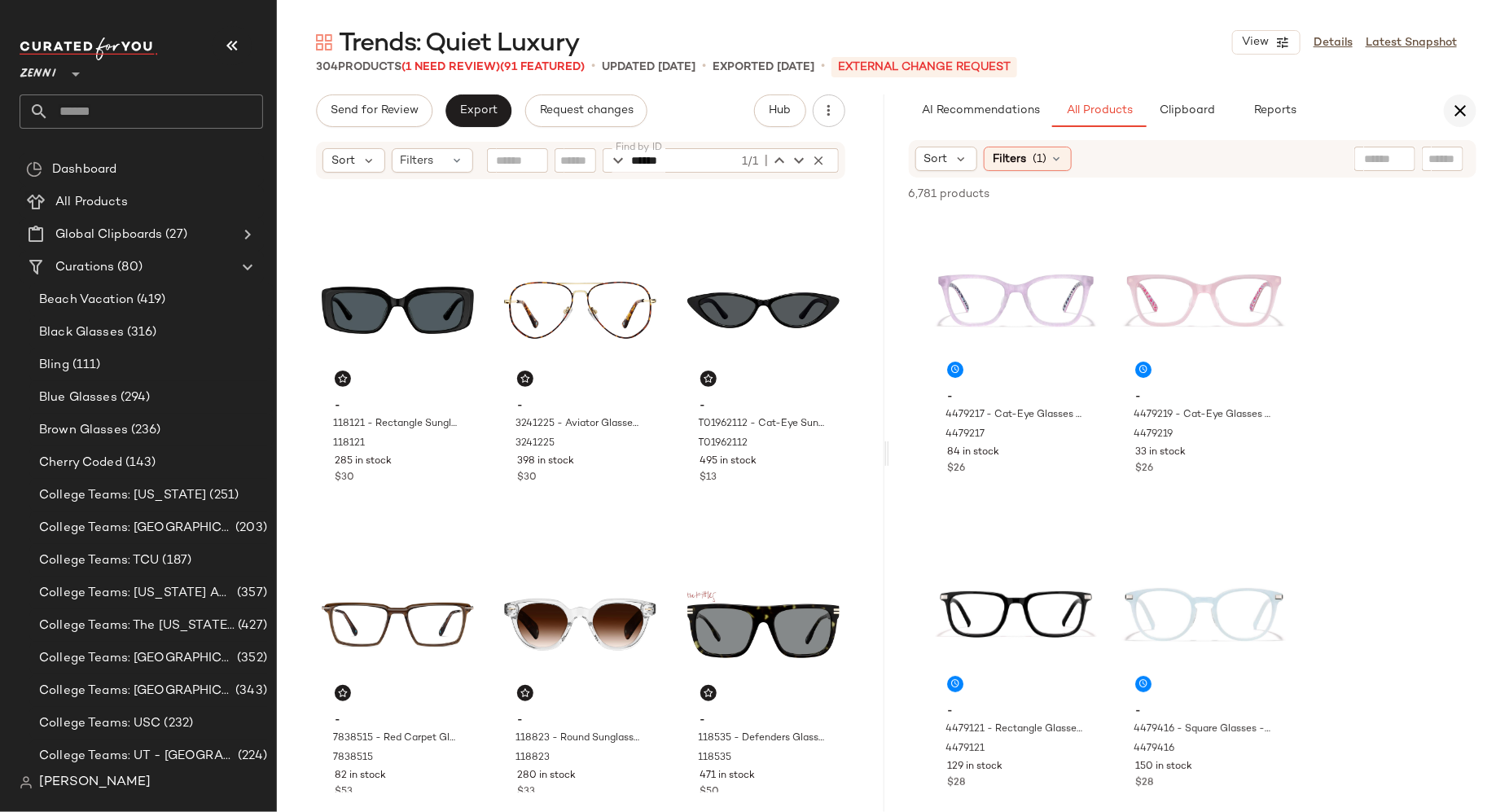
click at [1458, 109] on icon "button" at bounding box center [1460, 111] width 19 height 19
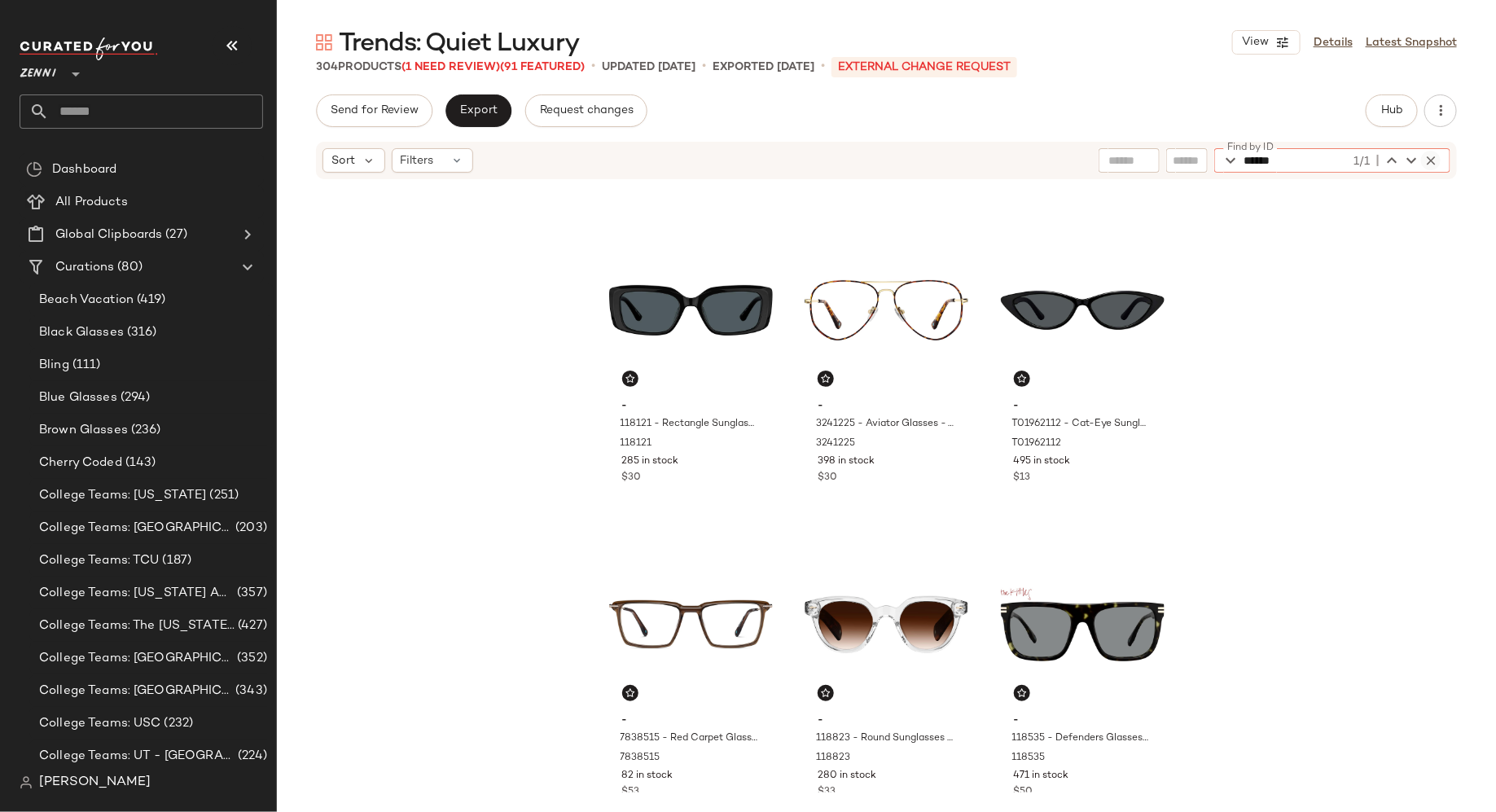
click at [1435, 158] on icon "button" at bounding box center [1431, 160] width 15 height 15
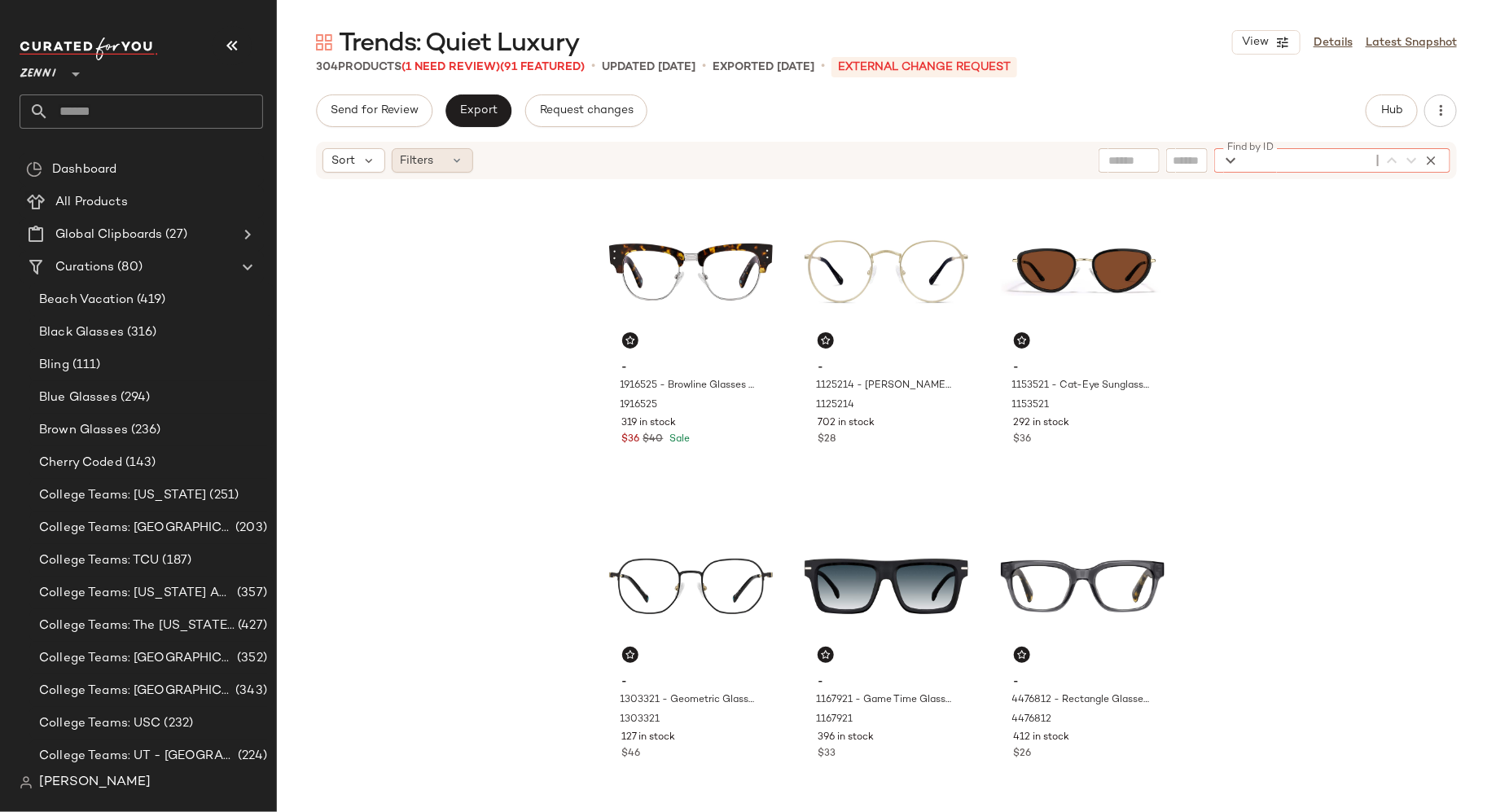
click at [458, 162] on icon at bounding box center [458, 160] width 13 height 13
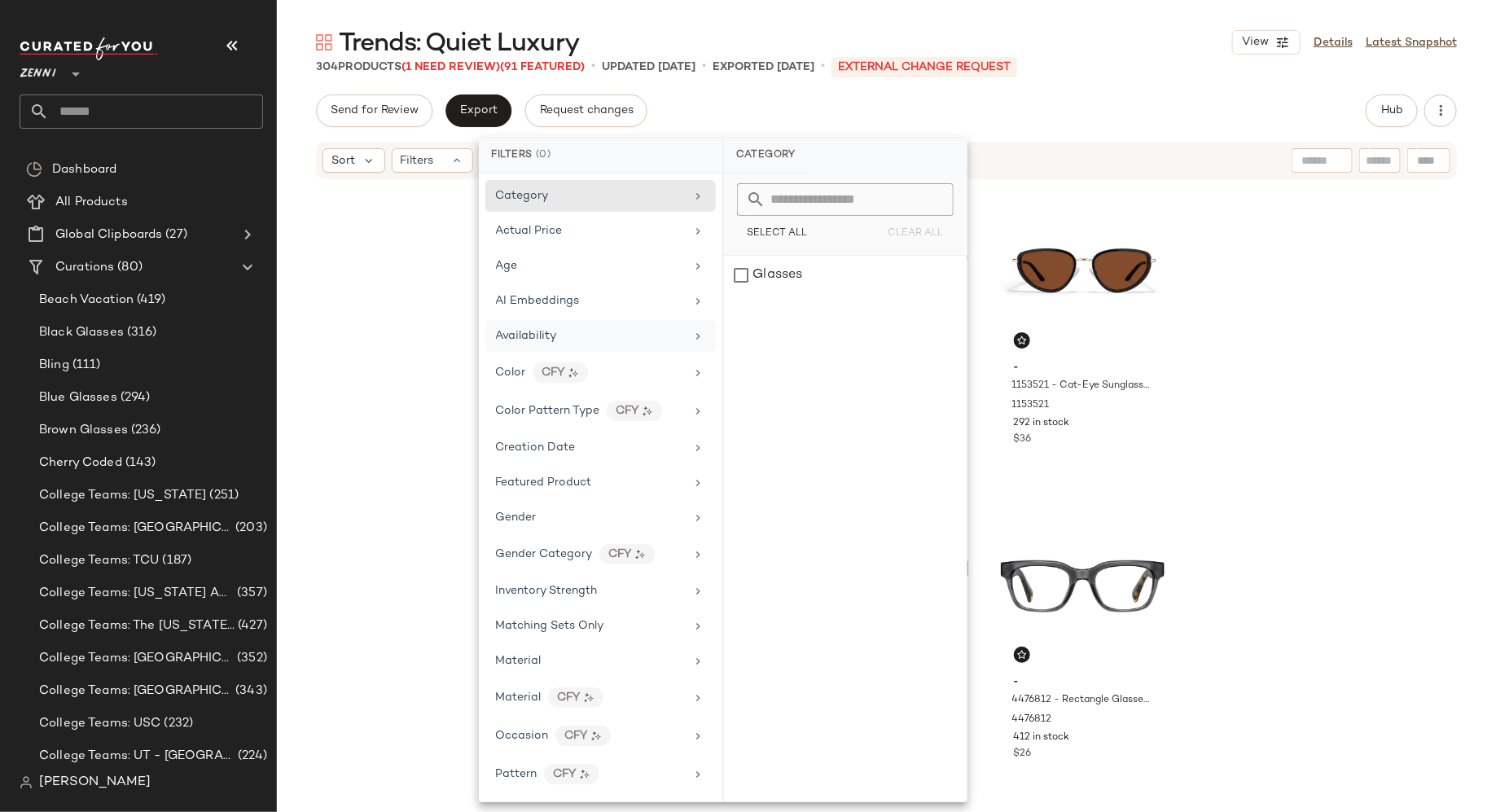
click at [535, 333] on span "Availability" at bounding box center [527, 336] width 61 height 12
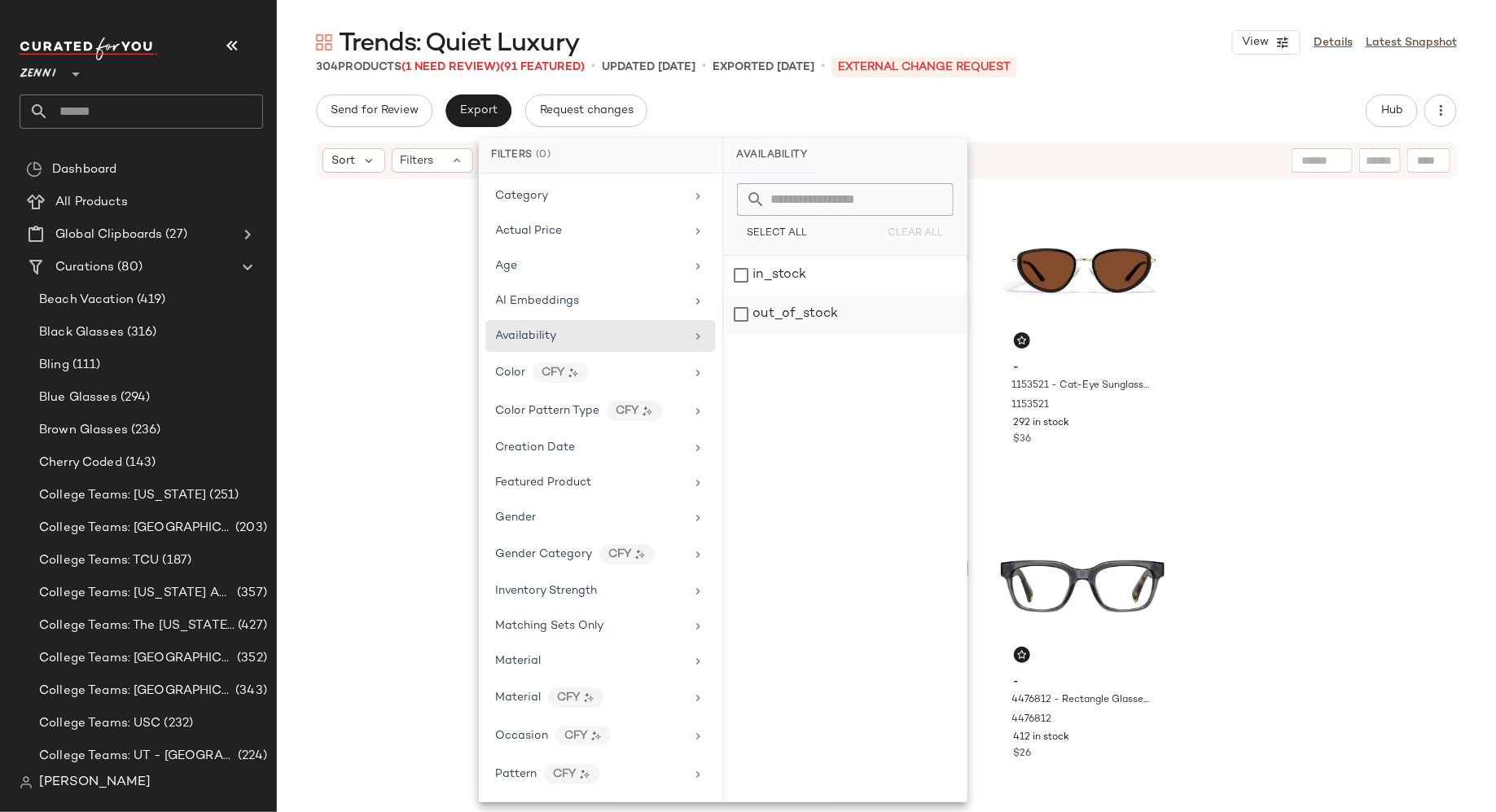
click at [740, 312] on div "out_of_stock" at bounding box center [845, 314] width 243 height 39
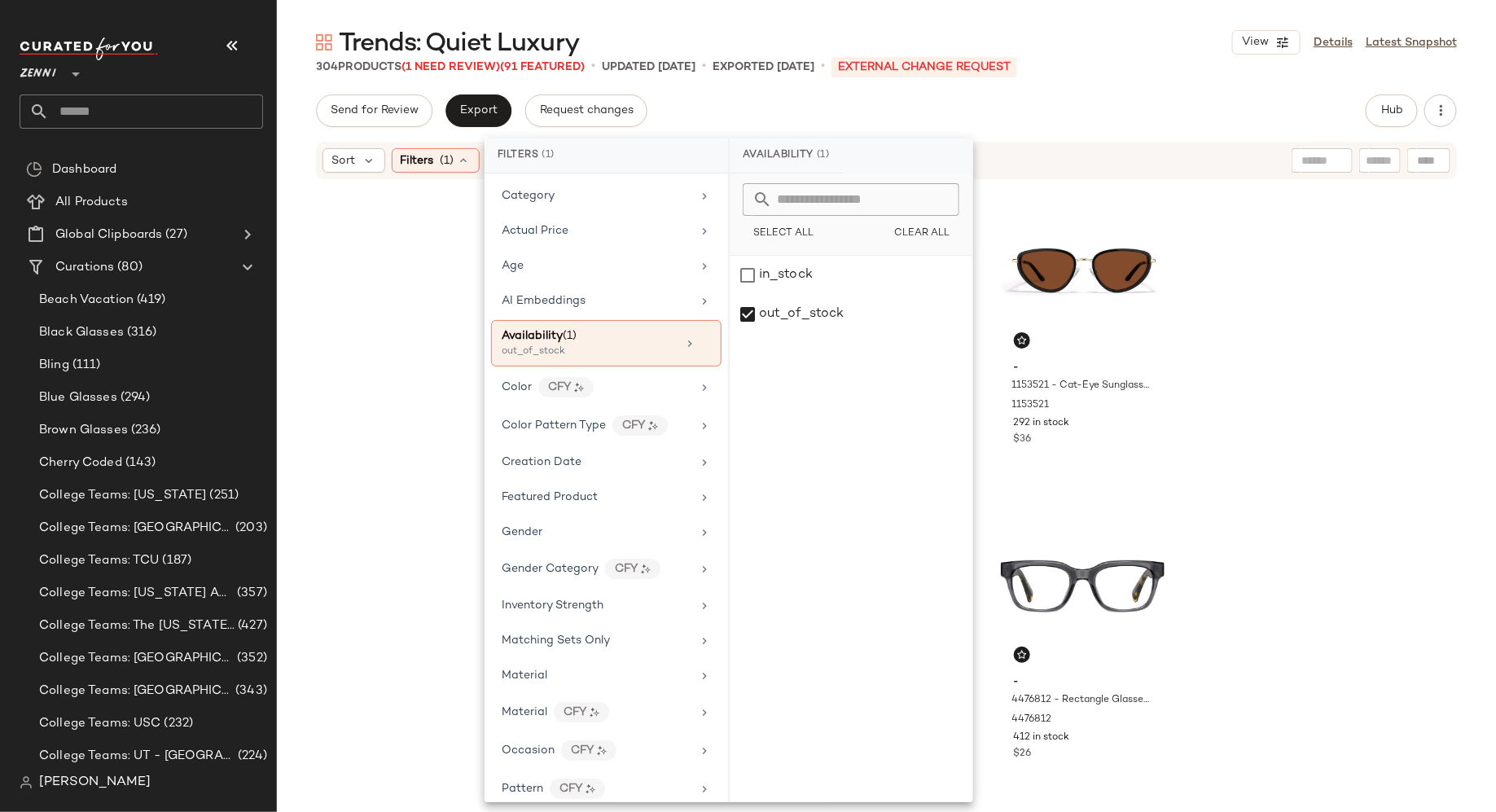
click at [406, 299] on div "- 1916525 - Browline Glasses - Tortoiseshell - Mixed 1916525 319 in stock $36 $…" at bounding box center [886, 487] width 1219 height 612
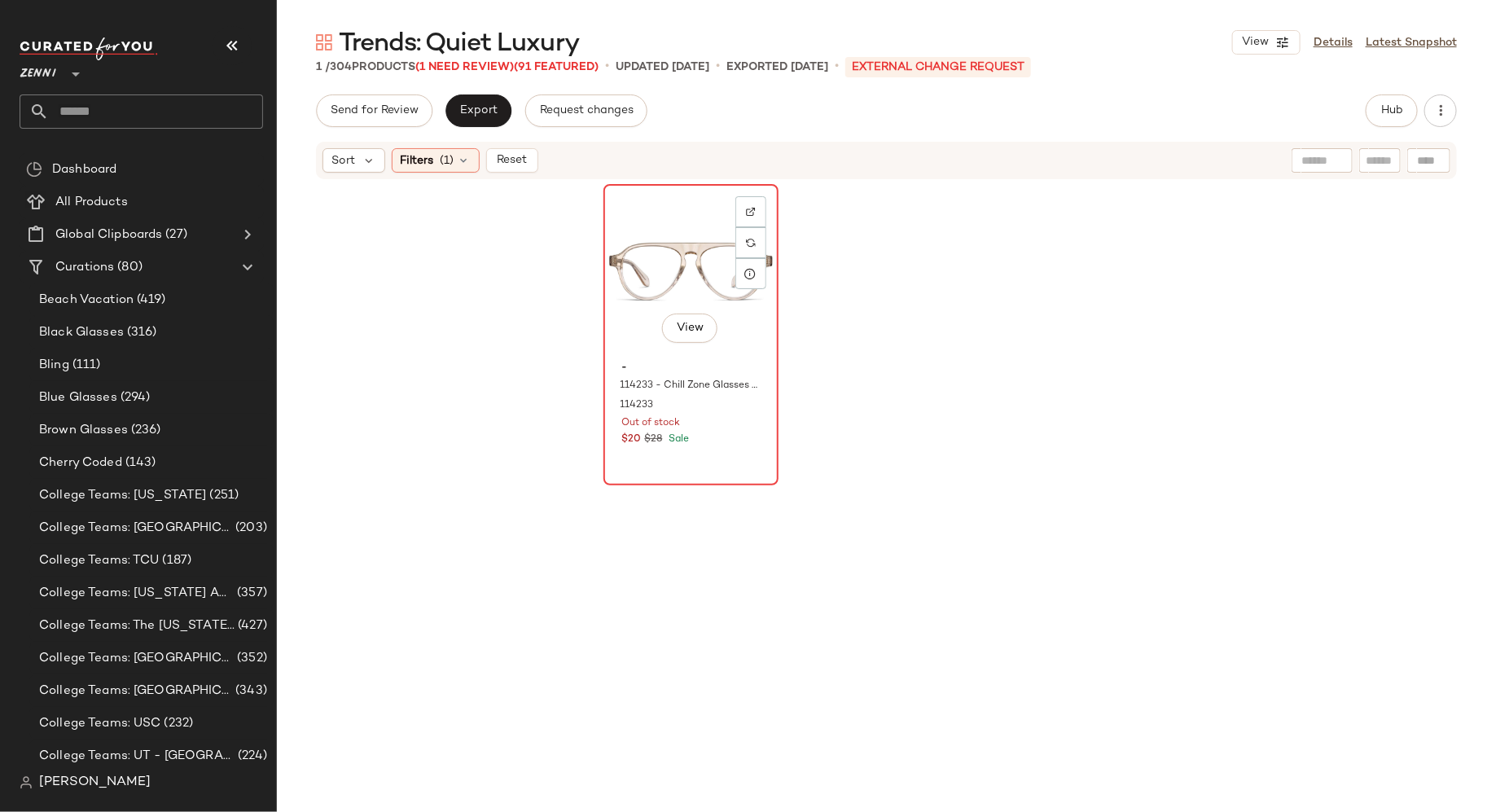
click at [692, 258] on div "View" at bounding box center [691, 272] width 164 height 164
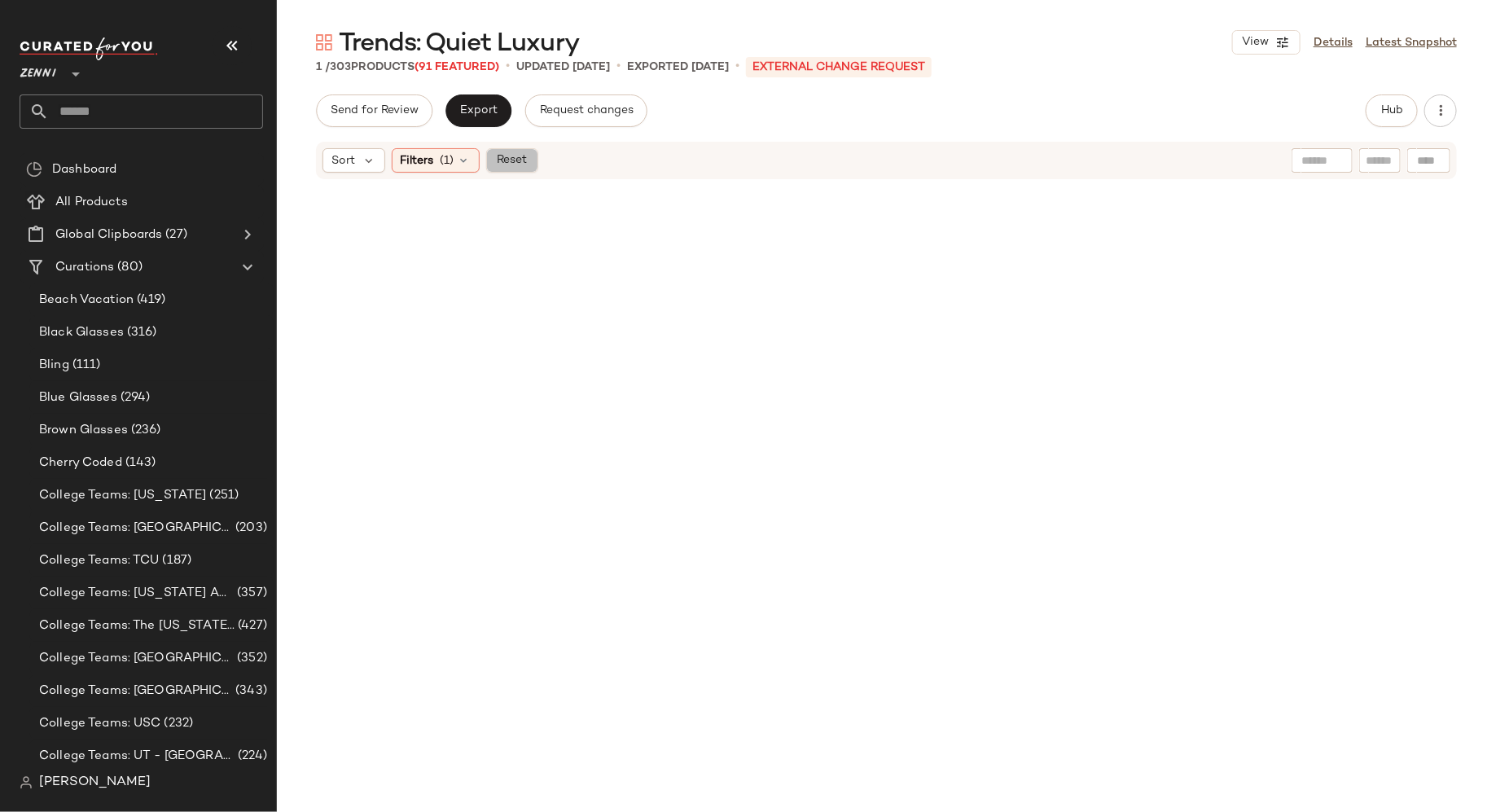
click at [521, 162] on span "Reset" at bounding box center [512, 160] width 31 height 13
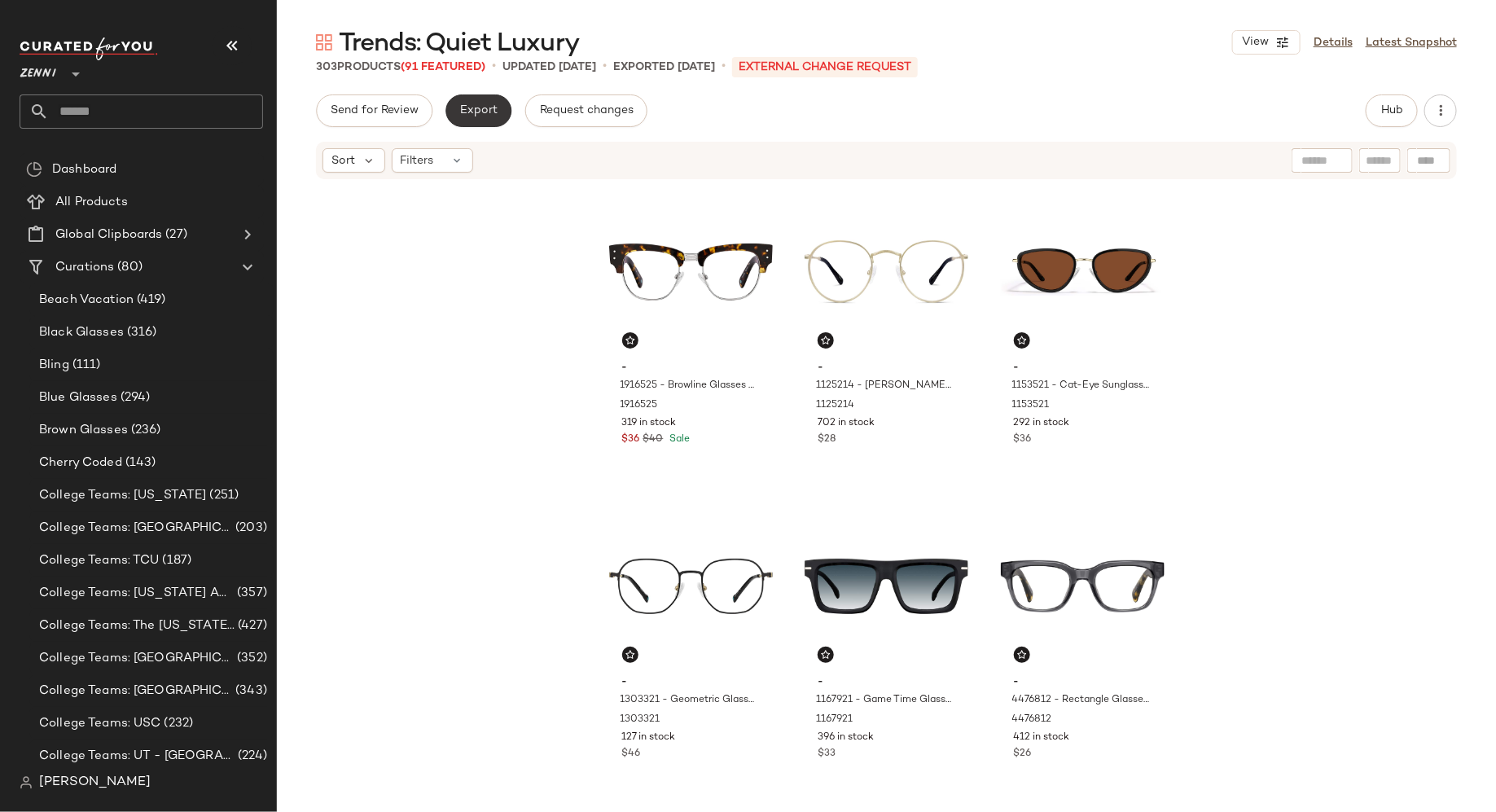
click at [480, 107] on span "Export" at bounding box center [479, 111] width 38 height 13
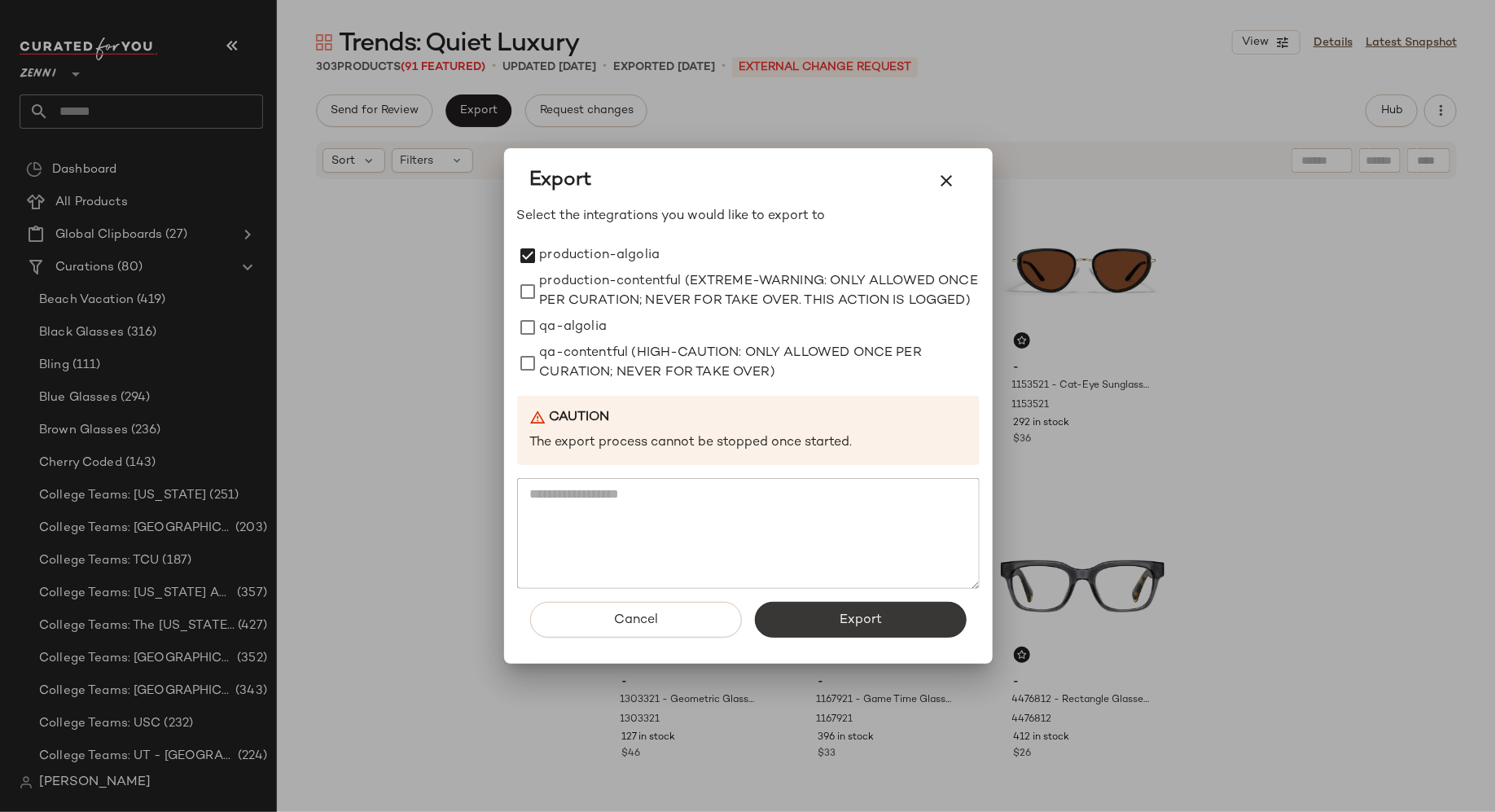
click at [799, 634] on button "Export" at bounding box center [861, 620] width 211 height 36
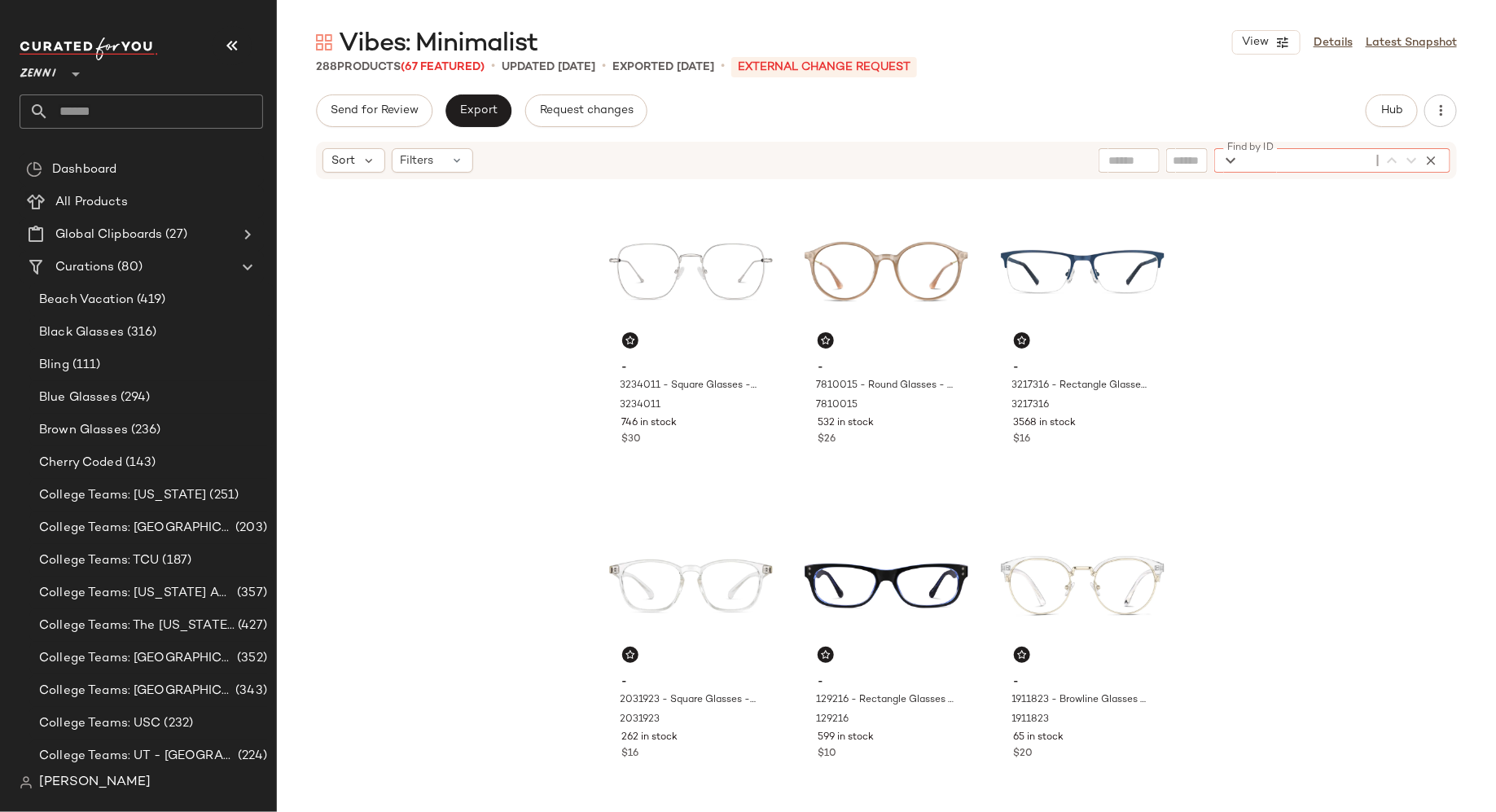
click at [1419, 165] on div "Find by ID Find by ID" at bounding box center [1332, 160] width 236 height 24
paste input "*******"
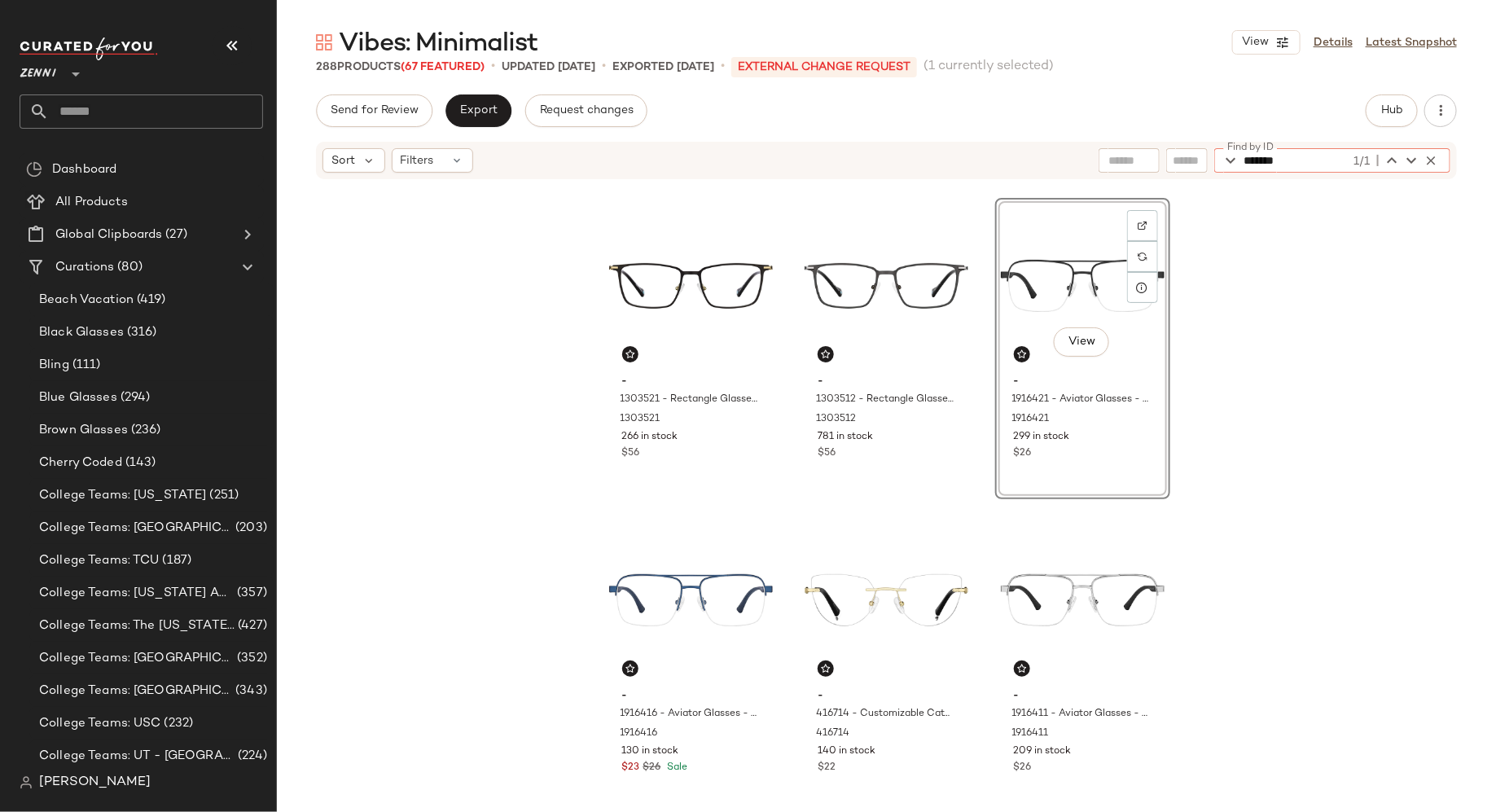
type input "*******"
click at [1122, 449] on div "View - 1916421 - Aviator Glasses - Black - CarbonFiber 1916421 299 in stock $26" at bounding box center [1083, 348] width 175 height 301
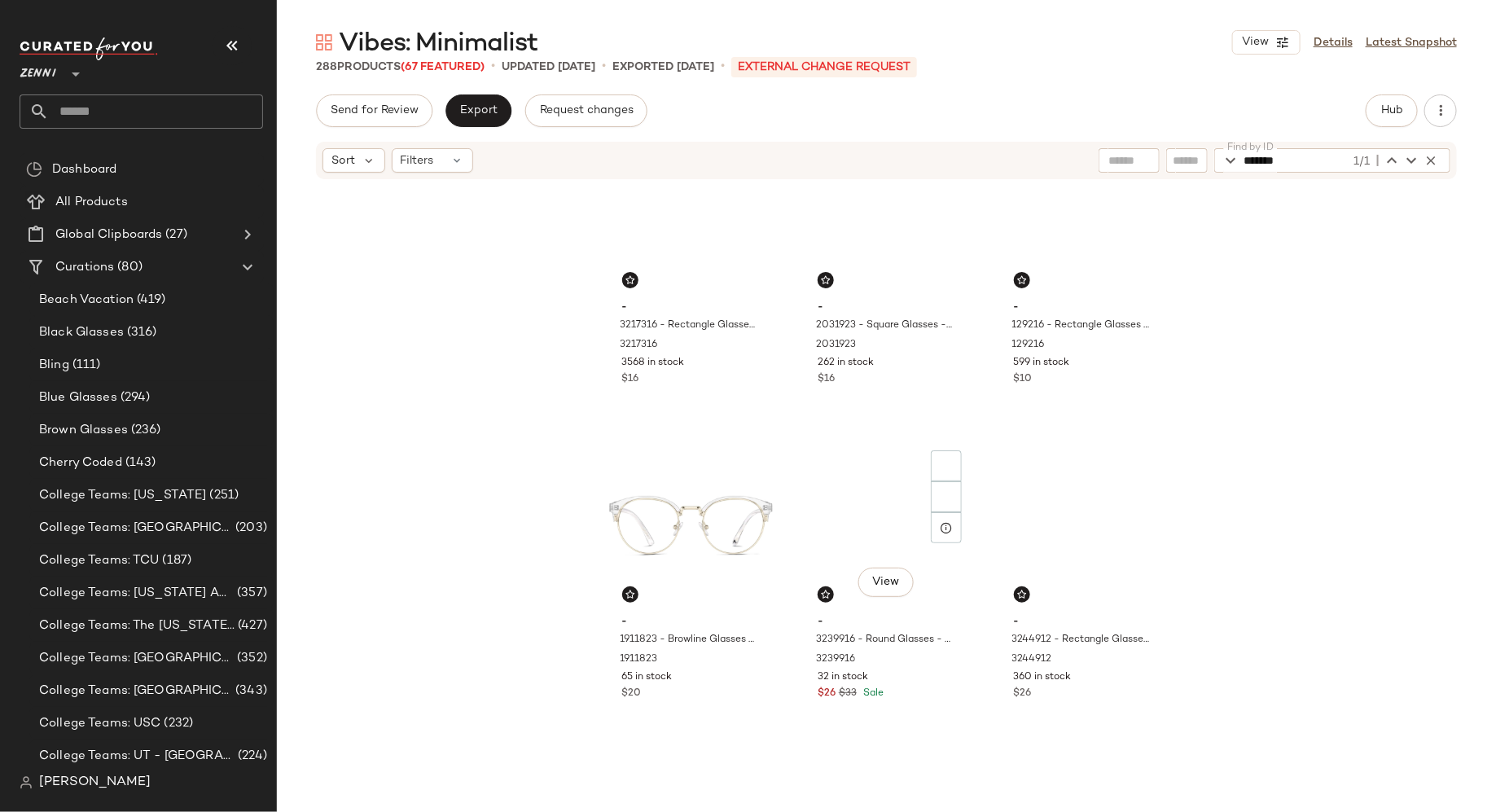
scroll to position [0, 0]
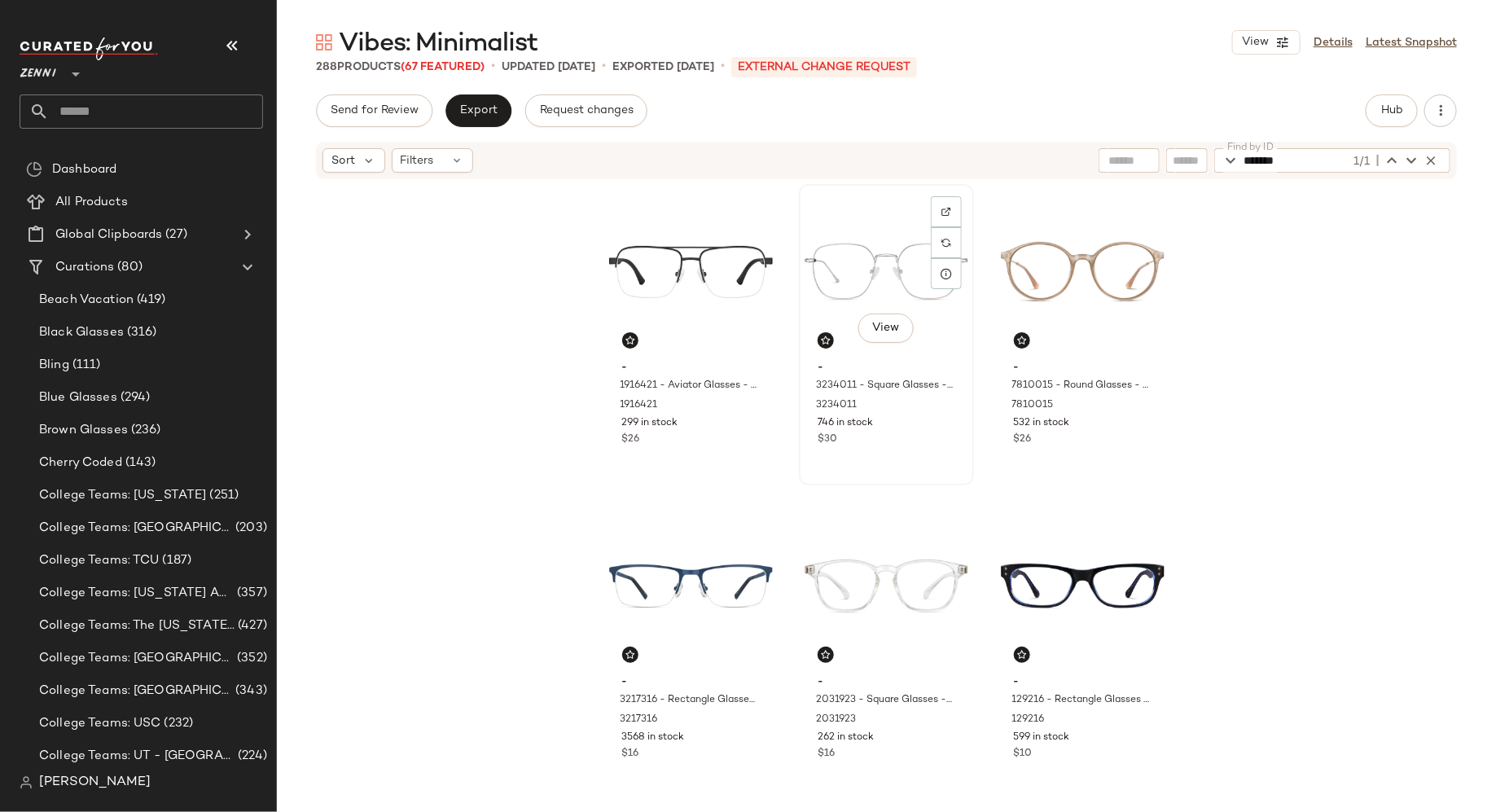
click at [889, 449] on div "View - 3234011 - Square Glasses - Silver - Stainless Steel 3234011 746 in stock…" at bounding box center [886, 334] width 171 height 299
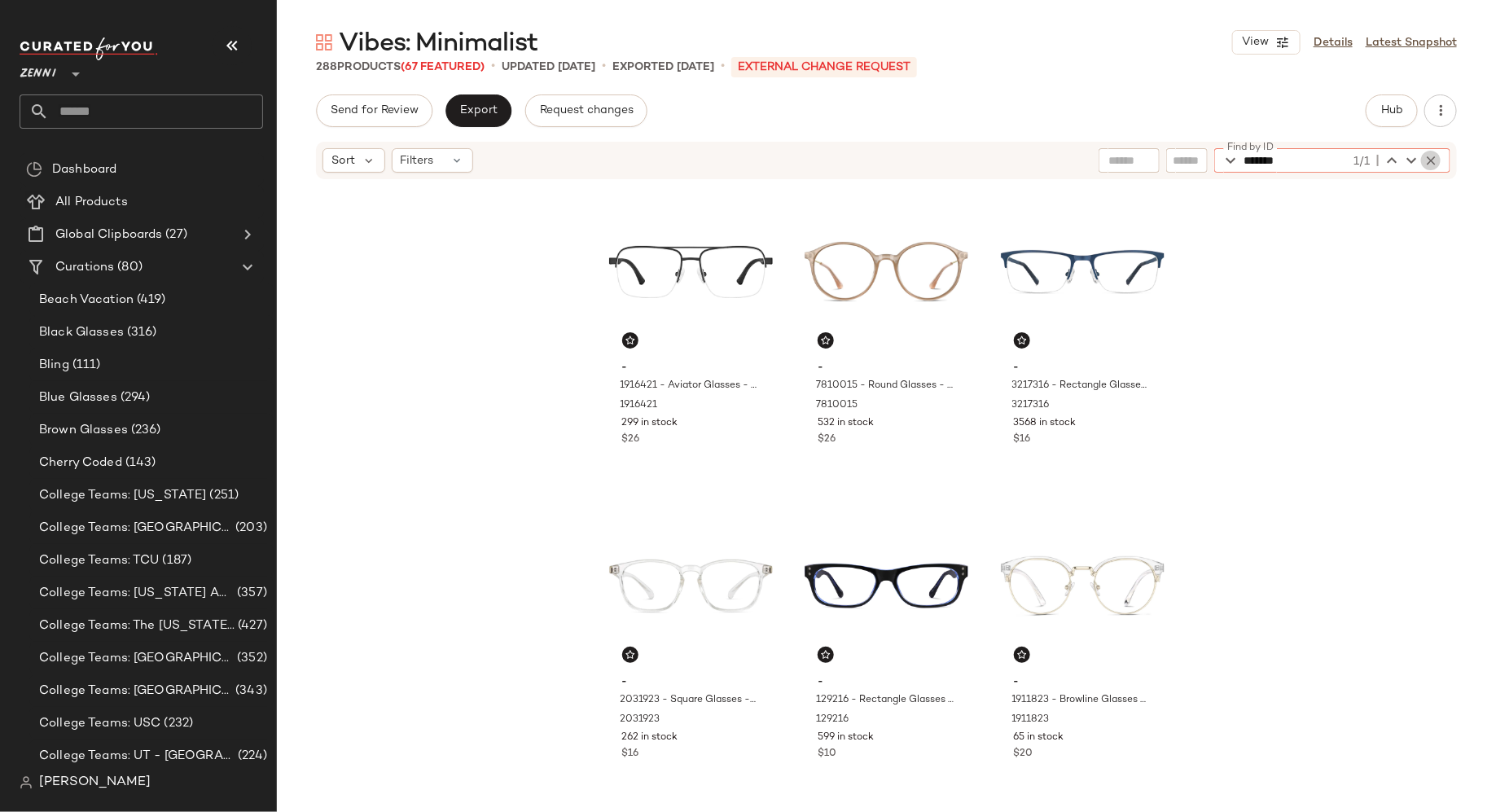
click at [1432, 159] on icon "button" at bounding box center [1431, 160] width 15 height 15
click at [1329, 161] on input "Find by ID" at bounding box center [1307, 160] width 127 height 24
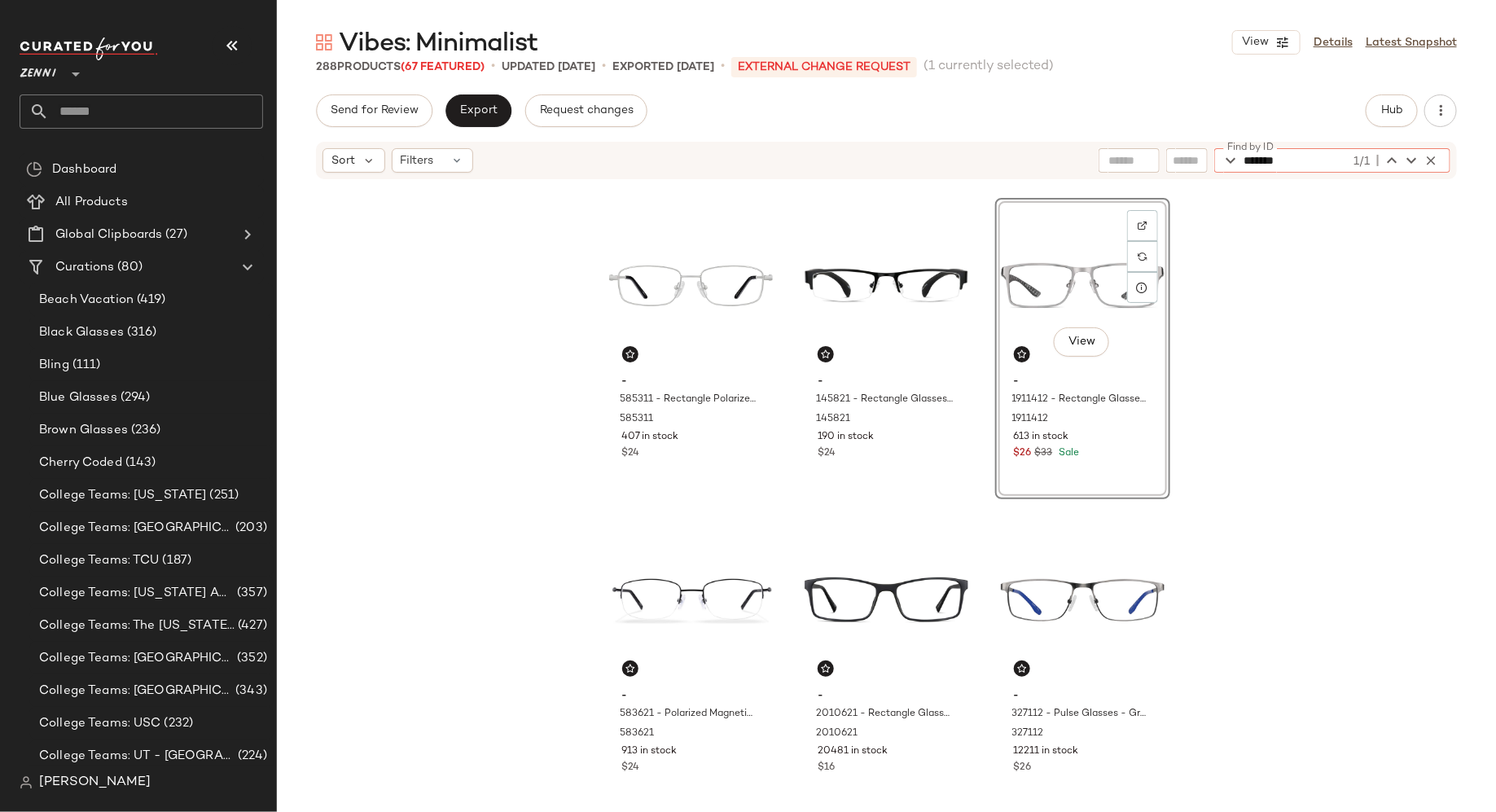
type input "*******"
click at [1116, 466] on div "View - 1911412 - Rectangle Glasses - Gray - CarbonFiber 1911412 613 in stock $2…" at bounding box center [1083, 348] width 175 height 301
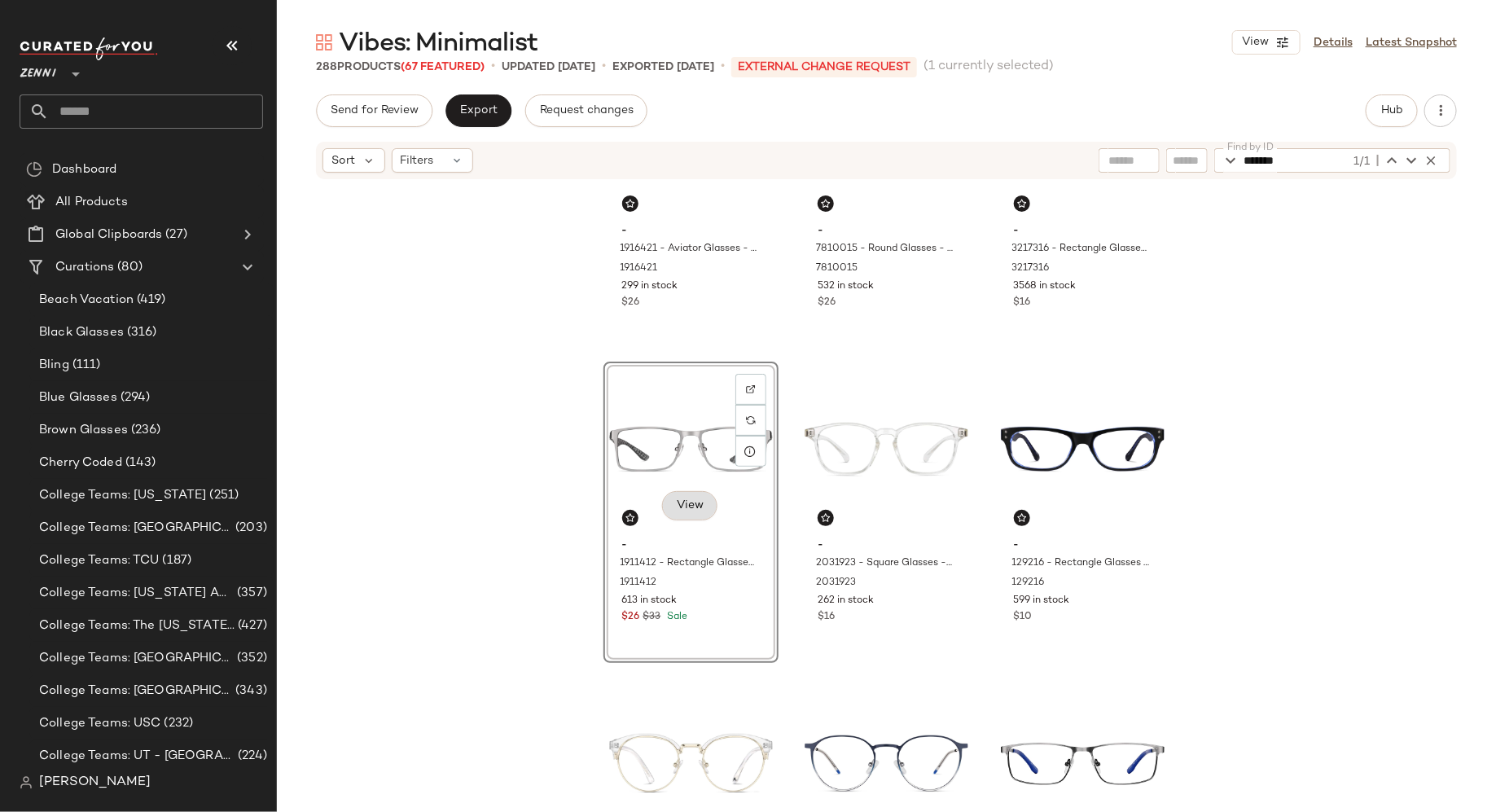
scroll to position [155, 0]
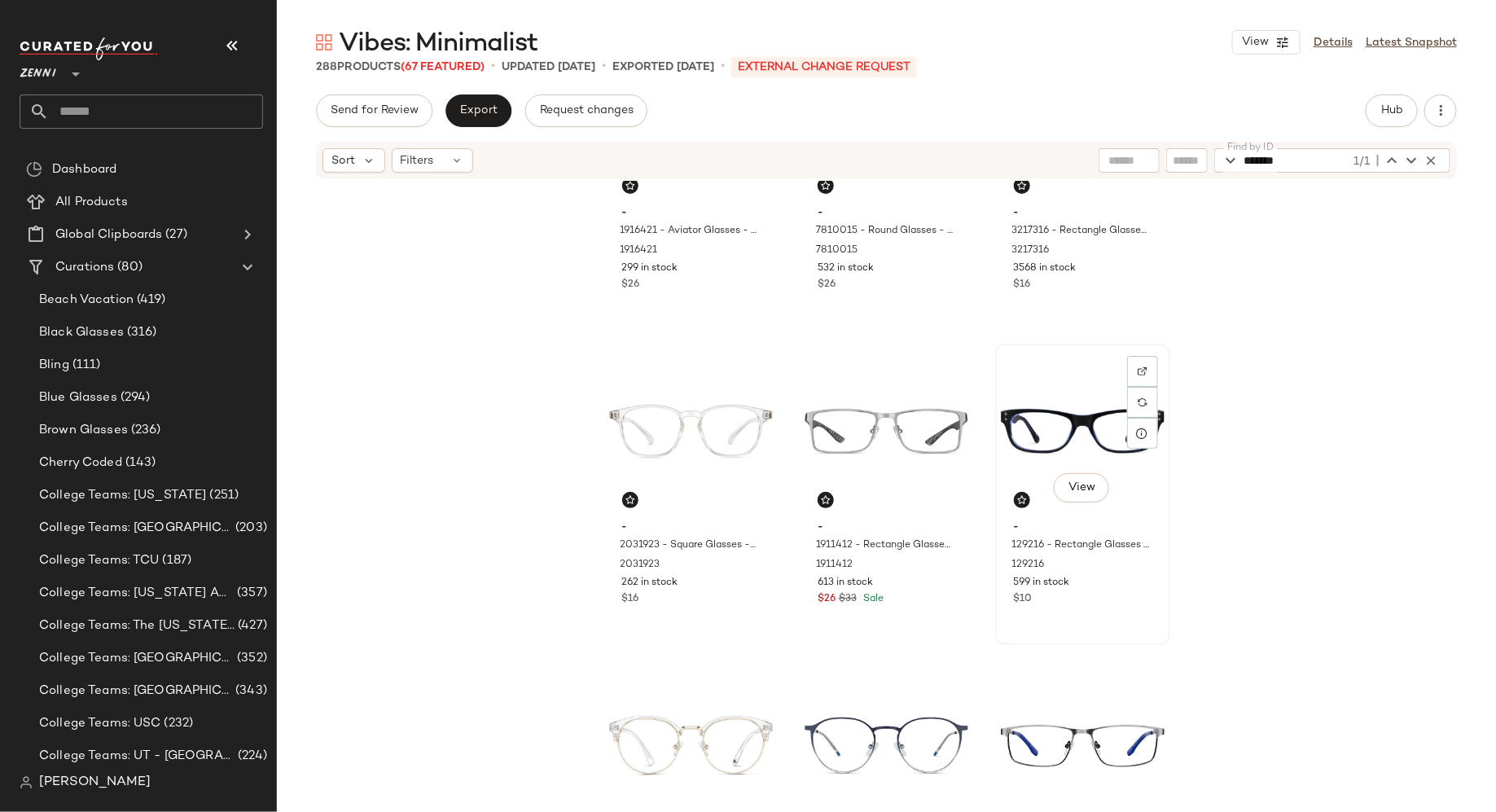
click at [1044, 423] on div "View" at bounding box center [1083, 432] width 164 height 164
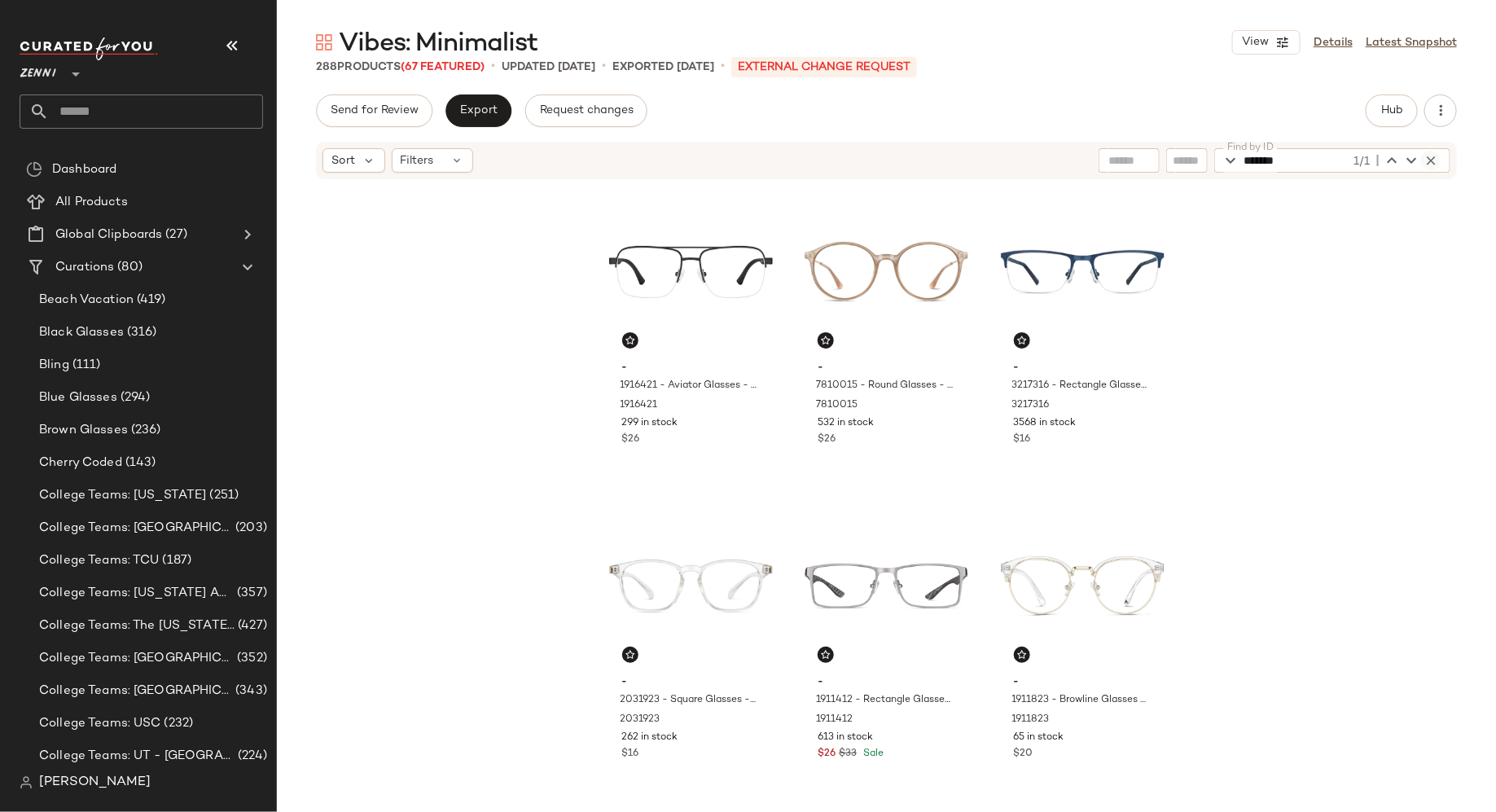
click at [1432, 157] on icon "button" at bounding box center [1431, 160] width 15 height 15
click at [1341, 158] on input "Find by ID" at bounding box center [1307, 160] width 127 height 24
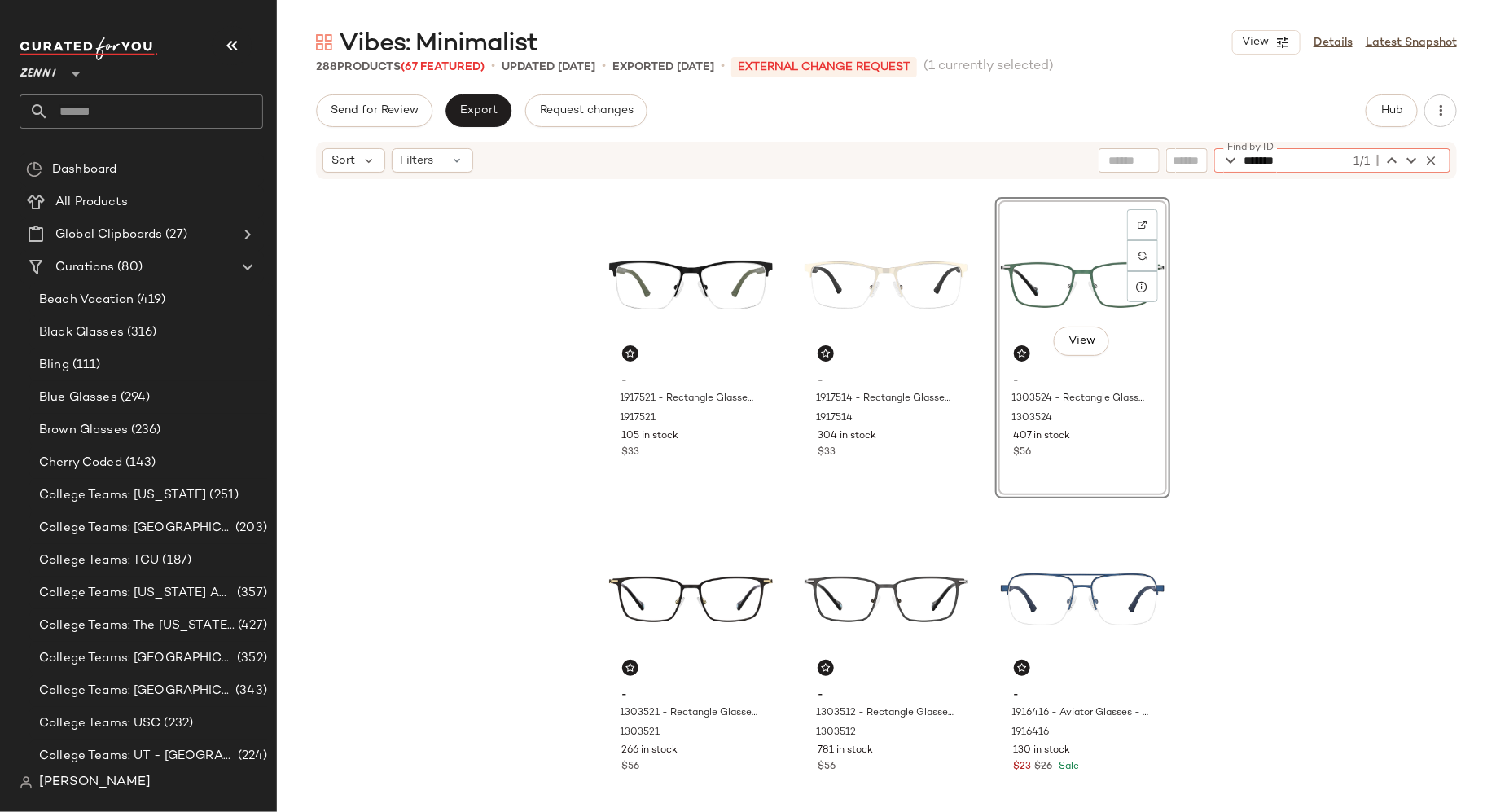
type input "*******"
click at [1123, 462] on div "View - 1303524 - Rectangle Glasses - Green - Titanium 1303524 407 in stock $56" at bounding box center [1083, 348] width 175 height 301
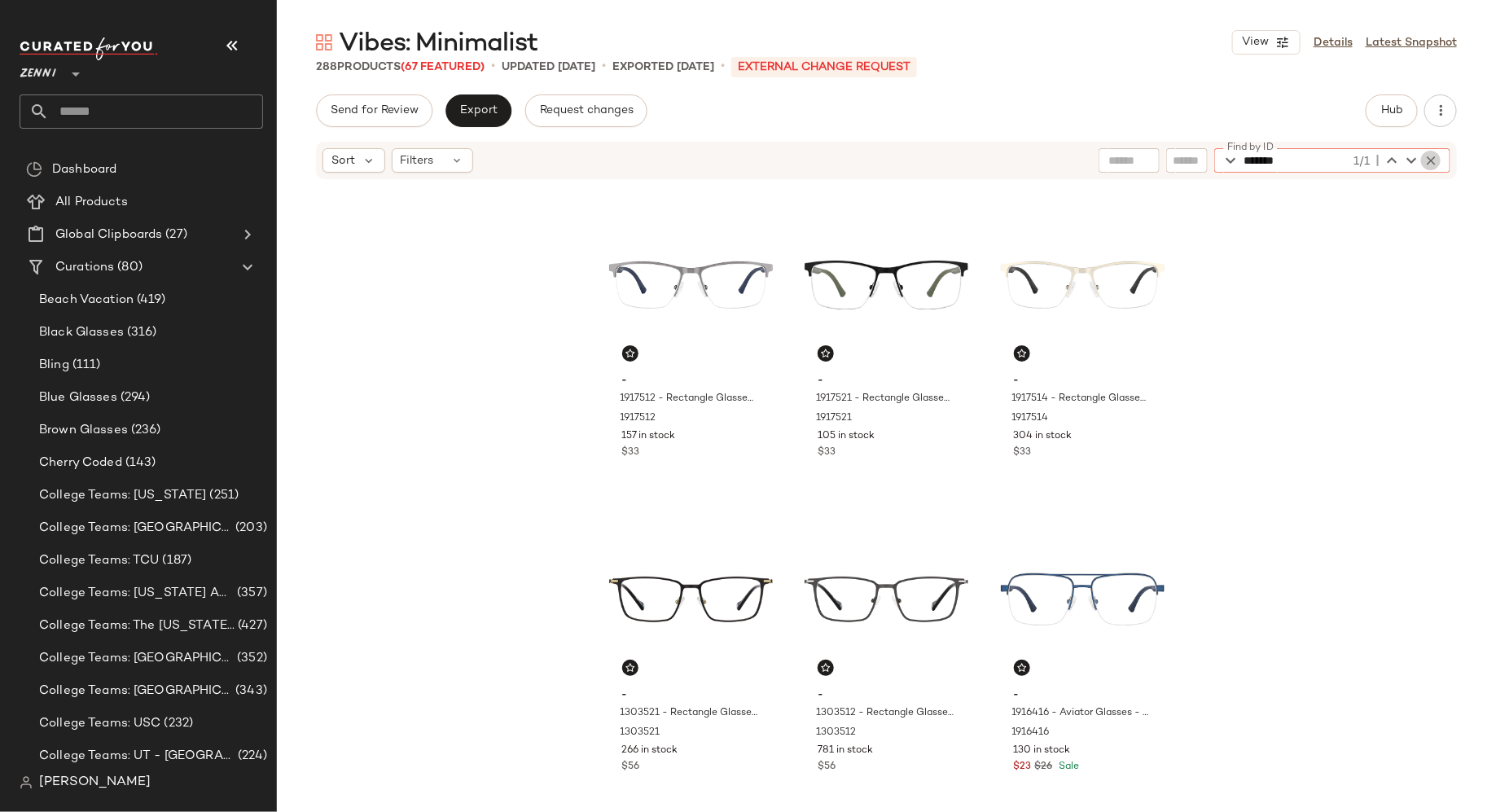
click at [1429, 159] on icon "button" at bounding box center [1431, 160] width 15 height 15
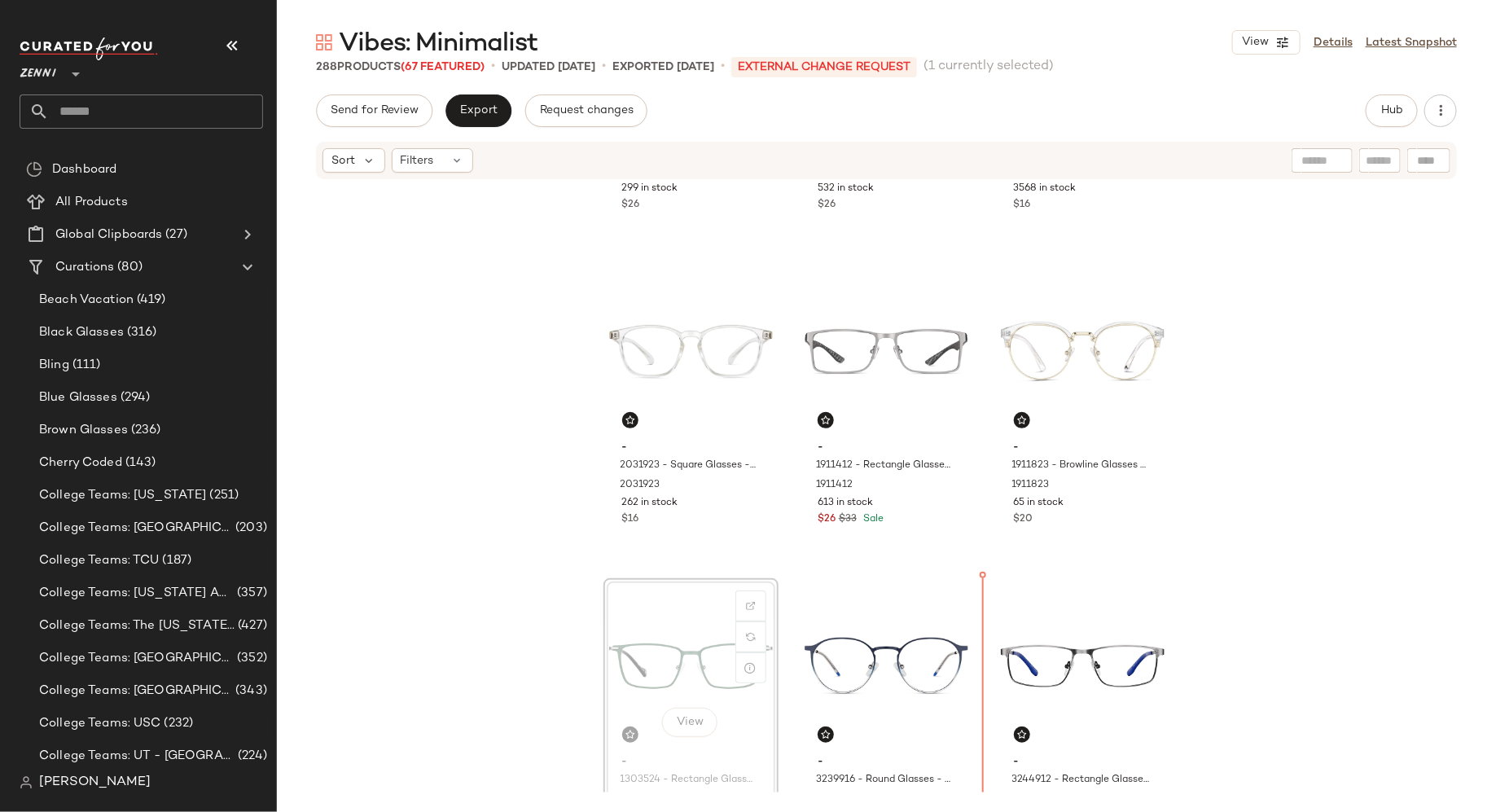
scroll to position [245, 0]
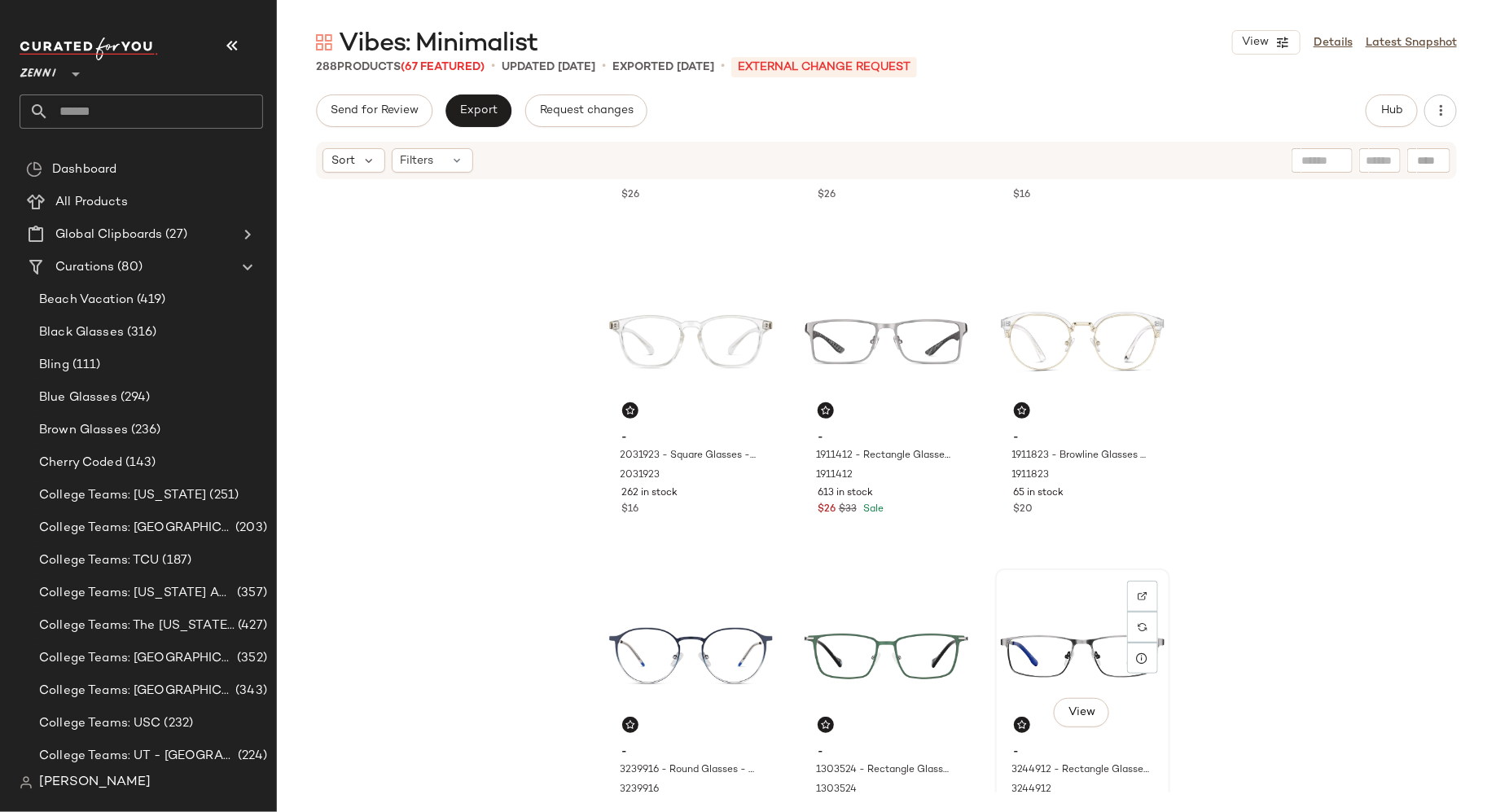
click at [1039, 623] on div "View" at bounding box center [1083, 656] width 164 height 164
click at [1418, 163] on div at bounding box center [1429, 160] width 44 height 24
paste input "*******"
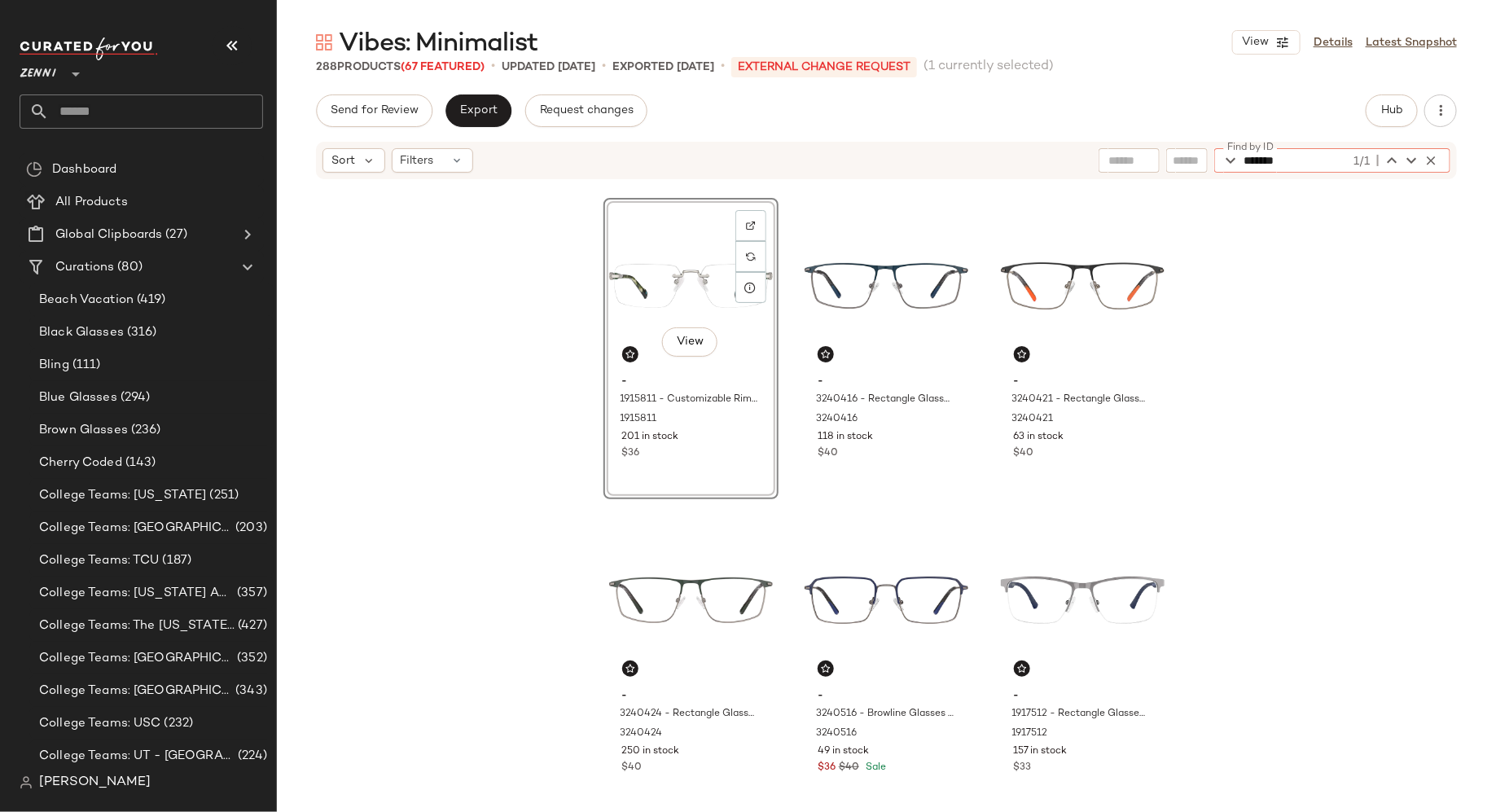
type input "*******"
click at [736, 461] on div "View - 1915811 - Customizable Rimless Glasses - Green - Mixed 1915811 201 in st…" at bounding box center [691, 348] width 175 height 301
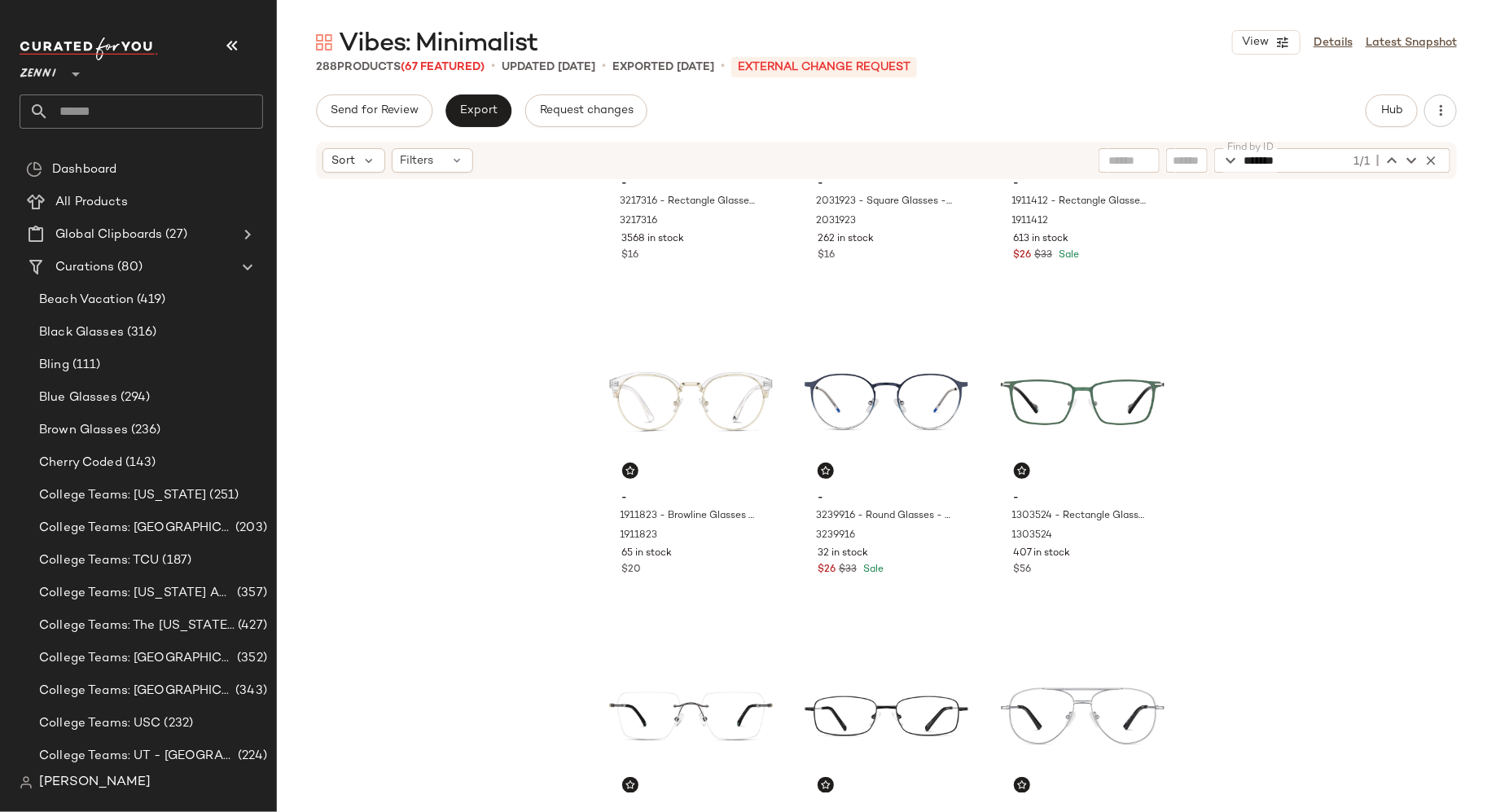
scroll to position [0, 0]
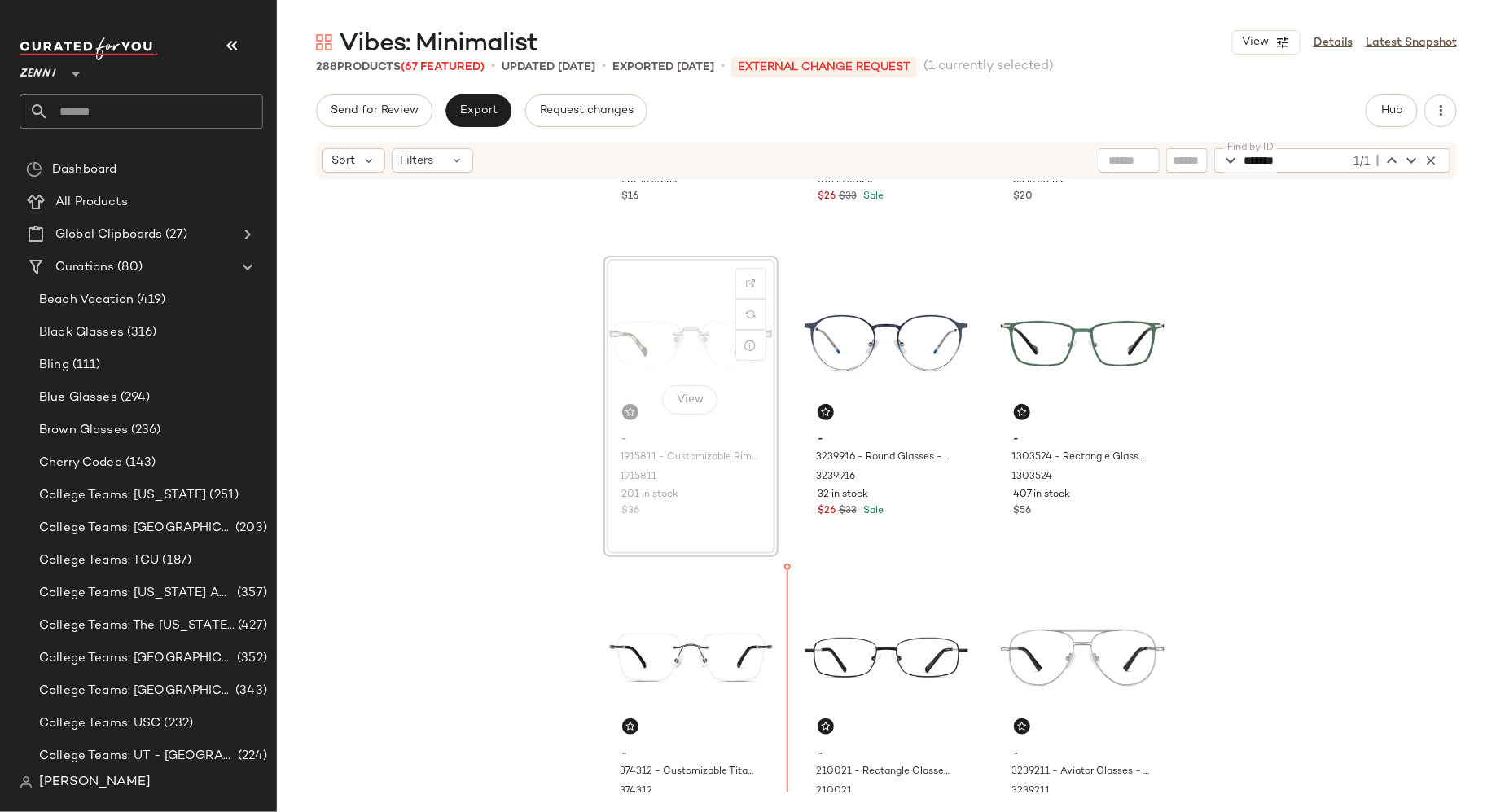
scroll to position [582, 0]
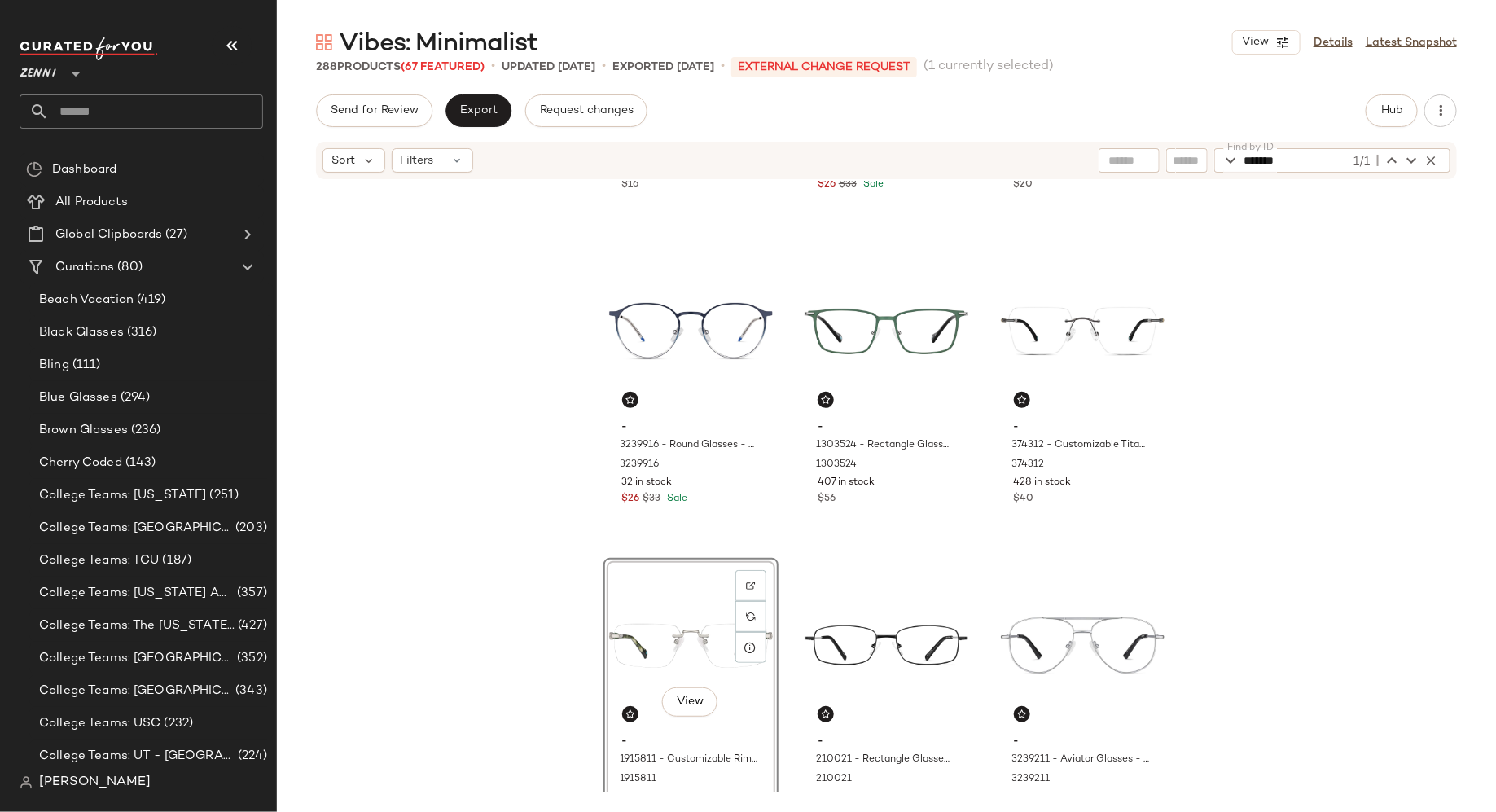
drag, startPoint x: 743, startPoint y: 513, endPoint x: 729, endPoint y: 8, distance: 505.2
click at [851, 599] on div "View" at bounding box center [887, 646] width 164 height 164
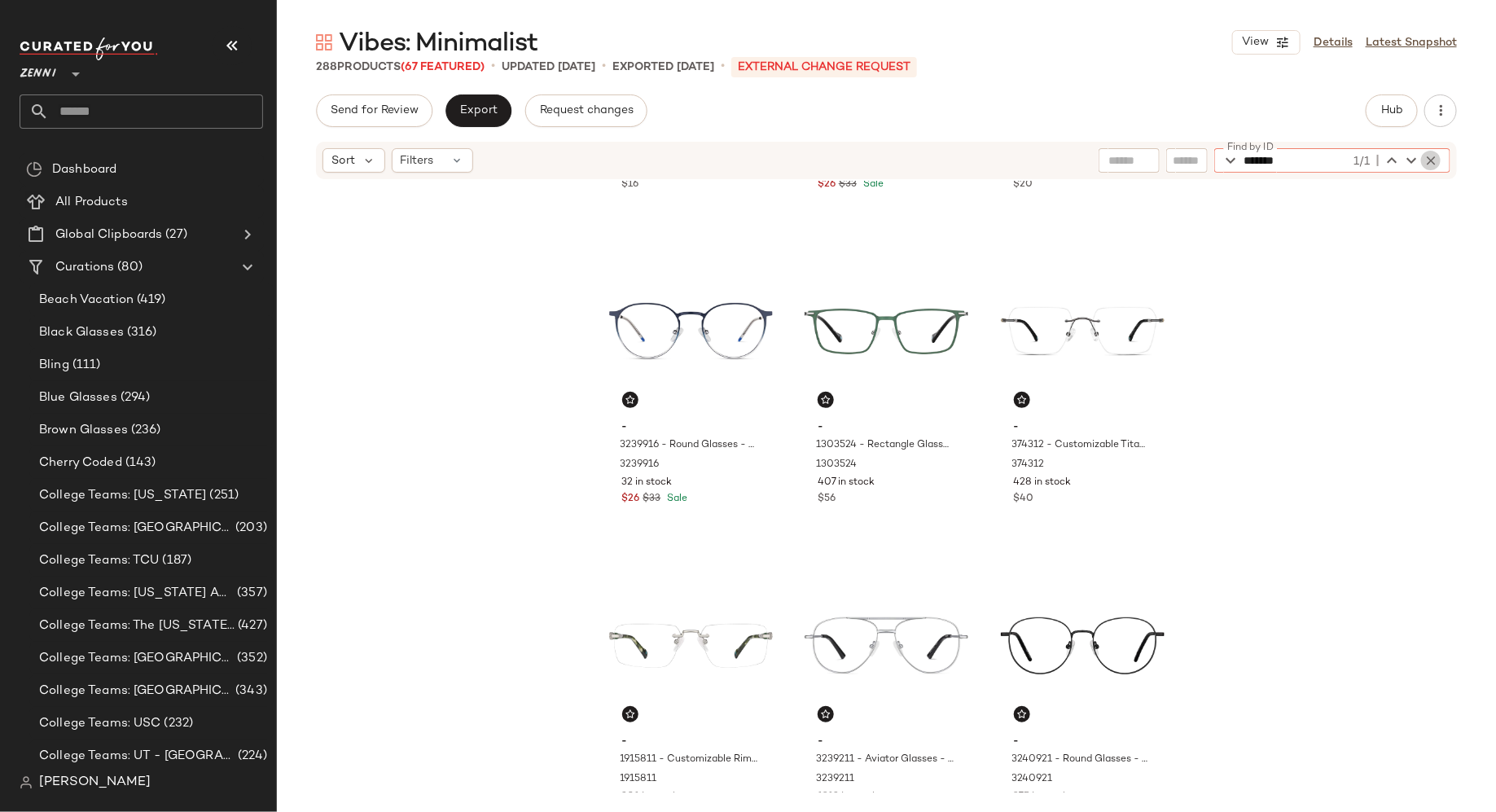
click at [1429, 159] on icon "button" at bounding box center [1431, 160] width 15 height 15
click at [1345, 159] on input "Find by ID" at bounding box center [1307, 160] width 127 height 24
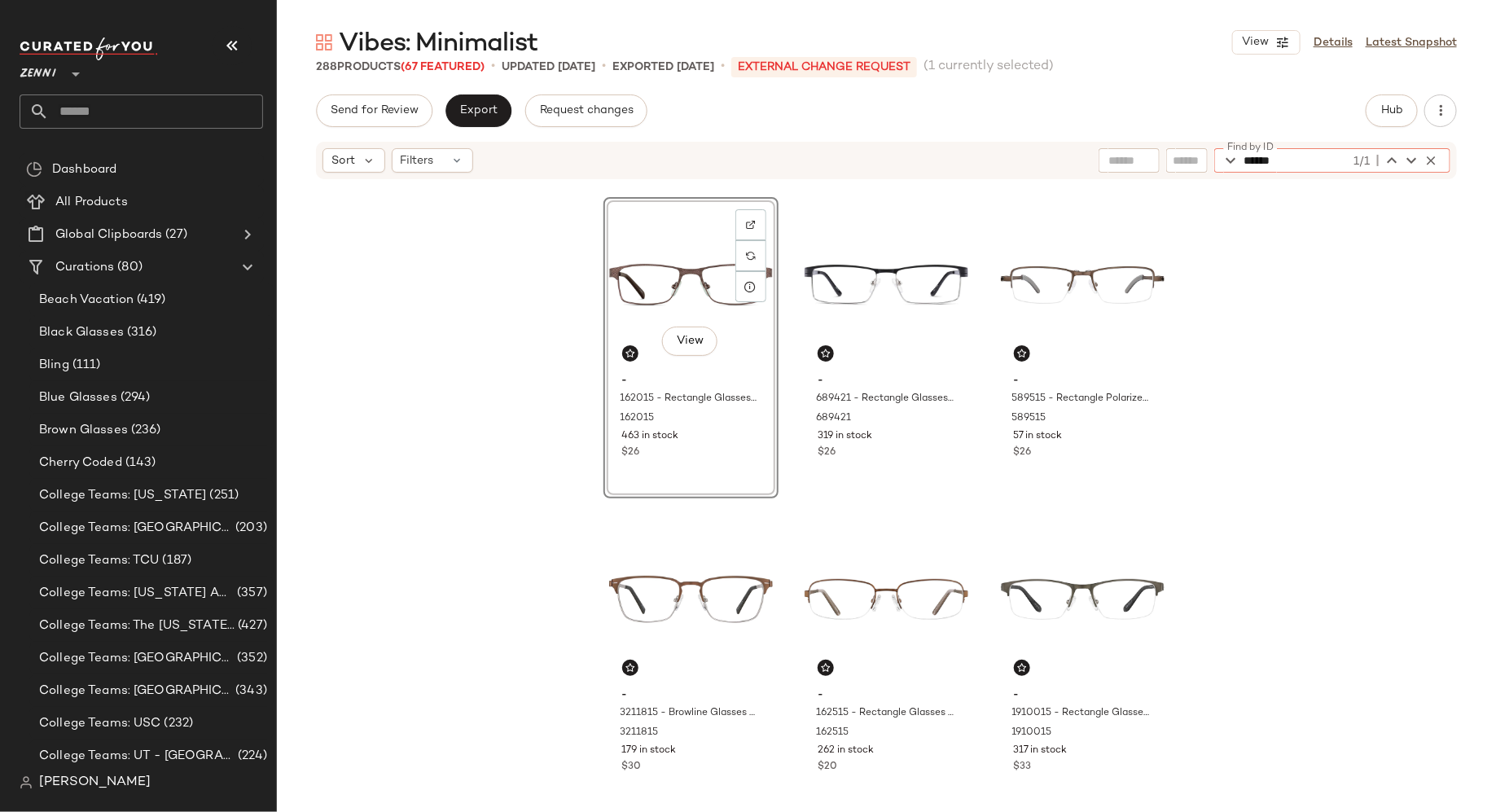
type input "******"
click at [744, 457] on div "View - 162015 - Rectangle Glasses - Brown - Stainless Steel 162015 463 in stock…" at bounding box center [691, 348] width 175 height 301
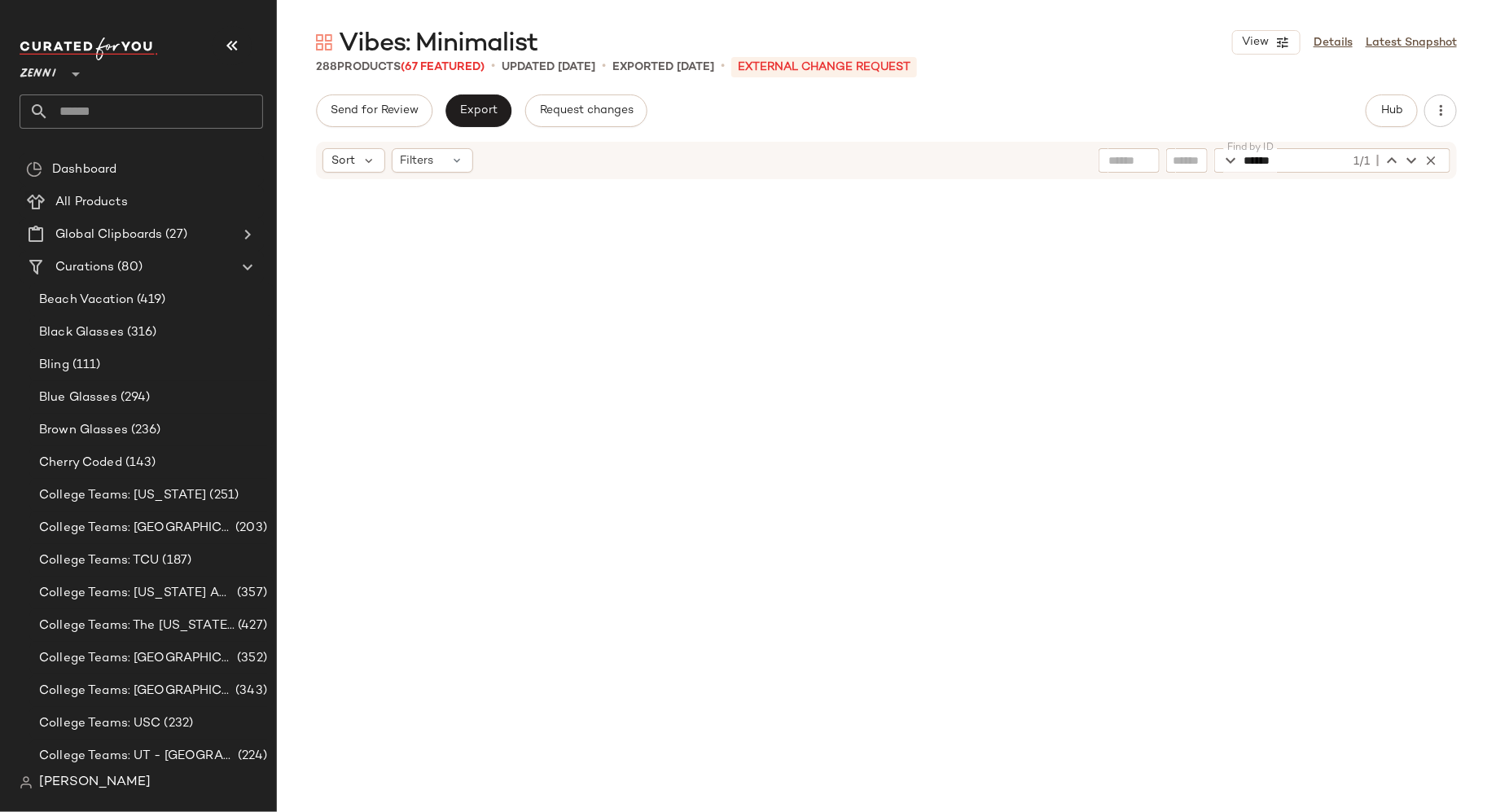
scroll to position [0, 0]
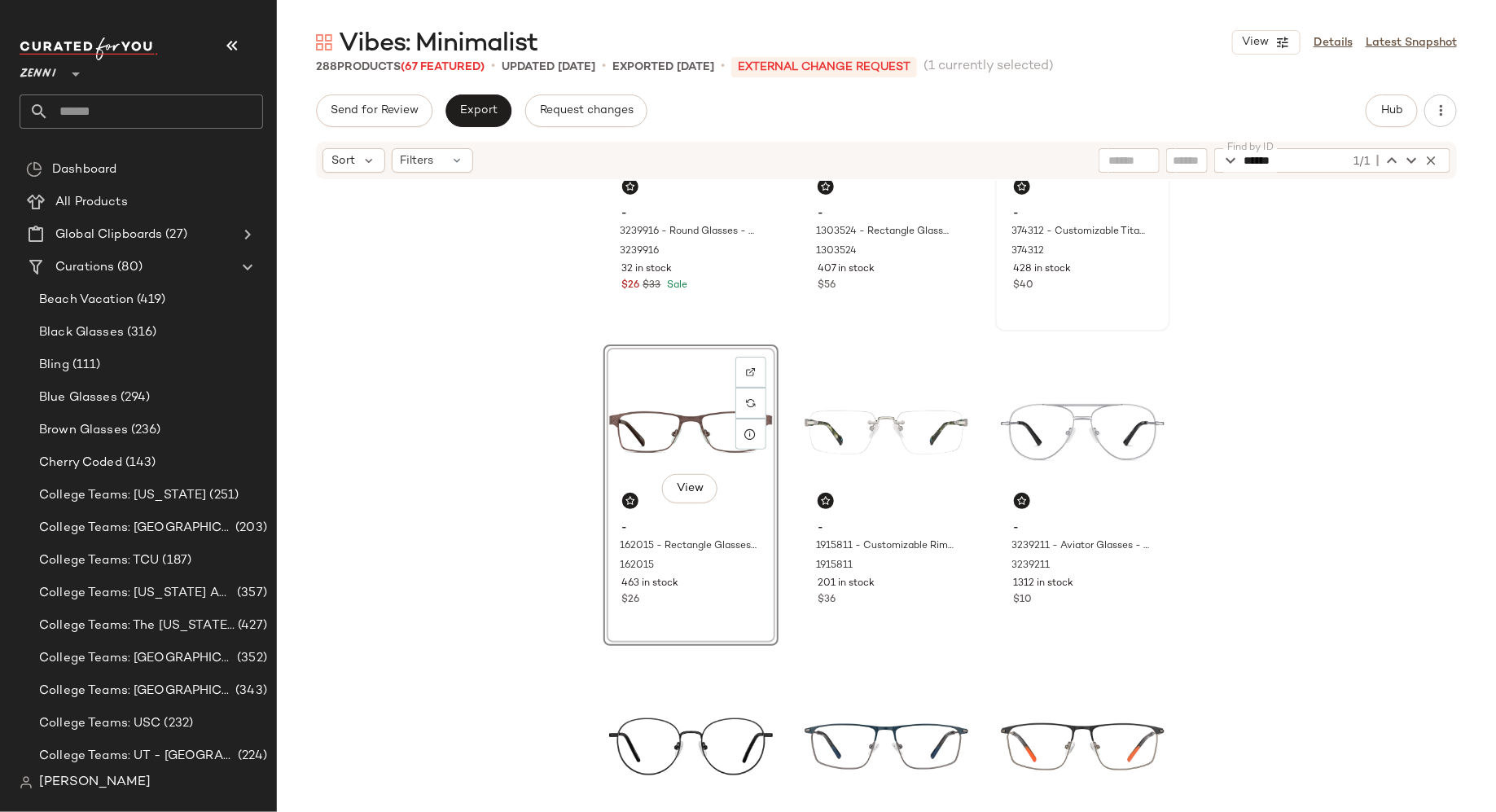
scroll to position [858, 0]
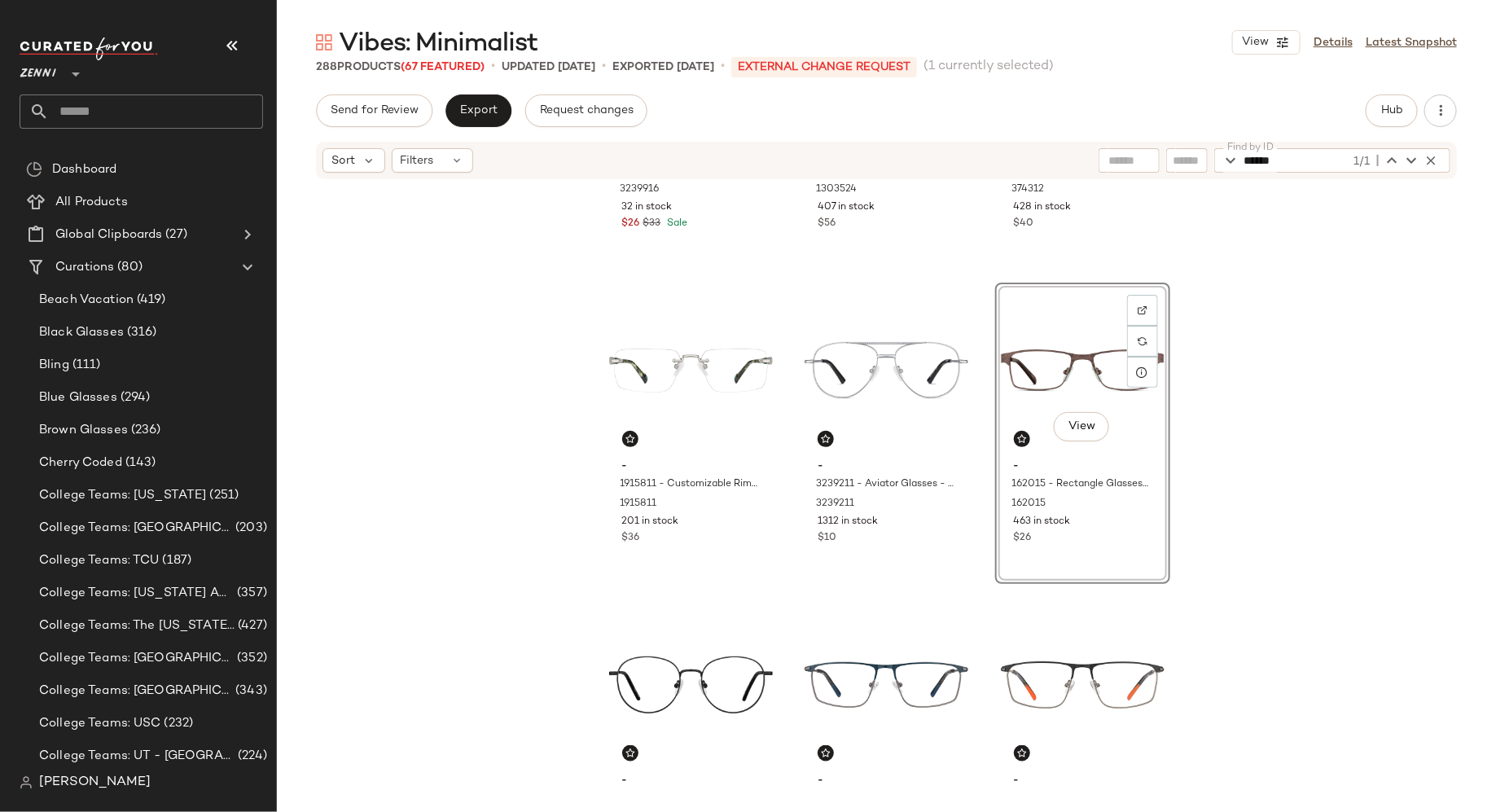
drag, startPoint x: 728, startPoint y: 540, endPoint x: 1306, endPoint y: 20, distance: 777.5
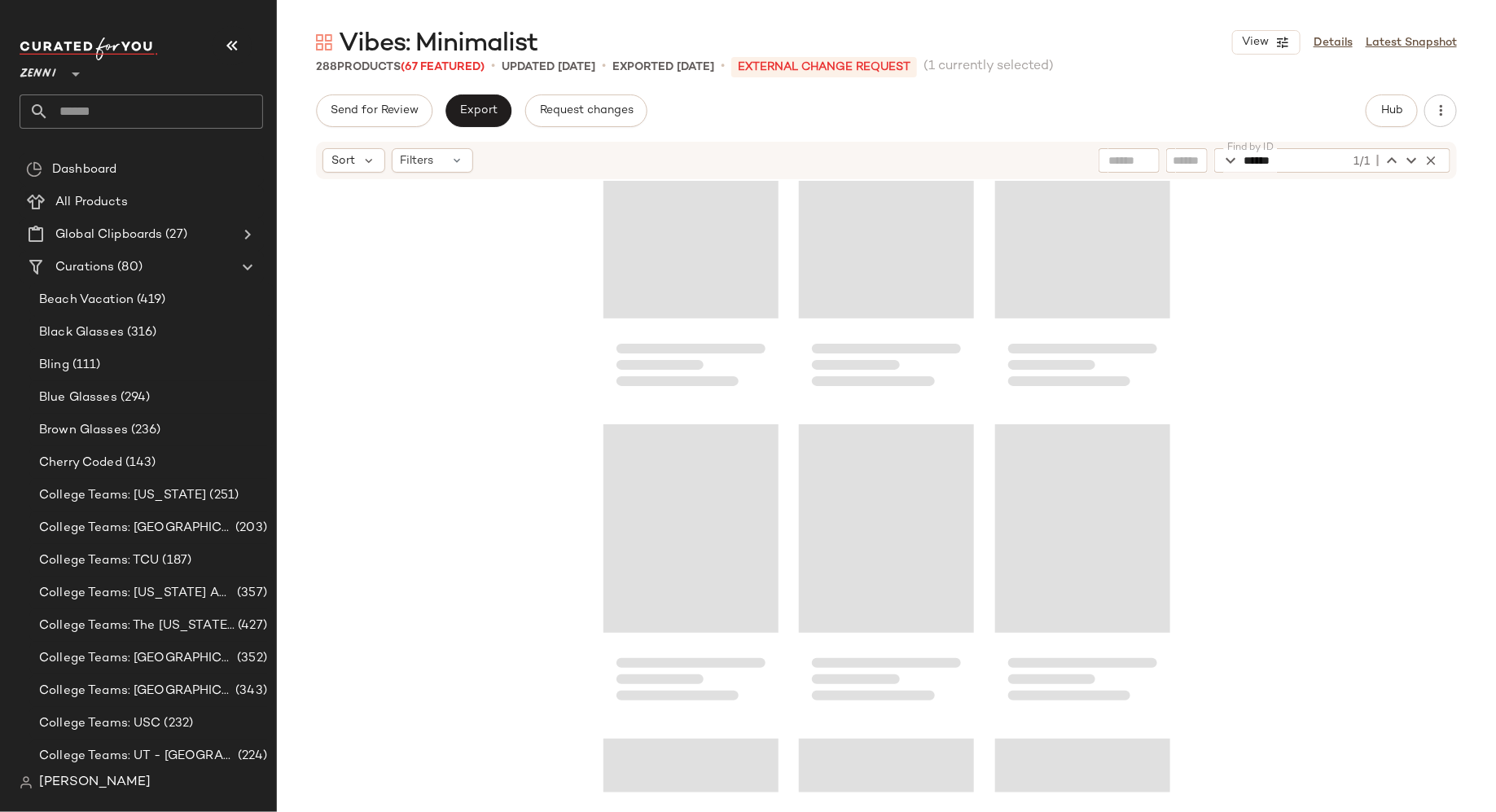
scroll to position [29576, 0]
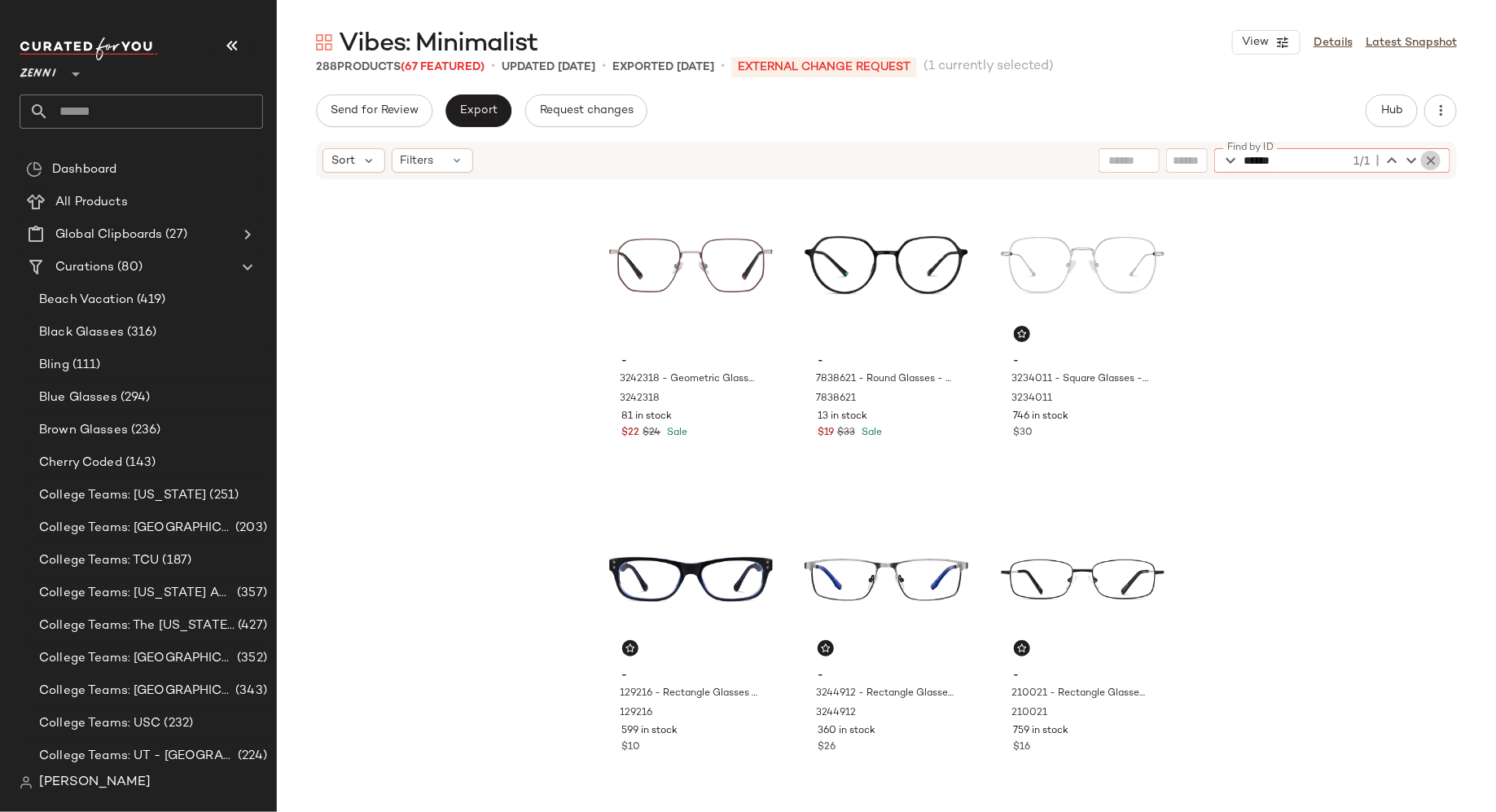
click at [1433, 159] on icon "button" at bounding box center [1431, 160] width 15 height 15
click at [1063, 452] on div "View - 3234011 - Square Glasses - Silver - Stainless Steel 3234011 746 in stock…" at bounding box center [1083, 328] width 171 height 299
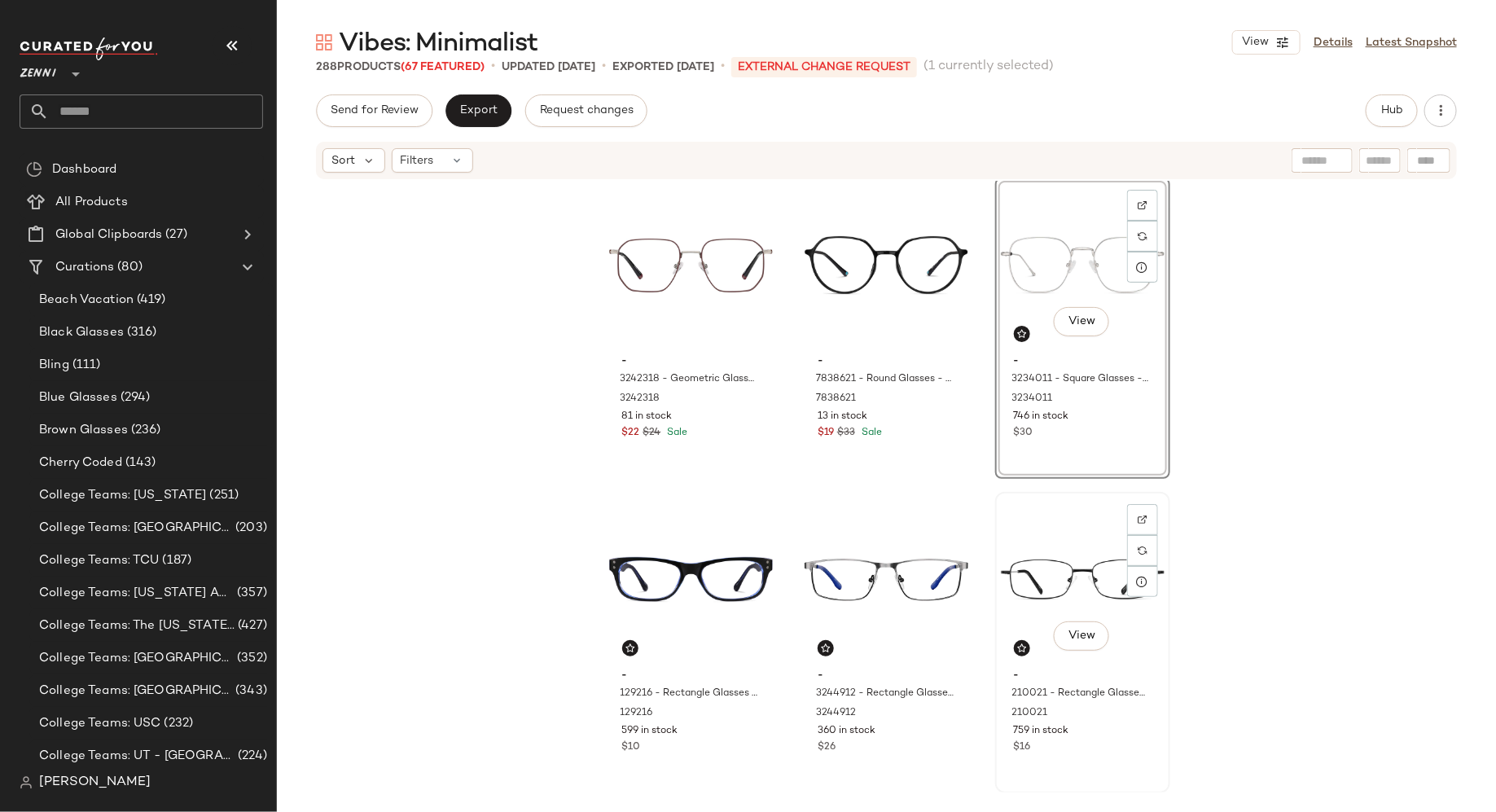
click at [1081, 755] on div "- 210021 - Rectangle Glasses - Black - FlexTitanium 210021 759 in stock $16" at bounding box center [1083, 709] width 164 height 95
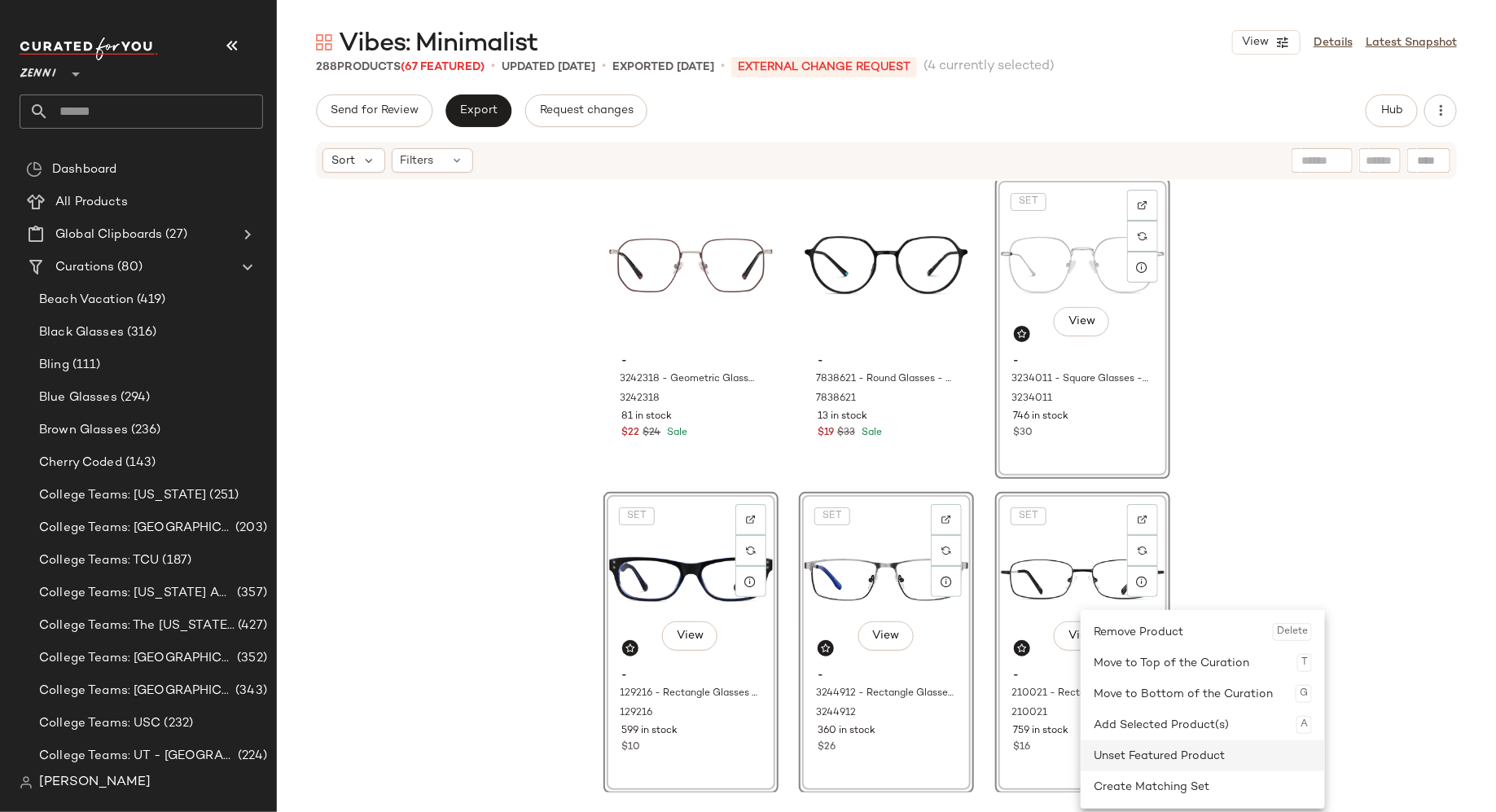
click at [1099, 761] on div "Unset Featured Product" at bounding box center [1203, 756] width 218 height 31
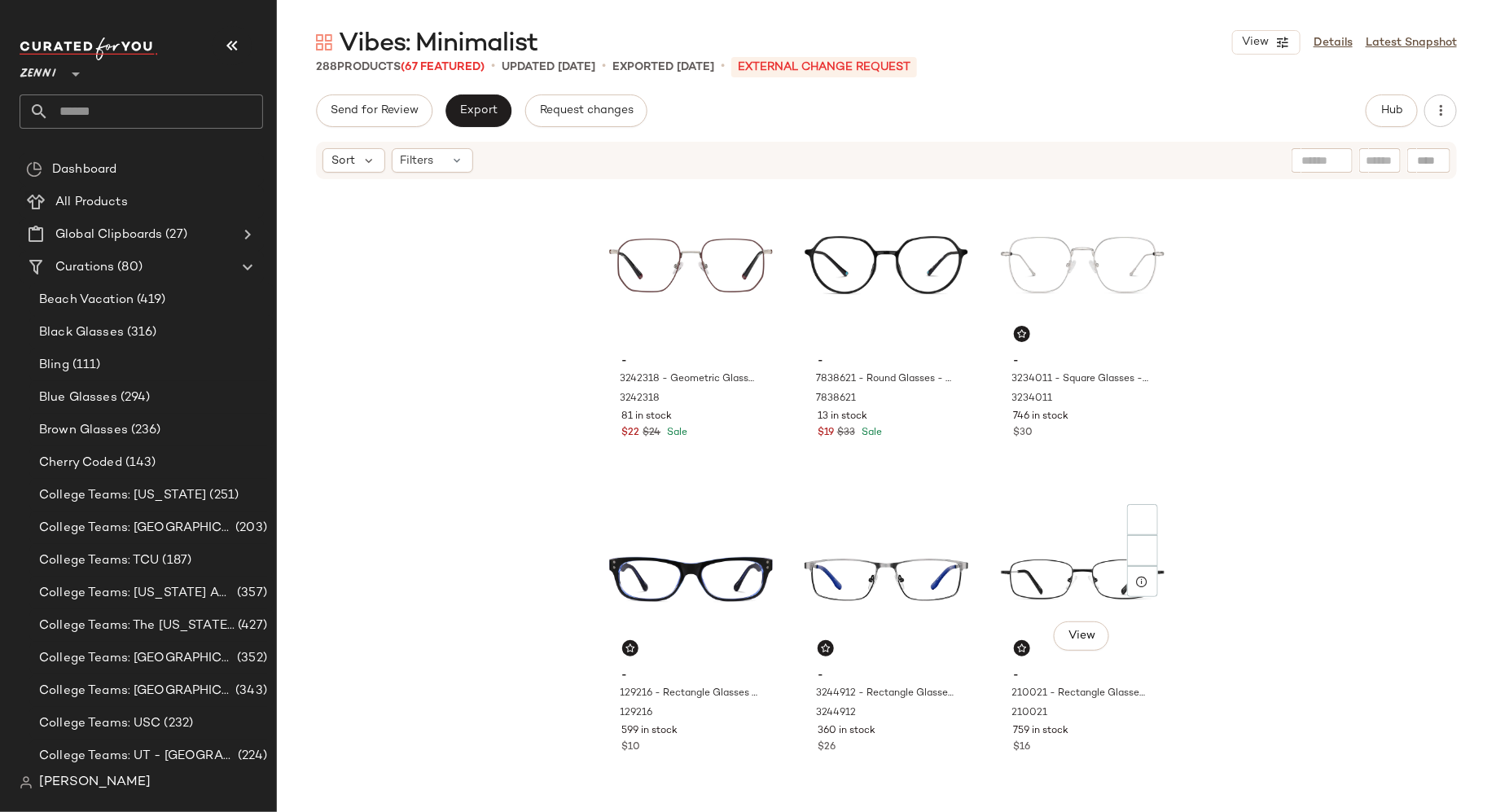
scroll to position [29576, 0]
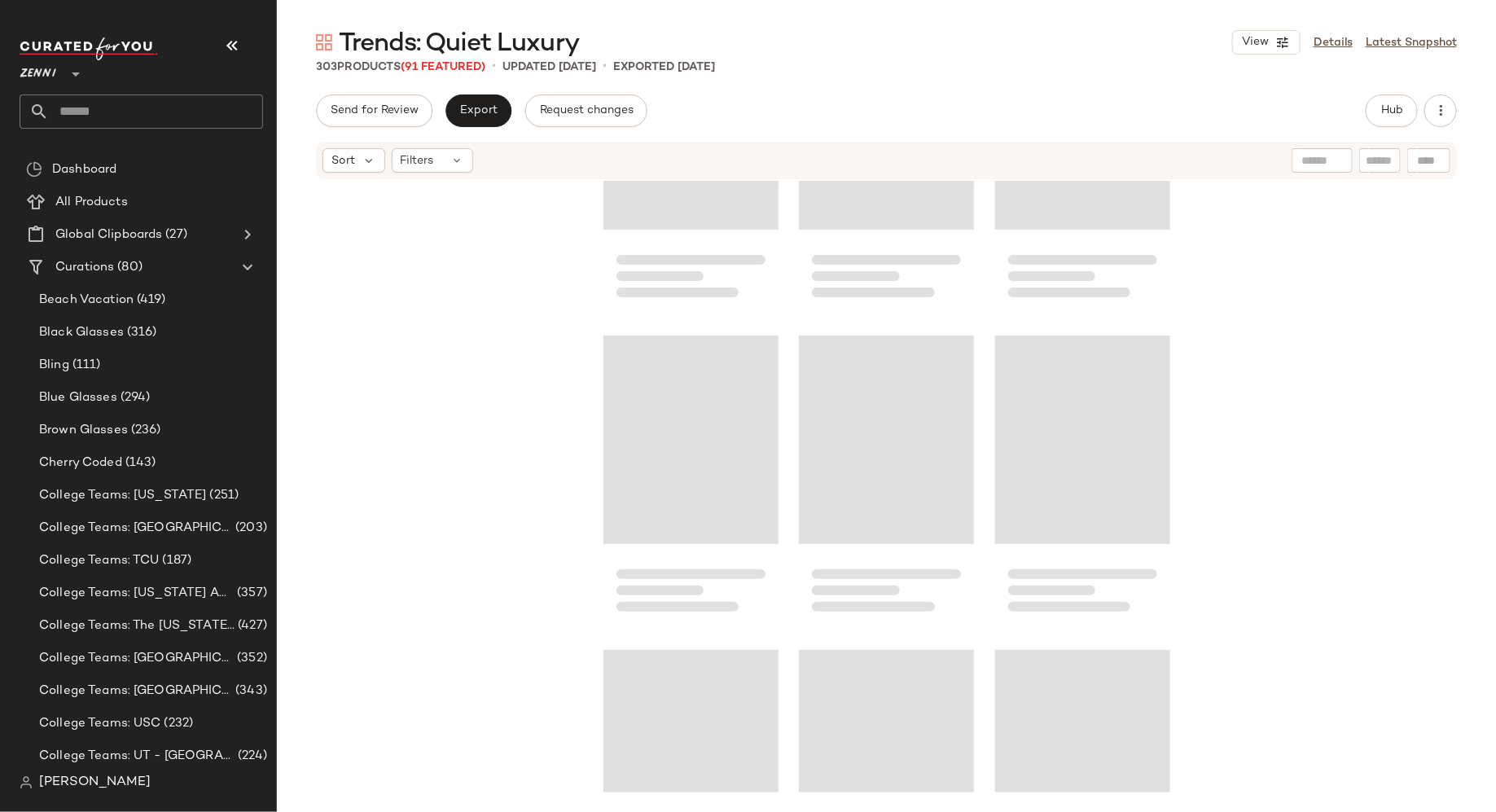
scroll to position [31148, 0]
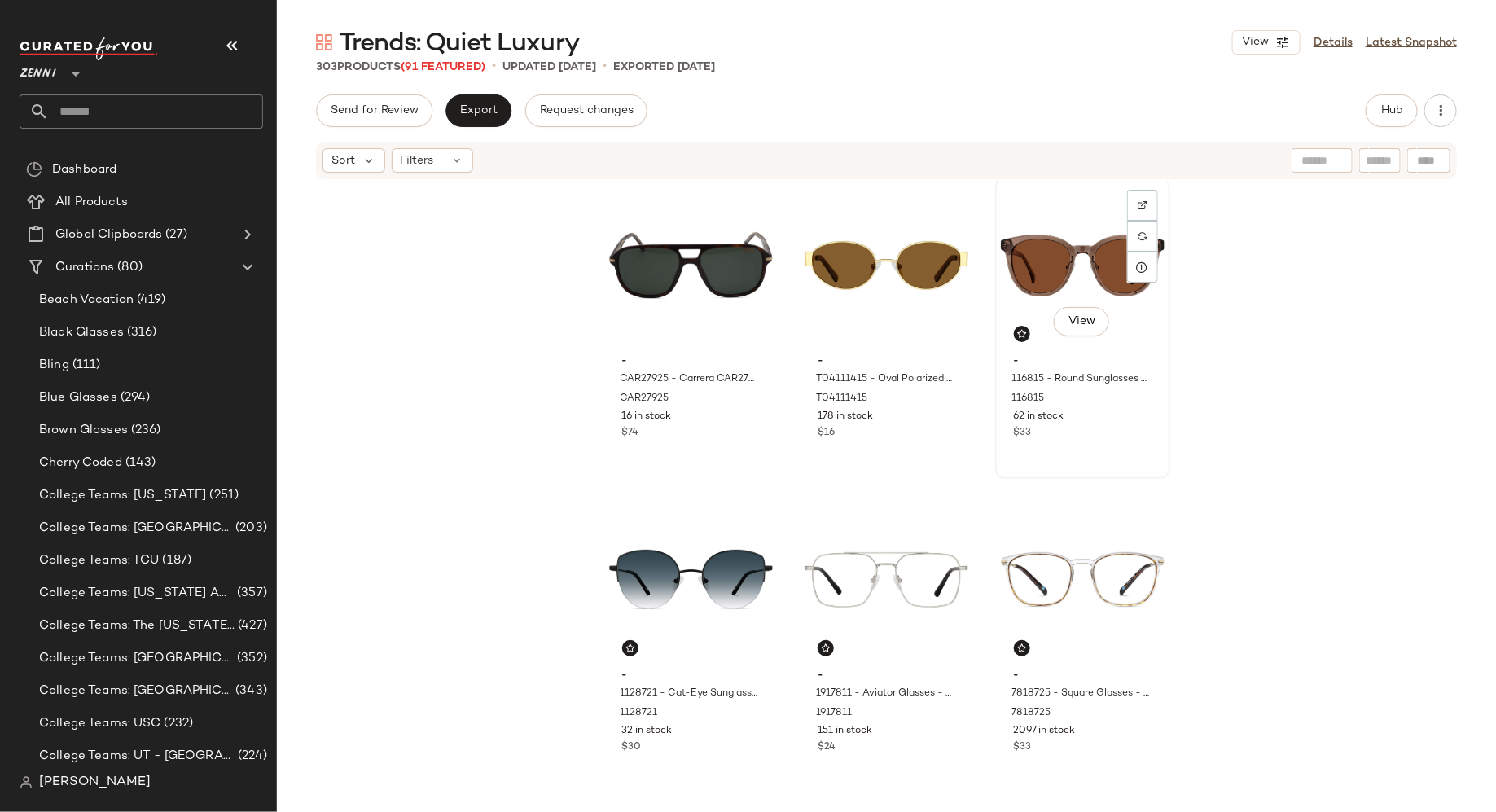
click at [1038, 444] on div "View - 116815 - Round Sunglasses - Brown - Acetate 116815 62 in stock $33" at bounding box center [1083, 328] width 171 height 299
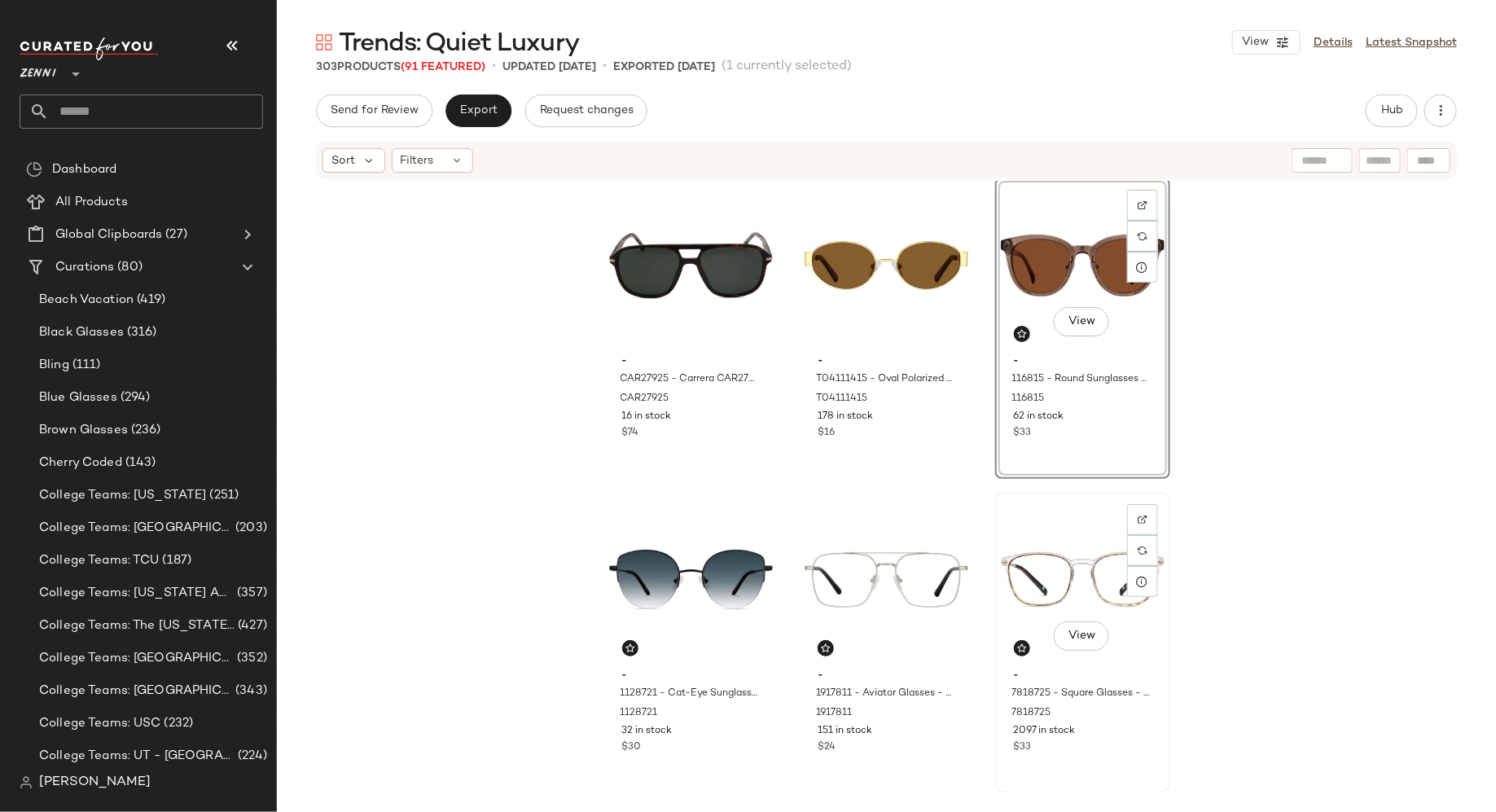
click at [1075, 771] on div "View - 7818725 - Square Glasses - Classic Tortoiseshell - Mixed 7818725 2097 in…" at bounding box center [1083, 642] width 171 height 299
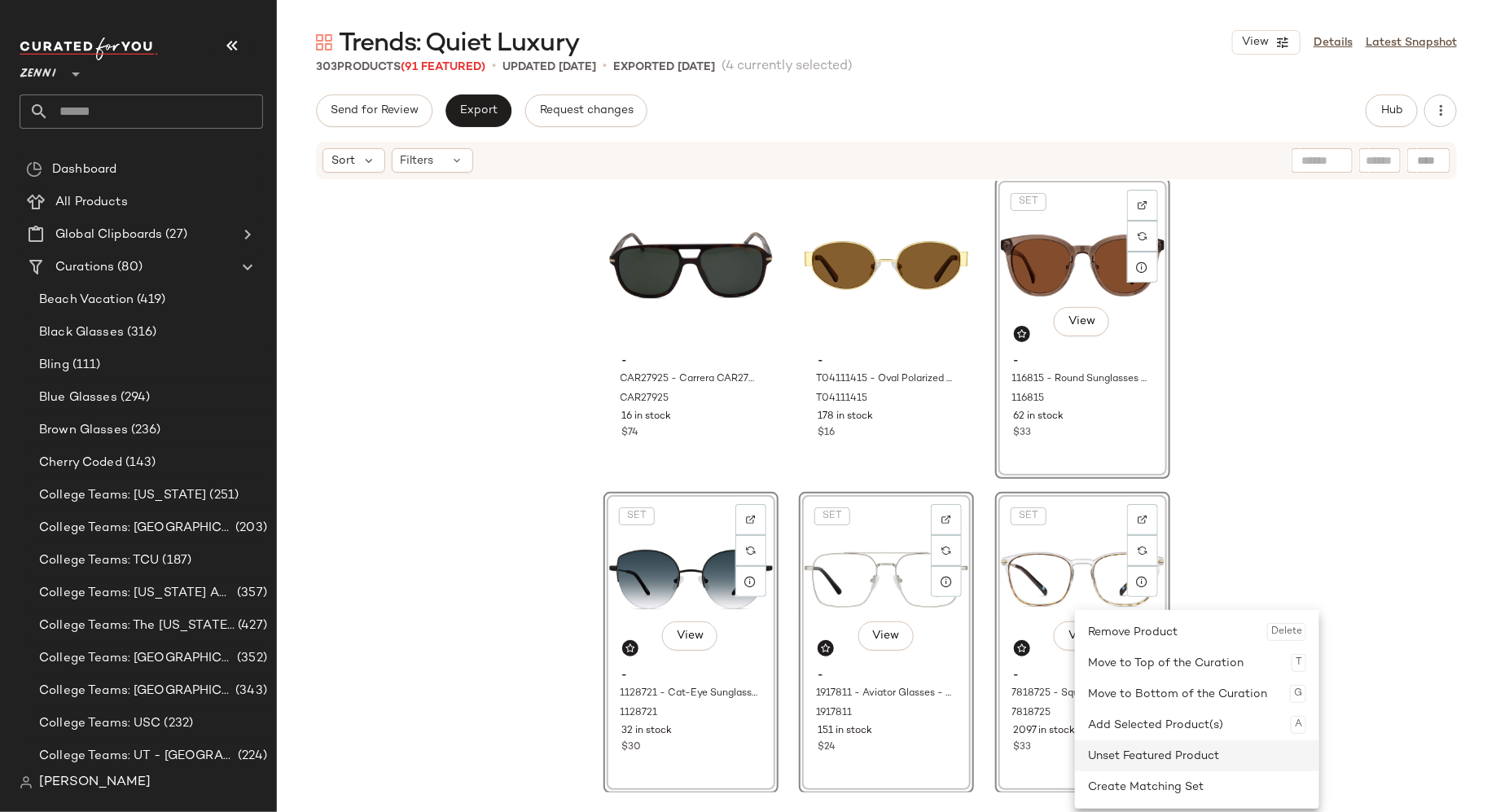
click at [1113, 759] on div "Unset Featured Product" at bounding box center [1197, 756] width 218 height 31
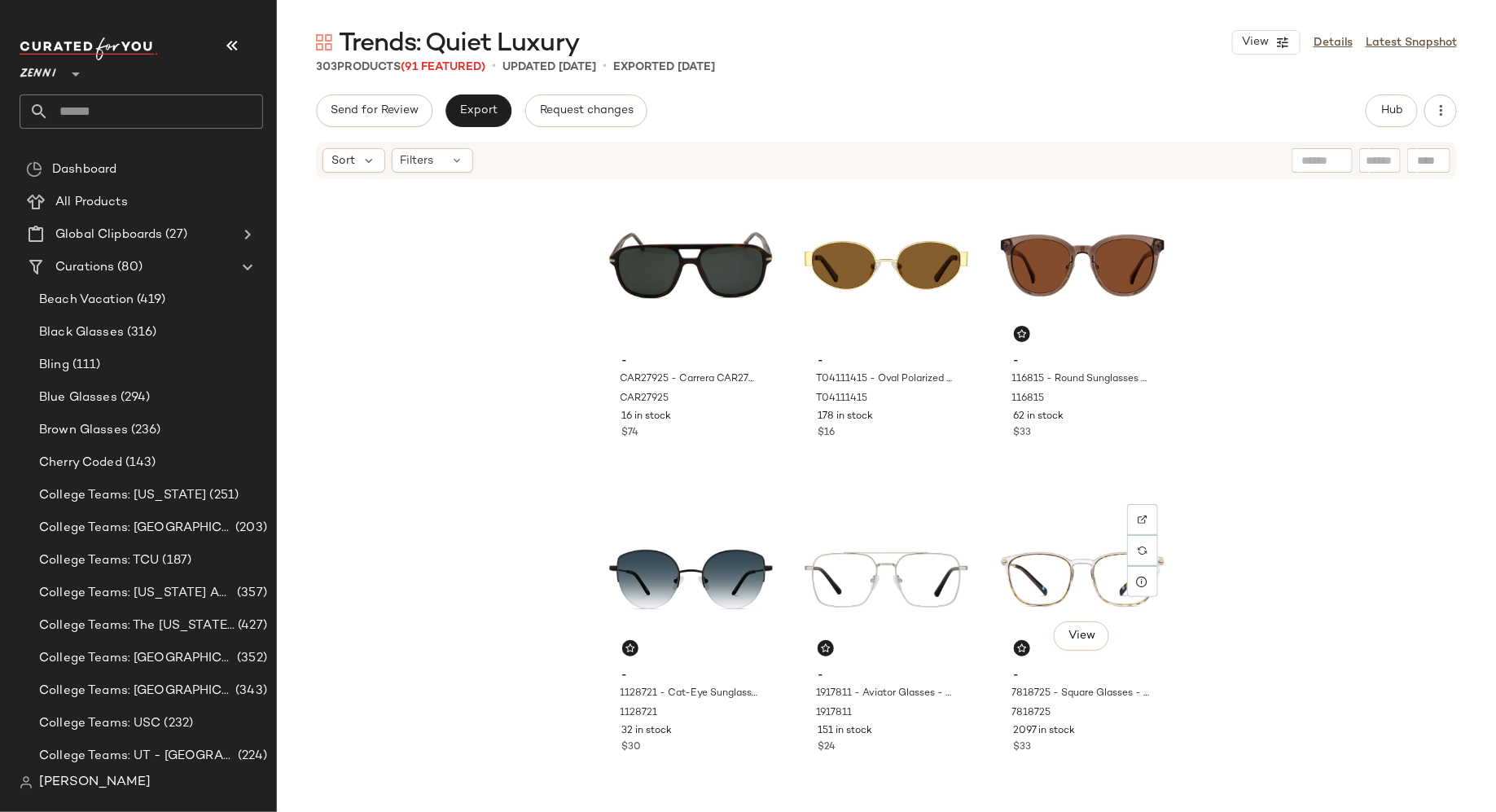
scroll to position [31148, 0]
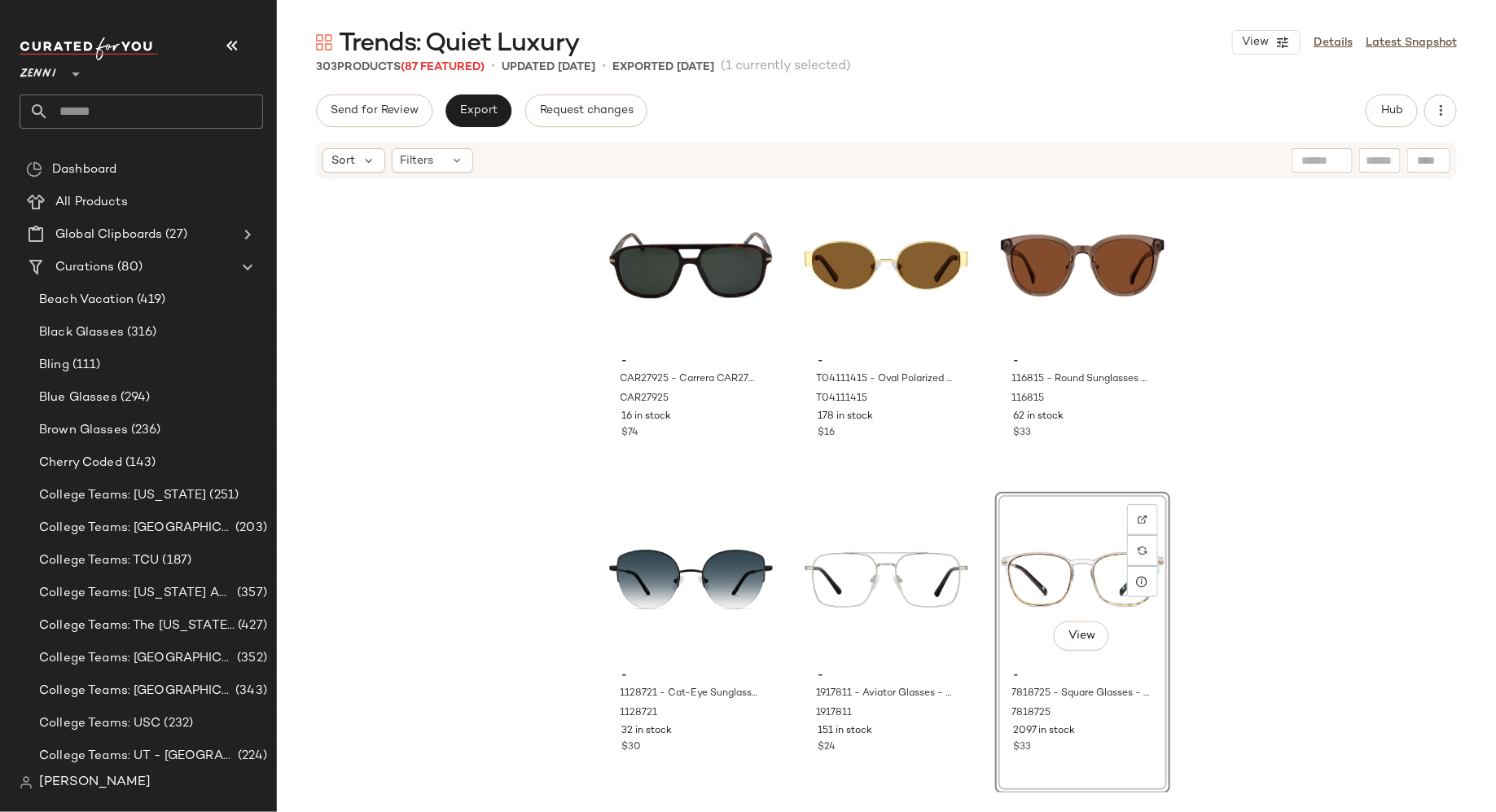
scroll to position [31148, 0]
click at [543, 486] on div "- CAR27925 - Carrera CAR279 - Havana - Plastic CAR27925 16 in stock $74 - T0411…" at bounding box center [886, 487] width 1219 height 612
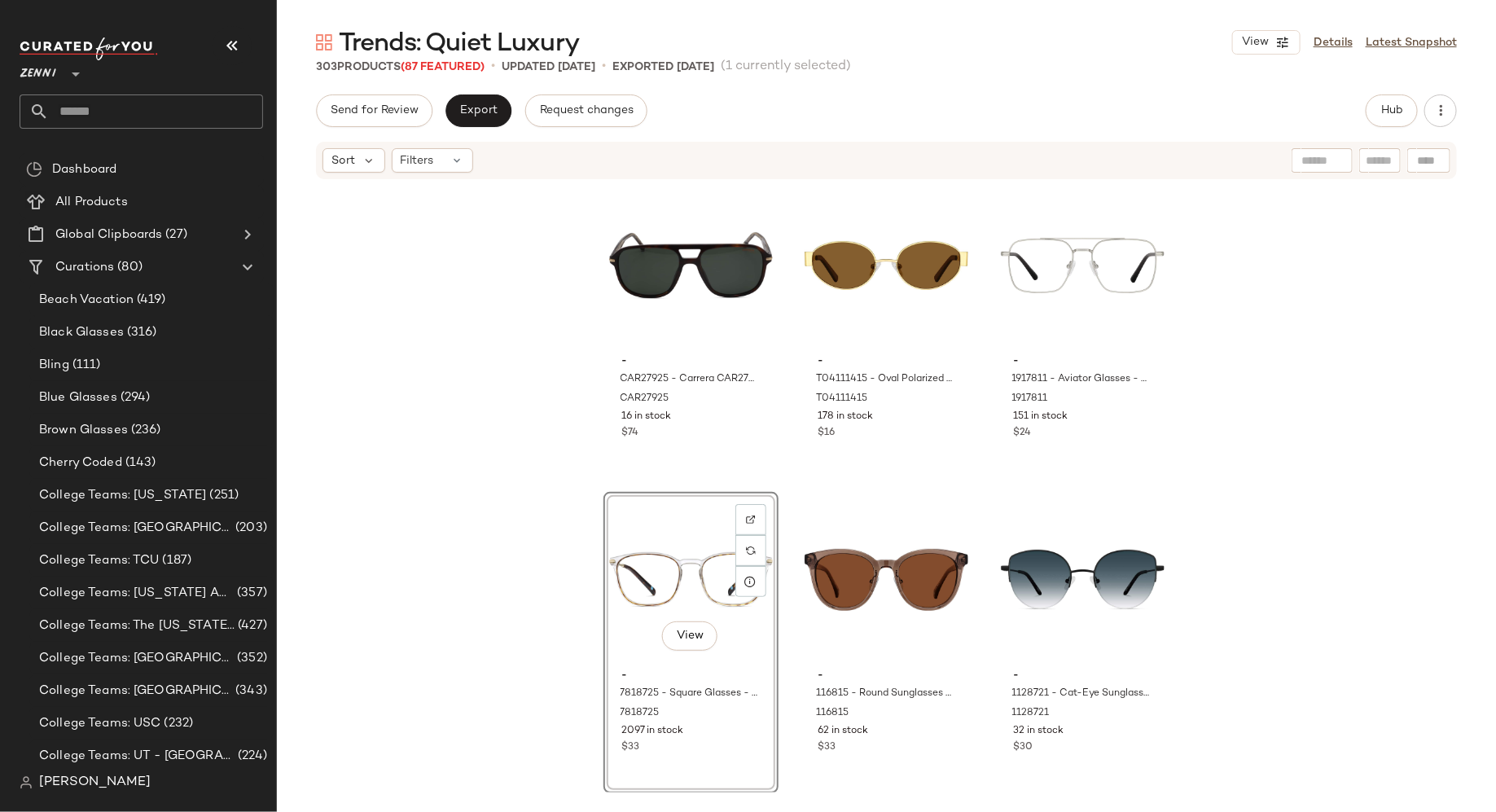
click at [475, 424] on div "- CAR27925 - Carrera CAR279 - Havana - Plastic CAR27925 16 in stock $74 - T0411…" at bounding box center [886, 487] width 1219 height 612
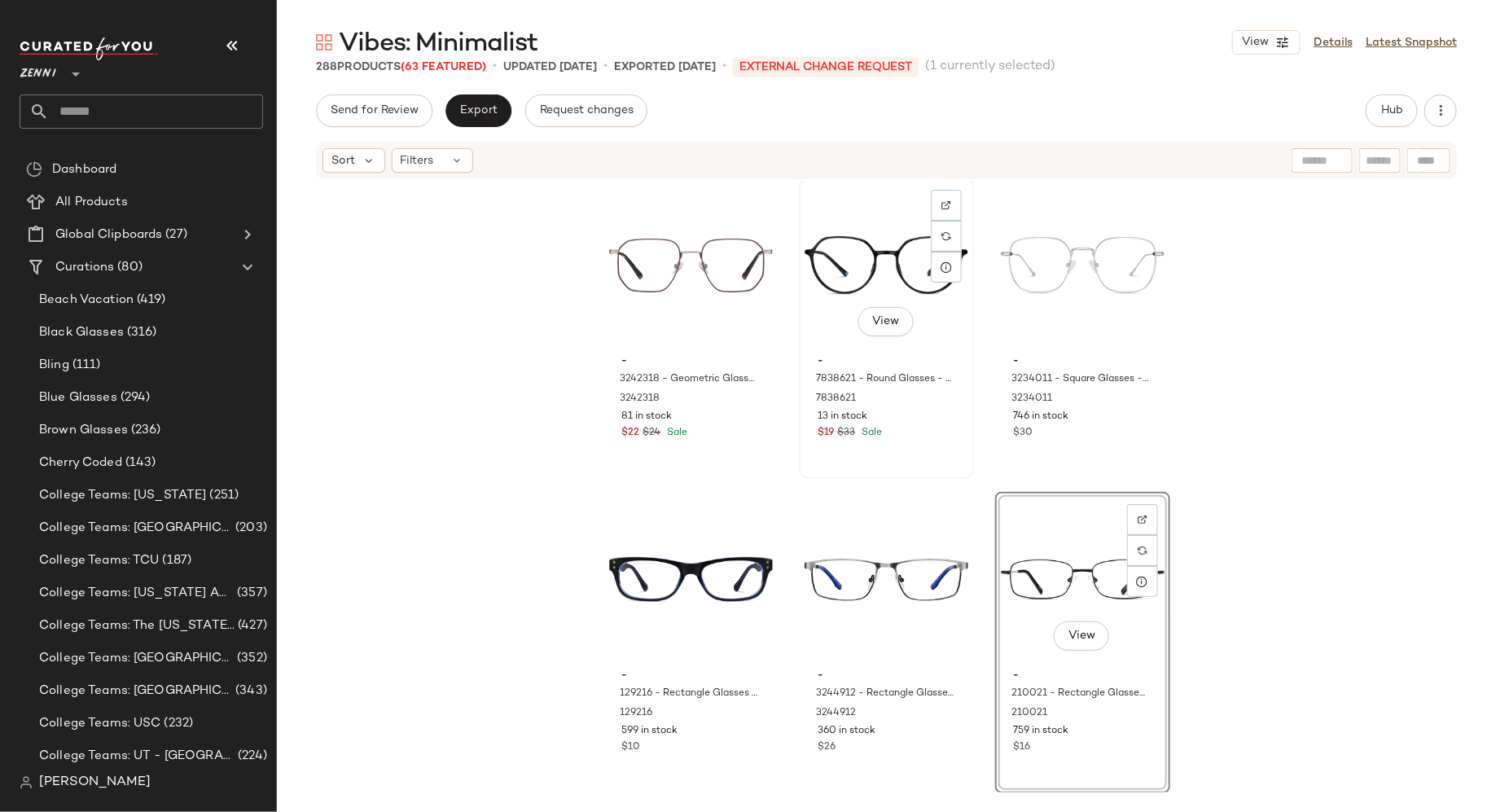
scroll to position [29576, 0]
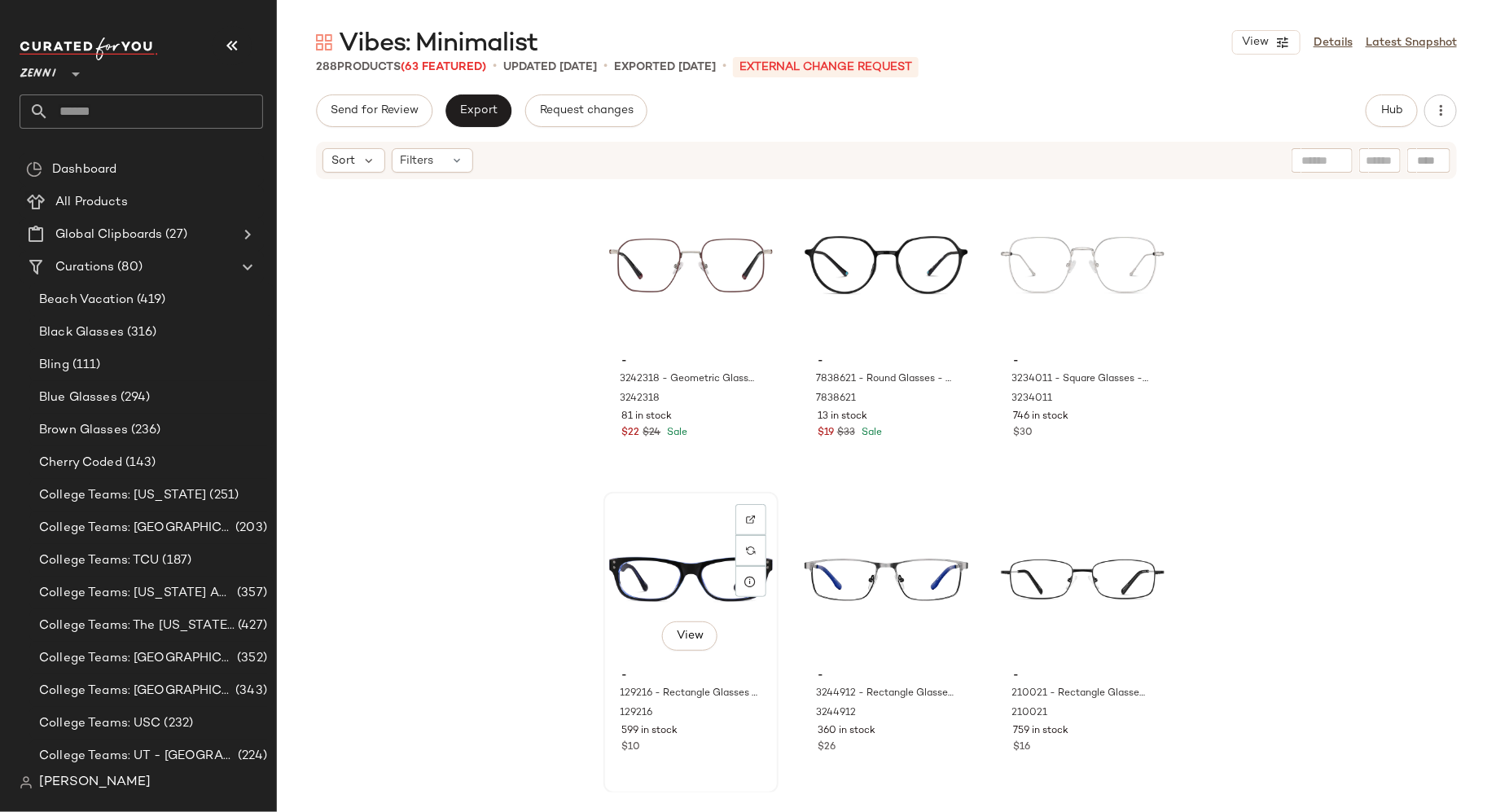
click at [696, 562] on div "View" at bounding box center [691, 580] width 164 height 164
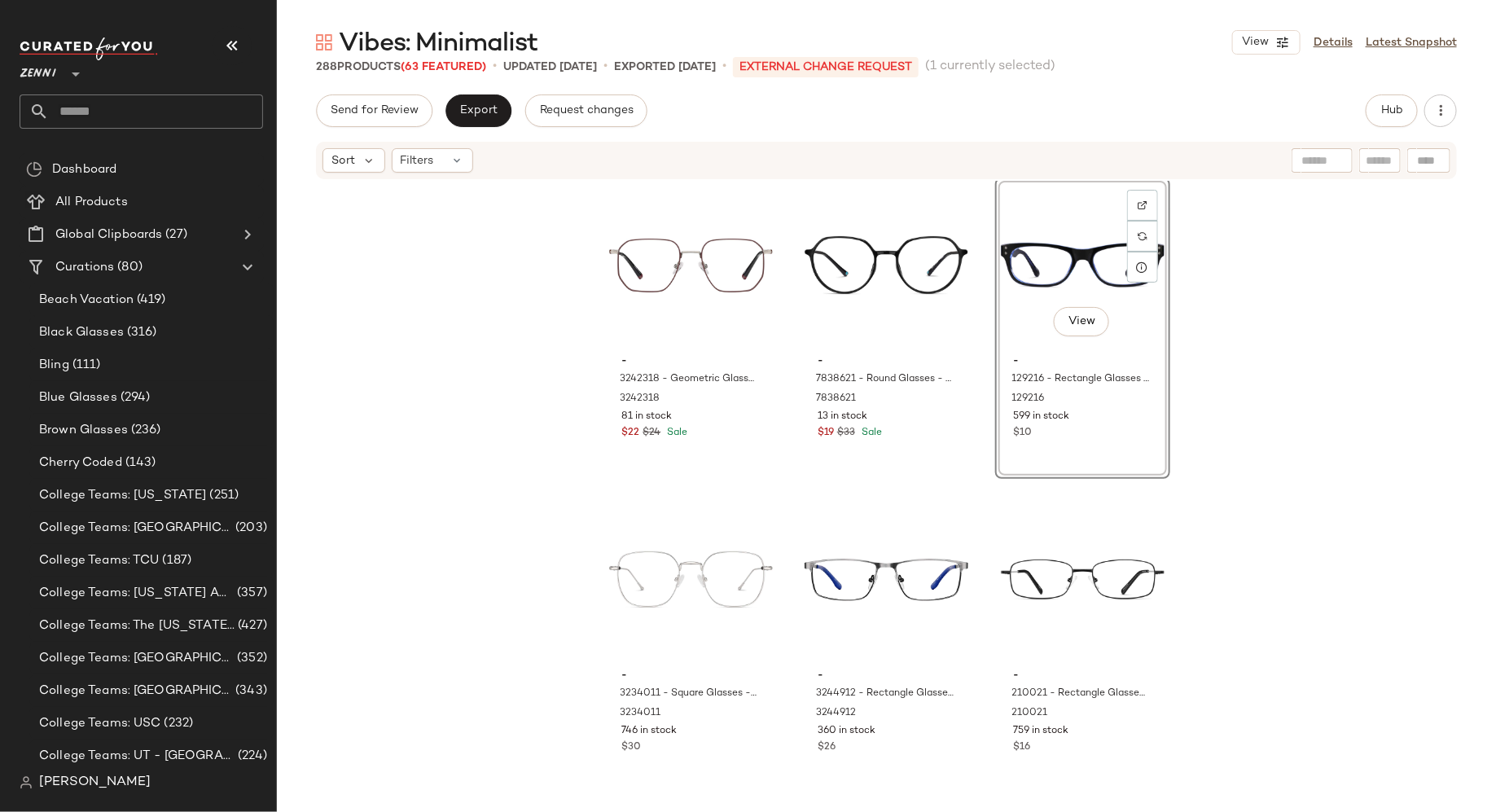
click at [1317, 483] on div "- 3242318 - Geometric Glasses - Red - Stainless Steel 3242318 81 in stock $22 $…" at bounding box center [886, 487] width 1219 height 612
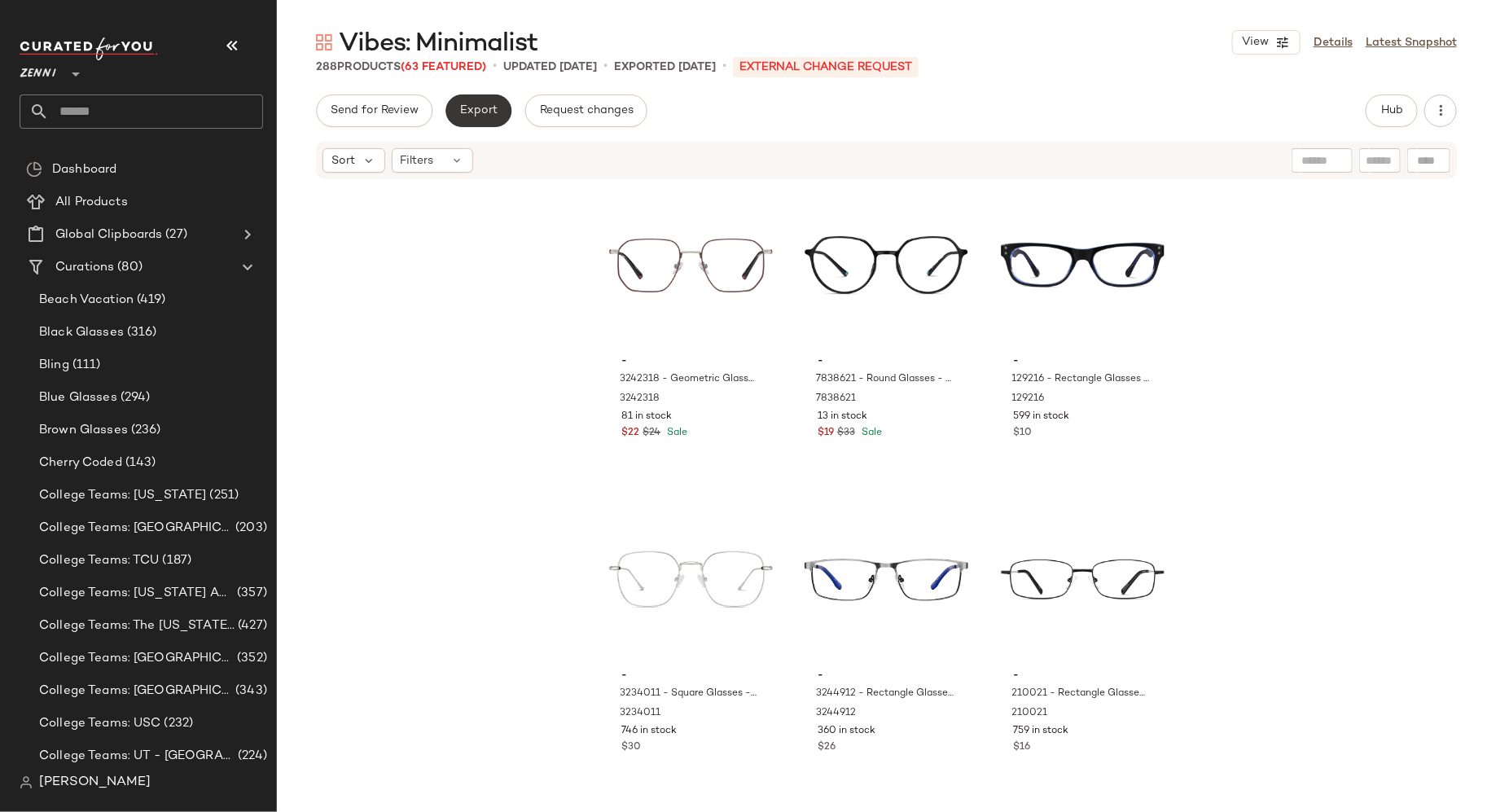
click at [483, 117] on span "Export" at bounding box center [479, 111] width 38 height 13
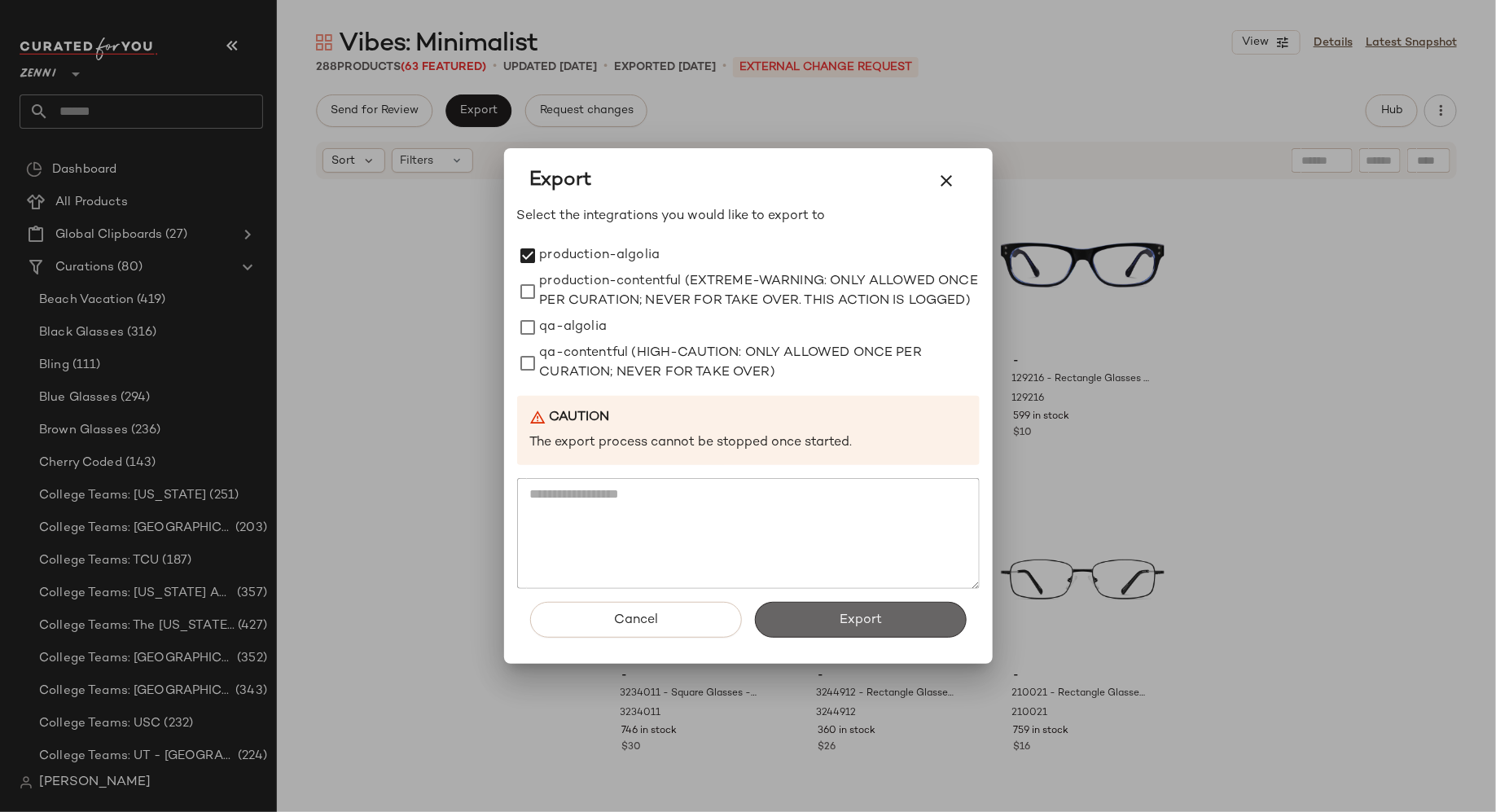
click at [784, 629] on button "Export" at bounding box center [861, 620] width 211 height 36
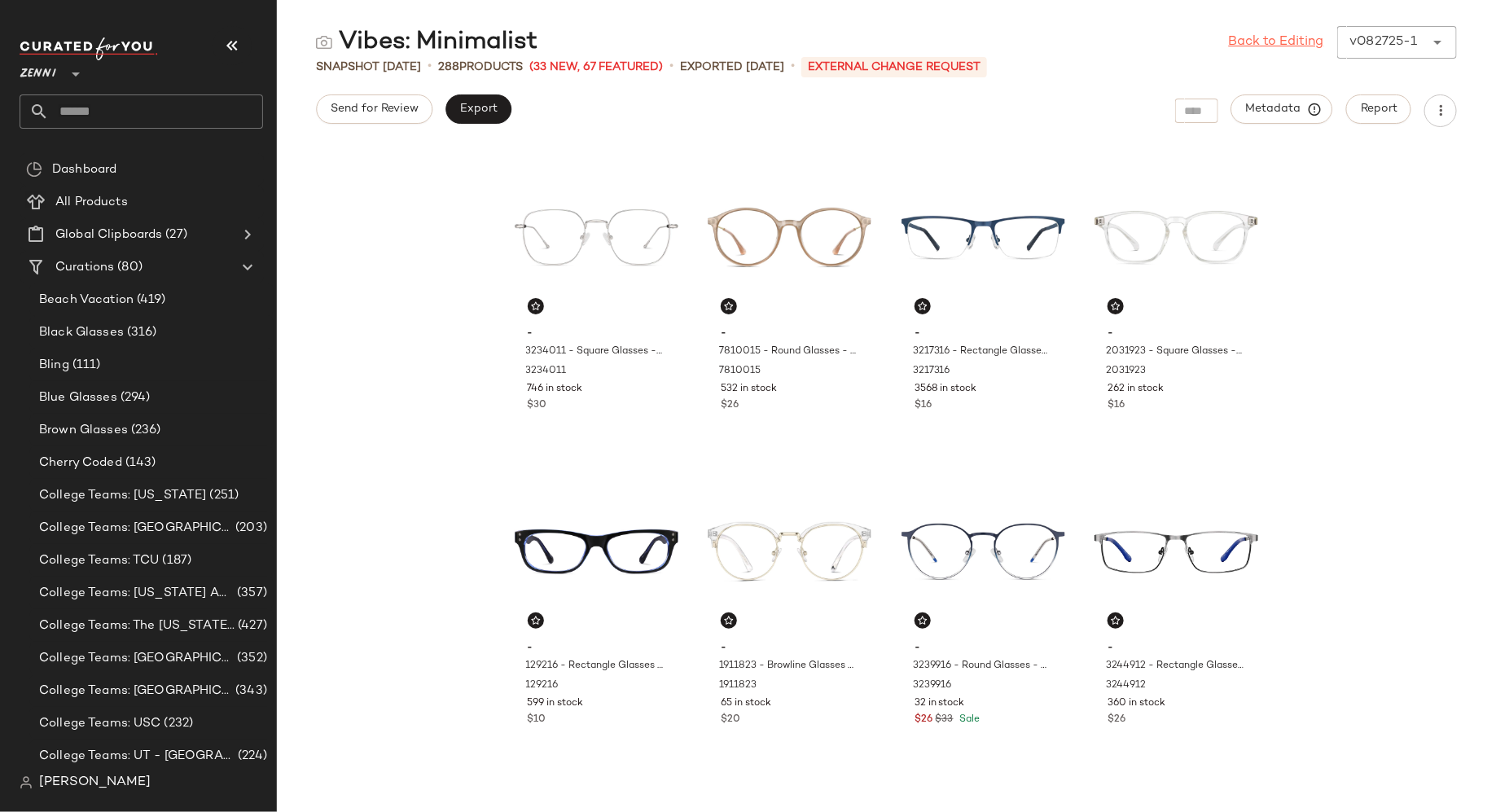
click at [1243, 38] on link "Back to Editing" at bounding box center [1277, 42] width 96 height 19
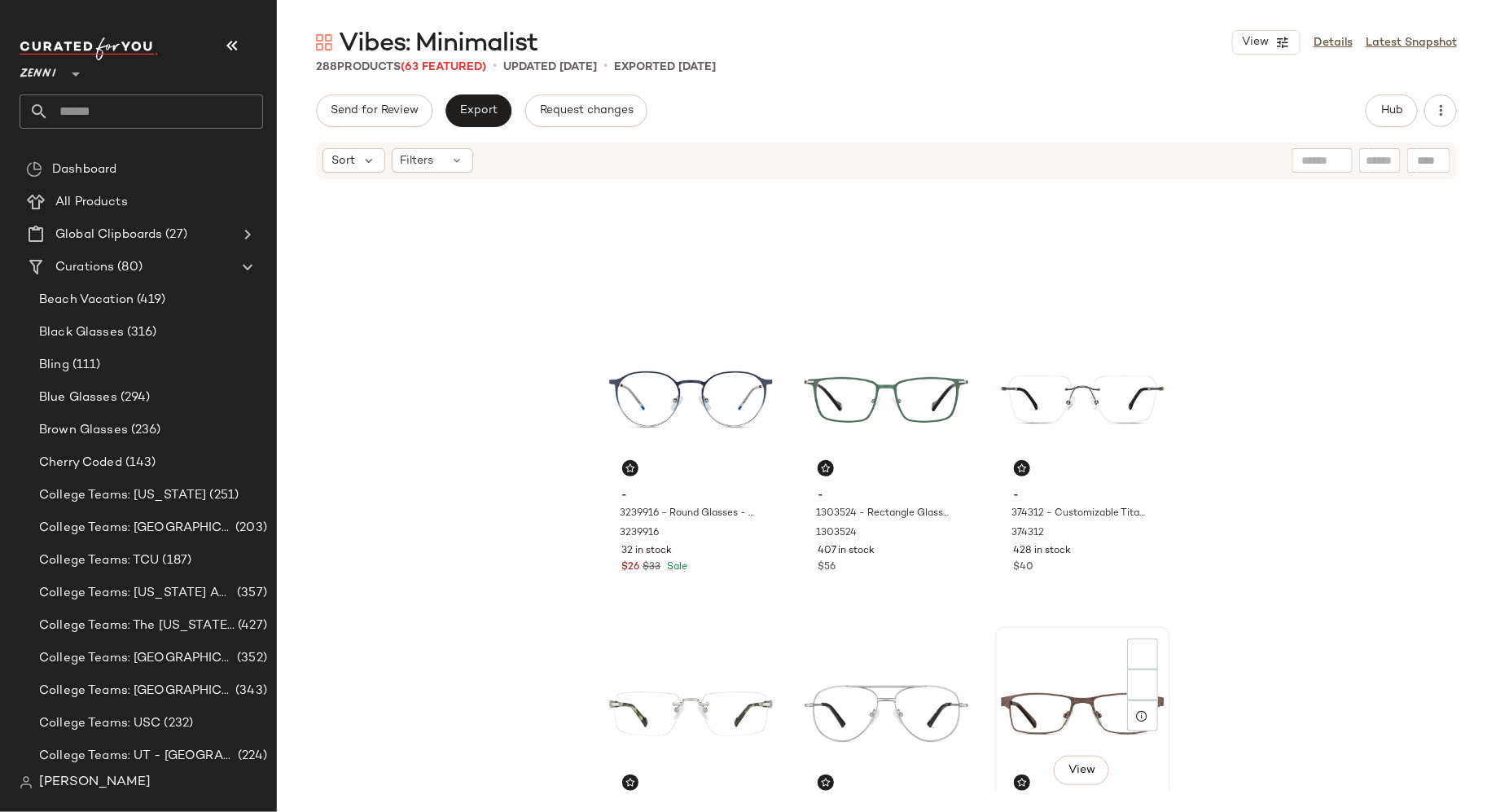
scroll to position [745, 0]
